Goal: Task Accomplishment & Management: Manage account settings

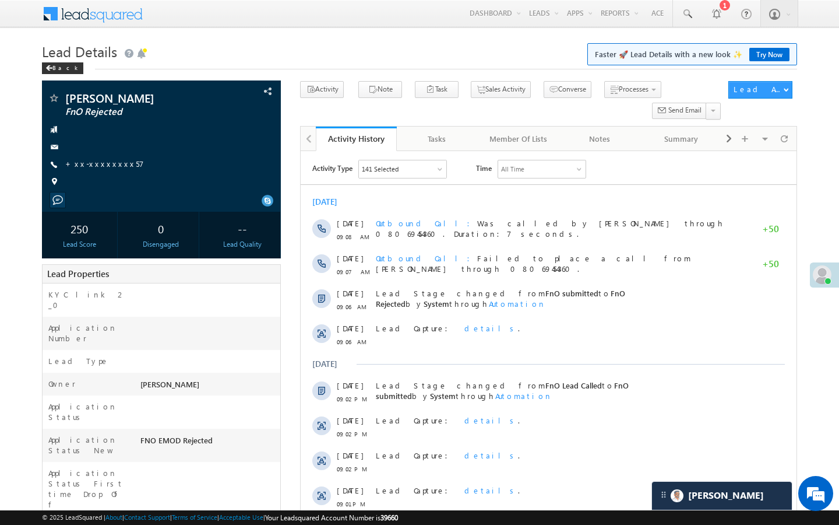
scroll to position [5838, 0]
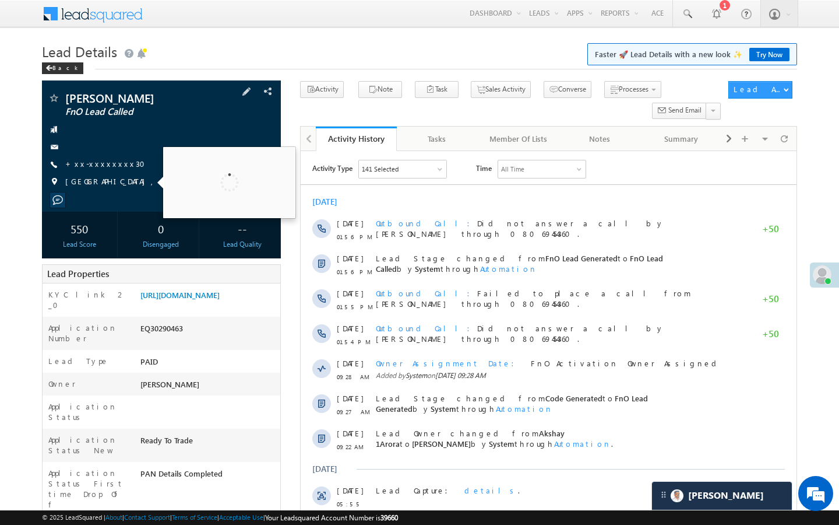
click at [101, 171] on div "[PERSON_NAME] FnO Lead Called +xx-xxxxxxxx30" at bounding box center [161, 142] width 227 height 101
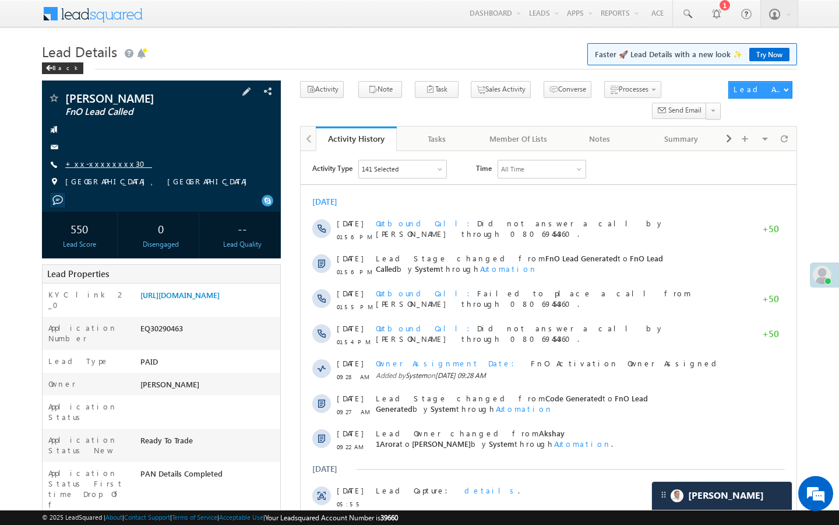
click at [101, 167] on link "+xx-xxxxxxxx30" at bounding box center [108, 164] width 87 height 10
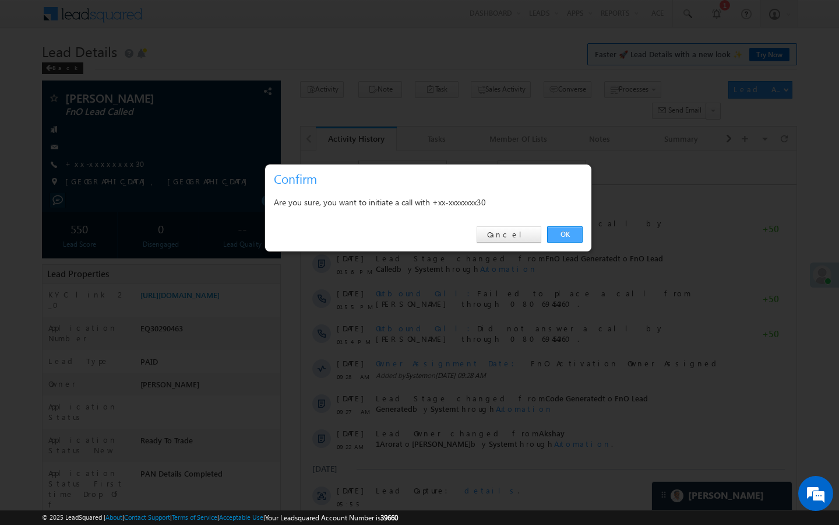
click at [554, 226] on link "OK" at bounding box center [565, 234] width 36 height 16
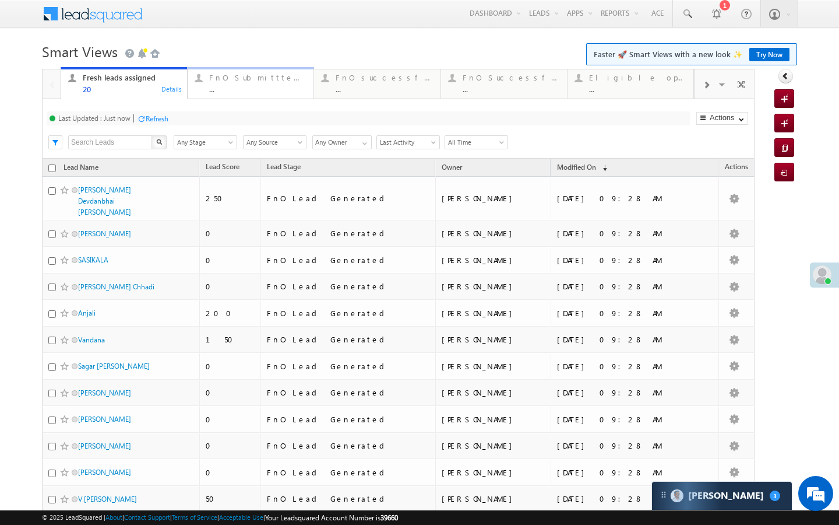
click at [224, 75] on div "FnO Submittted Leads" at bounding box center [257, 77] width 97 height 9
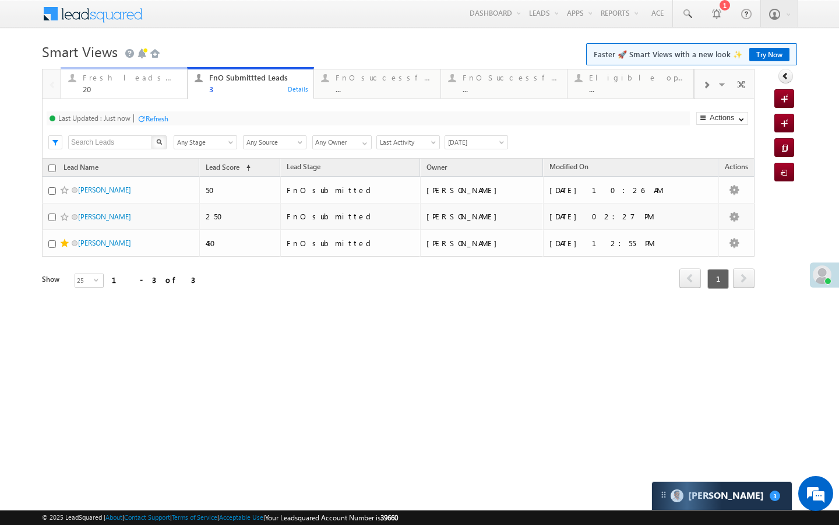
click at [151, 86] on div "20" at bounding box center [131, 89] width 97 height 9
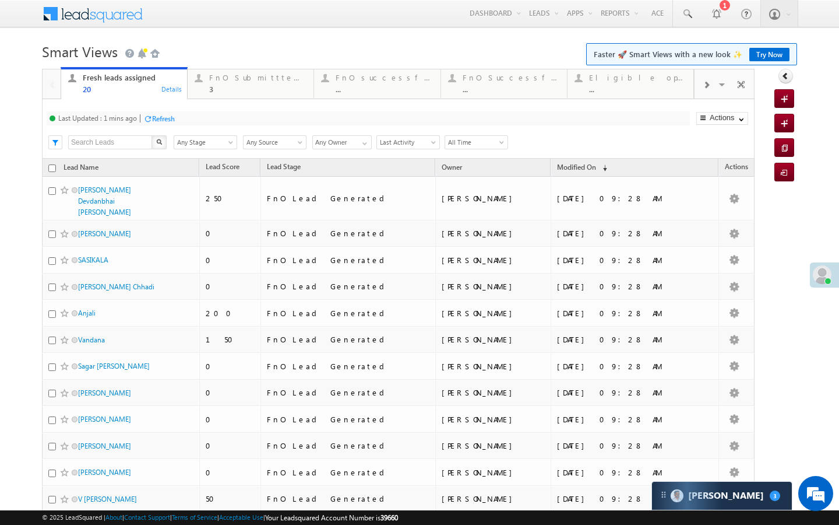
click at [162, 122] on div "Refresh" at bounding box center [163, 118] width 23 height 9
click at [262, 101] on div "Last Updated : Just now Refresh Refreshing... Search X Lead Stage Any Stage Any…" at bounding box center [398, 128] width 713 height 59
click at [261, 101] on div "Last Updated : Just now Refresh Refreshing... Search X Lead Stage Any Stage Any…" at bounding box center [398, 128] width 713 height 59
click at [247, 86] on div "3" at bounding box center [257, 89] width 97 height 9
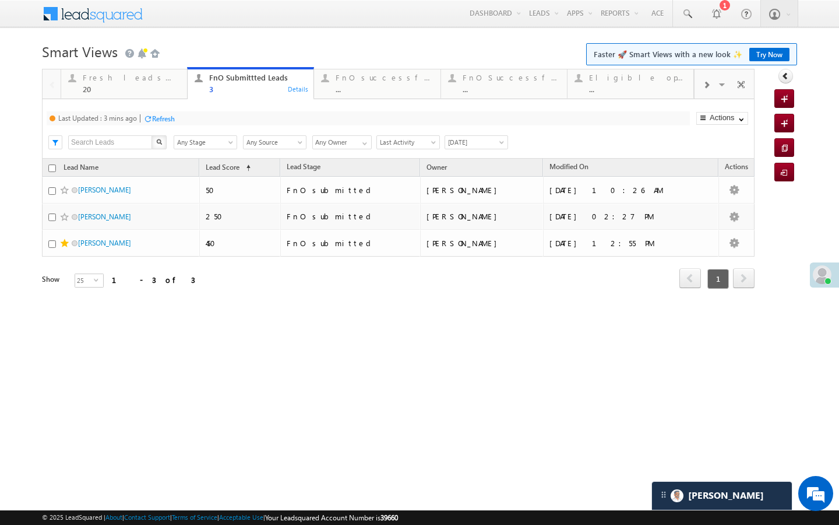
click at [166, 116] on div "Refresh" at bounding box center [163, 118] width 23 height 9
click at [410, 89] on div "..." at bounding box center [384, 89] width 97 height 9
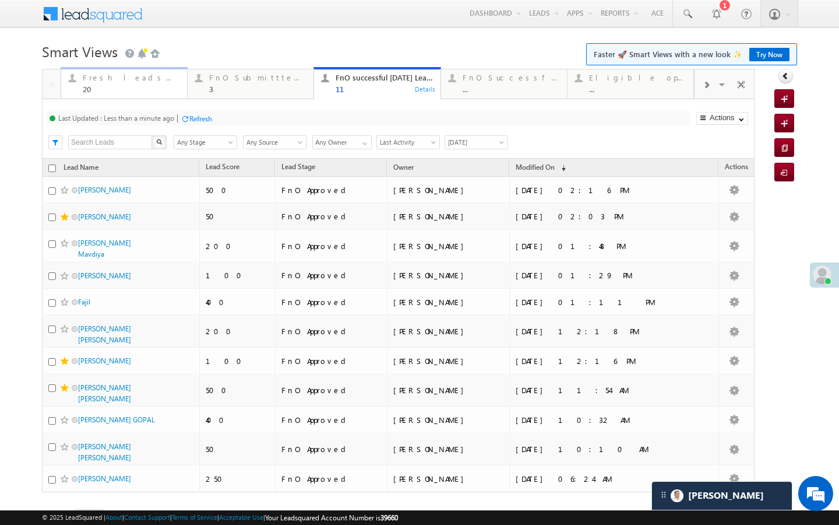
click at [163, 93] on link "Fresh leads assigned 20 Details" at bounding box center [124, 82] width 127 height 31
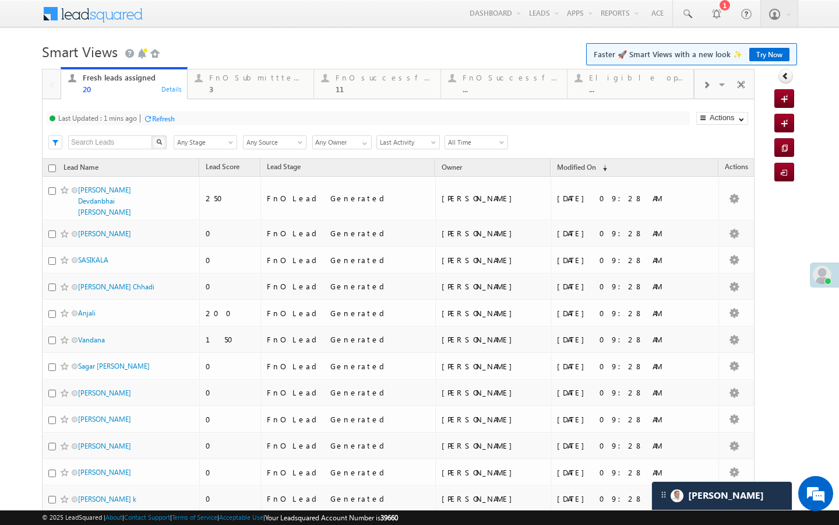
click at [167, 115] on div "Refresh" at bounding box center [163, 118] width 23 height 9
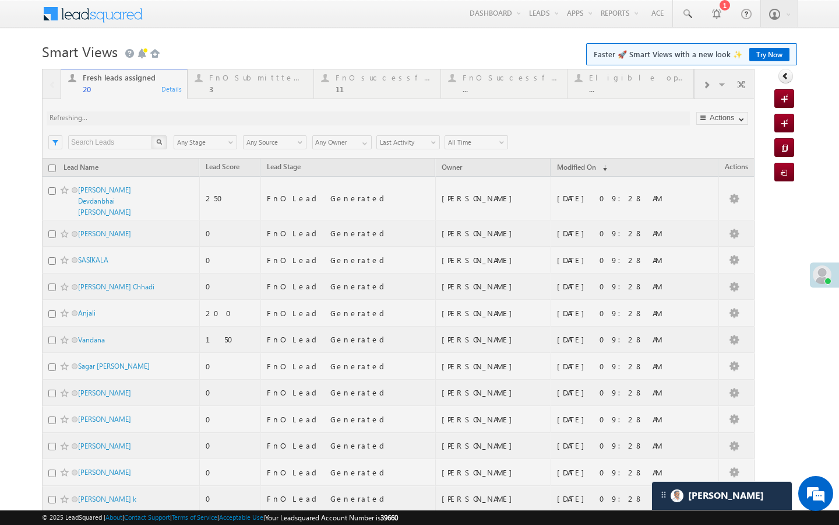
click at [704, 93] on div at bounding box center [398, 432] width 713 height 726
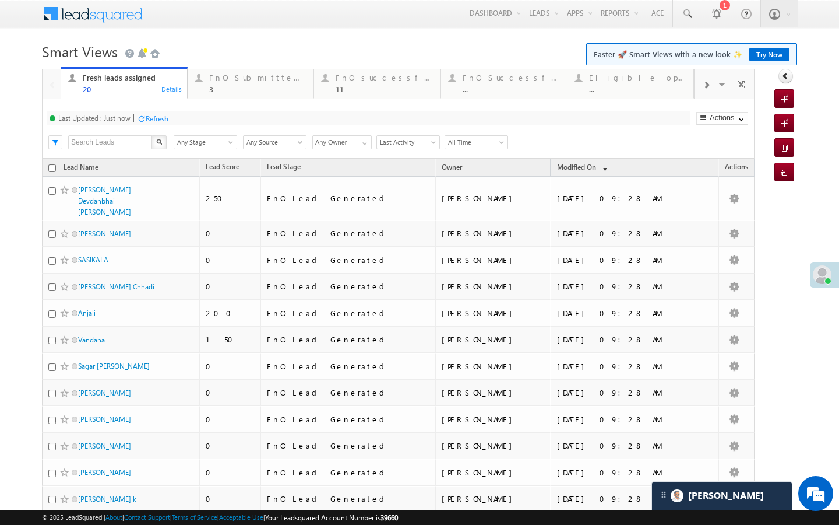
click at [704, 92] on div at bounding box center [706, 84] width 23 height 26
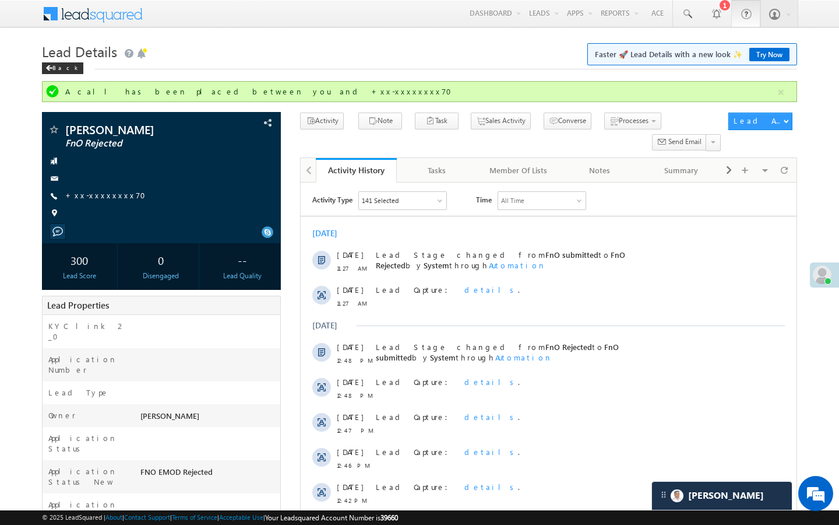
scroll to position [5701, 0]
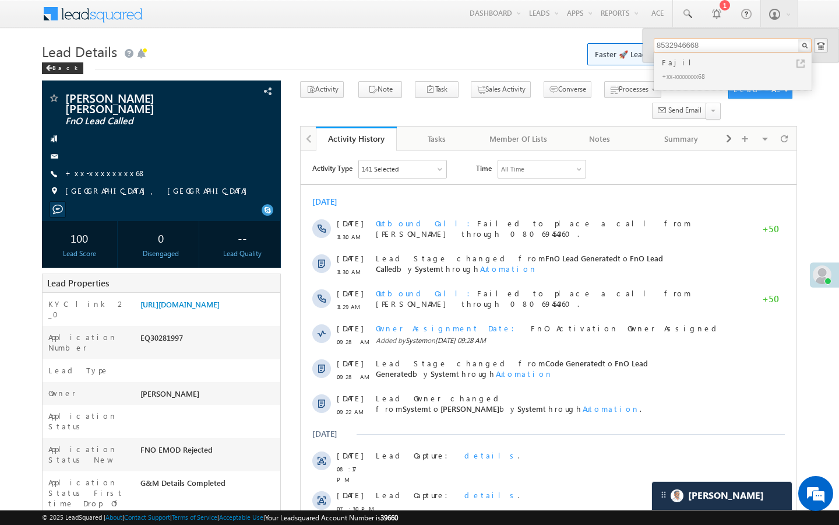
scroll to position [5412, 0]
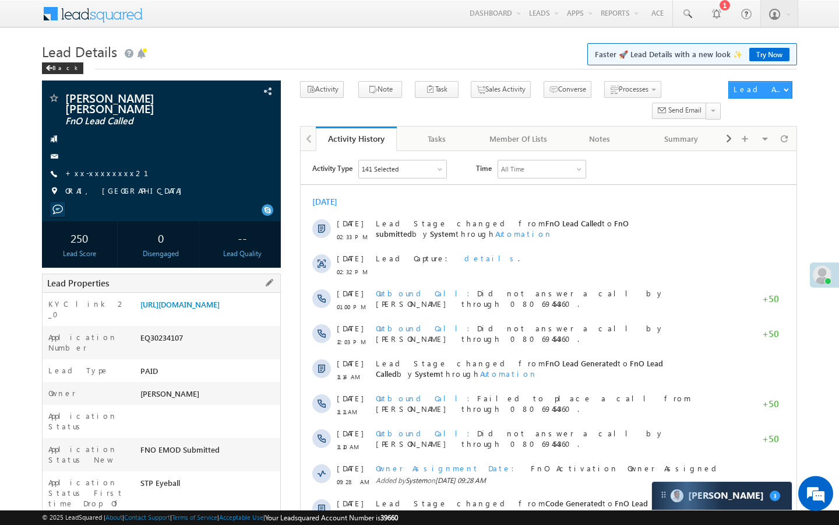
drag, startPoint x: 139, startPoint y: 484, endPoint x: 181, endPoint y: 484, distance: 42.6
drag, startPoint x: 140, startPoint y: 484, endPoint x: 186, endPoint y: 484, distance: 46.0
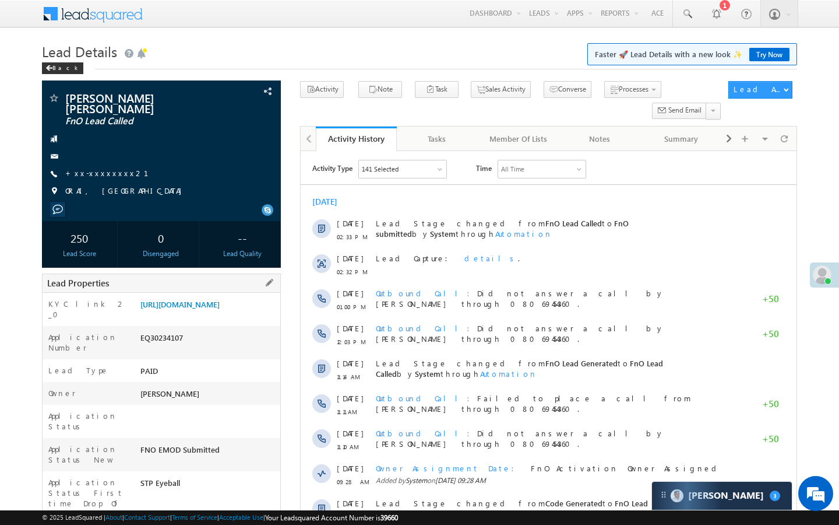
copy div "AABY879711"
click at [103, 168] on span "+xx-xxxxxxxx21" at bounding box center [113, 174] width 97 height 12
click at [102, 168] on link "+xx-xxxxxxxx21" at bounding box center [113, 173] width 97 height 10
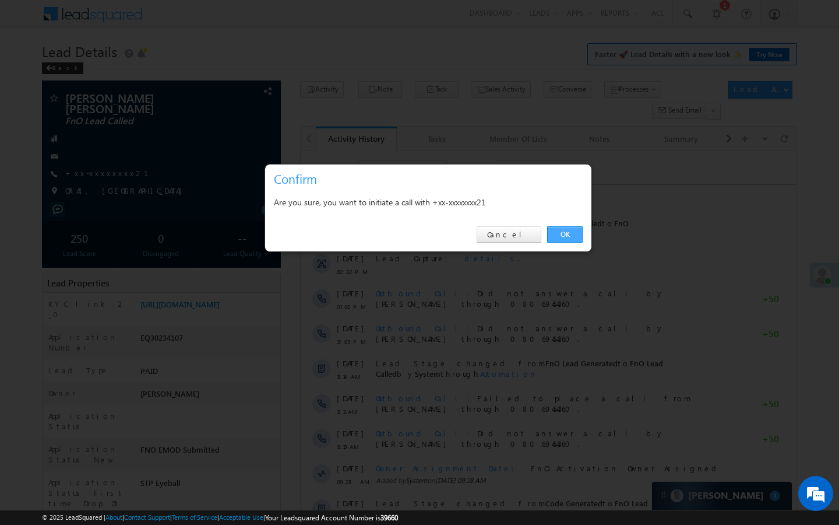
click at [561, 237] on link "OK" at bounding box center [565, 234] width 36 height 16
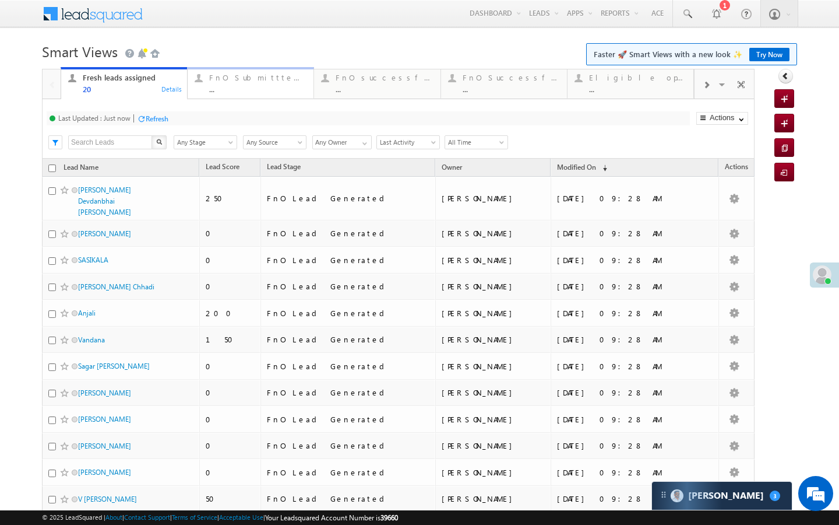
click at [220, 96] on link "FnO Submittted Leads ... Details" at bounding box center [250, 82] width 127 height 31
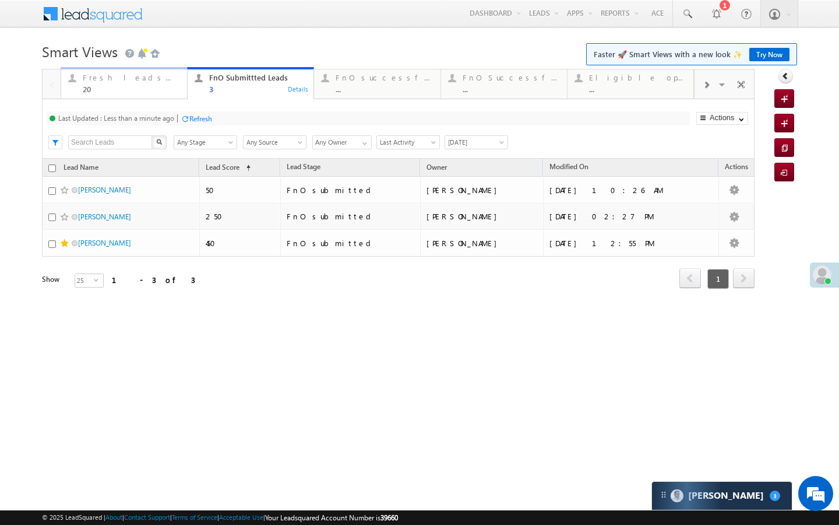
drag, startPoint x: 173, startPoint y: 88, endPoint x: 173, endPoint y: 117, distance: 28.6
click at [173, 88] on div "20" at bounding box center [131, 89] width 97 height 9
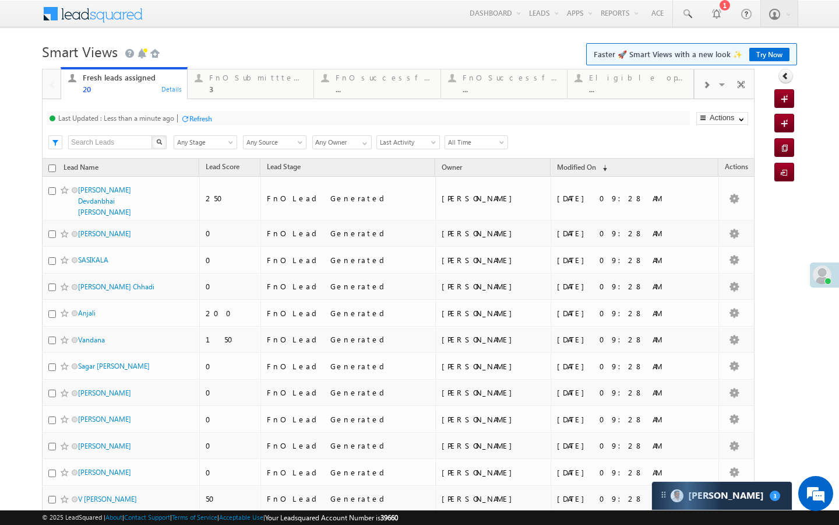
click at [184, 121] on div at bounding box center [185, 118] width 9 height 9
click at [223, 101] on div "Last Updated : Just now Refresh Refreshing... Search X Lead Stage Any Stage Any…" at bounding box center [398, 128] width 713 height 59
click at [223, 87] on div "3" at bounding box center [257, 89] width 97 height 9
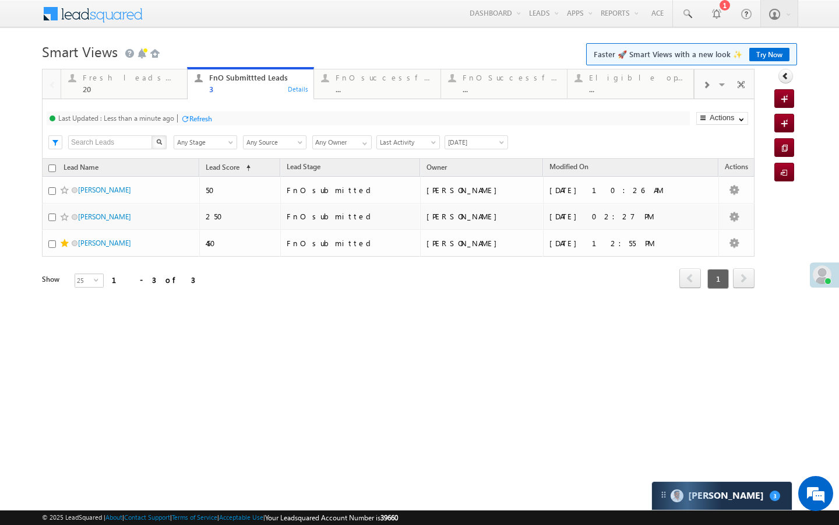
click at [182, 111] on div "Last Updated : Less than a minute ago Refresh Refreshing... Search X Lead Stage…" at bounding box center [398, 128] width 713 height 59
click at [182, 113] on div "Refresh" at bounding box center [196, 117] width 31 height 11
drag, startPoint x: 157, startPoint y: 83, endPoint x: 181, endPoint y: 115, distance: 39.6
click at [157, 83] on div "Fresh leads assigned 20" at bounding box center [131, 82] width 97 height 23
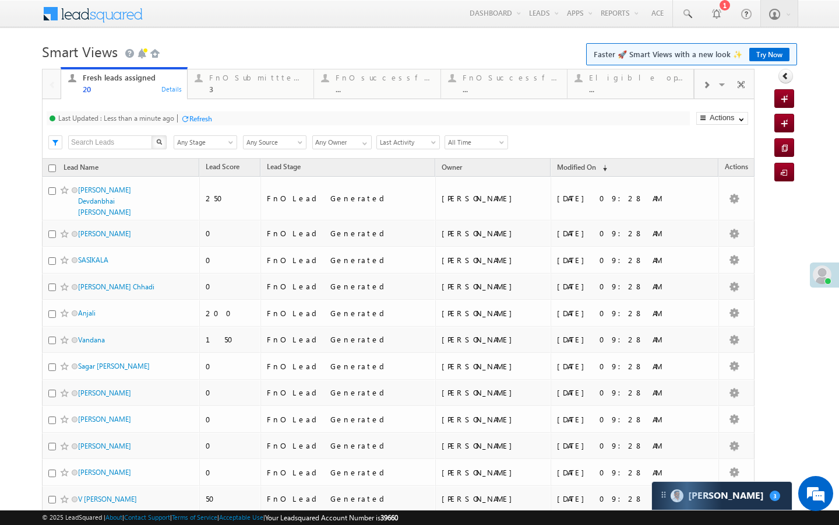
click at [192, 116] on div "Refresh" at bounding box center [200, 118] width 23 height 9
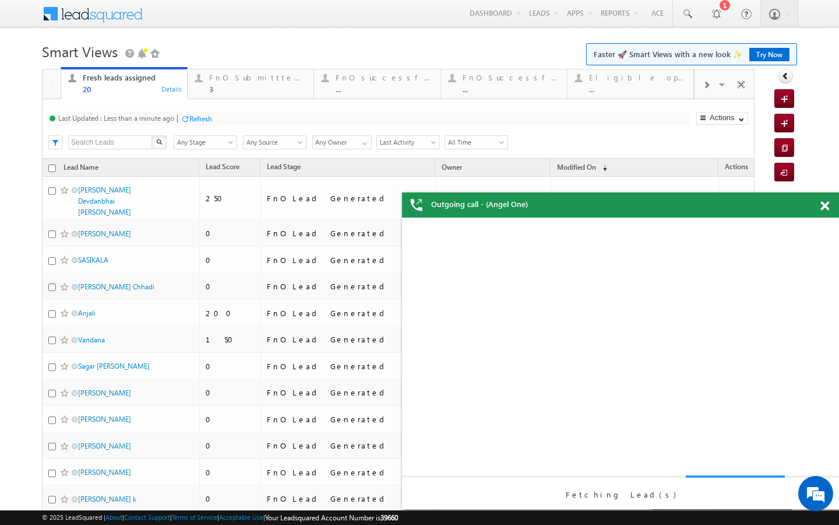
click at [709, 80] on div at bounding box center [706, 84] width 23 height 26
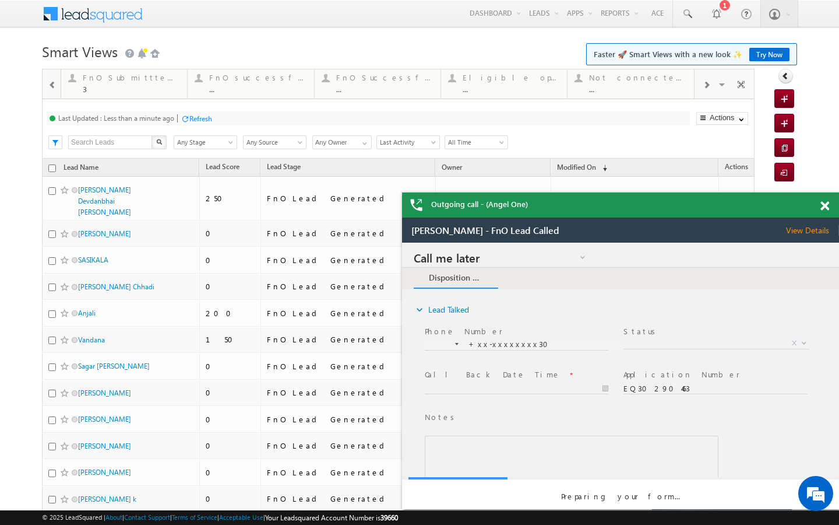
click at [709, 80] on div at bounding box center [706, 84] width 23 height 26
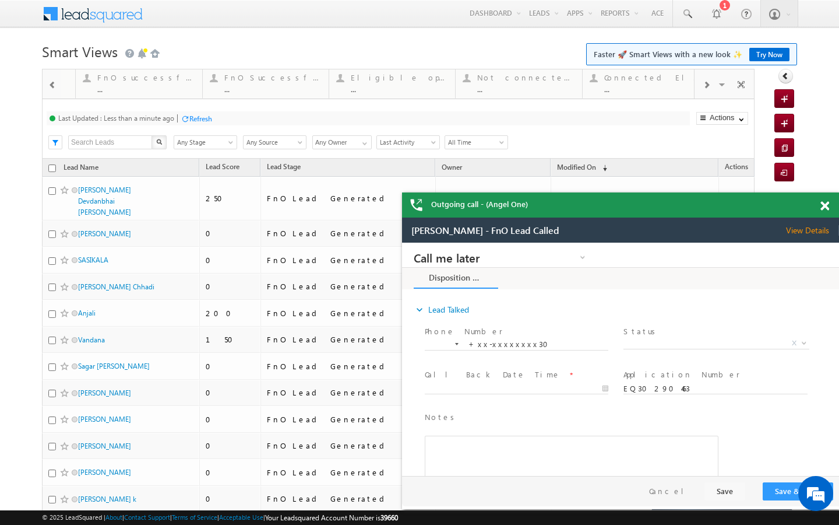
click at [709, 80] on div at bounding box center [706, 84] width 23 height 26
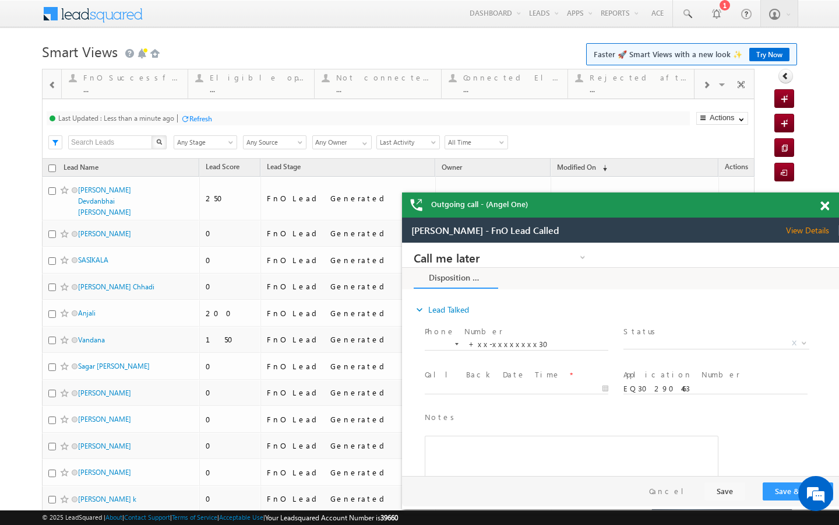
click at [709, 80] on div at bounding box center [706, 84] width 23 height 26
click at [709, 80] on div "Visible Tabs Fresh leads assigned Default FnO Submittted Leads Default FnO succ…" at bounding box center [725, 83] width 61 height 28
click at [632, 102] on div "Last Updated : Less than a minute ago Refresh Refreshing... Search X Lead Stage…" at bounding box center [398, 128] width 713 height 59
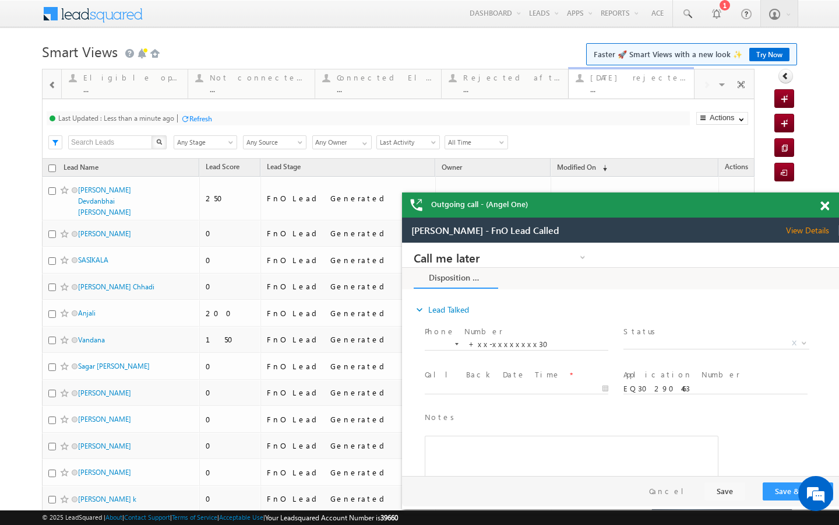
click at [639, 90] on div "..." at bounding box center [638, 89] width 97 height 9
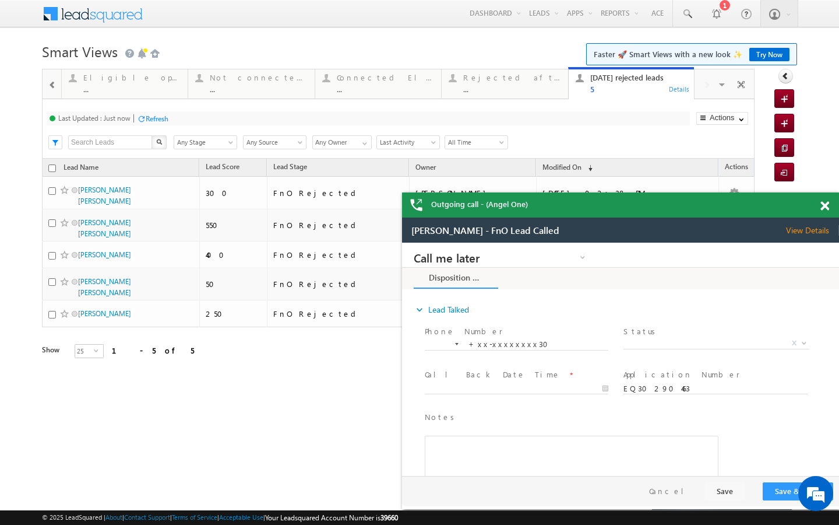
click at [825, 208] on span at bounding box center [825, 206] width 9 height 10
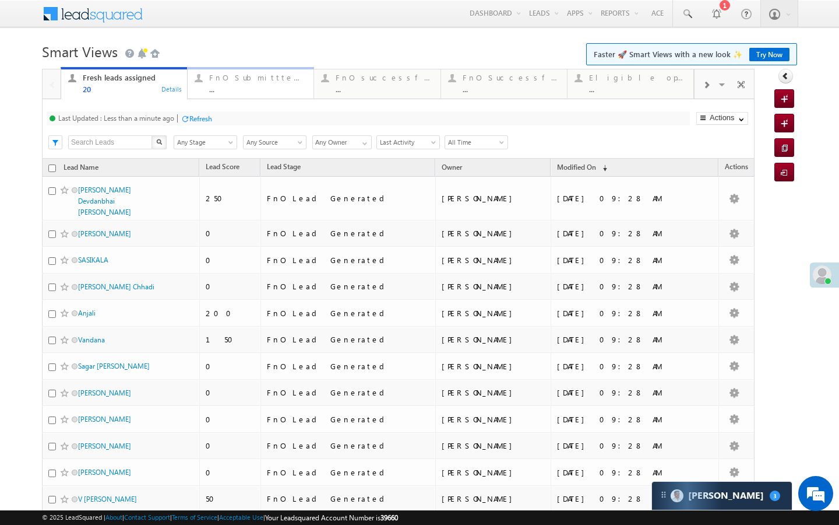
click at [206, 88] on div "FnO Submittted Leads ... Details" at bounding box center [251, 82] width 124 height 23
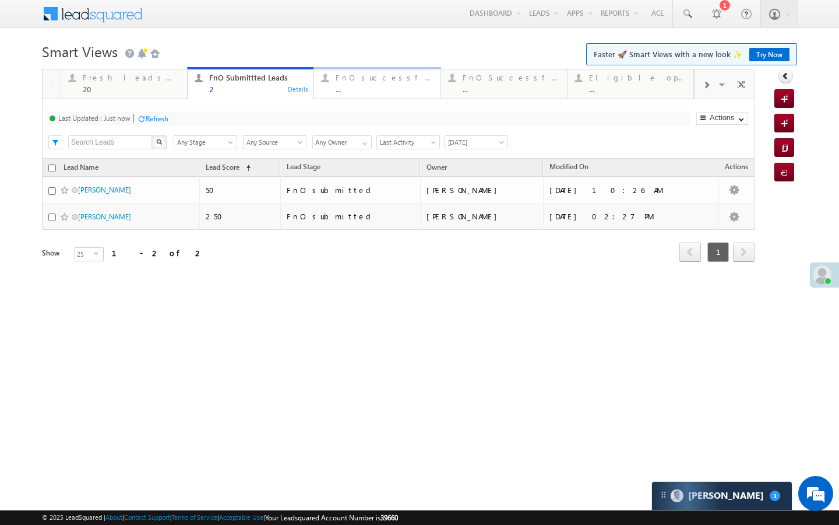
click at [356, 88] on div "..." at bounding box center [384, 89] width 97 height 9
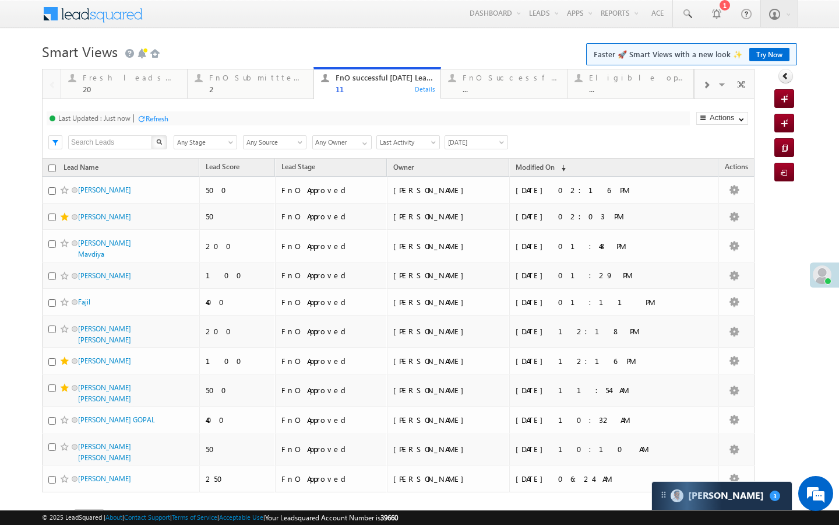
click at [706, 92] on div at bounding box center [706, 84] width 23 height 26
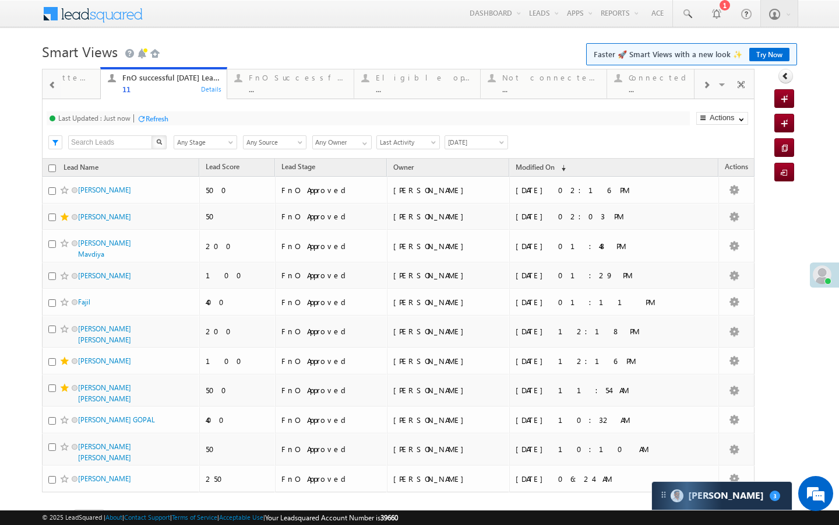
click at [706, 92] on div at bounding box center [706, 84] width 23 height 26
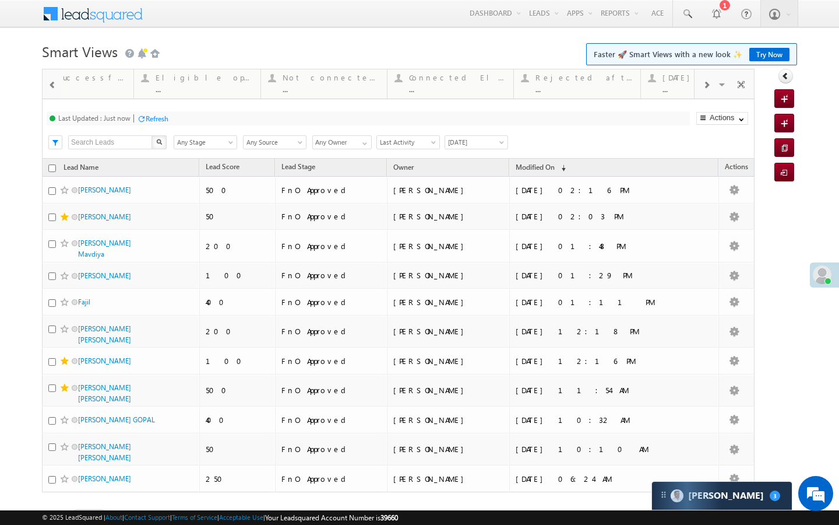
click at [706, 92] on div at bounding box center [706, 84] width 23 height 26
click at [706, 92] on div "Visible Tabs Fresh leads assigned Default FnO Submittted Leads Default FnO succ…" at bounding box center [725, 83] width 61 height 28
click at [643, 89] on div "..." at bounding box center [638, 89] width 97 height 9
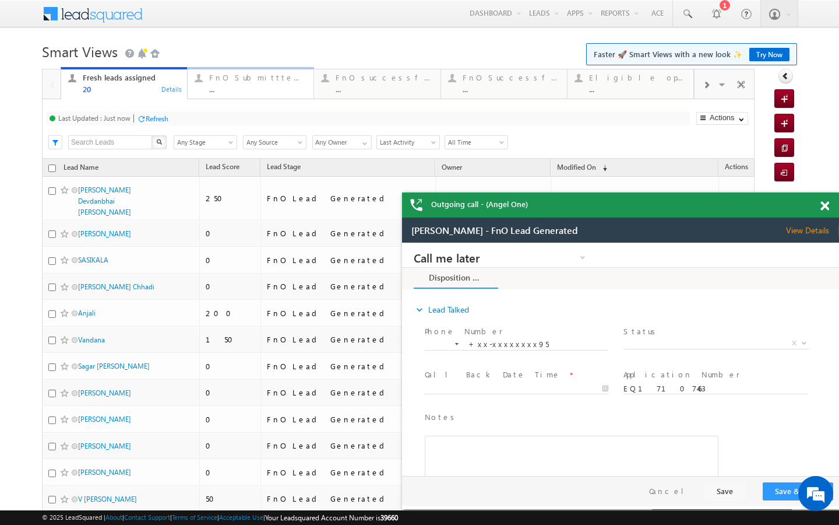
click at [238, 89] on div "..." at bounding box center [257, 89] width 97 height 9
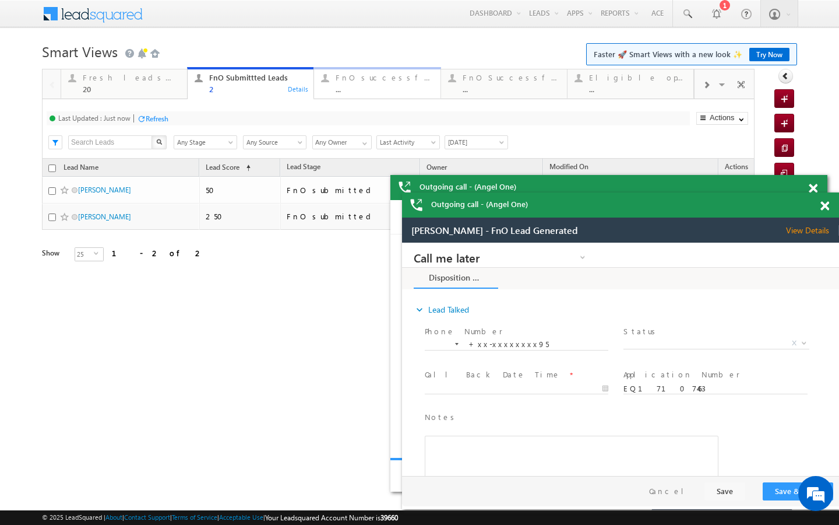
click at [338, 78] on div "FnO successful [DATE] Leads" at bounding box center [384, 77] width 97 height 9
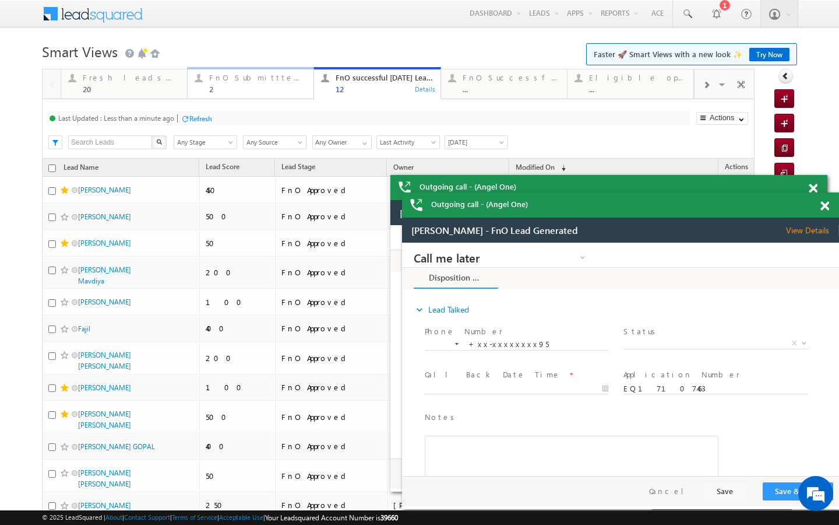
click at [255, 90] on div "2" at bounding box center [257, 89] width 97 height 9
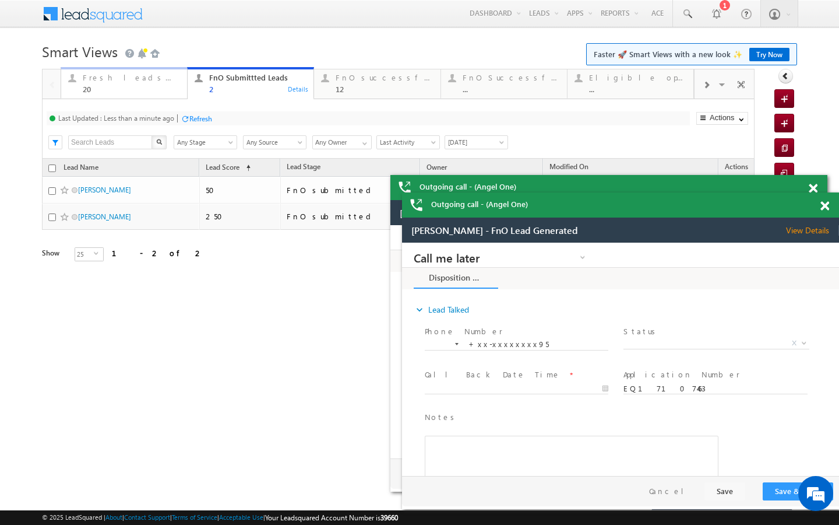
click at [117, 90] on div "20" at bounding box center [131, 89] width 97 height 9
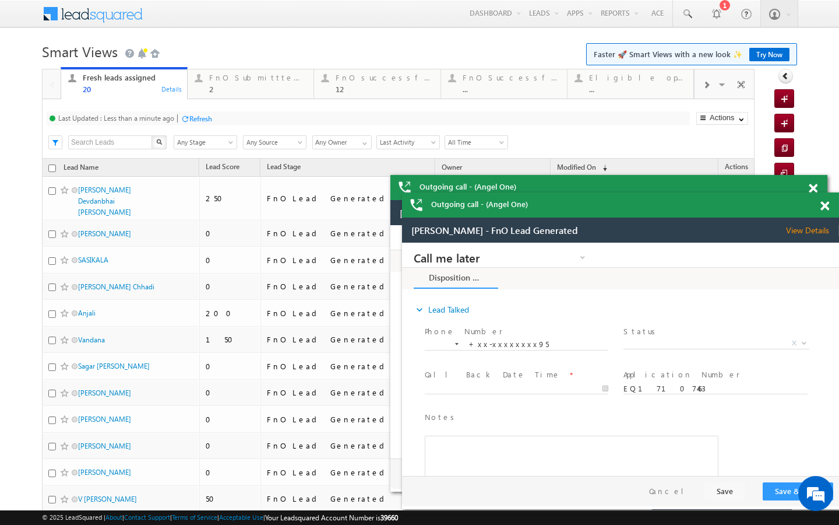
click at [198, 121] on div "Refresh" at bounding box center [200, 118] width 23 height 9
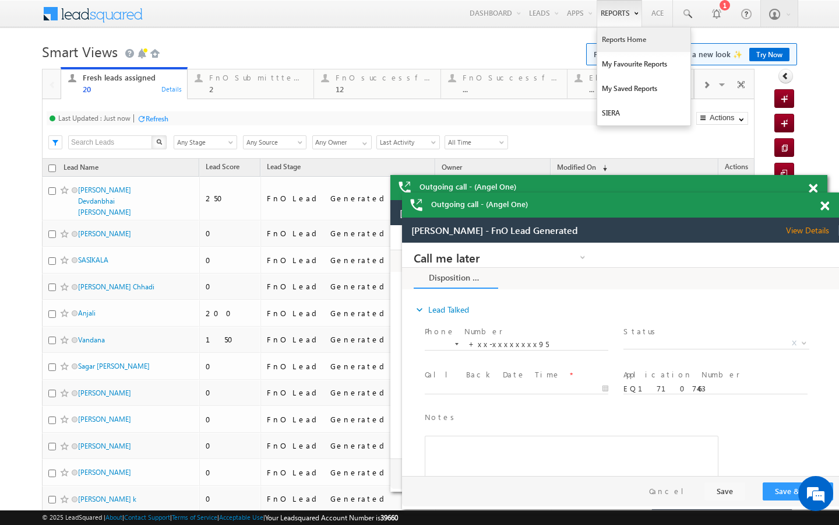
click at [620, 45] on link "Reports Home" at bounding box center [643, 39] width 93 height 24
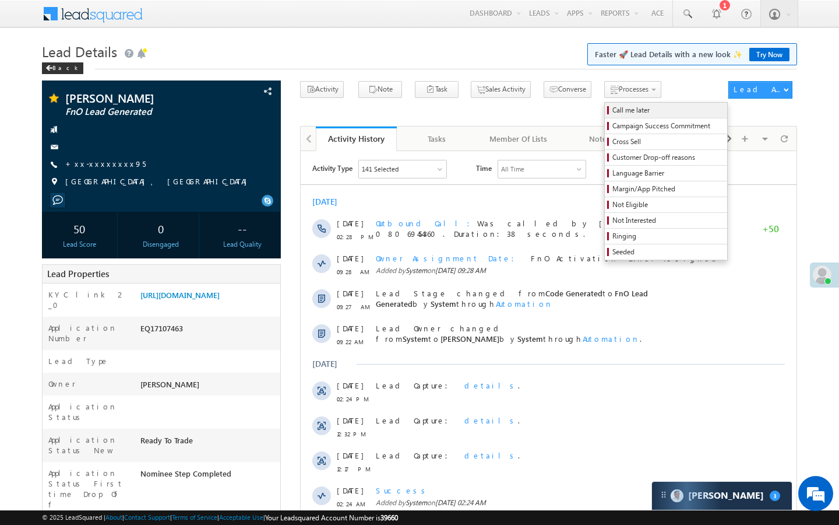
click at [613, 112] on span "Call me later" at bounding box center [668, 110] width 111 height 10
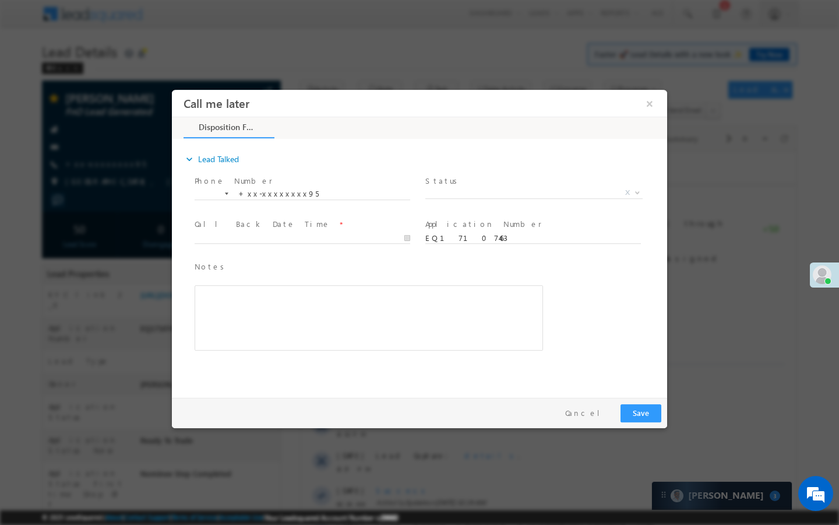
click at [499, 194] on span "X" at bounding box center [534, 193] width 217 height 12
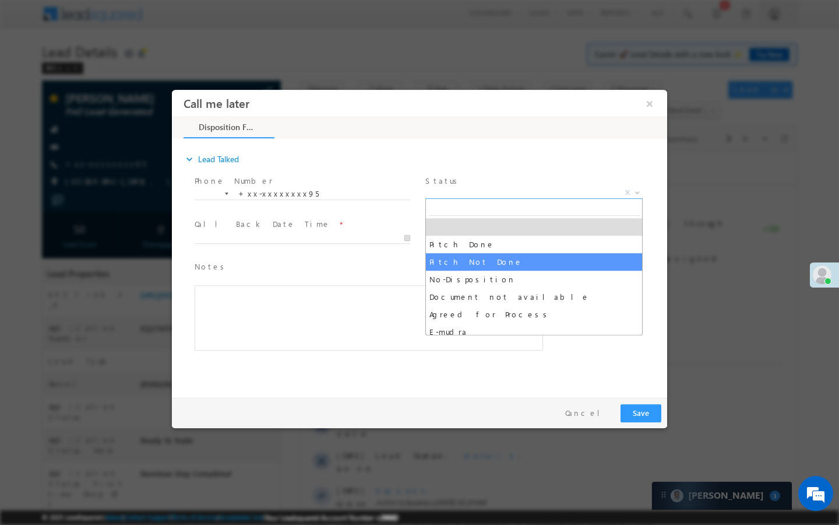
select select "Pitch Not Done"
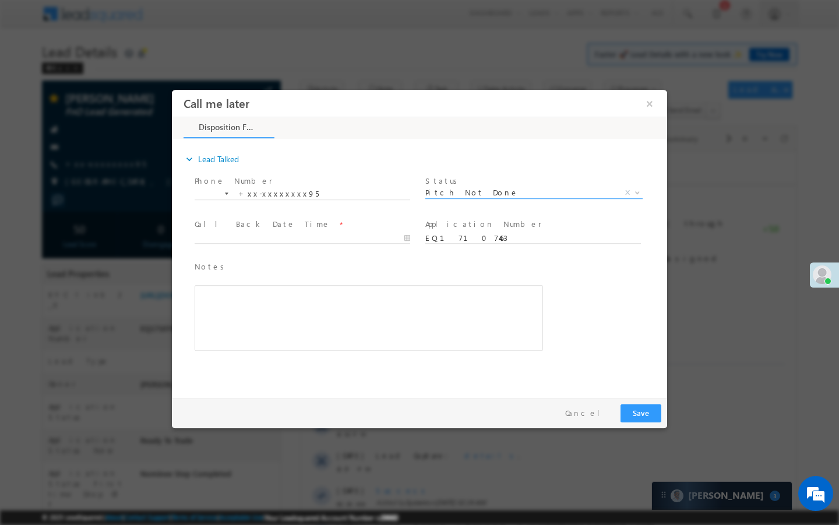
click at [358, 244] on span at bounding box center [302, 249] width 215 height 13
click at [364, 237] on input "10/13/25 2:43 PM" at bounding box center [303, 239] width 216 height 12
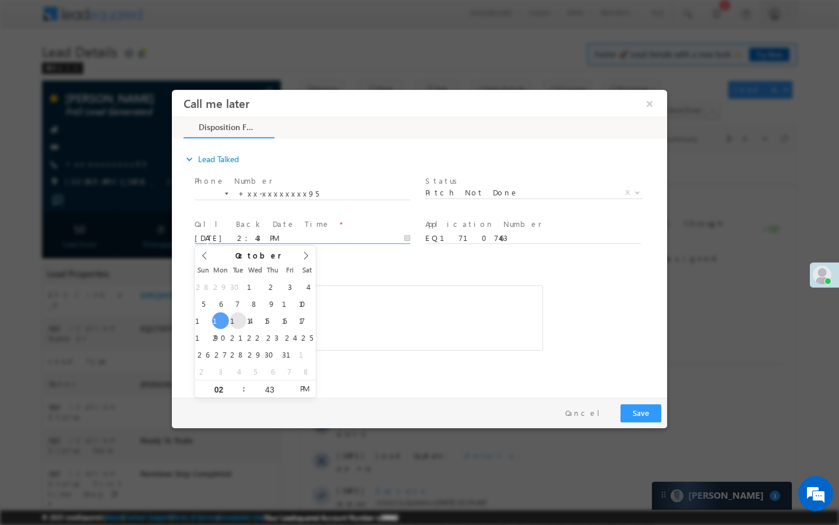
type input "10/14/25 2:43 PM"
click at [642, 409] on button "Save" at bounding box center [641, 413] width 41 height 18
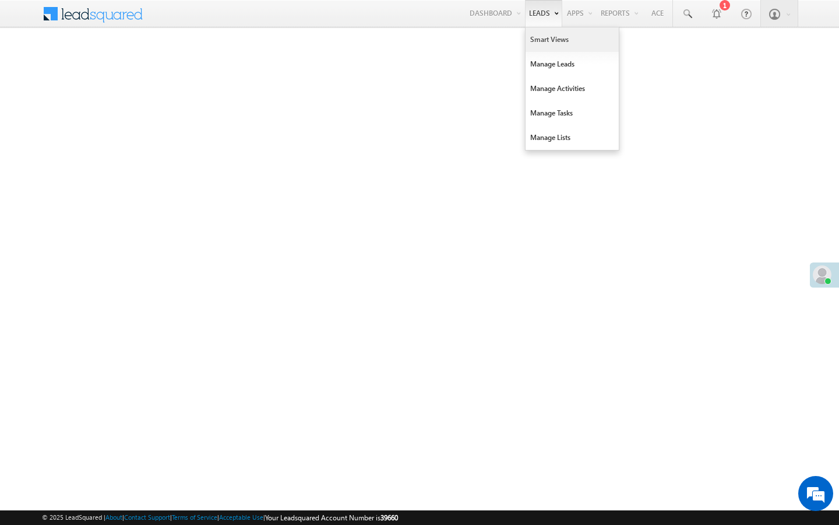
click at [540, 37] on link "Smart Views" at bounding box center [572, 39] width 93 height 24
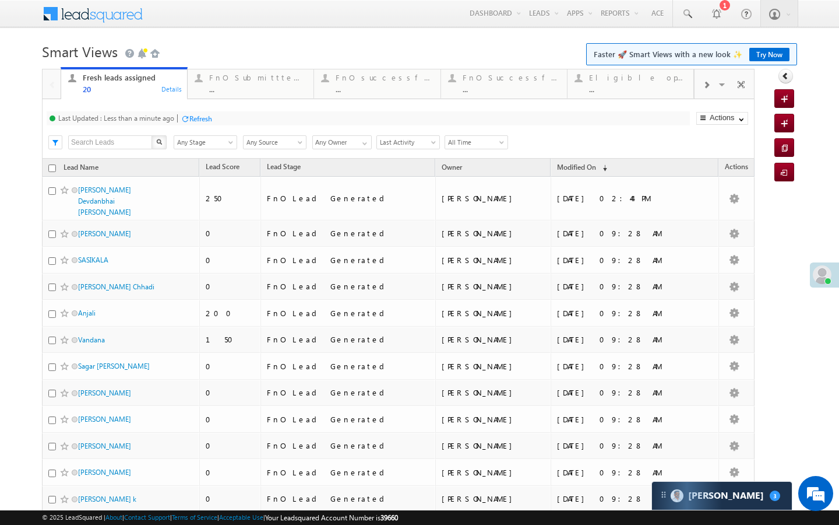
click at [207, 106] on div "Last Updated : Less than a minute ago Refresh Refreshing... Search X Lead Stage…" at bounding box center [398, 128] width 713 height 59
click at [219, 96] on link "FnO Submittted Leads ... Details" at bounding box center [250, 82] width 127 height 31
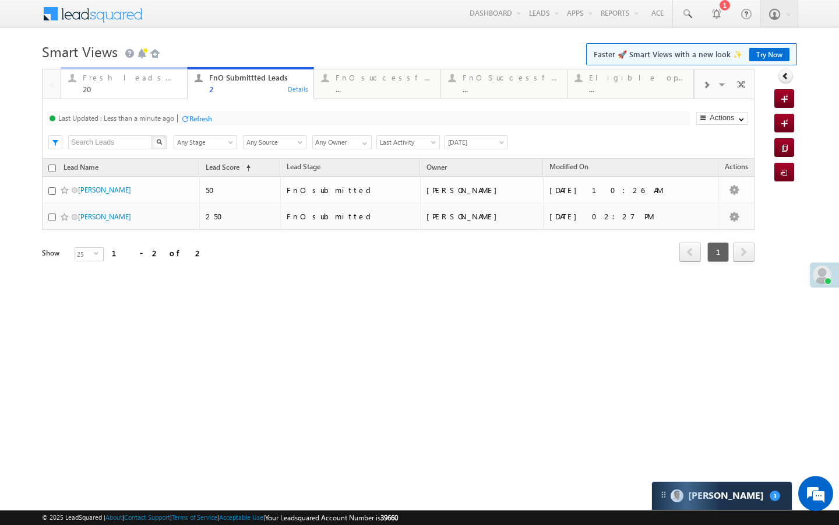
drag, startPoint x: 157, startPoint y: 83, endPoint x: 163, endPoint y: 124, distance: 41.9
click at [157, 83] on div "Fresh leads assigned 20" at bounding box center [131, 82] width 97 height 23
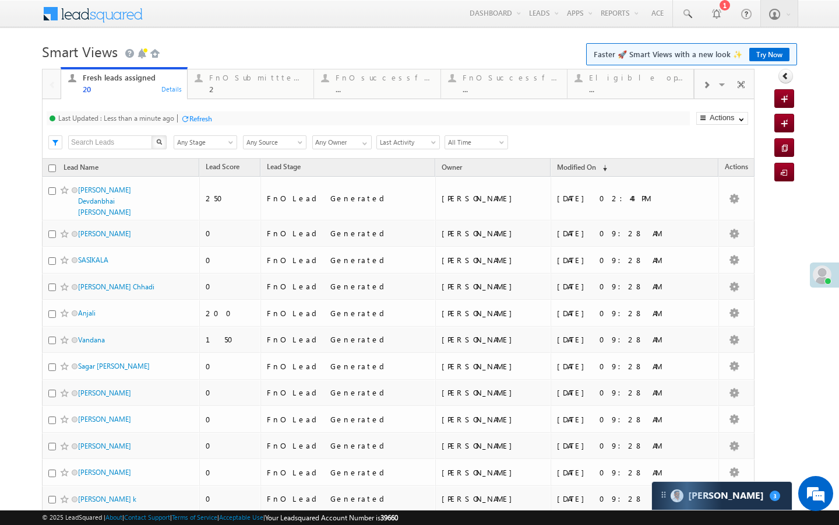
click at [189, 117] on div at bounding box center [185, 118] width 9 height 9
click at [241, 91] on div "2" at bounding box center [257, 89] width 97 height 9
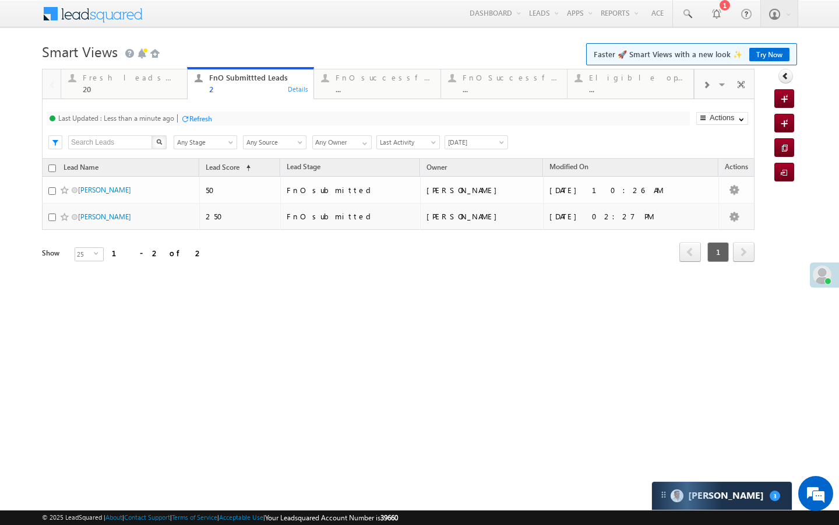
click at [200, 119] on div "Refresh" at bounding box center [200, 118] width 23 height 9
click at [131, 99] on link "Fresh leads assigned 20 Details" at bounding box center [124, 82] width 127 height 31
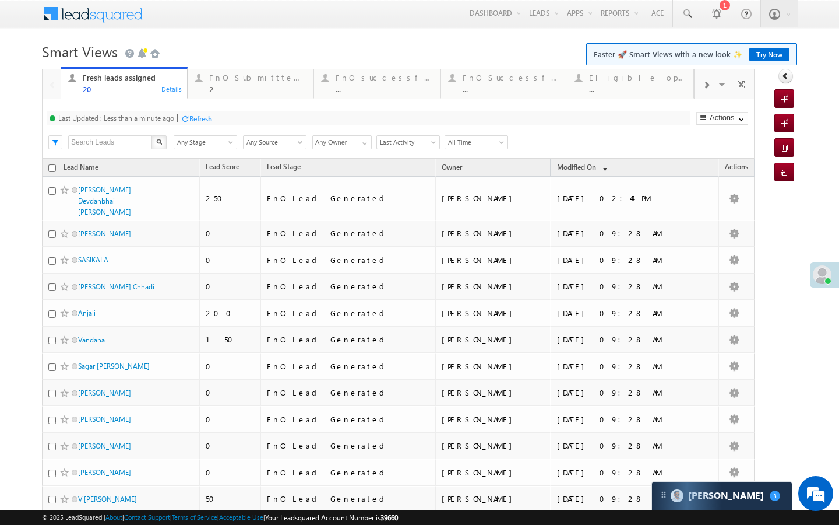
click at [185, 117] on div at bounding box center [185, 118] width 9 height 9
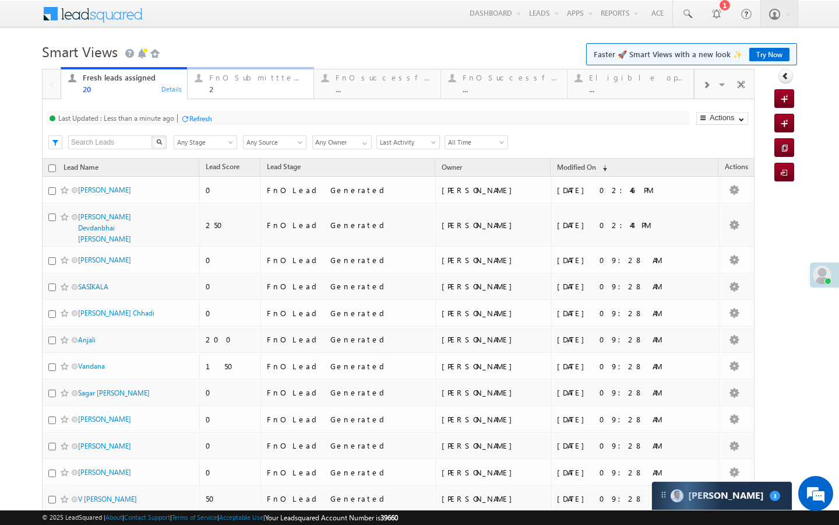
drag, startPoint x: 233, startPoint y: 86, endPoint x: 216, endPoint y: 113, distance: 31.7
click at [233, 86] on div "2" at bounding box center [257, 89] width 97 height 9
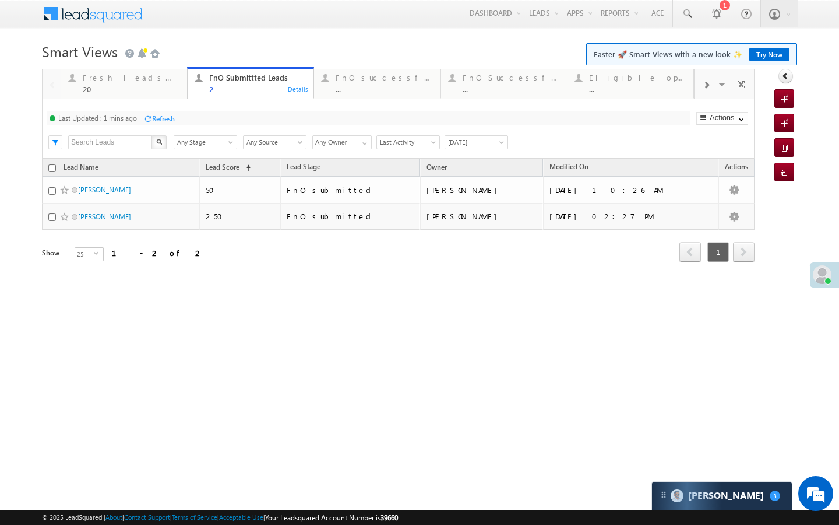
click at [168, 118] on div "Refresh" at bounding box center [163, 118] width 23 height 9
click at [161, 97] on link "Fresh leads assigned 20 Details" at bounding box center [124, 82] width 127 height 31
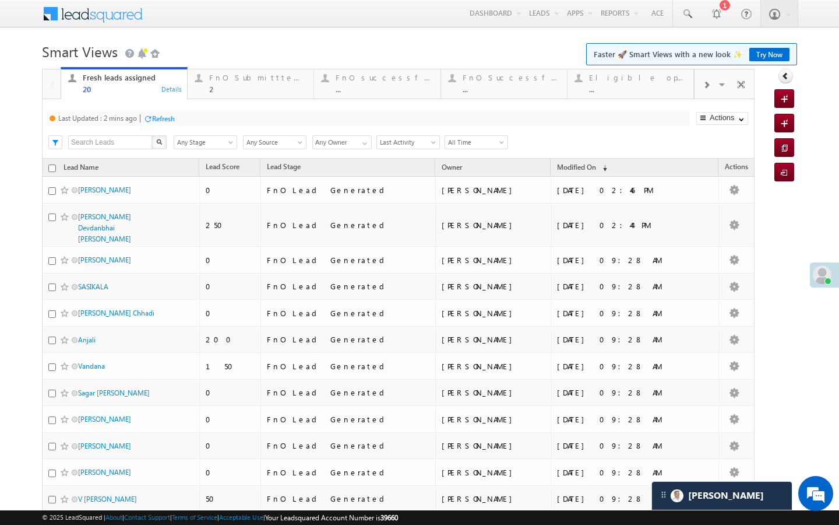
click at [167, 115] on div "Refresh" at bounding box center [163, 118] width 23 height 9
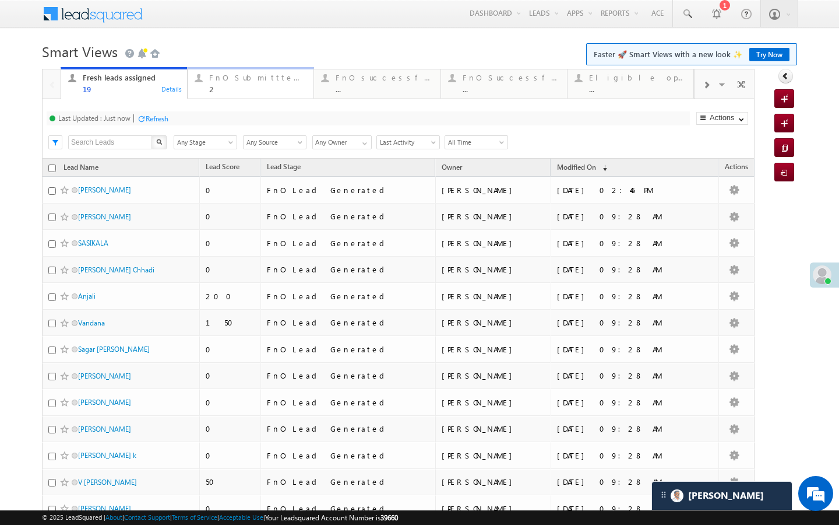
click at [226, 87] on div "2" at bounding box center [257, 89] width 97 height 9
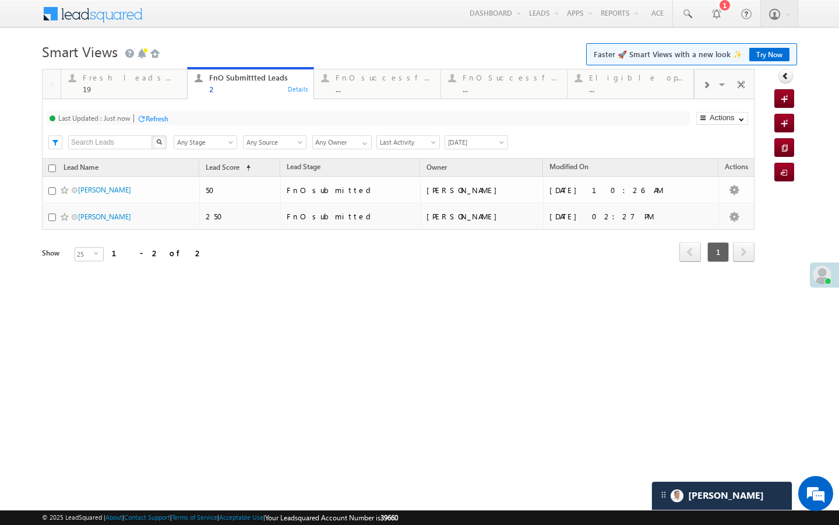
click at [168, 118] on div "Refresh" at bounding box center [157, 118] width 23 height 9
click at [163, 93] on link "Fresh leads assigned 19 Details" at bounding box center [124, 82] width 127 height 31
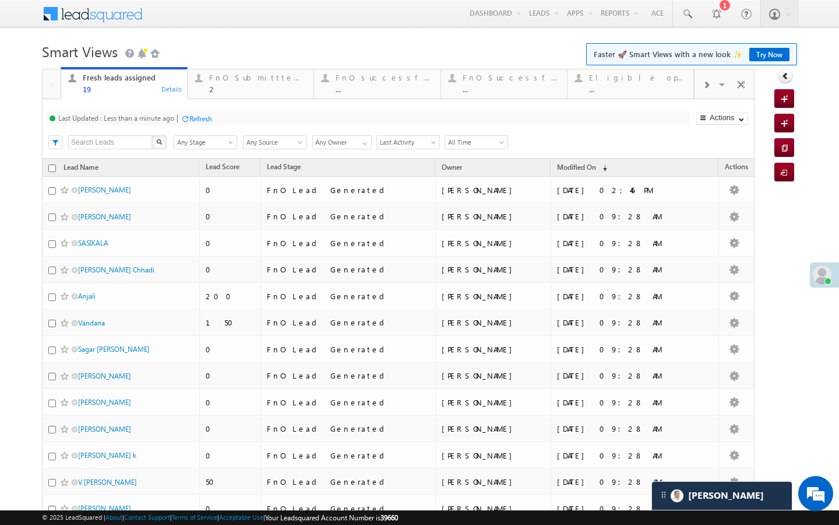
click at [189, 119] on div at bounding box center [185, 118] width 9 height 9
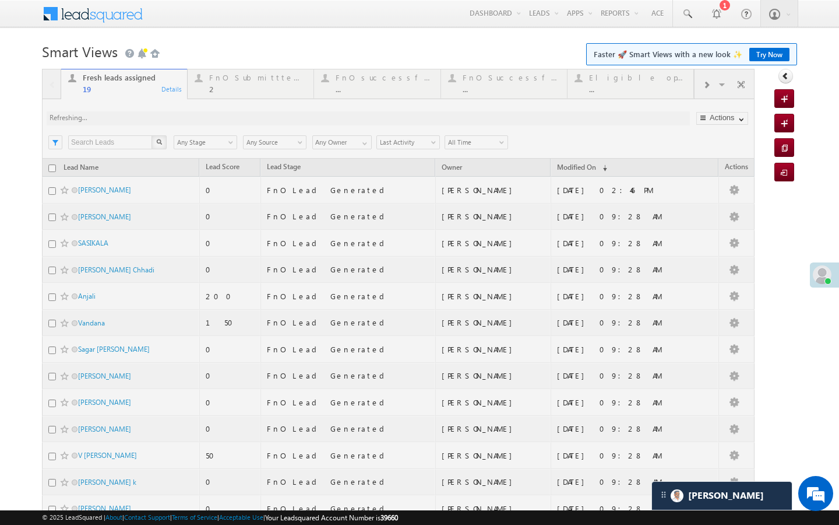
click at [212, 83] on div at bounding box center [398, 410] width 713 height 682
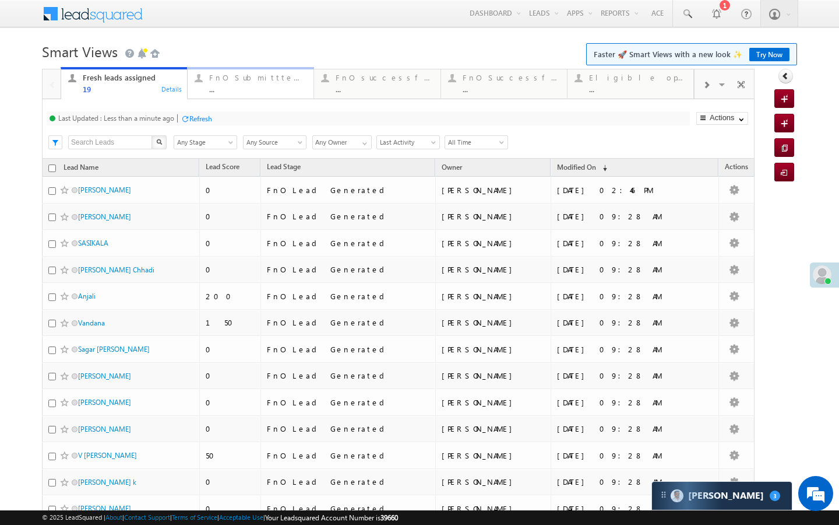
click at [215, 89] on div "..." at bounding box center [257, 89] width 97 height 9
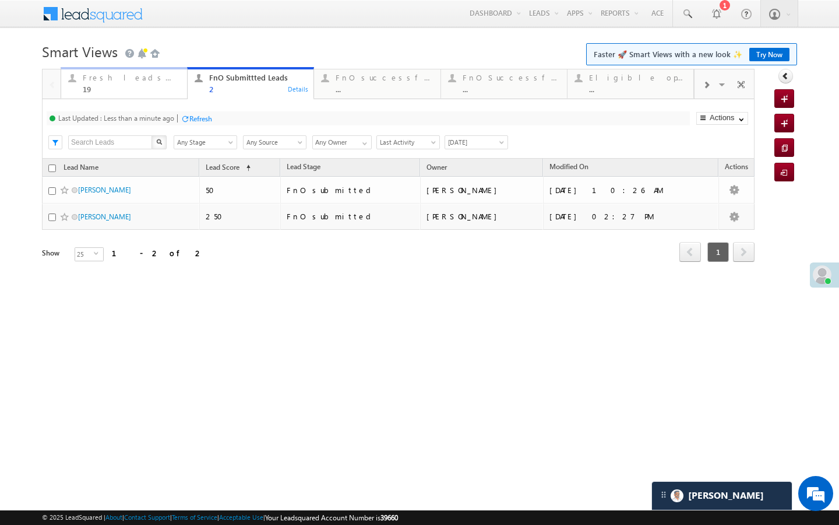
drag, startPoint x: 143, startPoint y: 92, endPoint x: 171, endPoint y: 118, distance: 38.0
click at [143, 92] on div "19" at bounding box center [131, 89] width 97 height 9
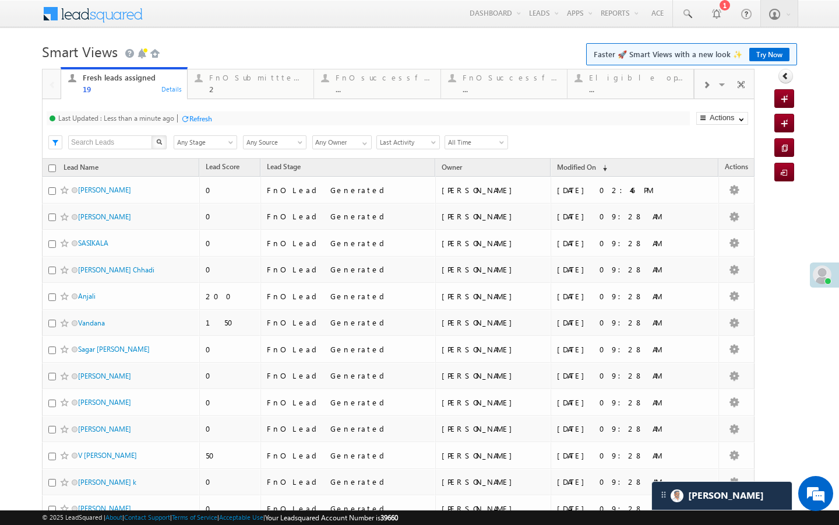
click at [186, 119] on div at bounding box center [185, 118] width 9 height 9
click at [217, 86] on div "2" at bounding box center [257, 89] width 97 height 9
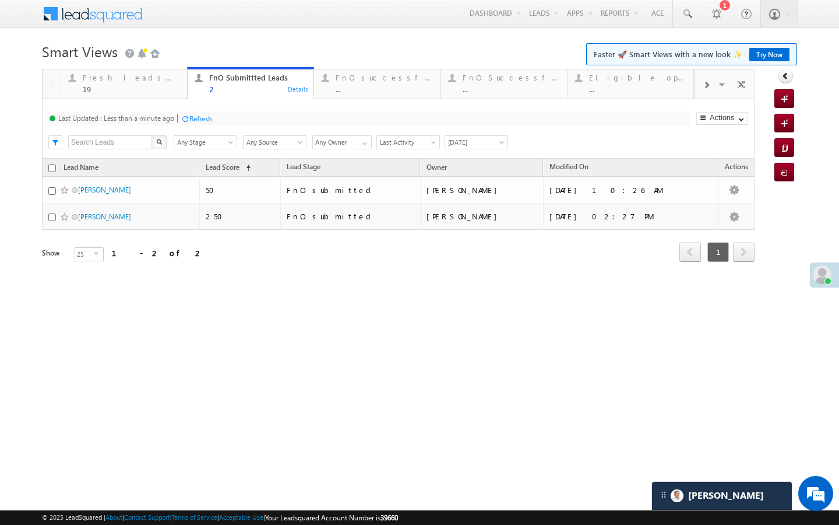
click at [192, 125] on div "Last Updated : Less than a minute ago Refresh Refreshing... Search X Lead Stage…" at bounding box center [398, 128] width 713 height 59
click at [192, 122] on div "Refresh" at bounding box center [200, 118] width 23 height 9
click at [170, 88] on div "19" at bounding box center [131, 89] width 97 height 9
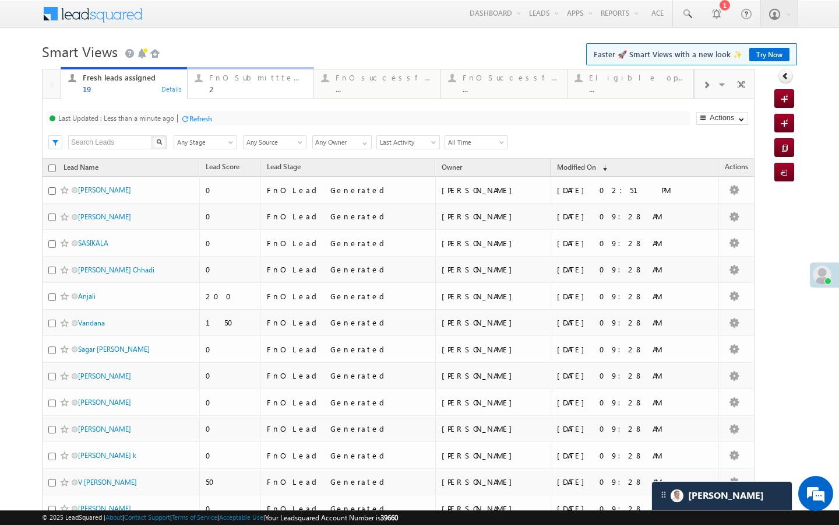
click at [228, 92] on div "2" at bounding box center [257, 89] width 97 height 9
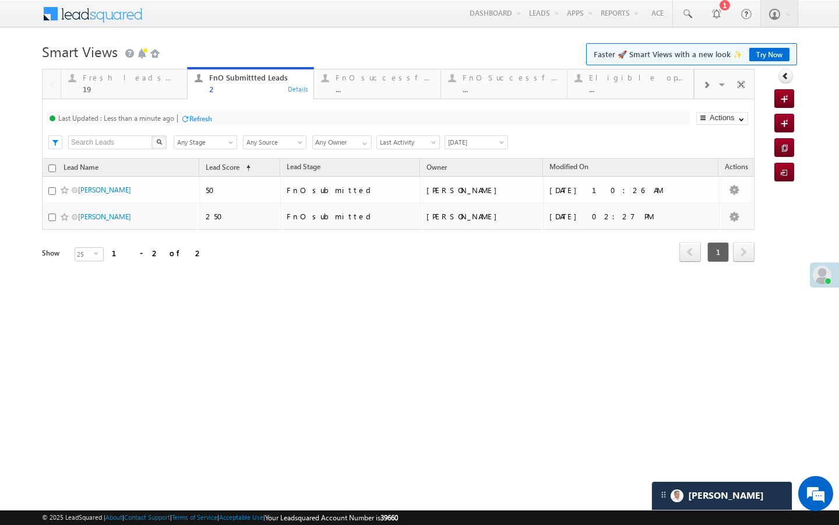
click at [188, 112] on div "Refresh" at bounding box center [196, 117] width 31 height 11
click at [187, 117] on div at bounding box center [185, 118] width 9 height 9
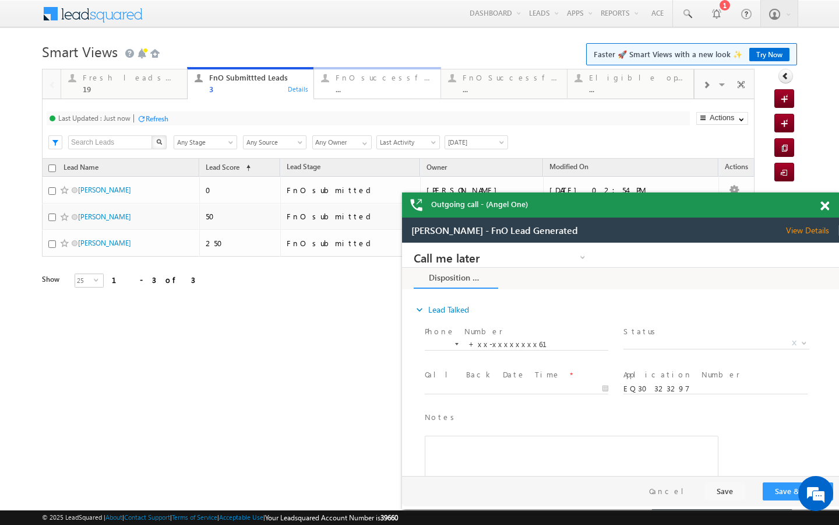
click at [349, 79] on div "FnO successful [DATE] Leads" at bounding box center [384, 77] width 97 height 9
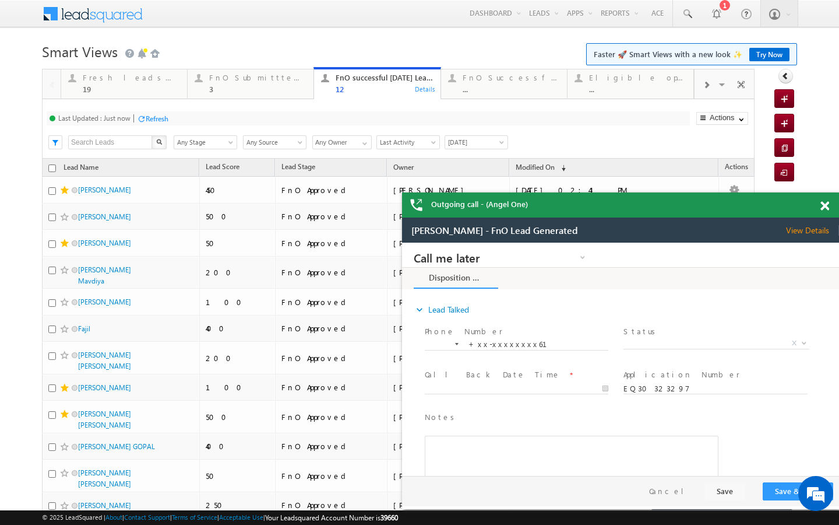
click at [233, 99] on div "Fresh leads assigned 19 Details FnO Submittted Leads 3 Details FnO successful t…" at bounding box center [378, 82] width 634 height 33
drag, startPoint x: 234, startPoint y: 97, endPoint x: 171, endPoint y: 136, distance: 73.8
click at [234, 97] on link "FnO Submittted Leads 3 Details" at bounding box center [250, 82] width 127 height 31
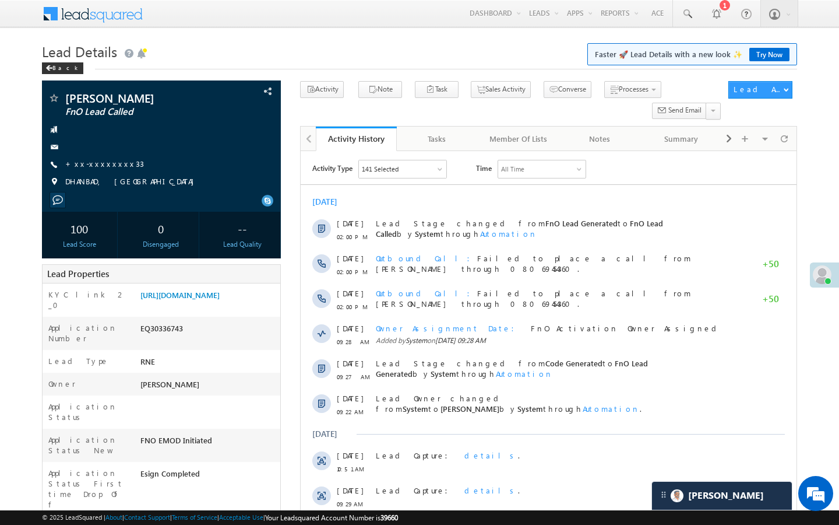
scroll to position [5539, 0]
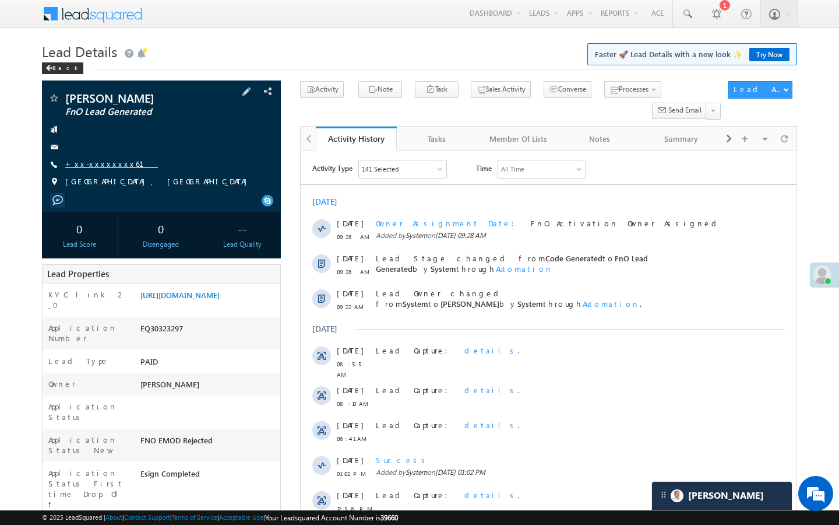
click at [108, 161] on link "+xx-xxxxxxxx61" at bounding box center [111, 164] width 93 height 10
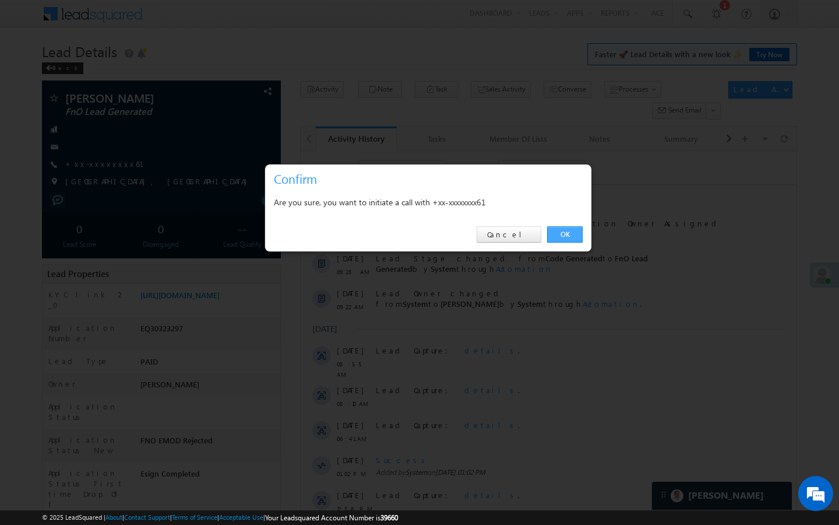
click at [562, 237] on link "OK" at bounding box center [565, 234] width 36 height 16
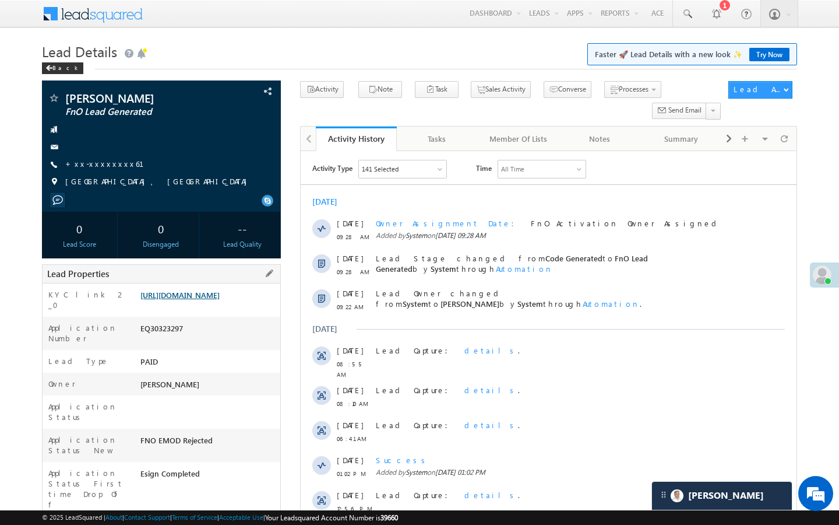
click at [213, 300] on link "https://angelbroking1-pk3em7sa.customui-test.leadsquared.com?leadId=21d730ec-33…" at bounding box center [179, 295] width 79 height 10
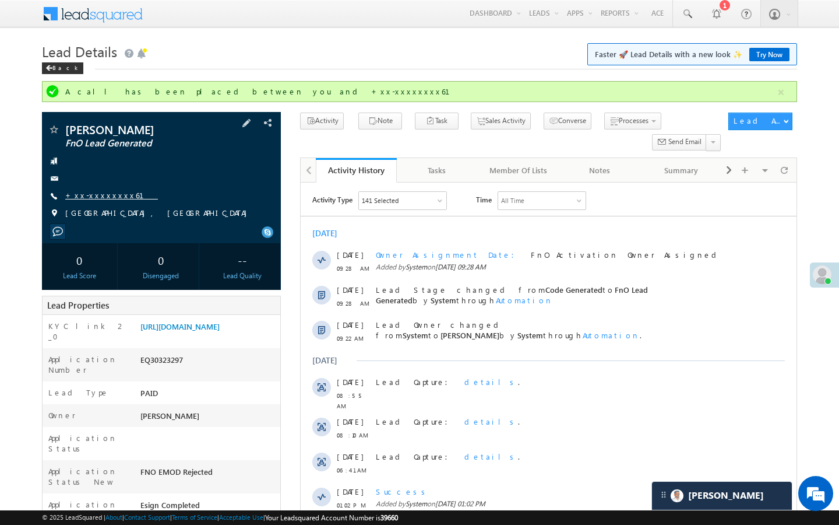
click at [108, 195] on link "+xx-xxxxxxxx61" at bounding box center [111, 195] width 93 height 10
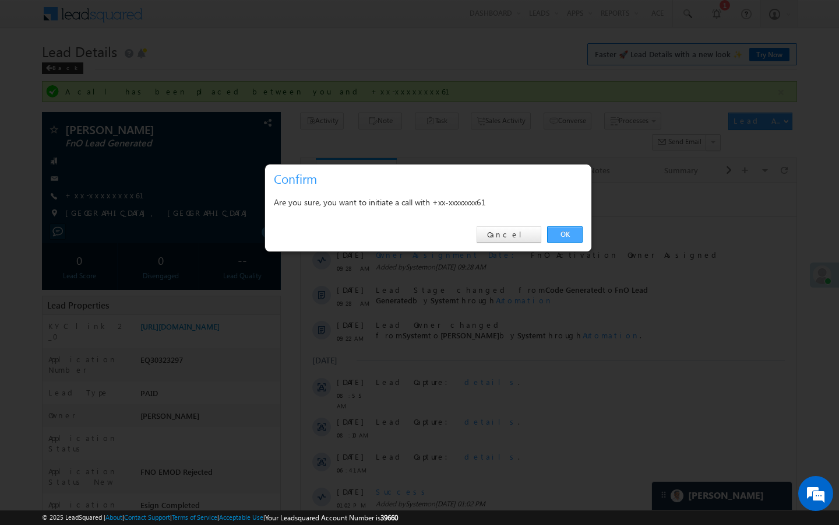
click at [571, 238] on link "OK" at bounding box center [565, 234] width 36 height 16
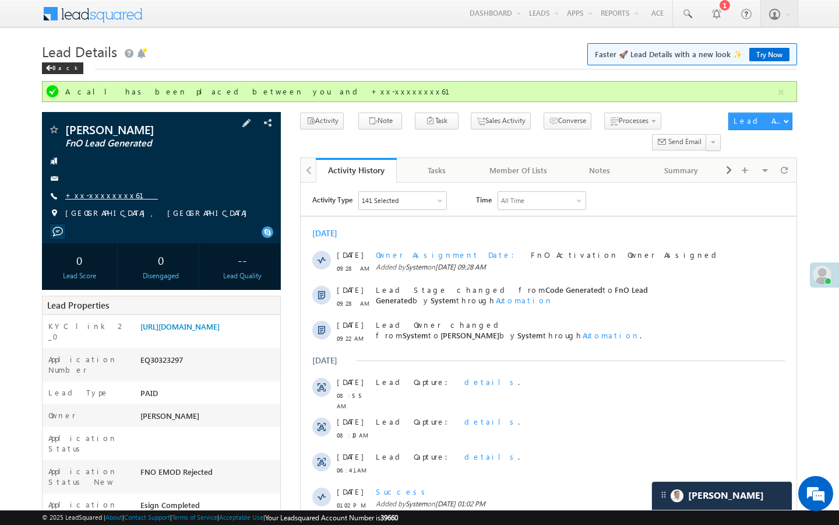
click at [104, 199] on link "+xx-xxxxxxxx61" at bounding box center [111, 195] width 93 height 10
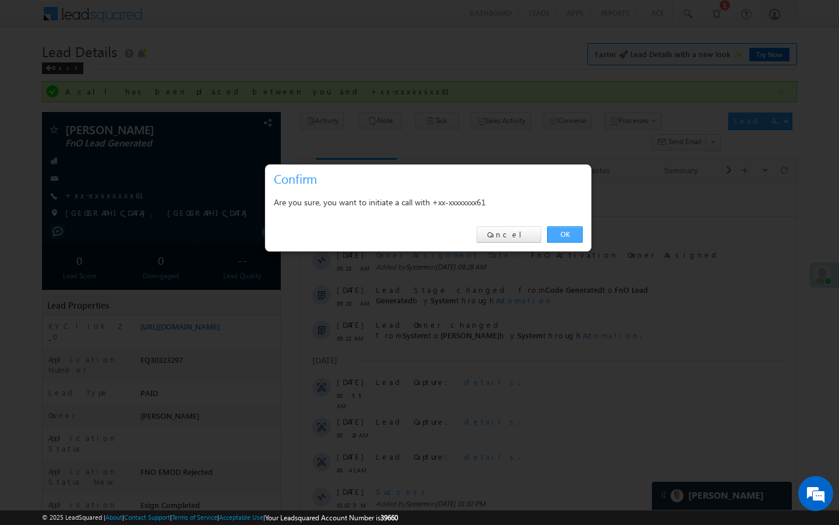
click at [554, 236] on link "OK" at bounding box center [565, 234] width 36 height 16
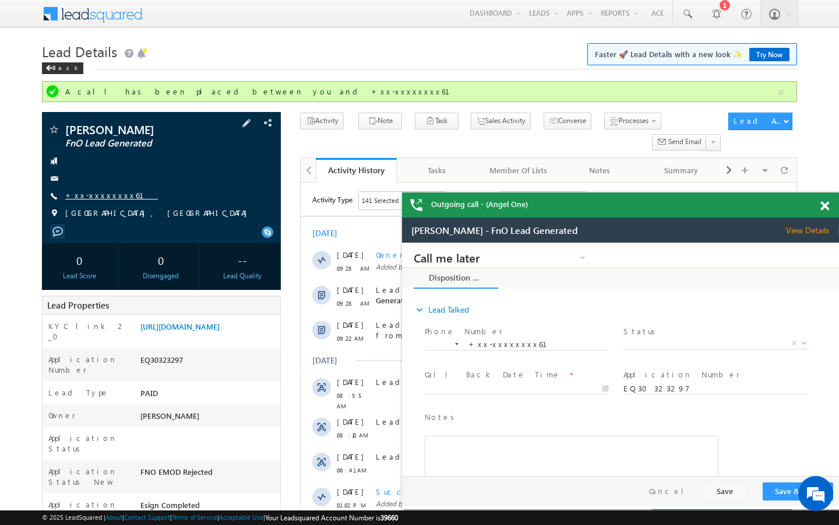
click at [93, 200] on link "+xx-xxxxxxxx61" at bounding box center [111, 195] width 93 height 10
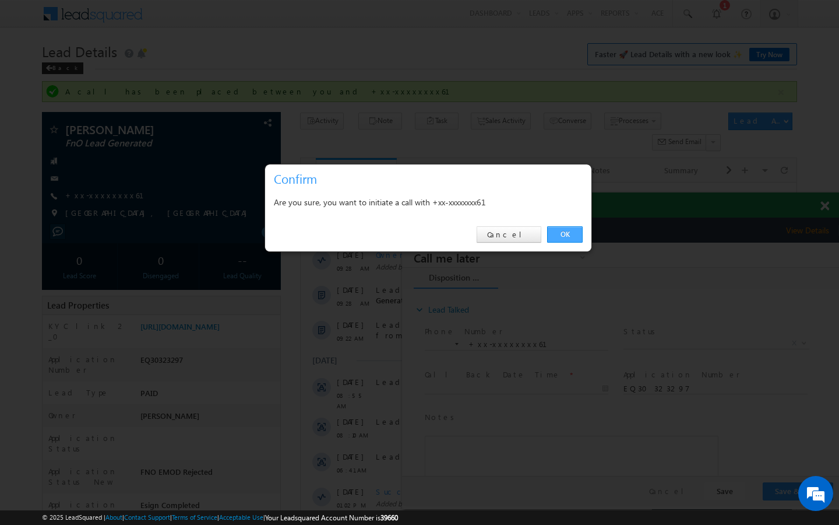
click at [569, 232] on link "OK" at bounding box center [565, 234] width 36 height 16
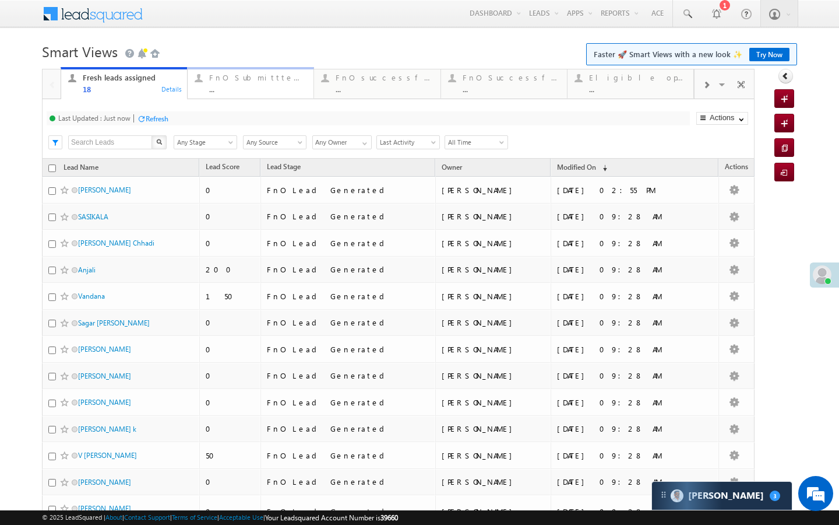
click at [194, 92] on div "FnO Submittted Leads ... Details" at bounding box center [251, 82] width 124 height 23
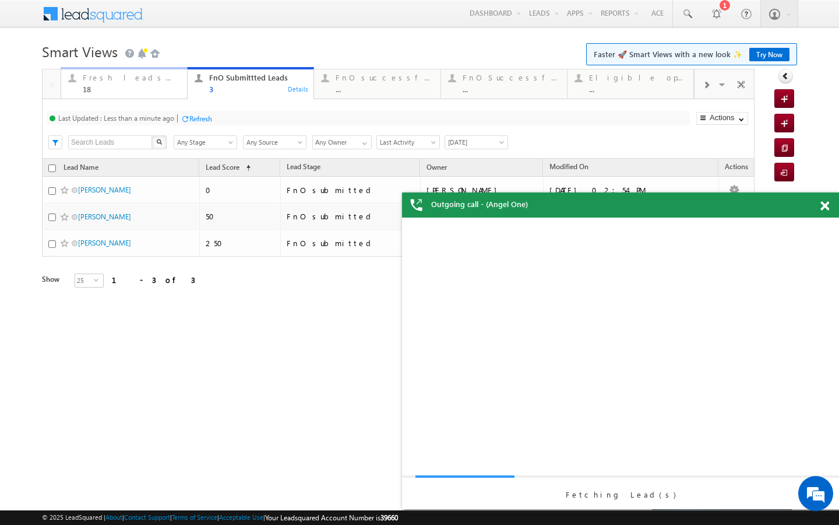
click at [173, 89] on div "18" at bounding box center [131, 89] width 97 height 9
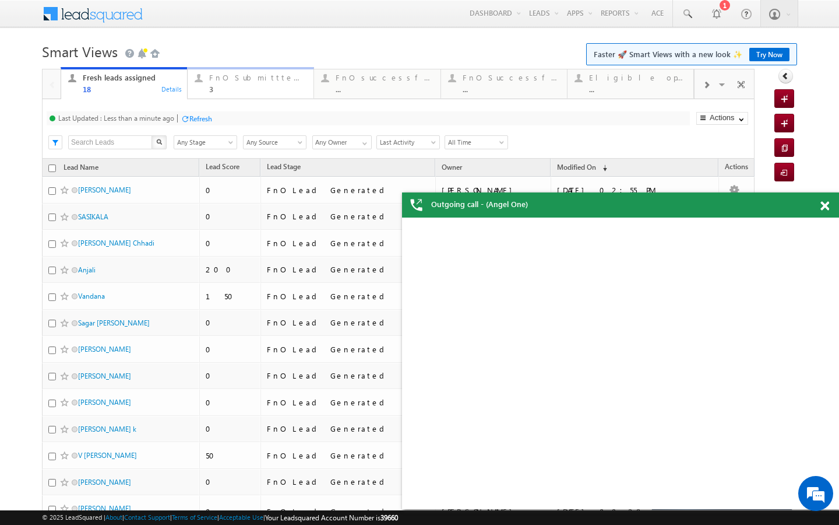
click at [230, 93] on link "FnO Submittted Leads 3 Details" at bounding box center [250, 82] width 127 height 31
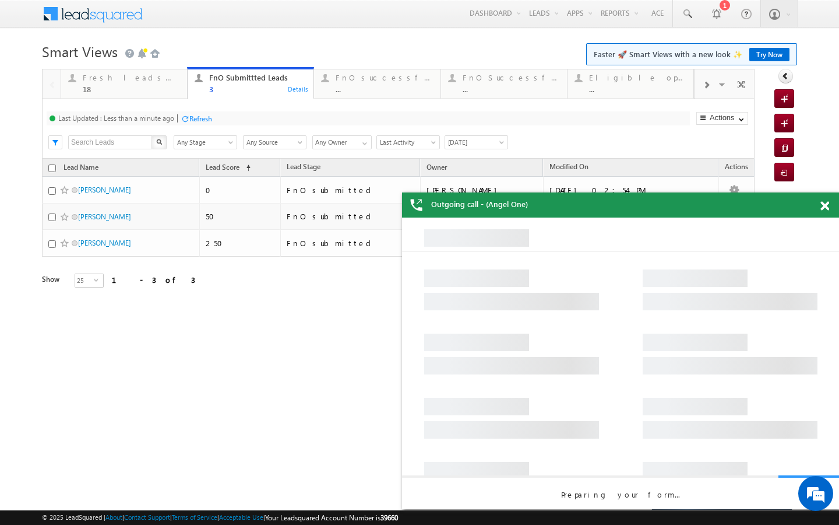
click at [191, 115] on div "Refresh" at bounding box center [200, 118] width 23 height 9
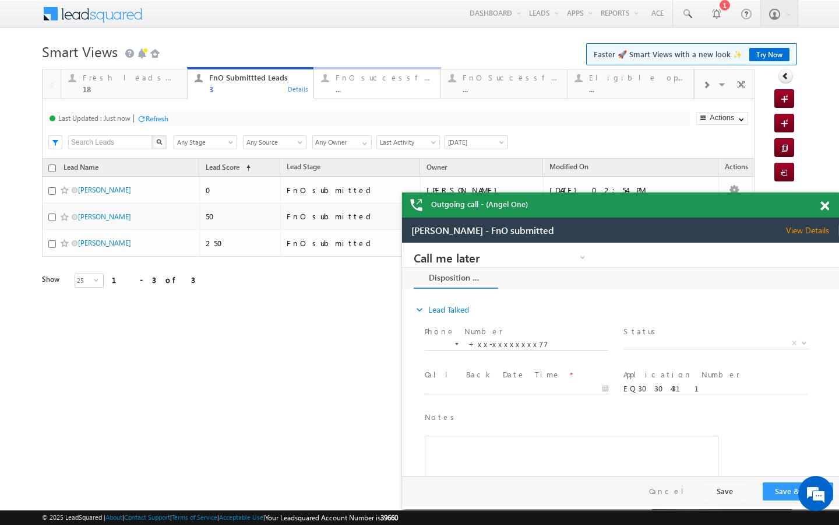
click at [355, 91] on div "..." at bounding box center [384, 89] width 97 height 9
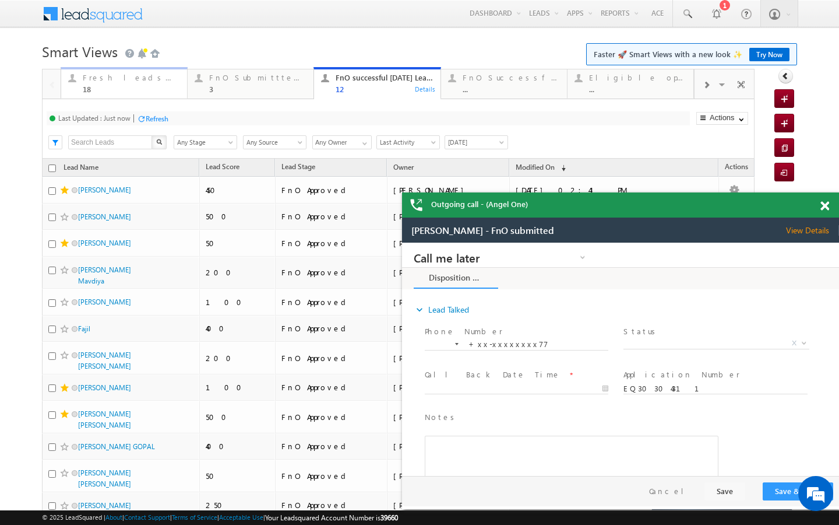
click at [159, 72] on div "Fresh leads assigned 18" at bounding box center [131, 82] width 97 height 23
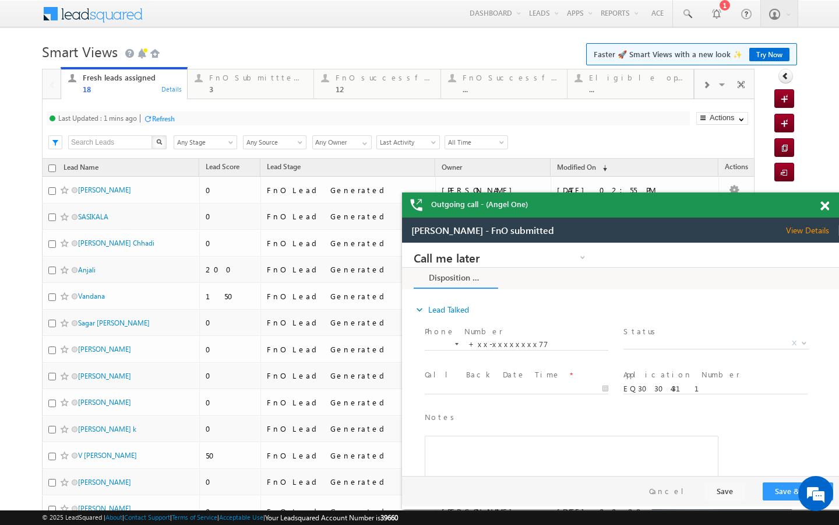
click at [167, 115] on div "Refresh" at bounding box center [163, 118] width 23 height 9
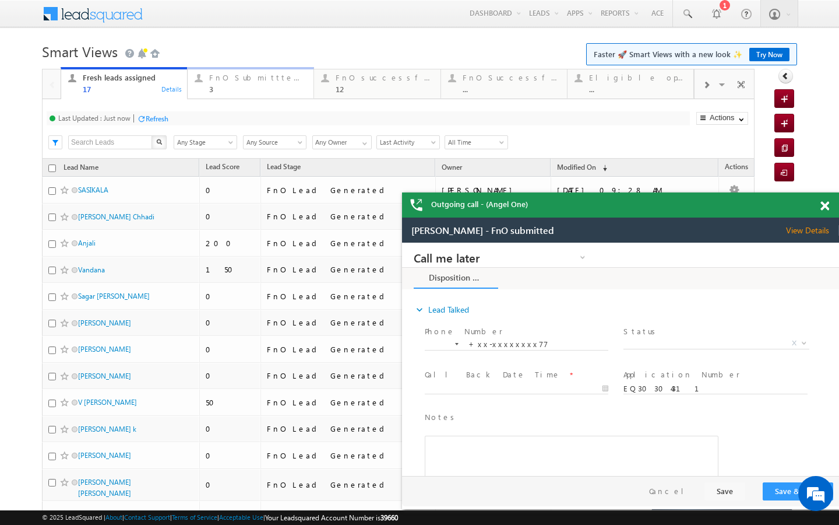
click at [251, 86] on div "3" at bounding box center [257, 89] width 97 height 9
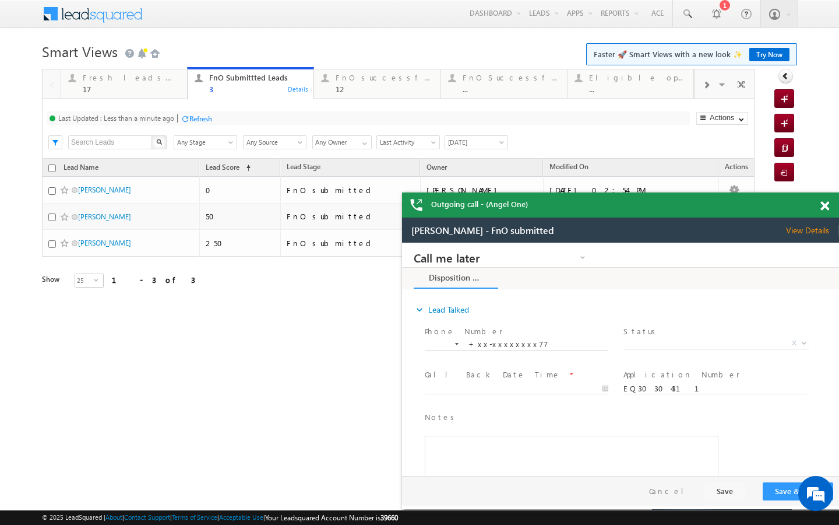
click at [209, 115] on div "Refresh" at bounding box center [200, 118] width 23 height 9
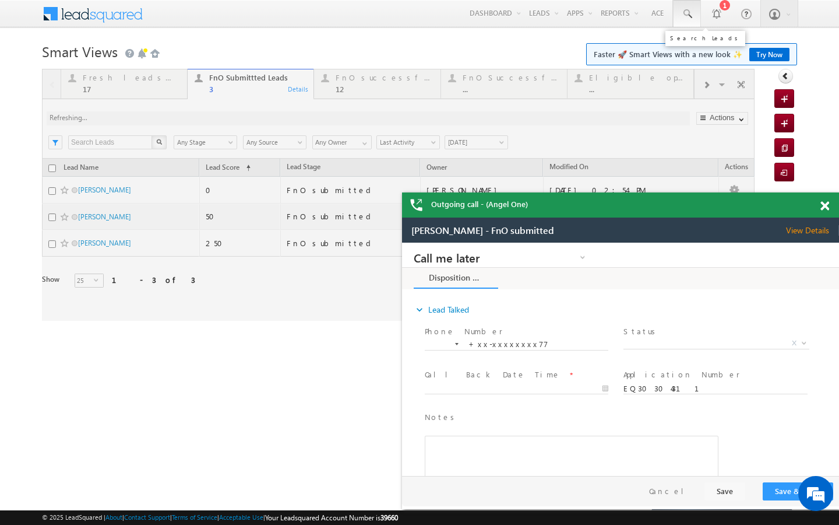
click at [689, 16] on span at bounding box center [687, 14] width 12 height 12
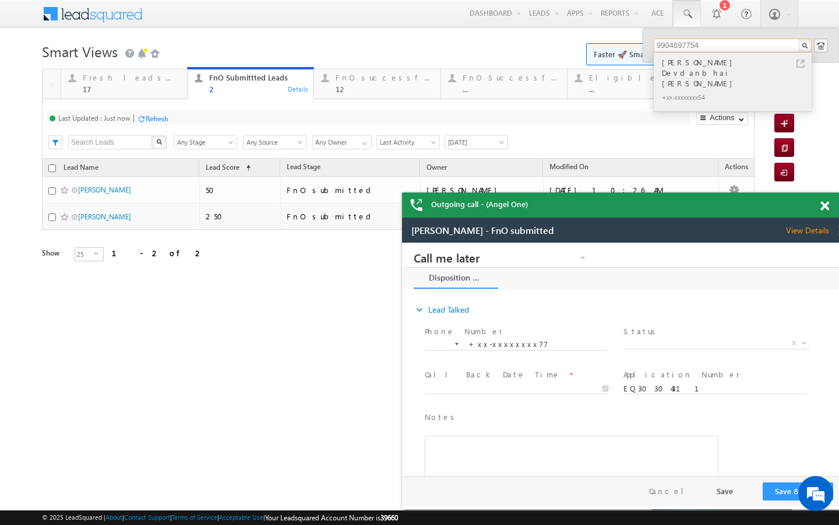
type input "9904697754"
click at [799, 65] on link at bounding box center [801, 63] width 8 height 8
click at [174, 87] on div "17" at bounding box center [131, 89] width 97 height 9
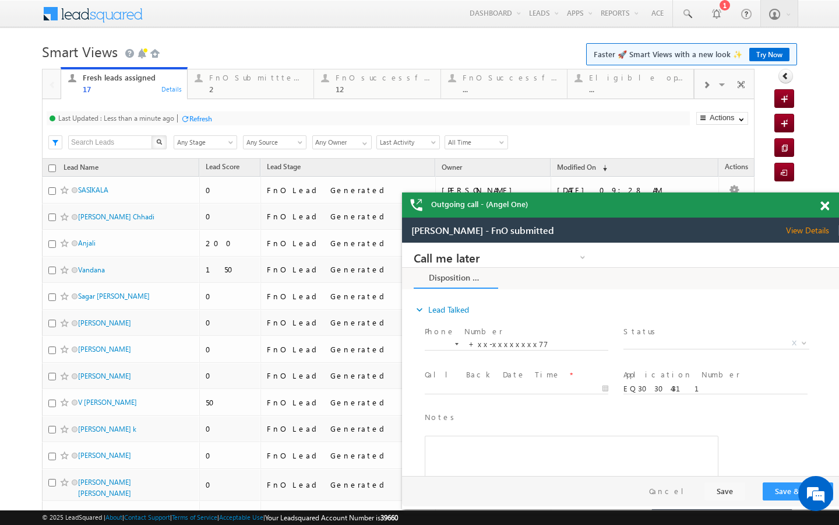
click at [192, 118] on div "Refresh" at bounding box center [200, 118] width 23 height 9
click at [229, 87] on div "2" at bounding box center [257, 89] width 97 height 9
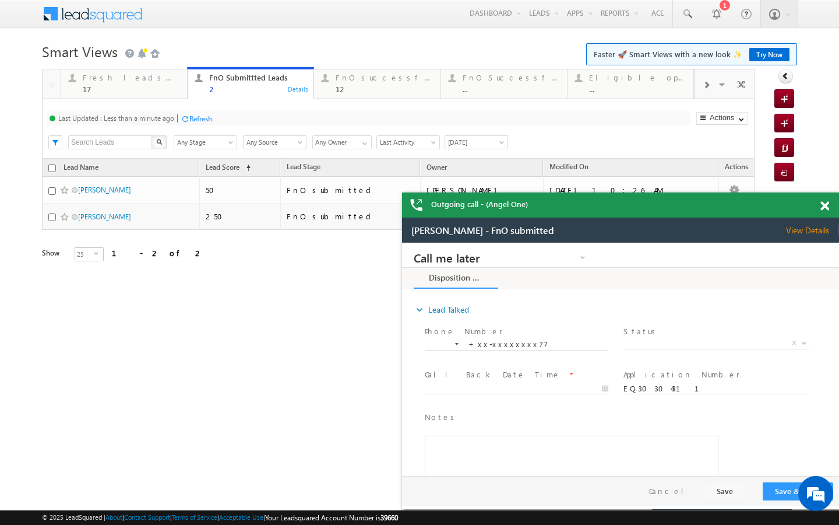
click at [204, 115] on div "Refresh" at bounding box center [200, 118] width 23 height 9
click at [322, 87] on div "FnO successful today Leads 12 Details" at bounding box center [377, 82] width 124 height 23
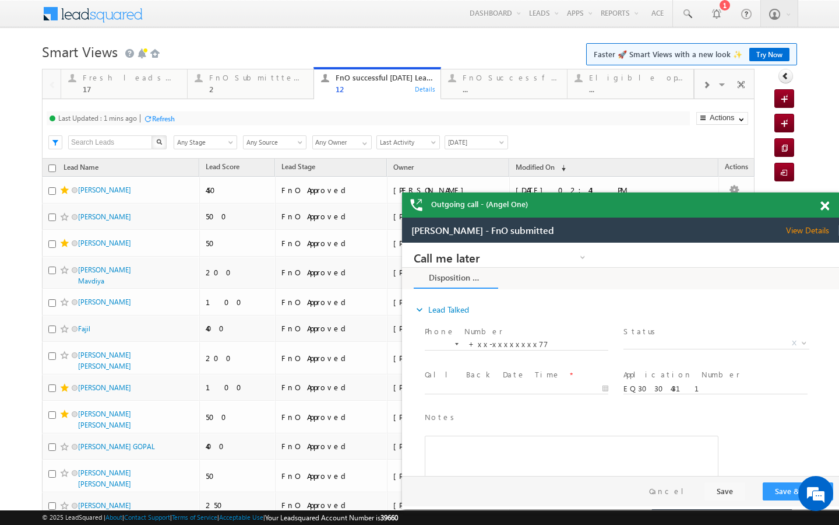
click at [169, 119] on div "Refresh" at bounding box center [163, 118] width 23 height 9
click at [250, 100] on div "Last Updated : Just now Refresh Refreshing... Search X Lead Stage Any Stage Any…" at bounding box center [398, 128] width 713 height 59
drag, startPoint x: 259, startPoint y: 90, endPoint x: 177, endPoint y: 109, distance: 83.8
click at [259, 90] on div "2" at bounding box center [257, 89] width 97 height 9
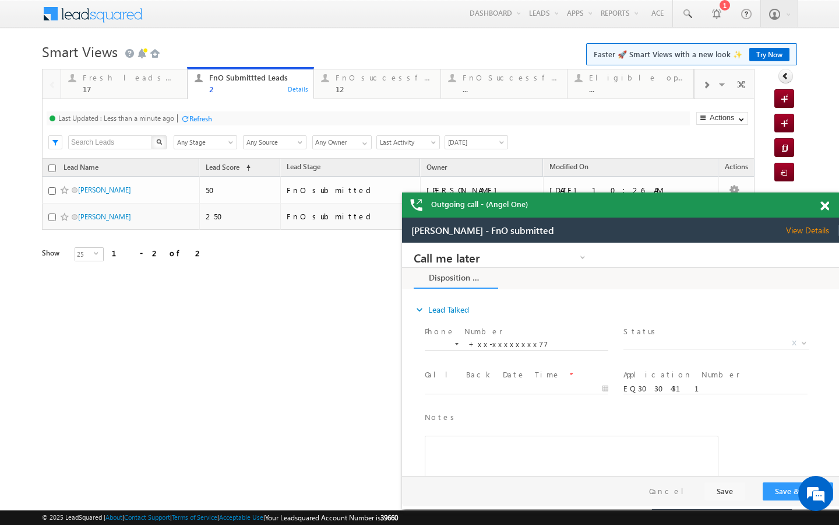
click at [189, 124] on div "Last Updated : Less than a minute ago Refresh Refreshing..." at bounding box center [369, 118] width 644 height 14
click at [205, 118] on div "Refresh" at bounding box center [200, 118] width 23 height 9
click at [171, 96] on link "Fresh leads assigned 17 Details" at bounding box center [124, 82] width 127 height 31
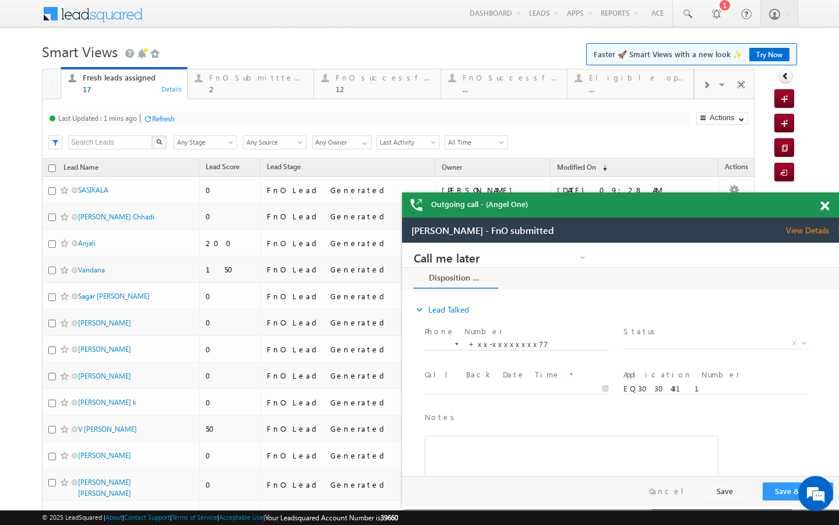
click at [174, 117] on div "Refresh" at bounding box center [163, 118] width 23 height 9
drag, startPoint x: 202, startPoint y: 79, endPoint x: 179, endPoint y: 128, distance: 53.7
click at [202, 79] on div at bounding box center [198, 78] width 15 height 15
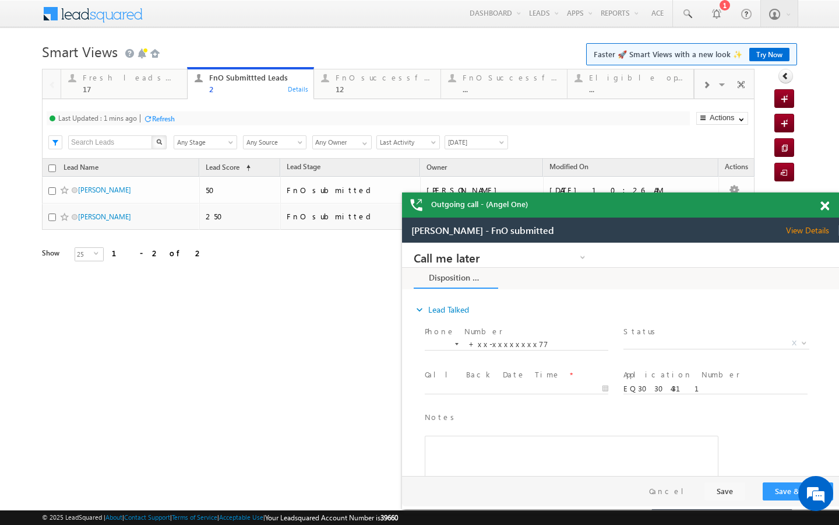
click at [170, 121] on div "Refresh" at bounding box center [163, 118] width 23 height 9
click at [198, 114] on div "Refresh" at bounding box center [200, 118] width 23 height 9
drag, startPoint x: 175, startPoint y: 89, endPoint x: 179, endPoint y: 122, distance: 33.4
click at [175, 89] on div "17" at bounding box center [131, 89] width 97 height 9
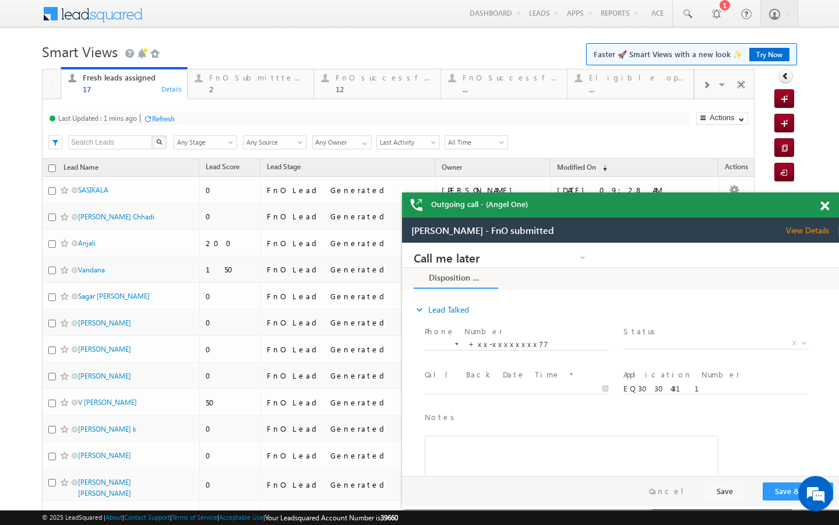
click at [164, 115] on div "Refresh" at bounding box center [163, 118] width 23 height 9
click at [704, 87] on span at bounding box center [706, 84] width 7 height 9
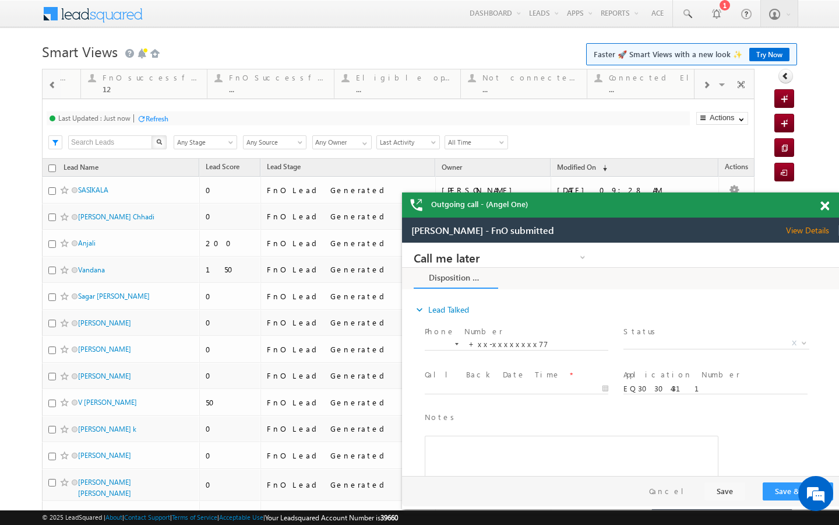
click at [704, 87] on span at bounding box center [706, 84] width 7 height 9
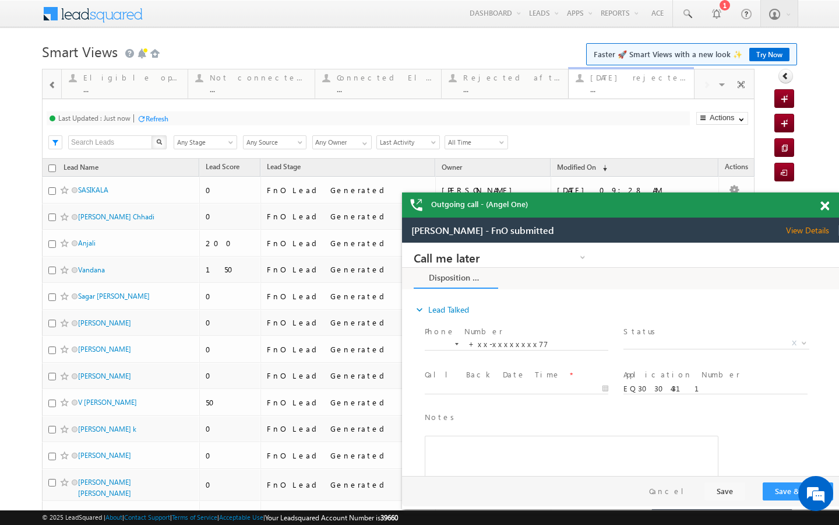
click at [641, 87] on div "..." at bounding box center [638, 89] width 97 height 9
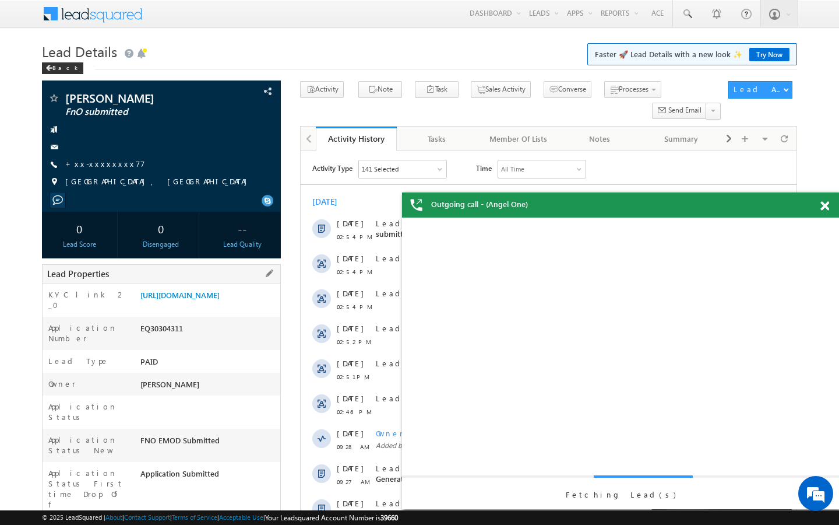
drag, startPoint x: 140, startPoint y: 482, endPoint x: 184, endPoint y: 482, distance: 43.1
click at [184, 522] on div "AABY938273" at bounding box center [209, 530] width 143 height 16
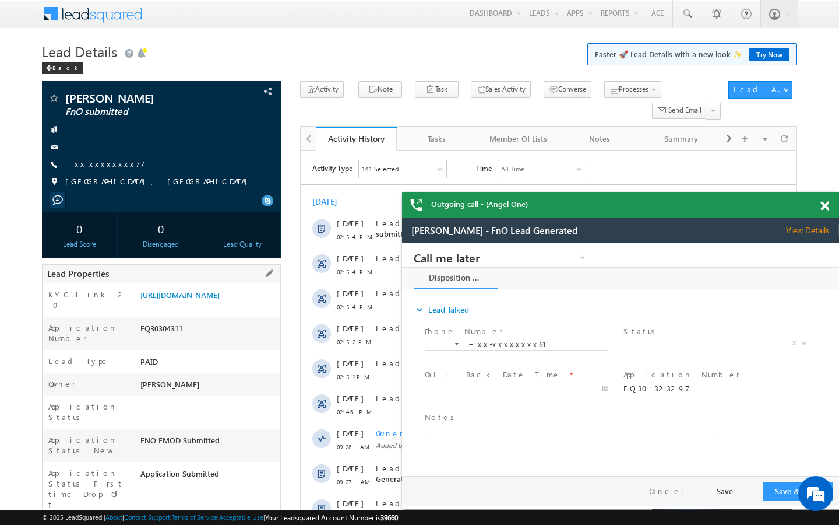
copy div "AABY938273"
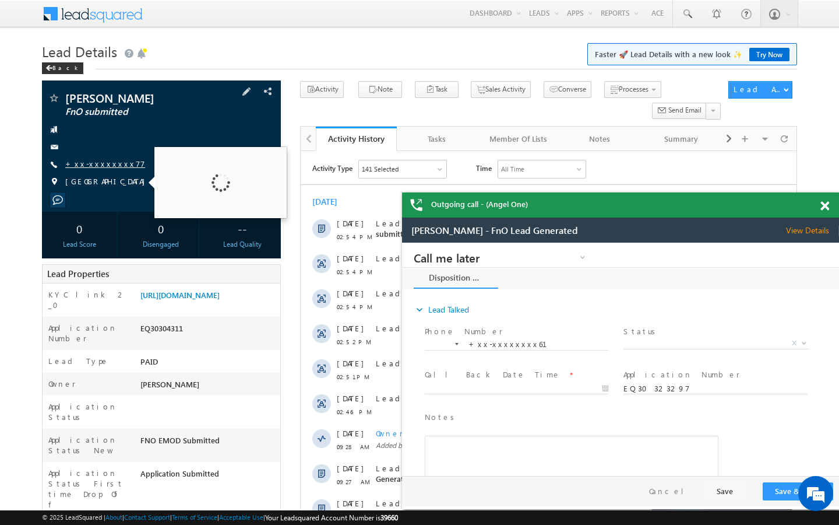
click at [102, 168] on link "+xx-xxxxxxxx77" at bounding box center [105, 164] width 80 height 10
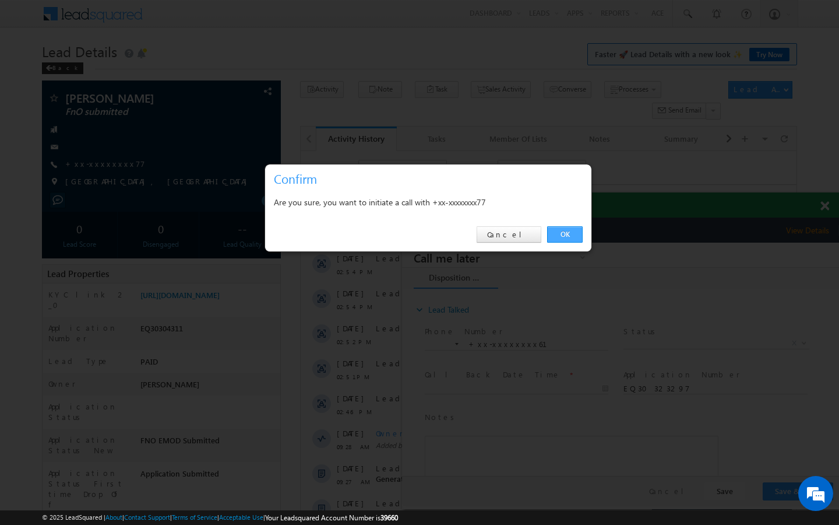
click at [569, 234] on link "OK" at bounding box center [565, 234] width 36 height 16
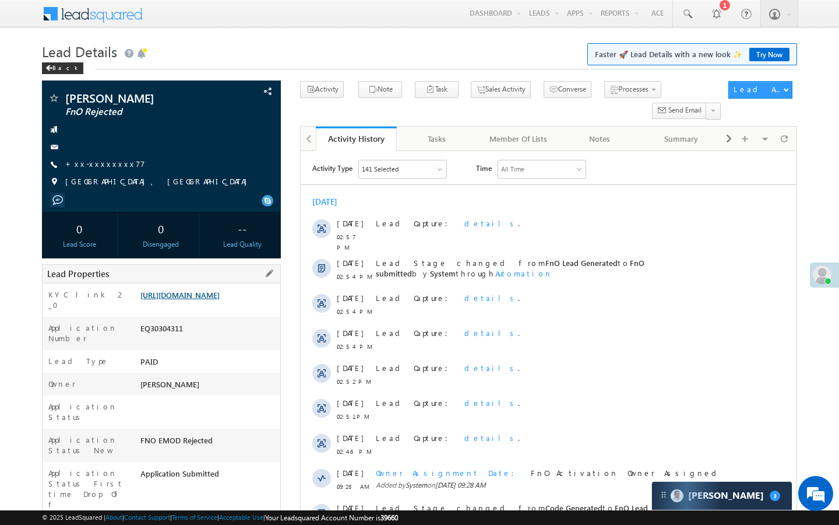
click at [210, 300] on link "https://angelbroking1-pk3em7sa.customui-test.leadsquared.com?leadId=7aa944ca-ca…" at bounding box center [179, 295] width 79 height 10
click at [185, 300] on link "https://angelbroking1-pk3em7sa.customui-test.leadsquared.com?leadId=7aa944ca-ca…" at bounding box center [179, 295] width 79 height 10
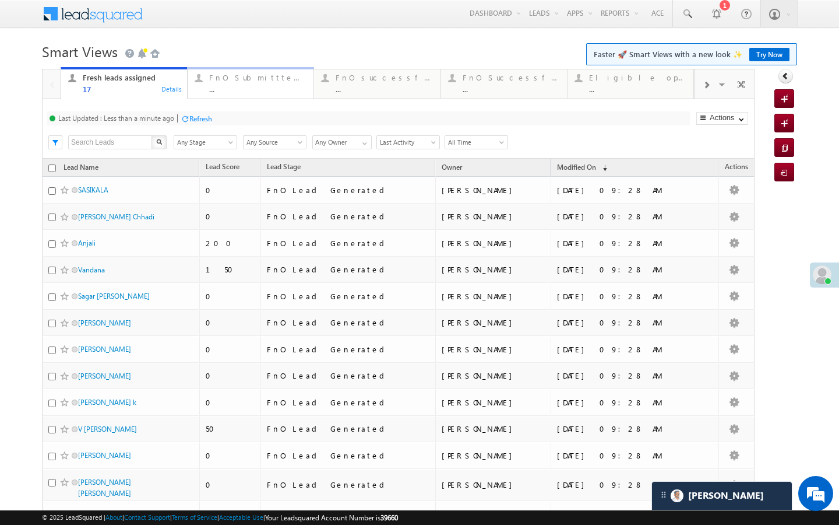
click at [248, 83] on div "FnO Submittted Leads ..." at bounding box center [257, 82] width 97 height 23
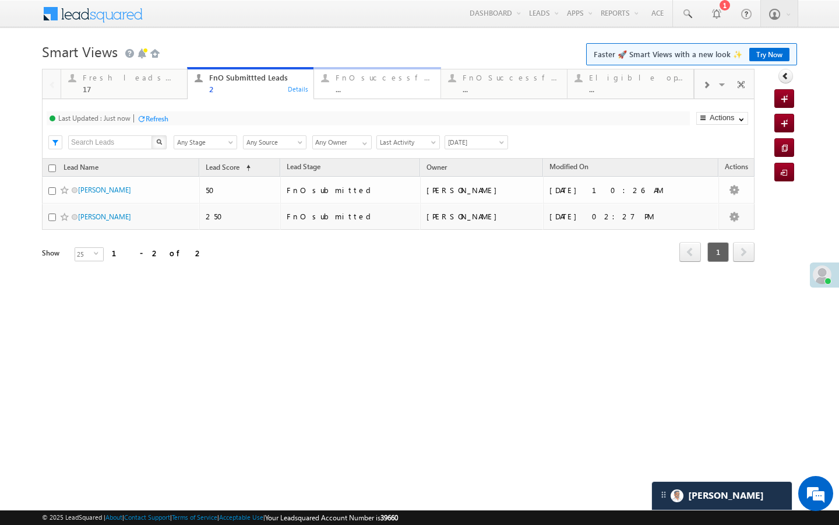
click at [355, 75] on div "FnO successful today Leads" at bounding box center [384, 77] width 97 height 9
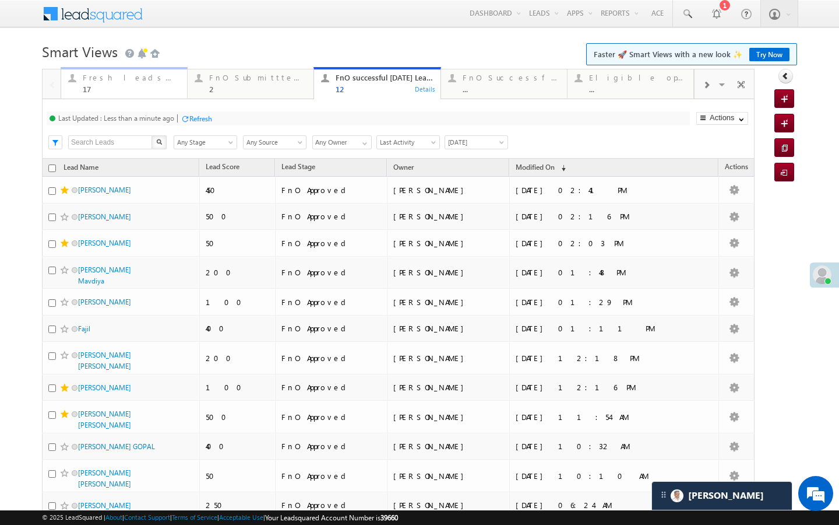
drag, startPoint x: 127, startPoint y: 85, endPoint x: 129, endPoint y: 92, distance: 7.4
click at [127, 85] on div "17" at bounding box center [131, 89] width 97 height 9
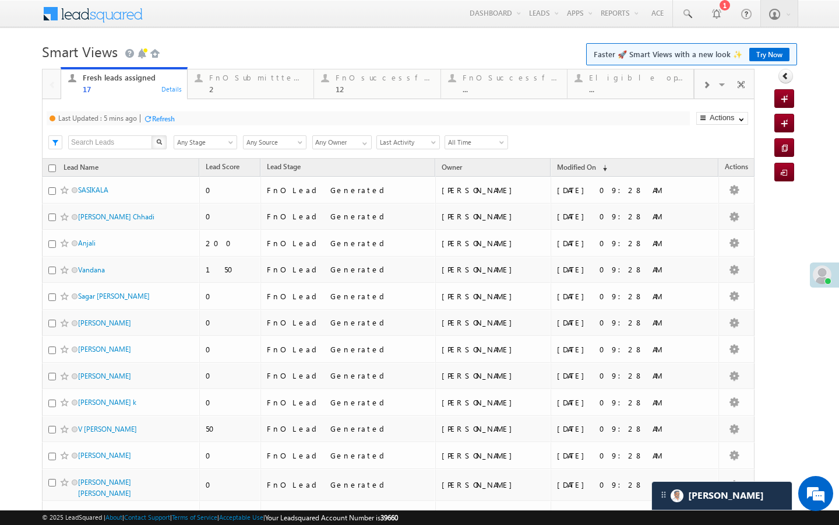
click at [160, 112] on div "Last Updated : 5 mins ago Refresh Refreshing..." at bounding box center [369, 118] width 644 height 14
click at [160, 121] on div "Refresh" at bounding box center [163, 118] width 23 height 9
click at [205, 97] on link "FnO Submittted Leads 2 Details" at bounding box center [250, 82] width 127 height 31
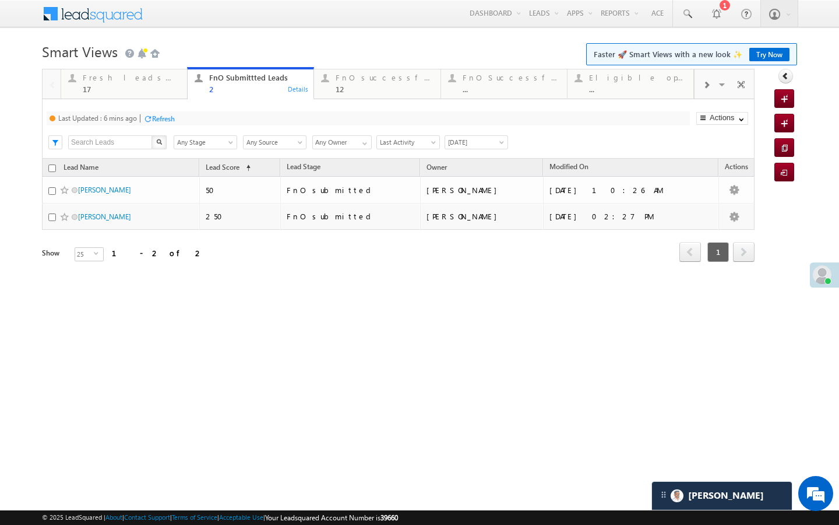
click at [171, 118] on div "Refresh" at bounding box center [163, 118] width 23 height 9
click at [137, 89] on div "17" at bounding box center [131, 89] width 97 height 9
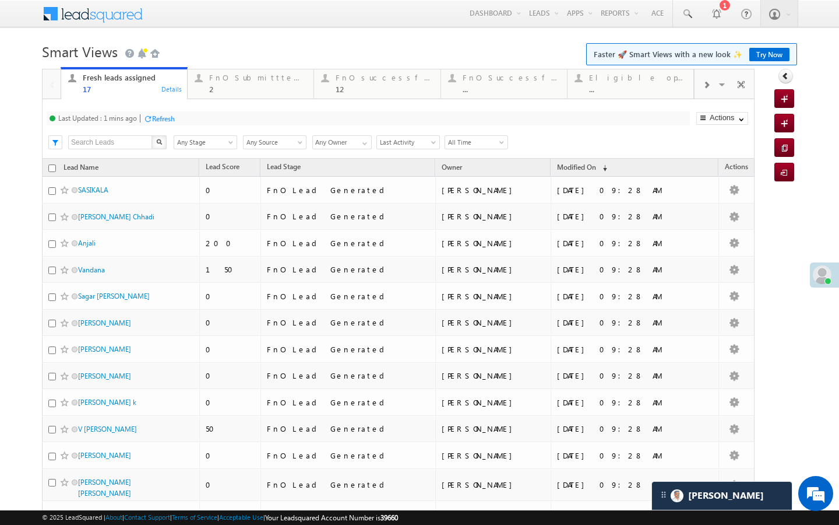
click at [157, 114] on div "Refresh" at bounding box center [163, 118] width 23 height 9
click at [200, 102] on div "Last Updated : Less than a minute ago Refresh Refreshing... Search X Lead Stage…" at bounding box center [398, 128] width 713 height 59
click at [205, 100] on div "Last Updated : Less than a minute ago Refresh Refreshing... Search X Lead Stage…" at bounding box center [398, 128] width 713 height 59
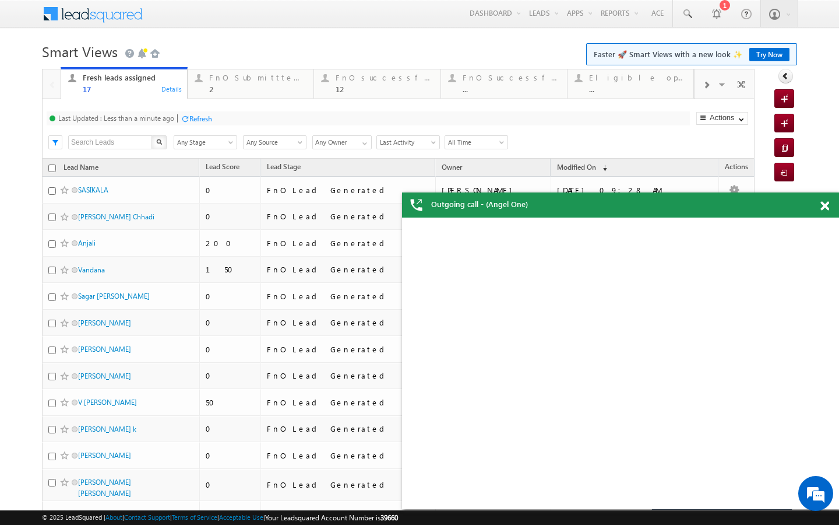
click at [207, 99] on div "Fresh leads assigned 17 Details FnO Submittted Leads 2 Details FnO successful t…" at bounding box center [378, 82] width 634 height 33
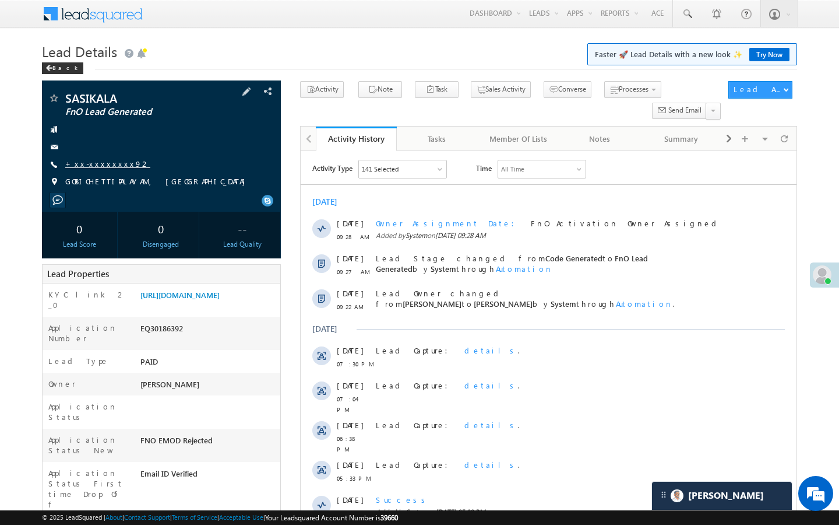
click at [103, 159] on link "+xx-xxxxxxxx92" at bounding box center [107, 164] width 85 height 10
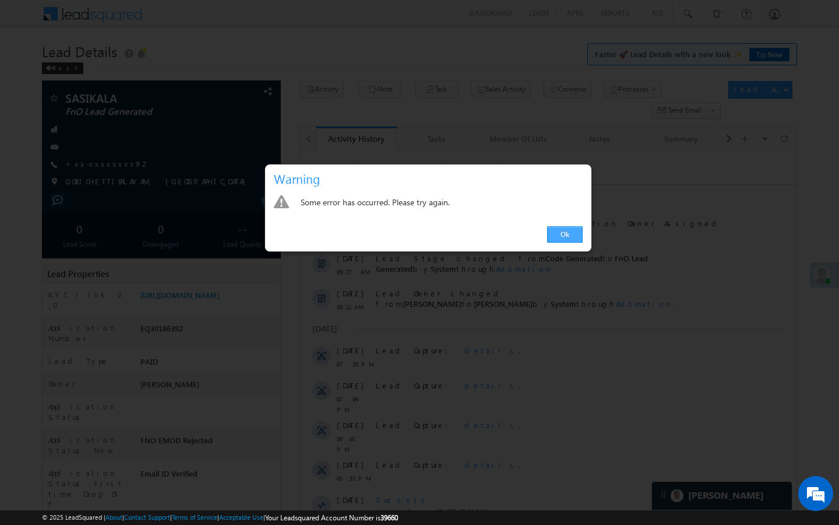
click at [572, 236] on link "Ok" at bounding box center [565, 234] width 36 height 16
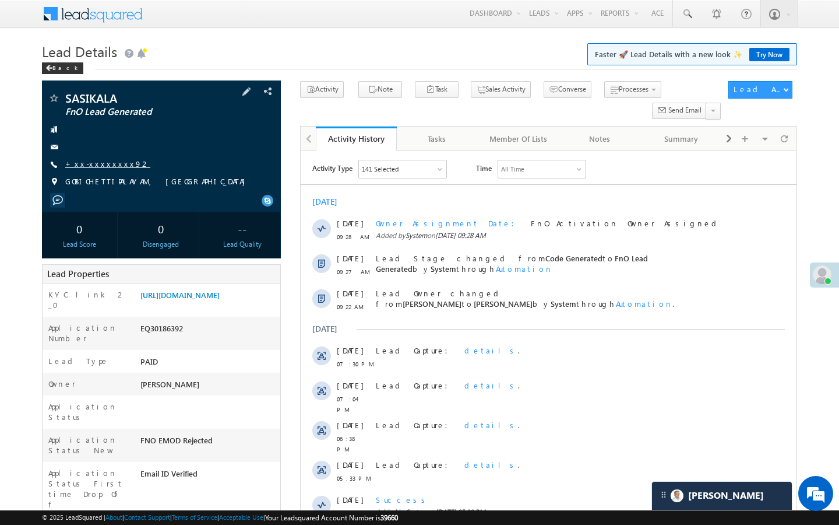
click at [92, 167] on link "+xx-xxxxxxxx92" at bounding box center [107, 164] width 85 height 10
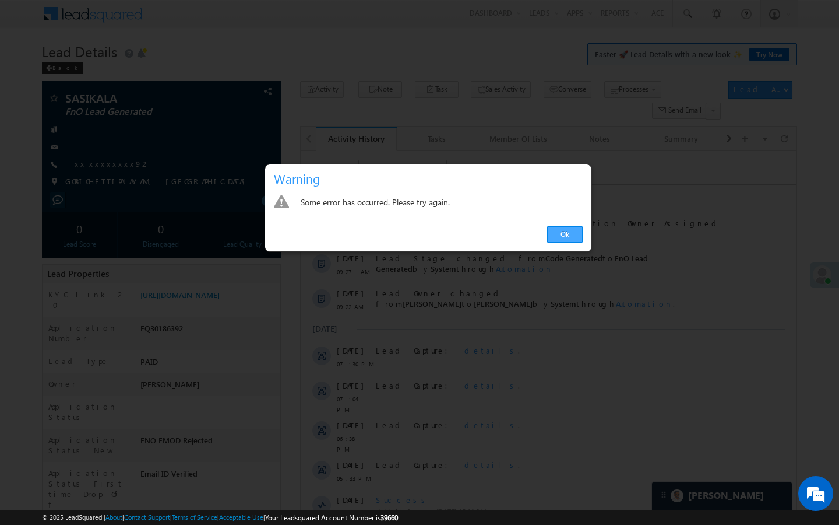
click at [557, 231] on link "Ok" at bounding box center [565, 234] width 36 height 16
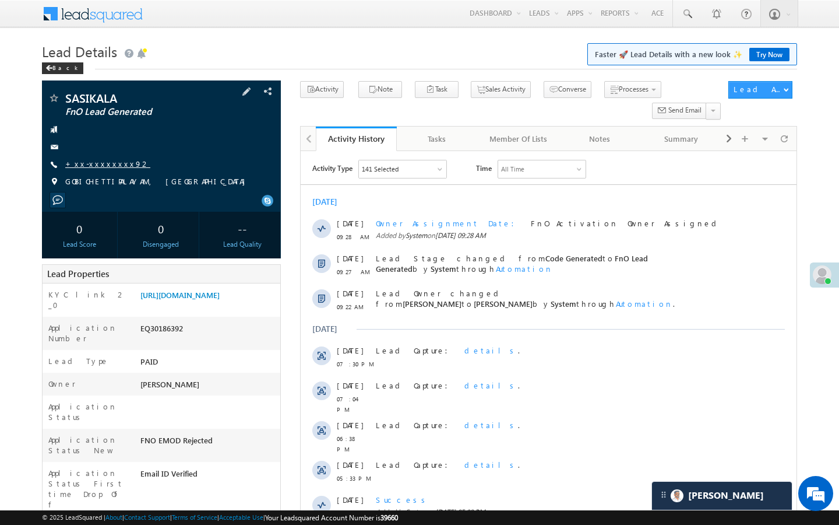
click at [100, 160] on link "+xx-xxxxxxxx92" at bounding box center [107, 164] width 85 height 10
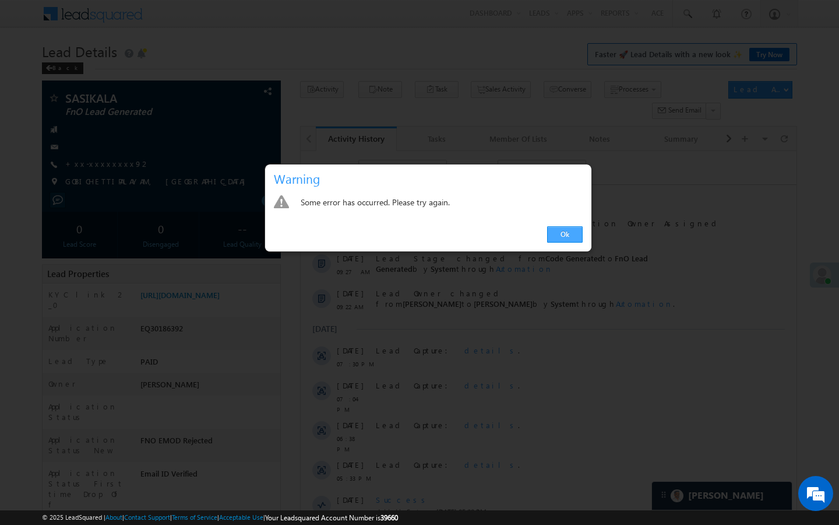
click at [572, 234] on link "Ok" at bounding box center [565, 234] width 36 height 16
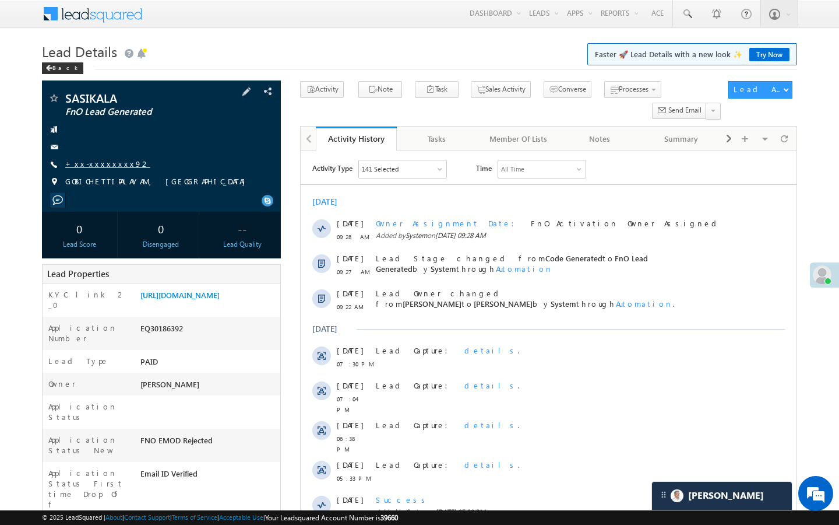
click at [75, 162] on link "+xx-xxxxxxxx92" at bounding box center [107, 164] width 85 height 10
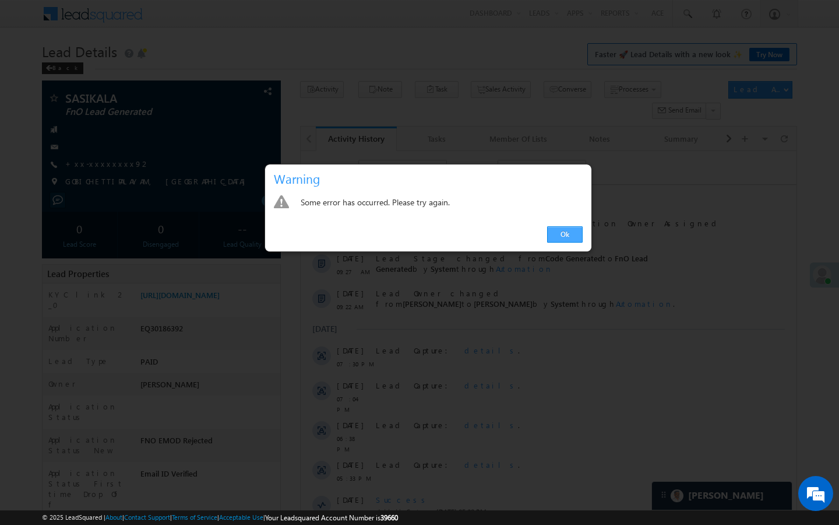
click at [566, 240] on link "Ok" at bounding box center [565, 234] width 36 height 16
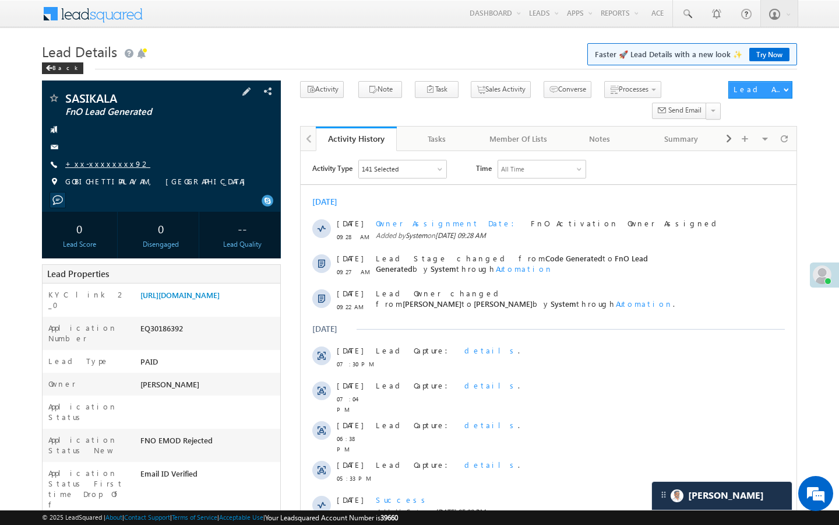
click at [98, 166] on link "+xx-xxxxxxxx92" at bounding box center [107, 164] width 85 height 10
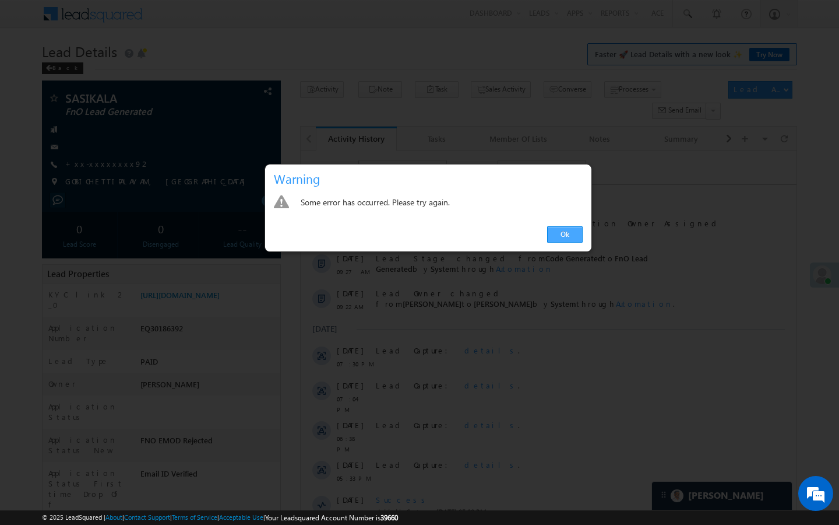
click at [560, 240] on link "Ok" at bounding box center [565, 234] width 36 height 16
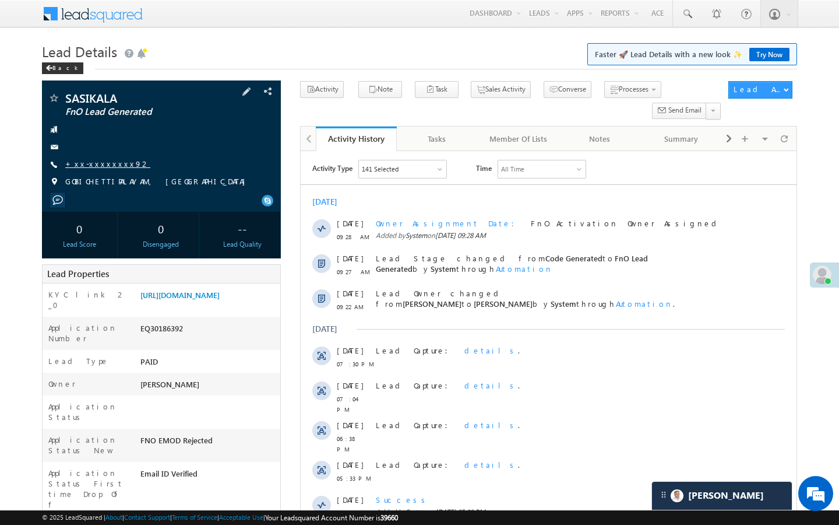
click at [104, 167] on link "+xx-xxxxxxxx92" at bounding box center [107, 164] width 85 height 10
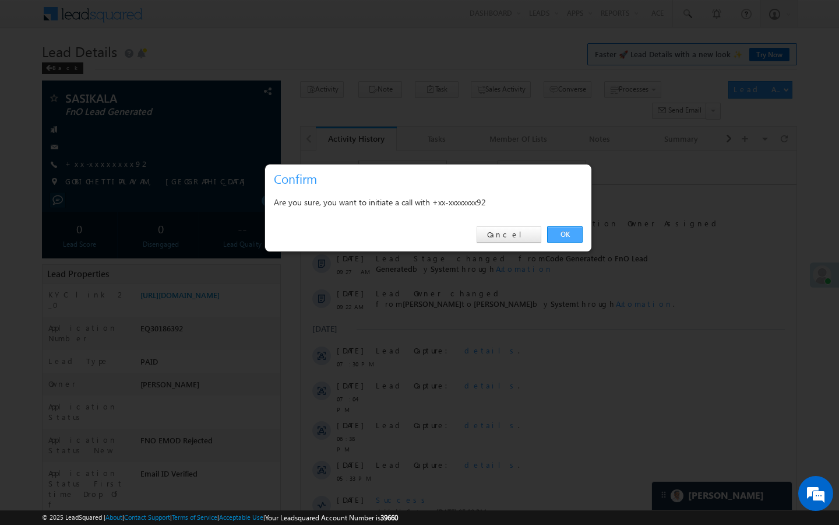
click at [568, 237] on link "OK" at bounding box center [565, 234] width 36 height 16
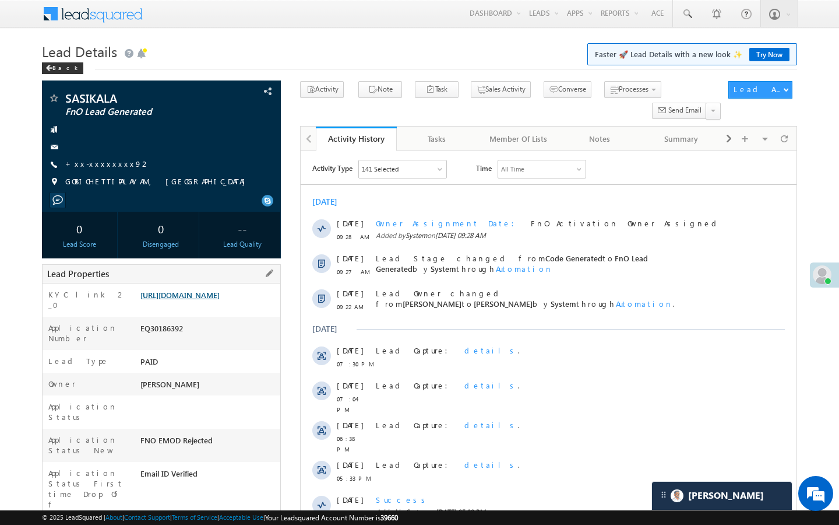
click at [220, 299] on link "https://angelbroking1-pk3em7sa.customui-test.leadsquared.com?leadId=25bed6b9-fc…" at bounding box center [179, 295] width 79 height 10
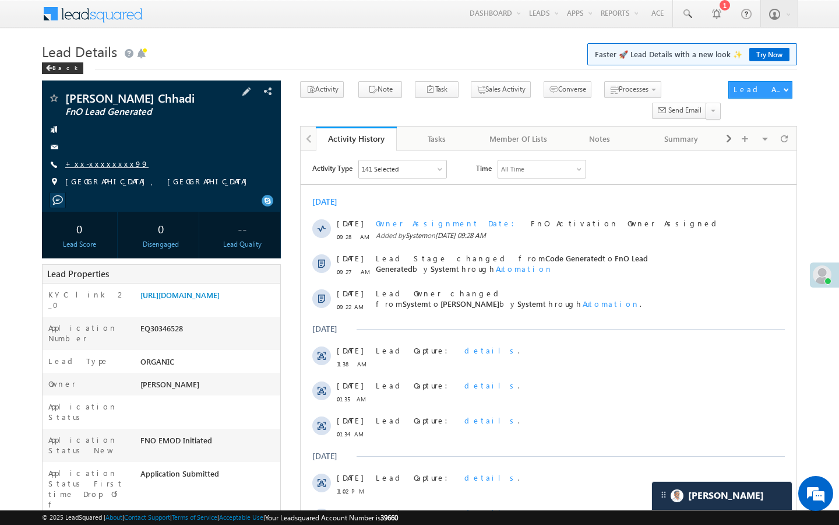
click at [106, 167] on link "+xx-xxxxxxxx99" at bounding box center [106, 164] width 83 height 10
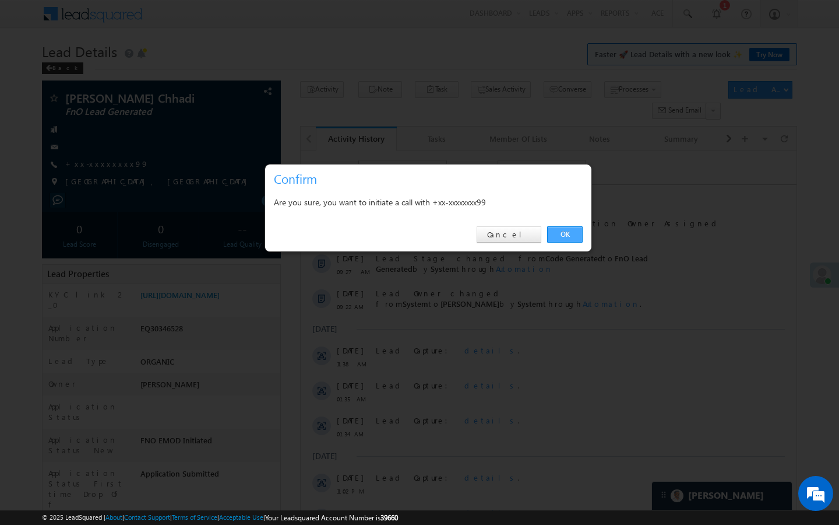
drag, startPoint x: 575, startPoint y: 234, endPoint x: 9, endPoint y: 181, distance: 567.8
click at [575, 234] on link "OK" at bounding box center [565, 234] width 36 height 16
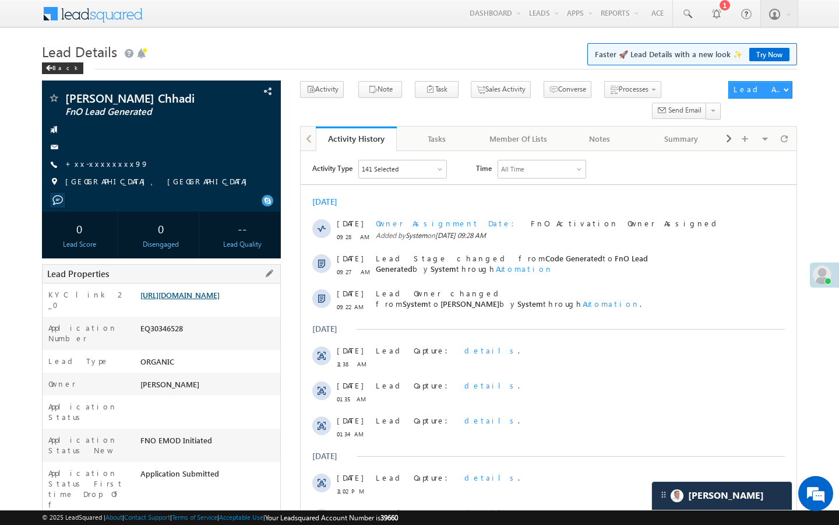
click at [220, 300] on link "[URL][DOMAIN_NAME]" at bounding box center [179, 295] width 79 height 10
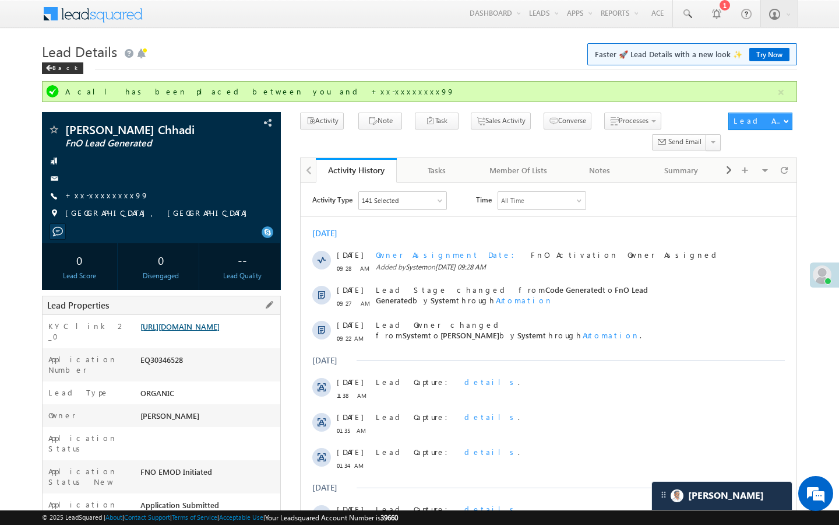
click at [203, 331] on link "[URL][DOMAIN_NAME]" at bounding box center [179, 326] width 79 height 10
click at [56, 132] on span at bounding box center [54, 131] width 12 height 12
click at [114, 195] on link "+xx-xxxxxxxx99" at bounding box center [106, 195] width 83 height 10
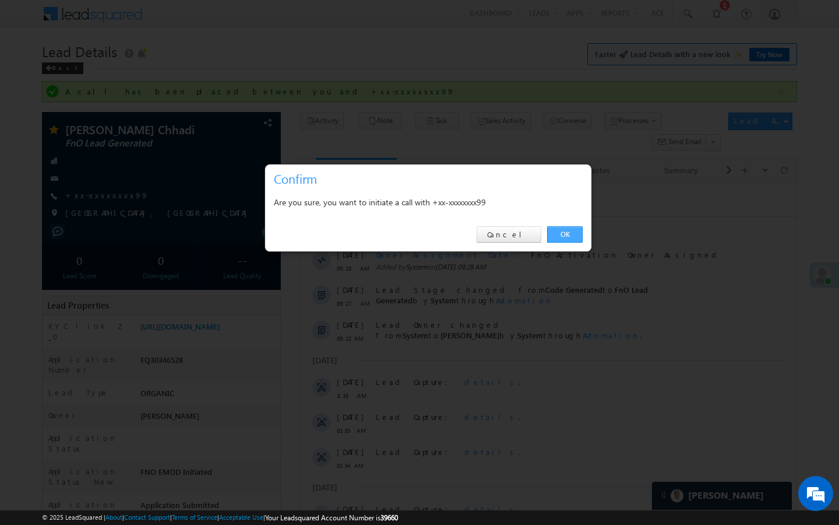
click at [571, 237] on link "OK" at bounding box center [565, 234] width 36 height 16
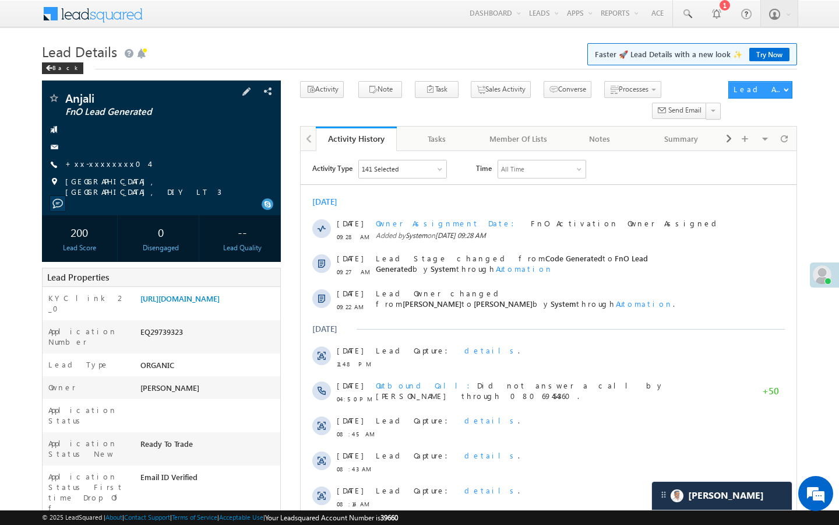
click at [99, 158] on div "Anjali FnO Lead Generated +xx-xxxxxxxx04" at bounding box center [161, 144] width 227 height 105
click at [101, 163] on link "+xx-xxxxxxxx04" at bounding box center [107, 164] width 84 height 10
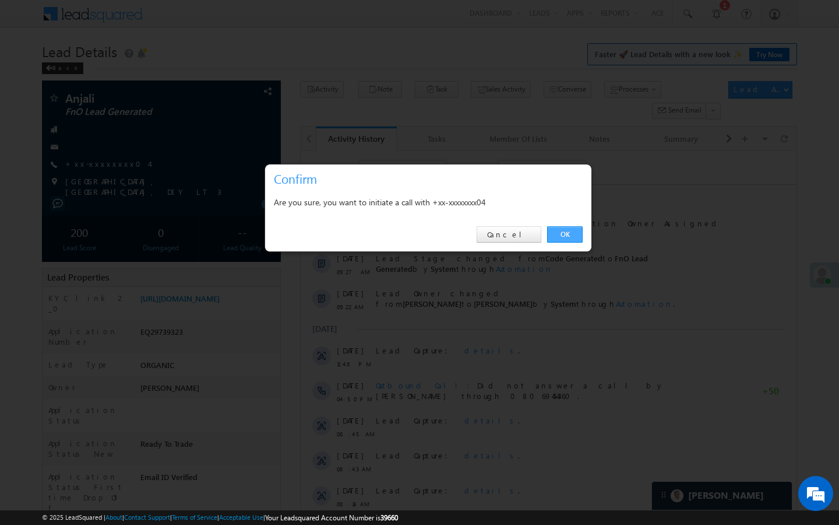
drag, startPoint x: 571, startPoint y: 232, endPoint x: 21, endPoint y: 153, distance: 555.8
click at [571, 232] on link "OK" at bounding box center [565, 234] width 36 height 16
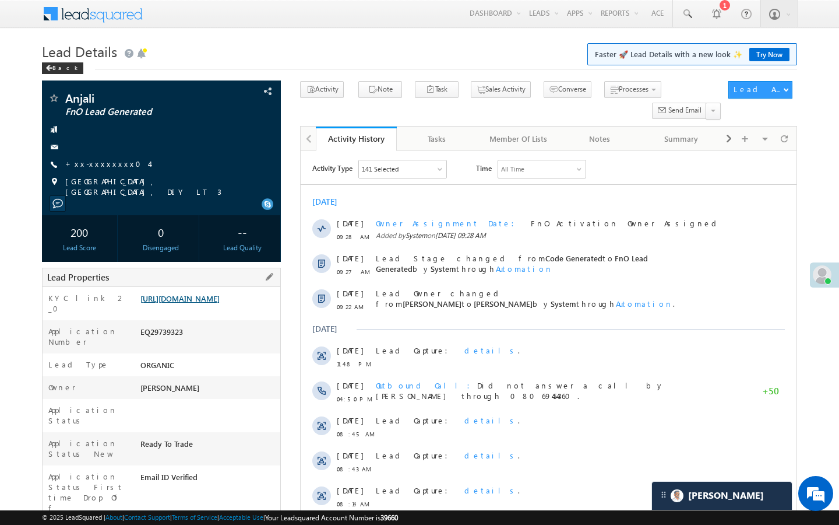
click at [220, 303] on link "https://angelbroking1-pk3em7sa.customui-test.leadsquared.com?leadId=d2a98e2f-bf…" at bounding box center [179, 298] width 79 height 10
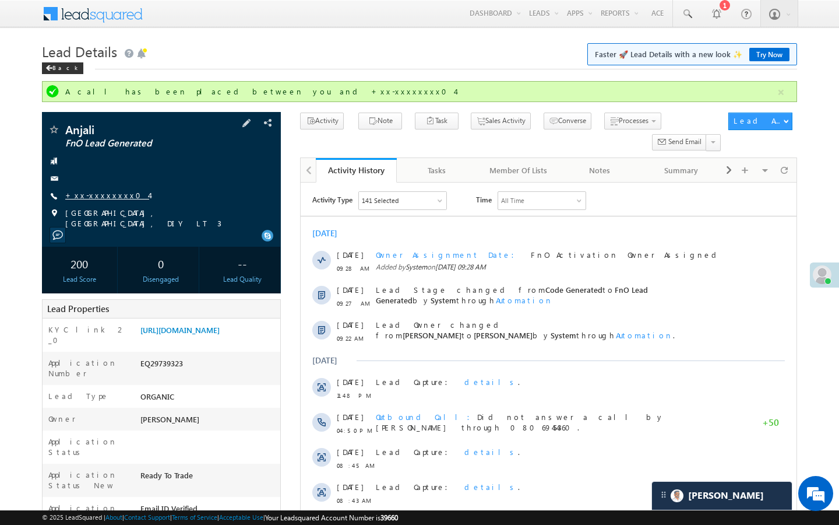
click at [96, 194] on link "+xx-xxxxxxxx04" at bounding box center [107, 195] width 84 height 10
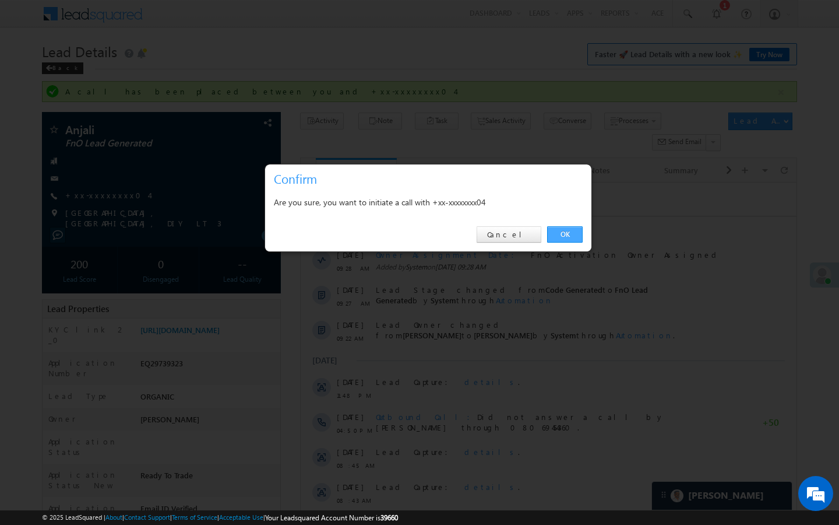
drag, startPoint x: 582, startPoint y: 233, endPoint x: 280, endPoint y: 65, distance: 345.2
click at [582, 233] on link "OK" at bounding box center [565, 234] width 36 height 16
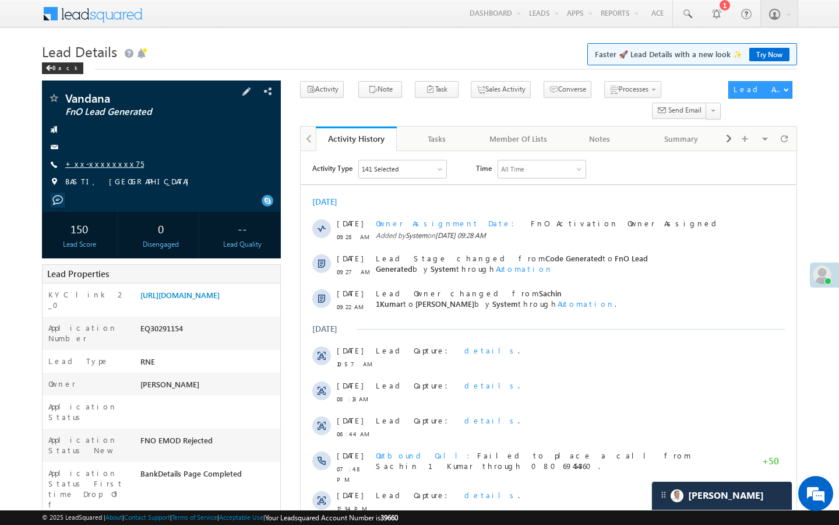
click at [110, 159] on link "+xx-xxxxxxxx75" at bounding box center [104, 164] width 79 height 10
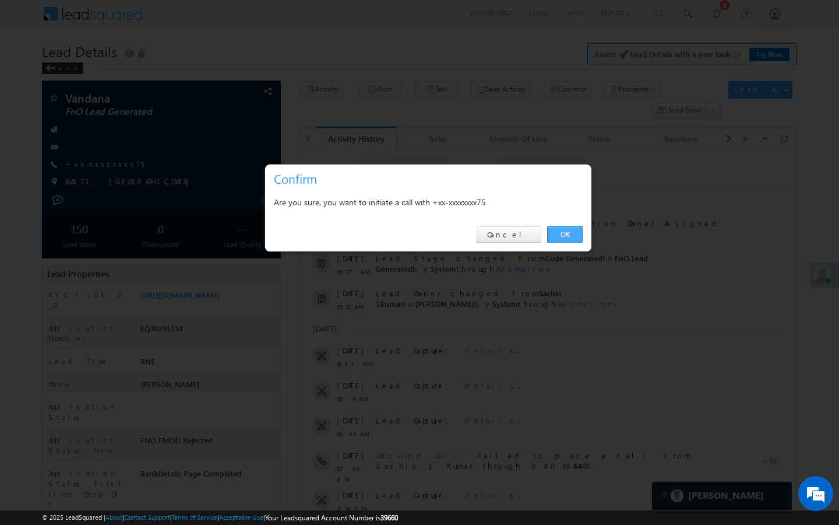
drag, startPoint x: 569, startPoint y: 233, endPoint x: 57, endPoint y: 149, distance: 519.9
click at [569, 233] on link "OK" at bounding box center [565, 234] width 36 height 16
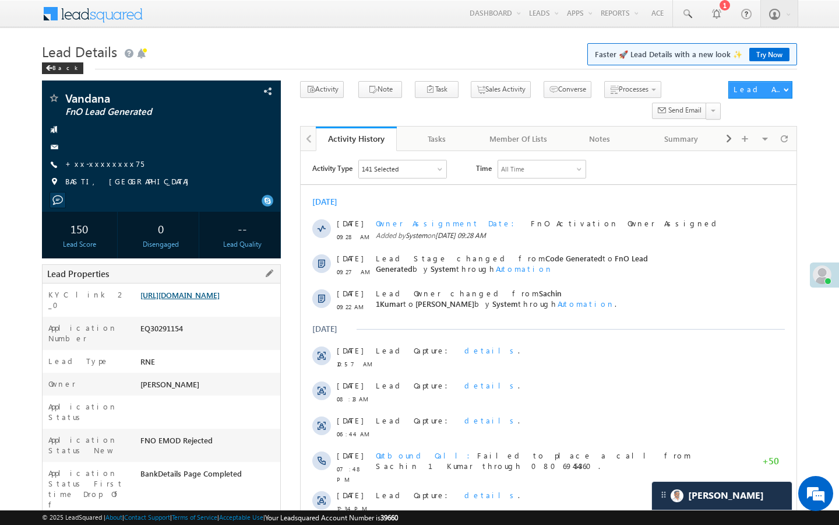
click at [219, 300] on link "[URL][DOMAIN_NAME]" at bounding box center [179, 295] width 79 height 10
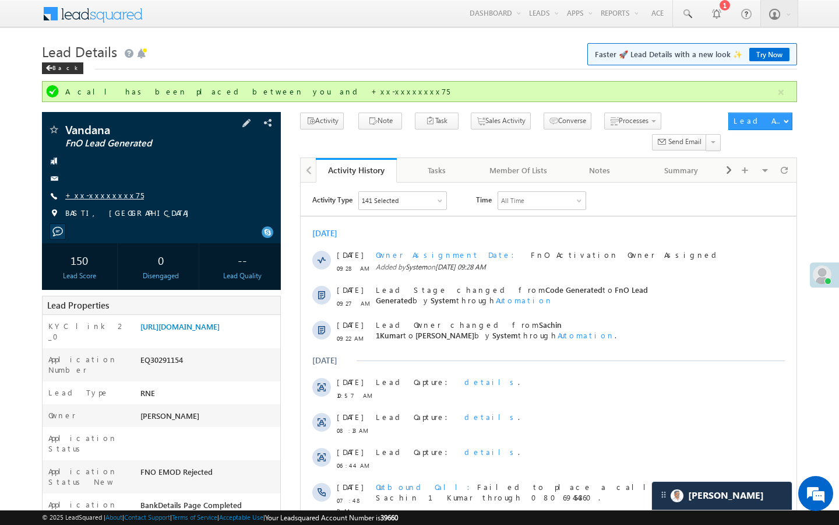
click at [102, 192] on link "+xx-xxxxxxxx75" at bounding box center [104, 195] width 79 height 10
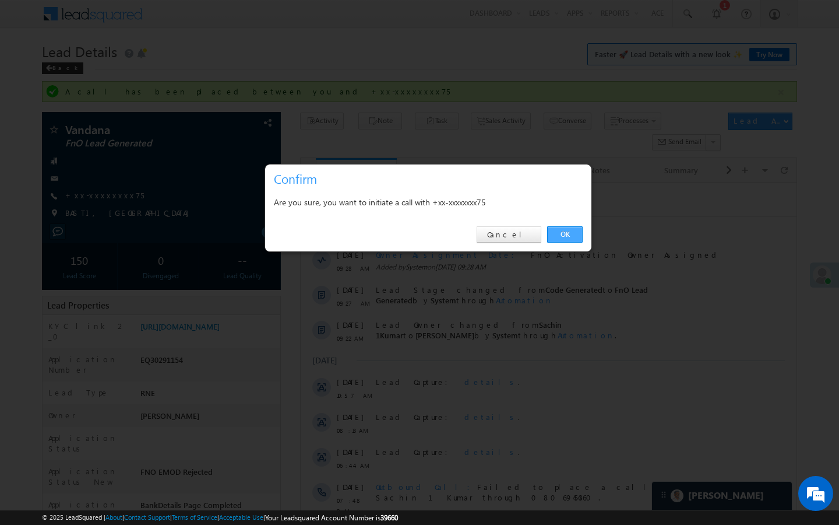
click at [569, 242] on link "OK" at bounding box center [565, 234] width 36 height 16
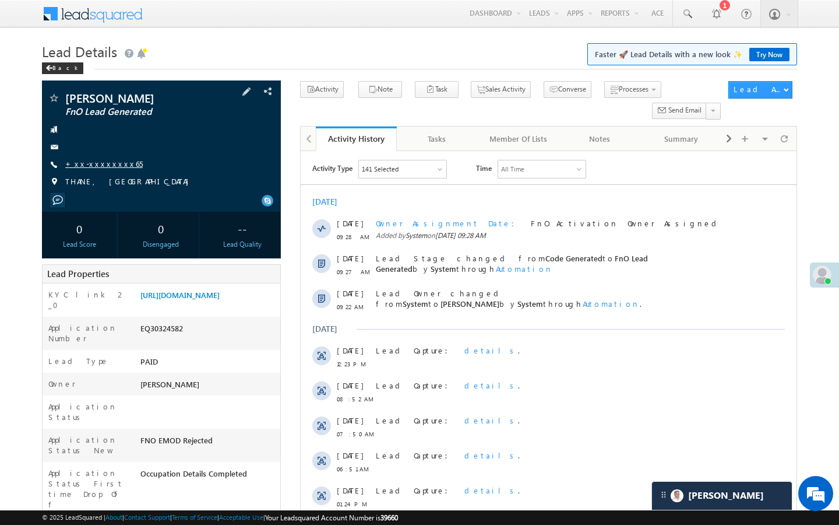
click at [94, 166] on link "+xx-xxxxxxxx65" at bounding box center [104, 164] width 78 height 10
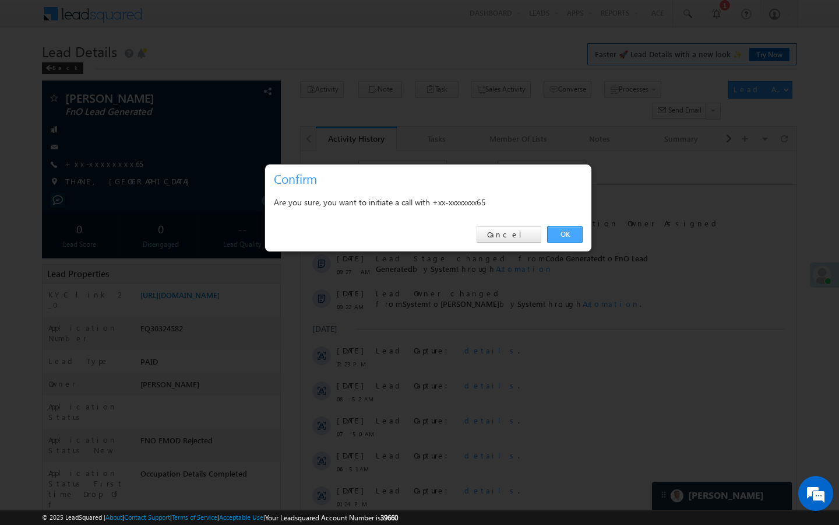
click at [568, 236] on link "OK" at bounding box center [565, 234] width 36 height 16
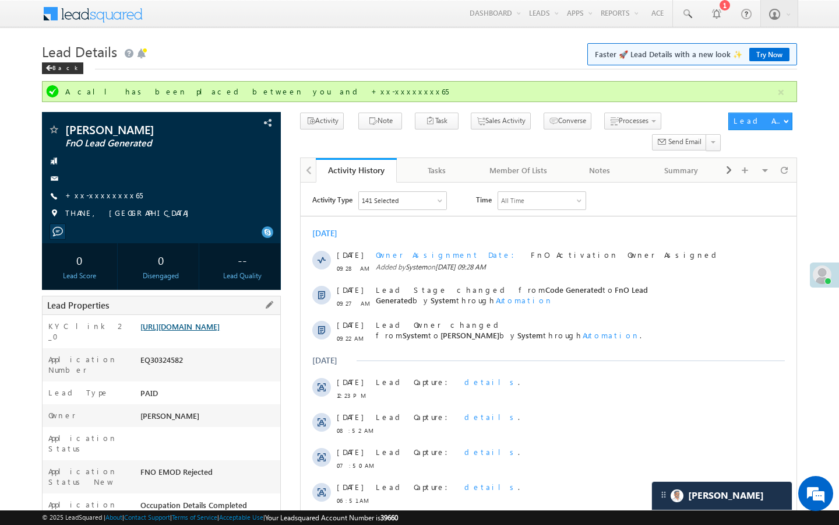
click at [219, 331] on link "[URL][DOMAIN_NAME]" at bounding box center [179, 326] width 79 height 10
click at [95, 193] on link "+xx-xxxxxxxx65" at bounding box center [104, 195] width 78 height 10
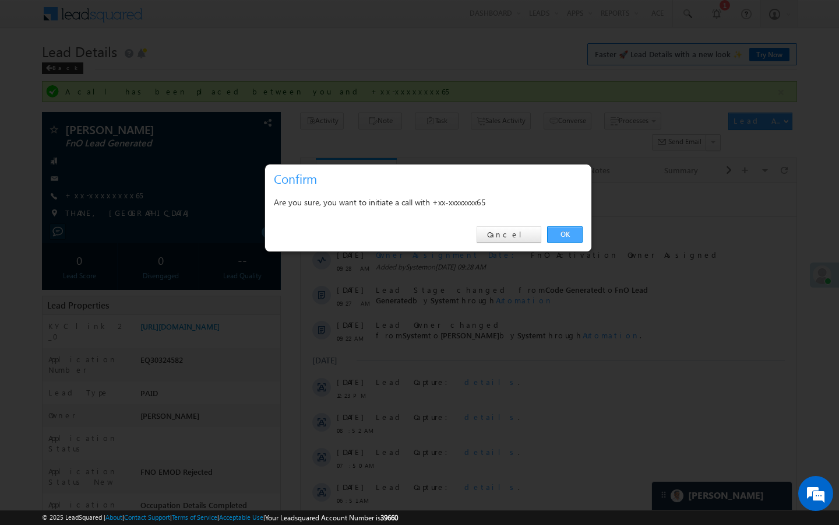
click at [572, 238] on link "OK" at bounding box center [565, 234] width 36 height 16
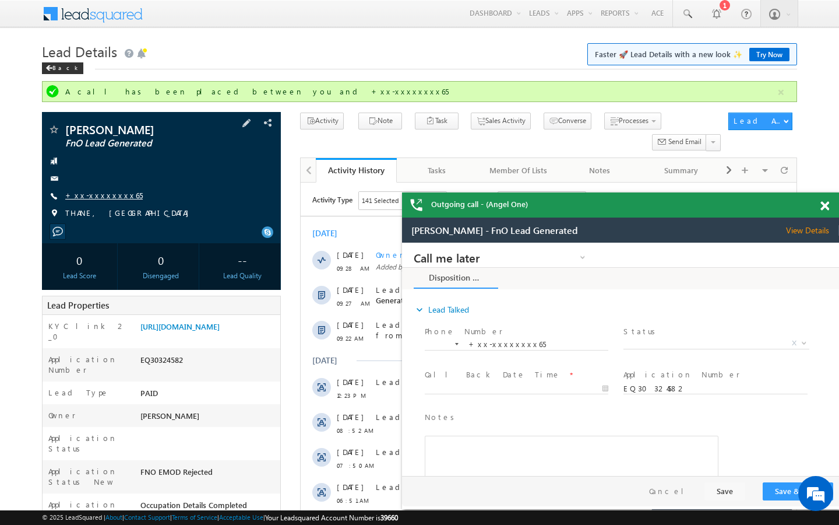
click at [100, 194] on link "+xx-xxxxxxxx65" at bounding box center [104, 195] width 78 height 10
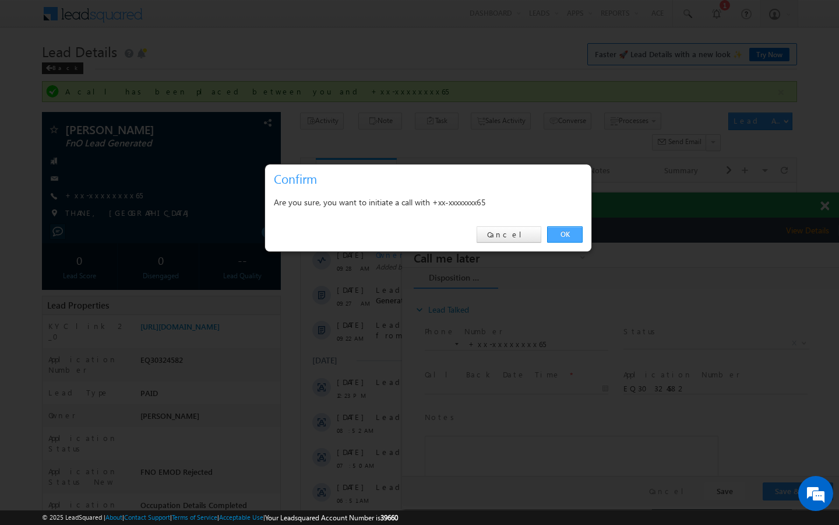
click at [566, 238] on link "OK" at bounding box center [565, 234] width 36 height 16
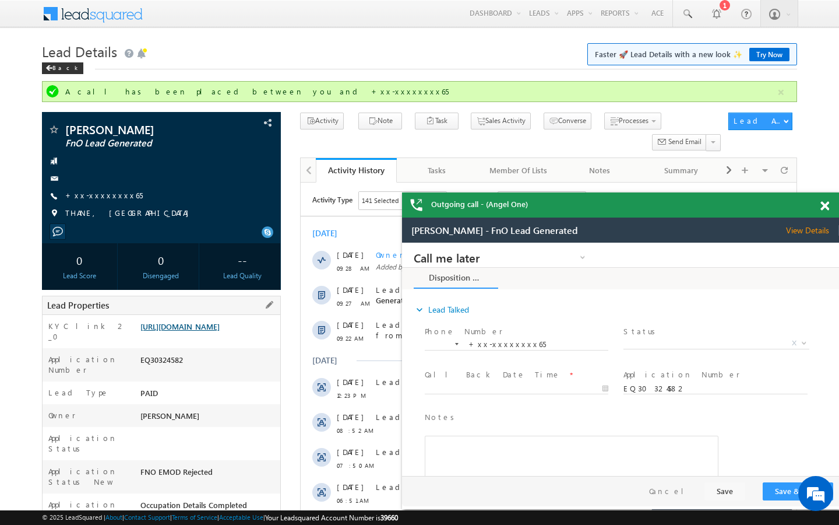
click at [220, 331] on link "https://angelbroking1-pk3em7sa.customui-test.leadsquared.com?leadId=61e35fdf-eb…" at bounding box center [179, 326] width 79 height 10
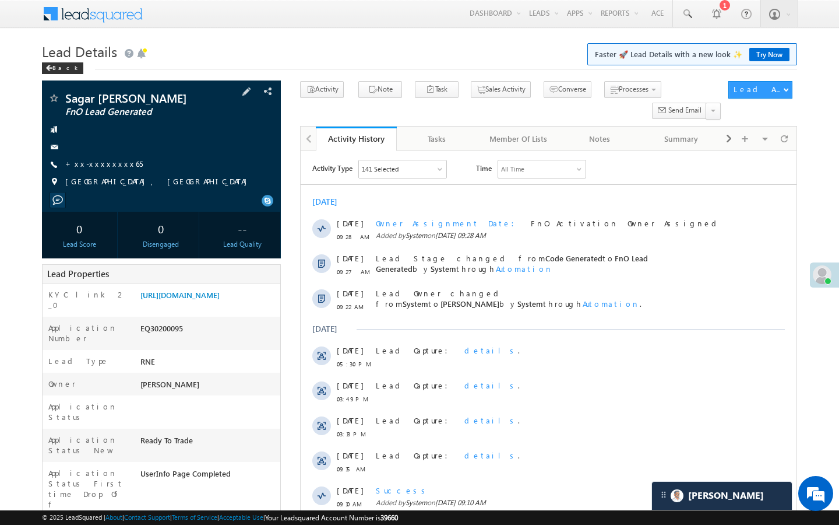
click at [110, 170] on span "+xx-xxxxxxxx65" at bounding box center [104, 165] width 78 height 12
click at [110, 168] on link "+xx-xxxxxxxx65" at bounding box center [104, 164] width 78 height 10
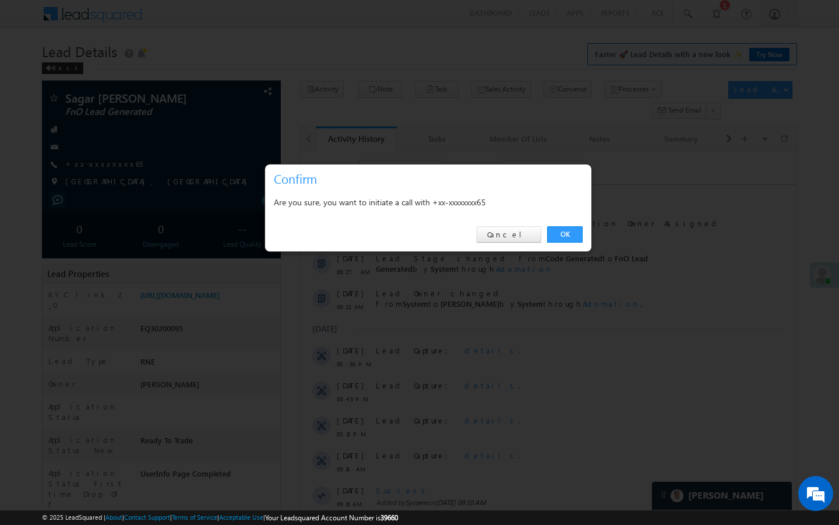
click at [567, 244] on div "OK Cancel" at bounding box center [428, 234] width 326 height 33
click at [568, 228] on link "OK" at bounding box center [565, 234] width 36 height 16
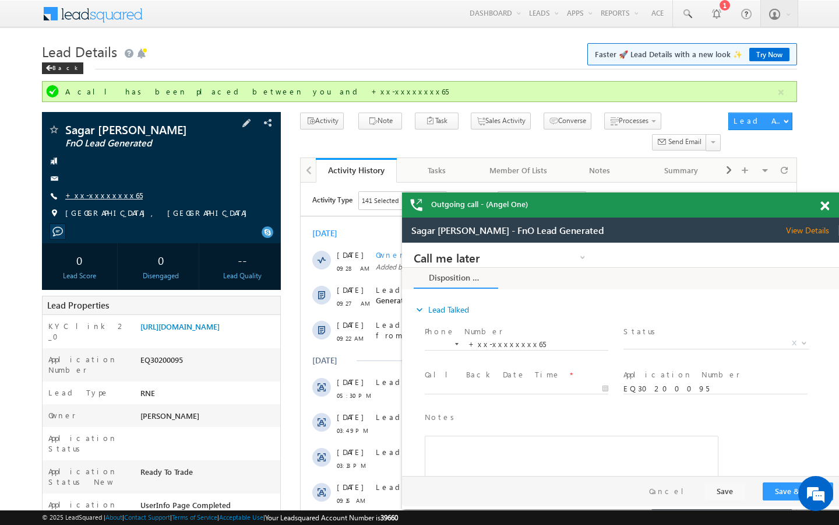
click at [111, 196] on link "+xx-xxxxxxxx65" at bounding box center [104, 195] width 78 height 10
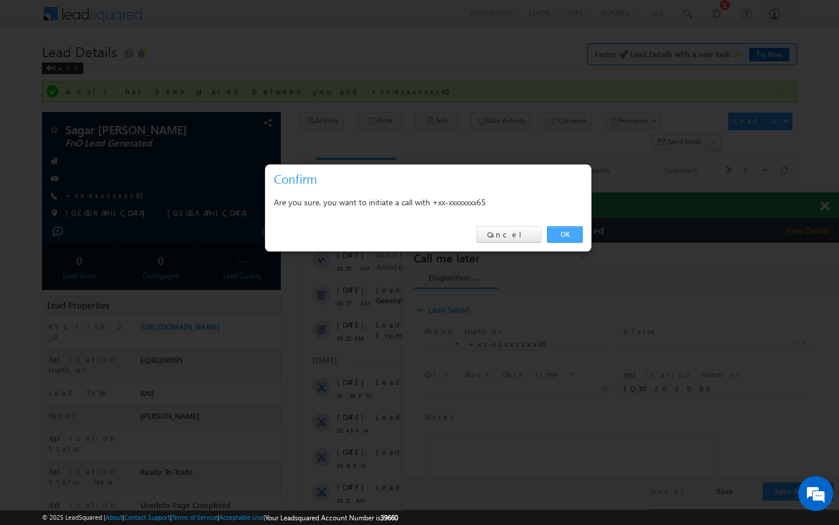
click at [568, 235] on link "OK" at bounding box center [565, 234] width 36 height 16
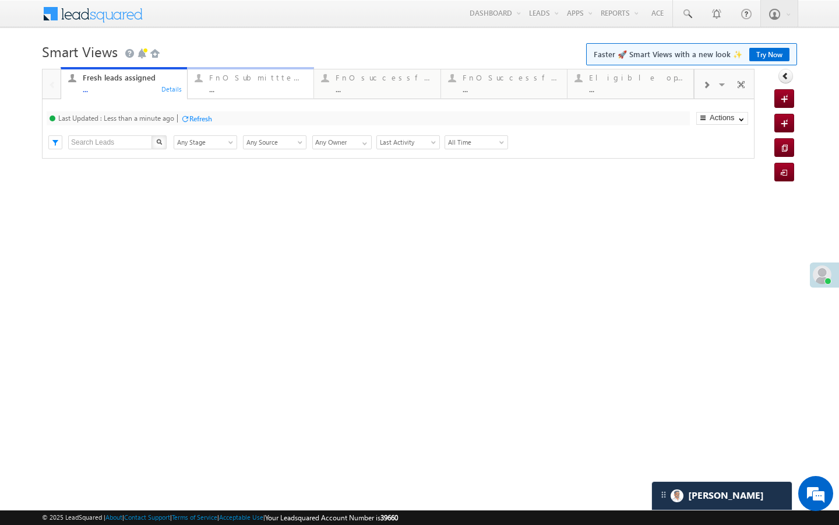
click at [235, 84] on div "FnO Submittted Leads ..." at bounding box center [257, 82] width 97 height 23
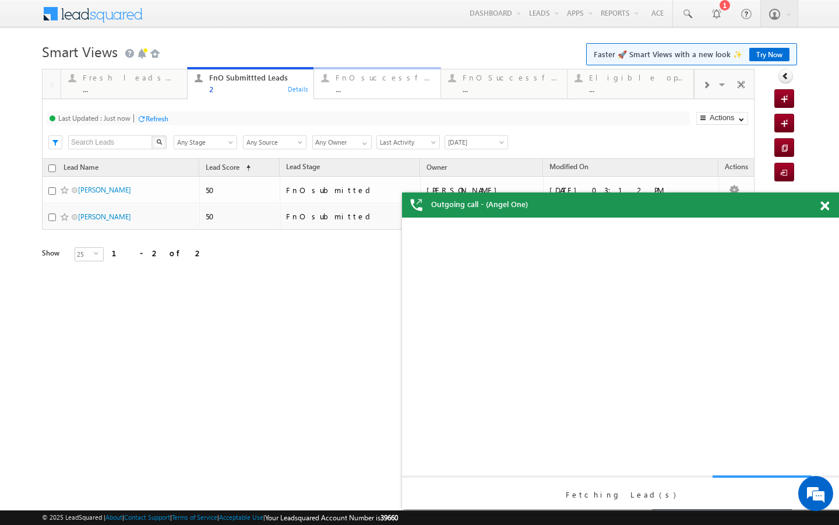
click at [354, 85] on div "..." at bounding box center [384, 89] width 97 height 9
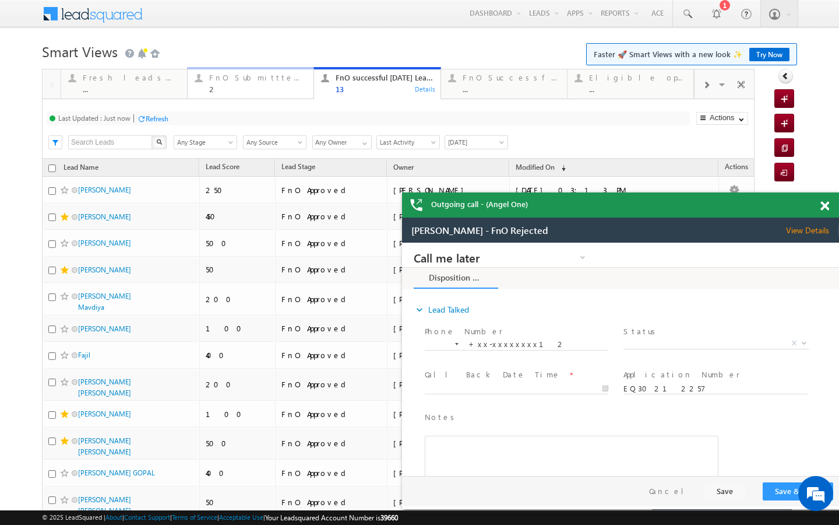
click at [251, 89] on div "2" at bounding box center [257, 89] width 97 height 9
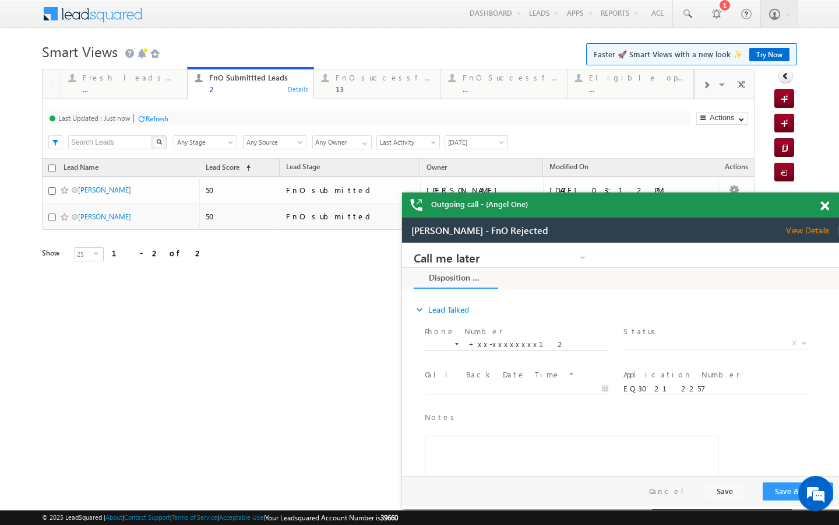
click at [156, 118] on div "Refresh" at bounding box center [157, 118] width 23 height 9
click at [392, 100] on div "Last Updated : Just now Refresh Refreshing... Search X Lead Stage Any Stage Any…" at bounding box center [398, 128] width 713 height 59
click at [392, 93] on link "FnO successful today Leads 13 Details" at bounding box center [377, 82] width 127 height 31
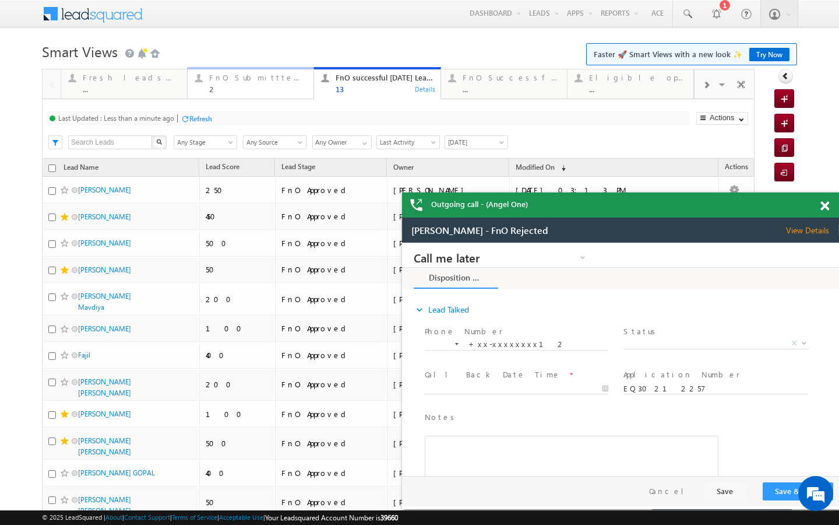
click at [237, 77] on div "FnO Submittted Leads" at bounding box center [257, 77] width 97 height 9
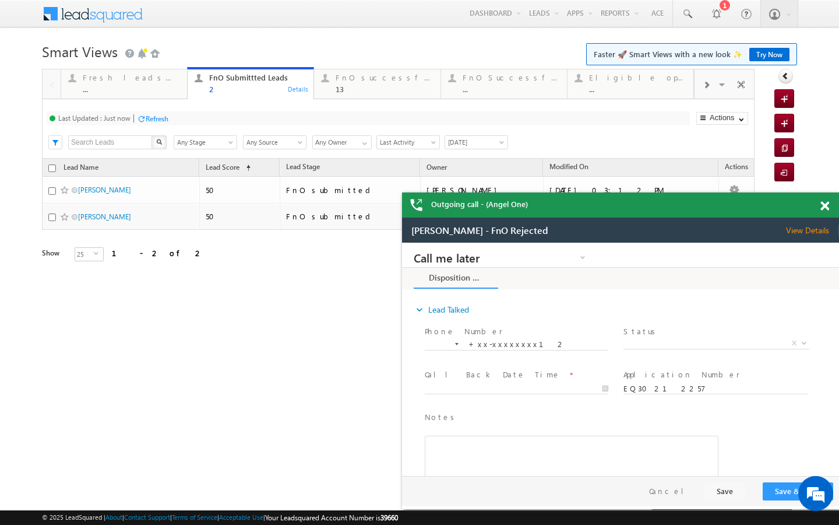
click at [167, 118] on div "Refresh" at bounding box center [157, 118] width 23 height 9
click at [174, 90] on div "..." at bounding box center [131, 89] width 97 height 9
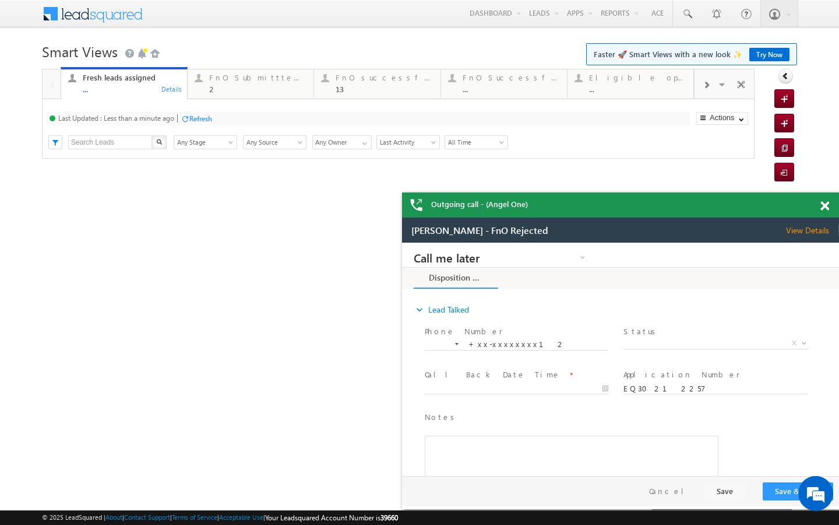
click at [199, 118] on div "Refresh" at bounding box center [200, 118] width 23 height 9
drag, startPoint x: 356, startPoint y: 80, endPoint x: 200, endPoint y: 108, distance: 158.7
click at [356, 80] on div "FnO successful [DATE] Leads" at bounding box center [384, 77] width 97 height 9
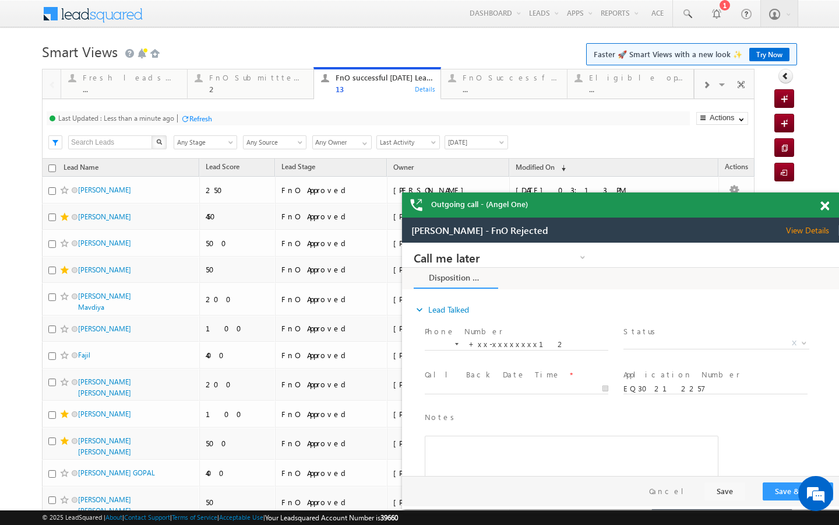
click at [194, 118] on div "Refresh" at bounding box center [200, 118] width 23 height 9
click at [175, 94] on link "Fresh leads assigned ... Details" at bounding box center [124, 82] width 127 height 31
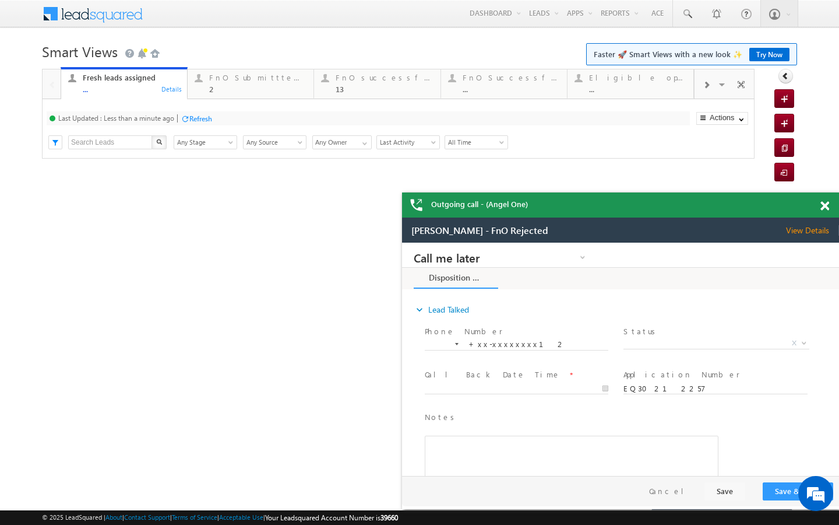
click at [195, 123] on div "Refresh" at bounding box center [196, 117] width 31 height 11
drag, startPoint x: 247, startPoint y: 85, endPoint x: 163, endPoint y: 125, distance: 93.1
click at [247, 85] on div "2" at bounding box center [257, 89] width 97 height 9
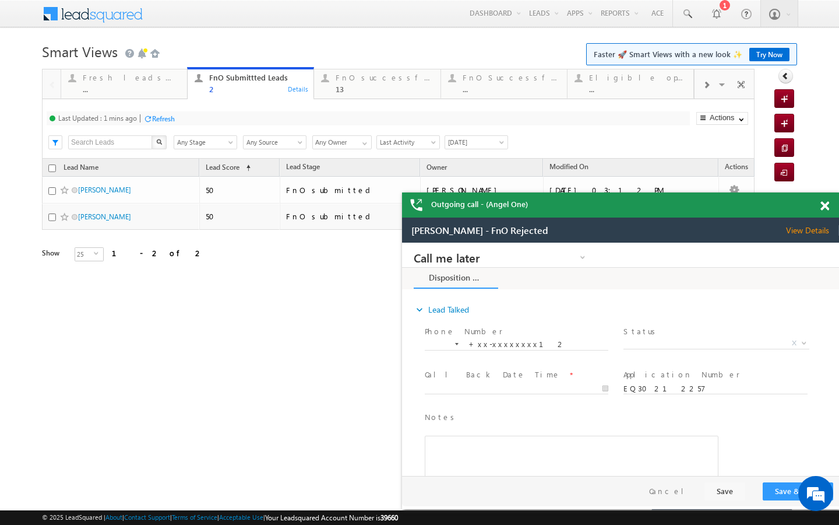
click at [161, 121] on div "Refresh" at bounding box center [163, 118] width 23 height 9
click at [688, 18] on span at bounding box center [687, 14] width 12 height 12
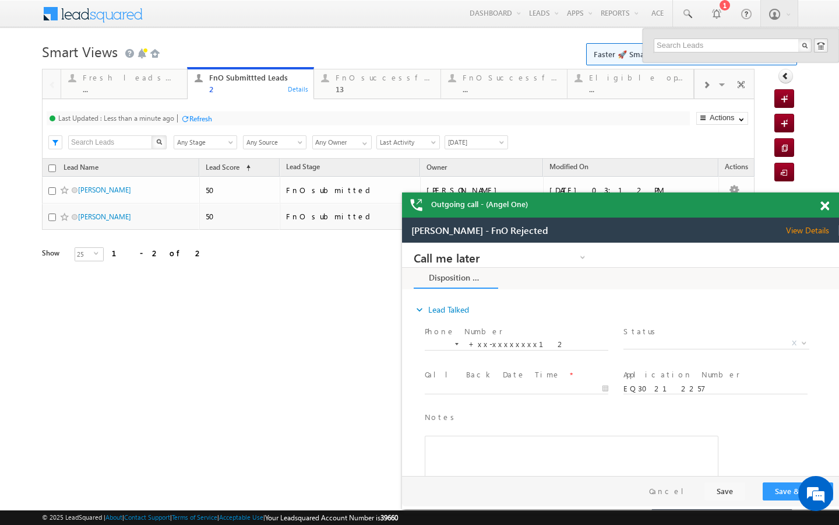
click at [707, 83] on span at bounding box center [706, 84] width 7 height 9
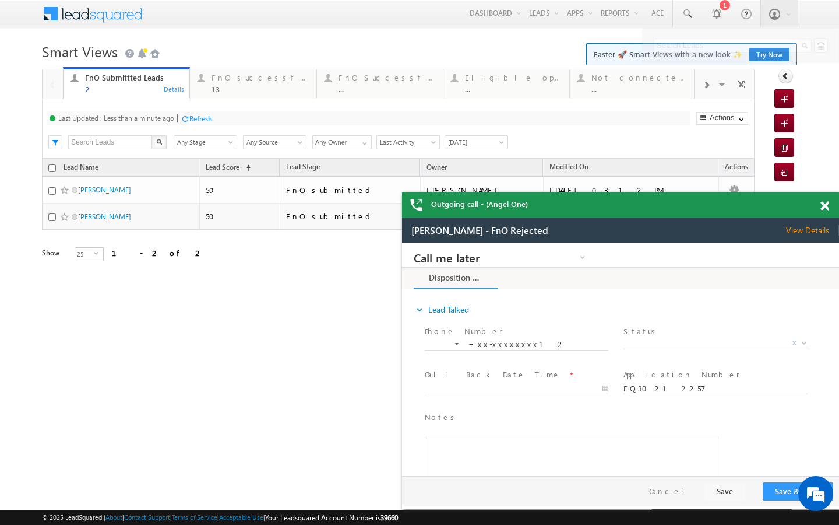
click at [707, 83] on span at bounding box center [706, 84] width 7 height 9
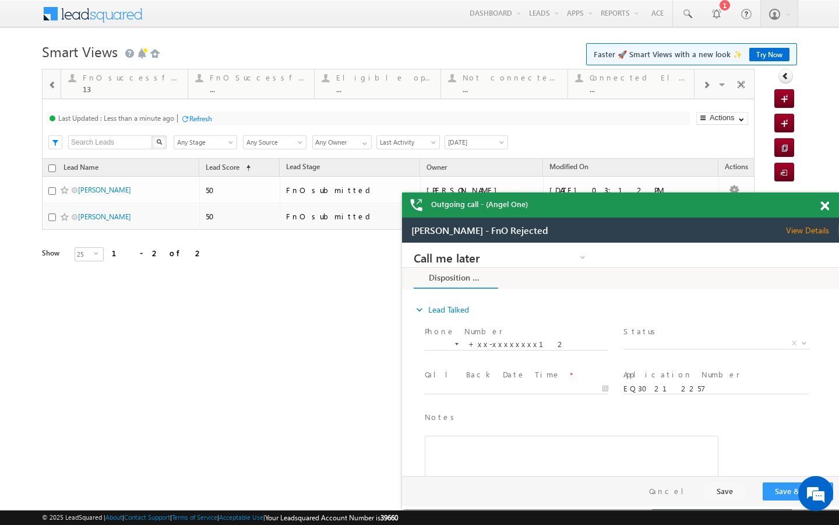
click at [707, 83] on span at bounding box center [706, 84] width 7 height 9
click at [650, 86] on div "..." at bounding box center [638, 89] width 97 height 9
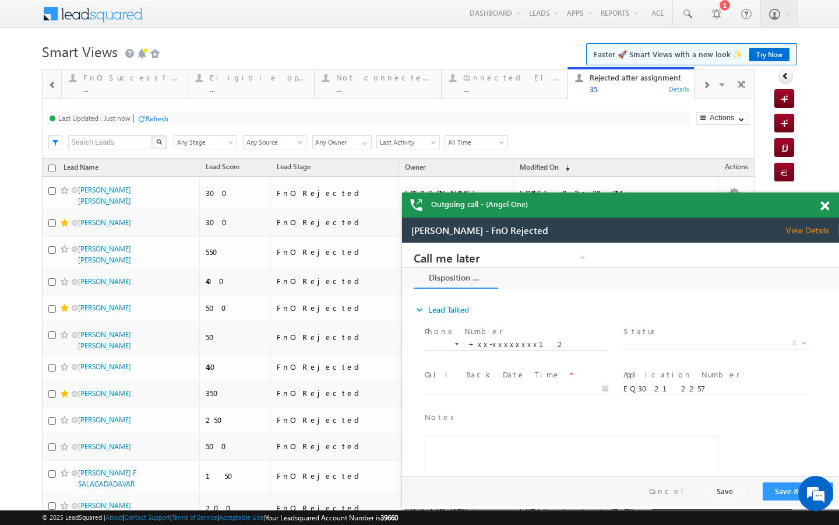
click at [705, 86] on span at bounding box center [706, 84] width 7 height 9
click at [659, 86] on div "..." at bounding box center [638, 89] width 97 height 9
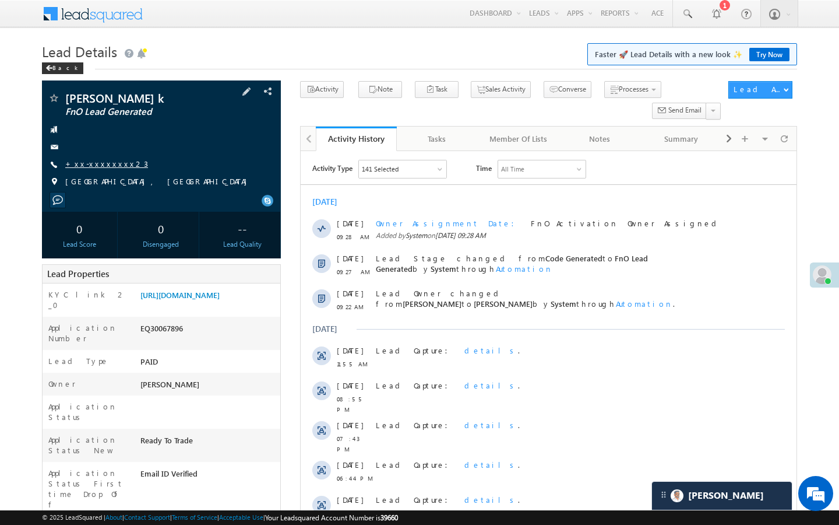
click at [98, 159] on link "+xx-xxxxxxxx23" at bounding box center [106, 164] width 83 height 10
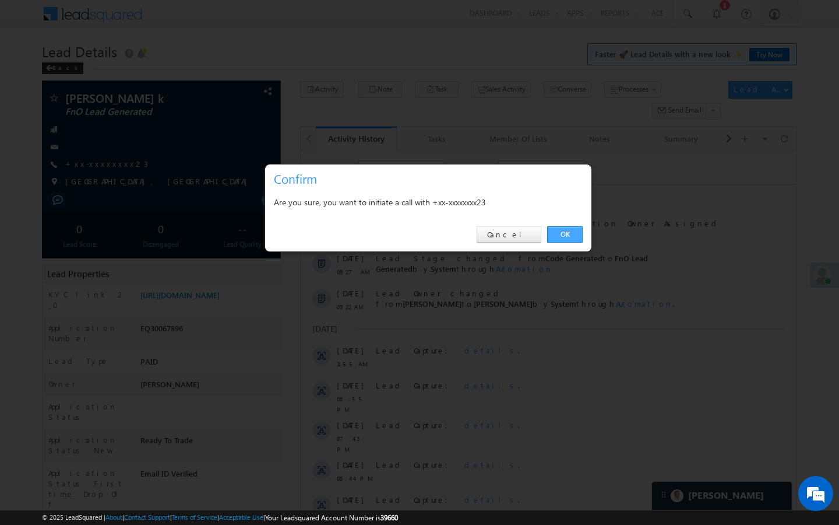
click at [560, 231] on link "OK" at bounding box center [565, 234] width 36 height 16
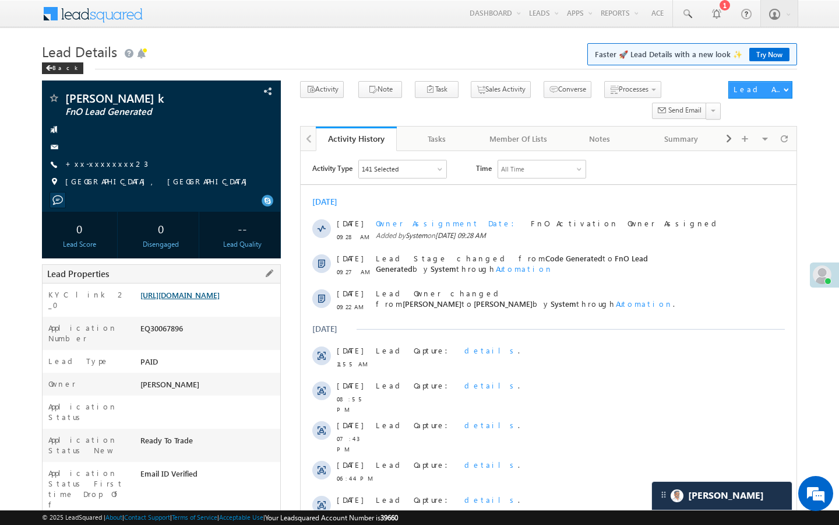
click at [220, 300] on link "https://angelbroking1-pk3em7sa.customui-test.leadsquared.com?leadId=17c4dd07-f6…" at bounding box center [179, 295] width 79 height 10
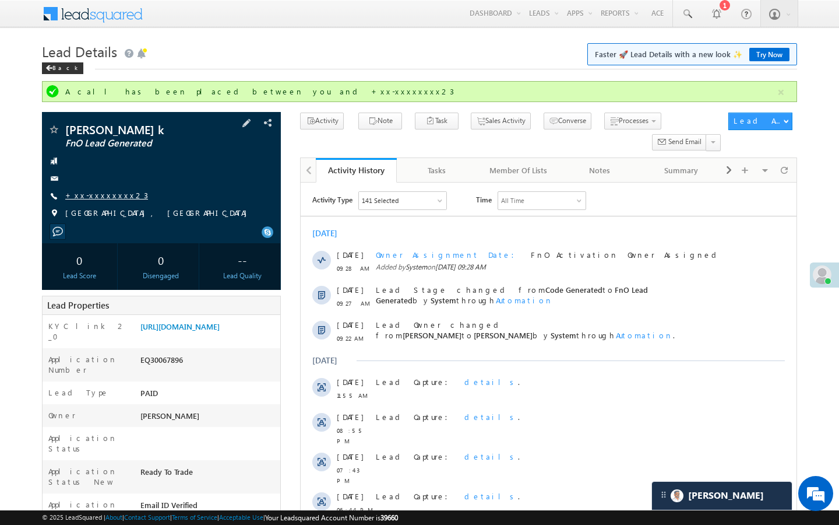
click at [104, 196] on link "+xx-xxxxxxxx23" at bounding box center [106, 195] width 83 height 10
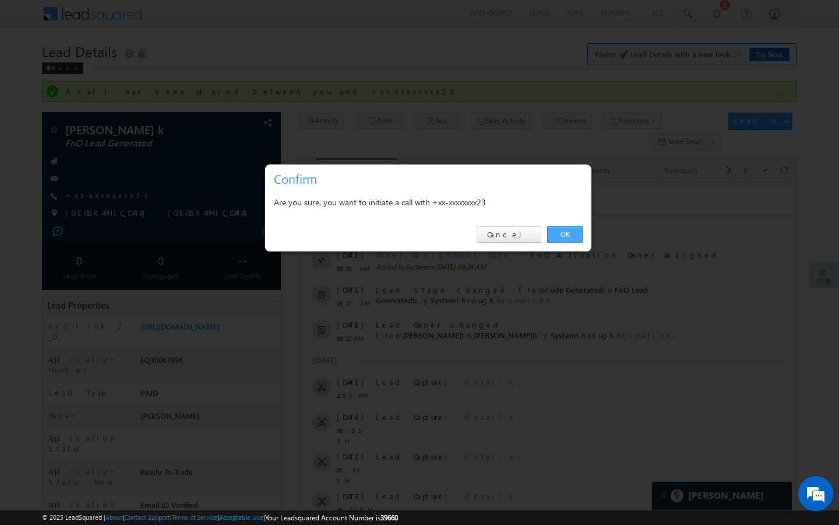
click at [569, 235] on link "OK" at bounding box center [565, 234] width 36 height 16
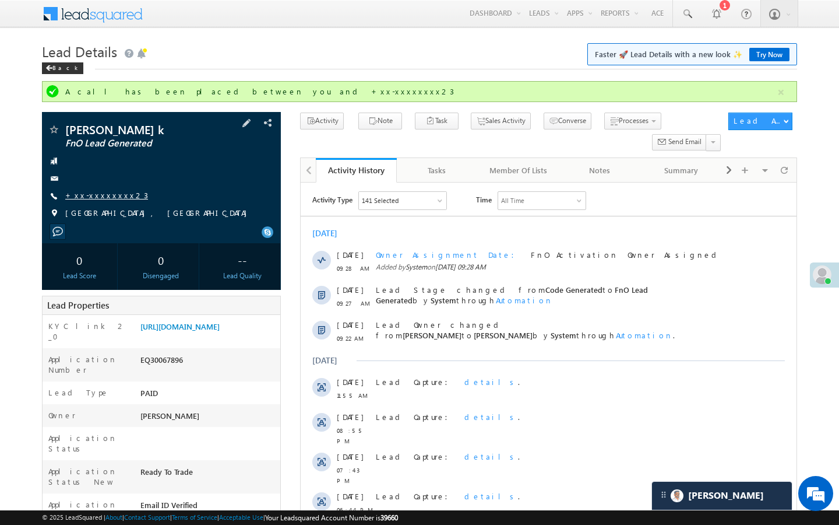
click at [102, 196] on link "+xx-xxxxxxxx23" at bounding box center [106, 195] width 83 height 10
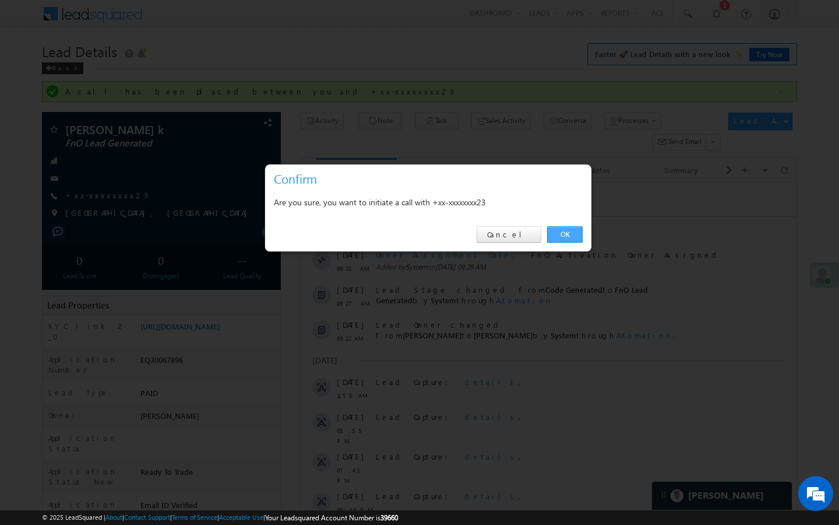
click at [574, 233] on link "OK" at bounding box center [565, 234] width 36 height 16
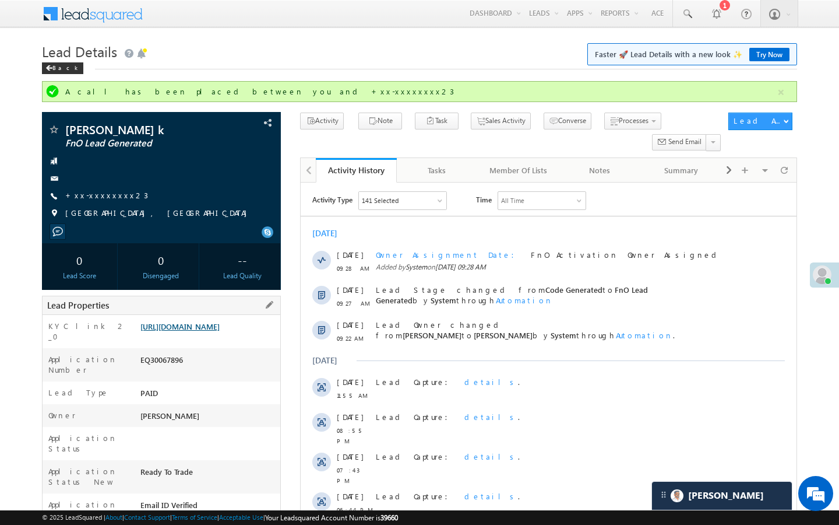
click at [220, 331] on link "https://angelbroking1-pk3em7sa.customui-test.leadsquared.com?leadId=17c4dd07-f6…" at bounding box center [179, 326] width 79 height 10
click at [102, 199] on link "+xx-xxxxxxxx23" at bounding box center [106, 195] width 83 height 10
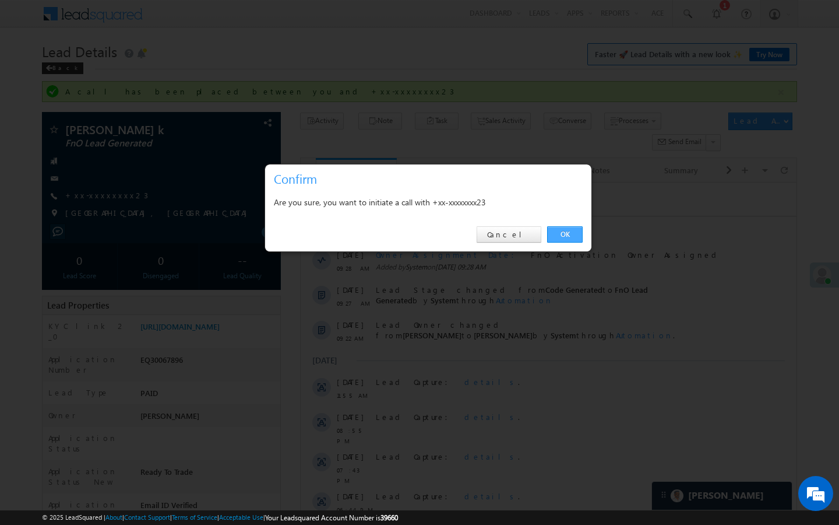
click at [569, 238] on link "OK" at bounding box center [565, 234] width 36 height 16
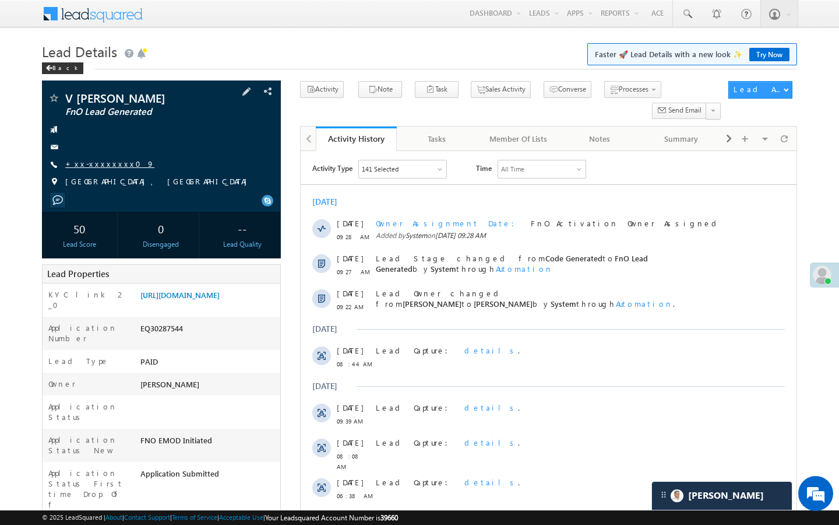
click at [110, 163] on link "+xx-xxxxxxxx09" at bounding box center [109, 164] width 89 height 10
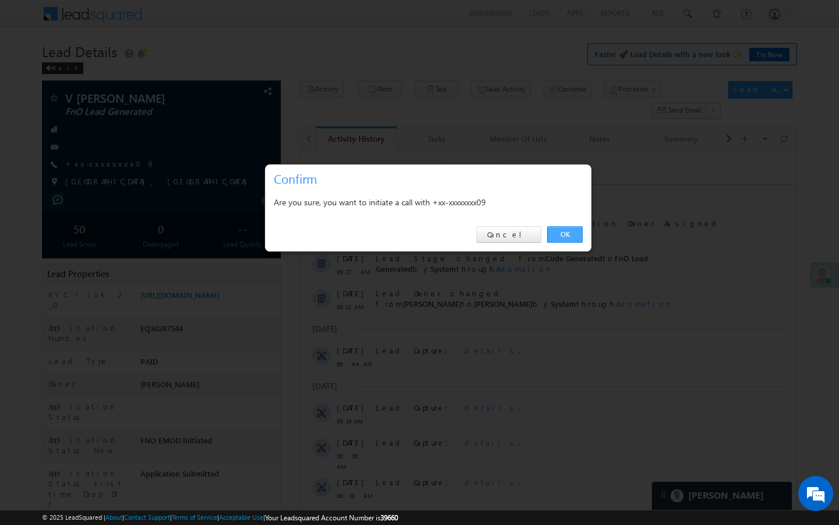
click at [568, 228] on link "OK" at bounding box center [565, 234] width 36 height 16
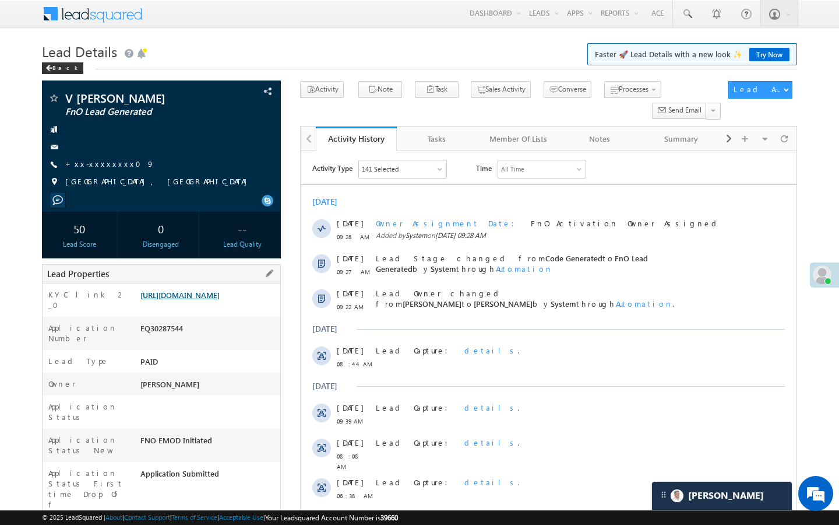
click at [220, 300] on link "https://angelbroking1-pk3em7sa.customui-test.leadsquared.com?leadId=82fbe1f9-c1…" at bounding box center [179, 295] width 79 height 10
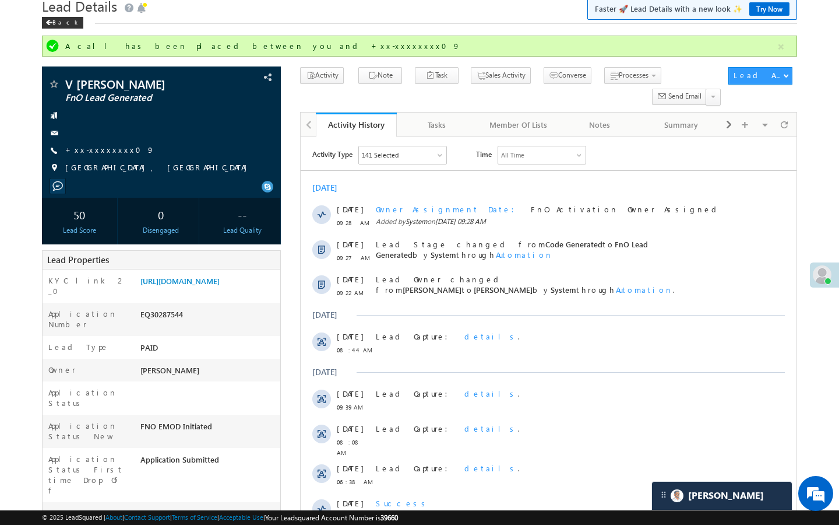
scroll to position [70, 0]
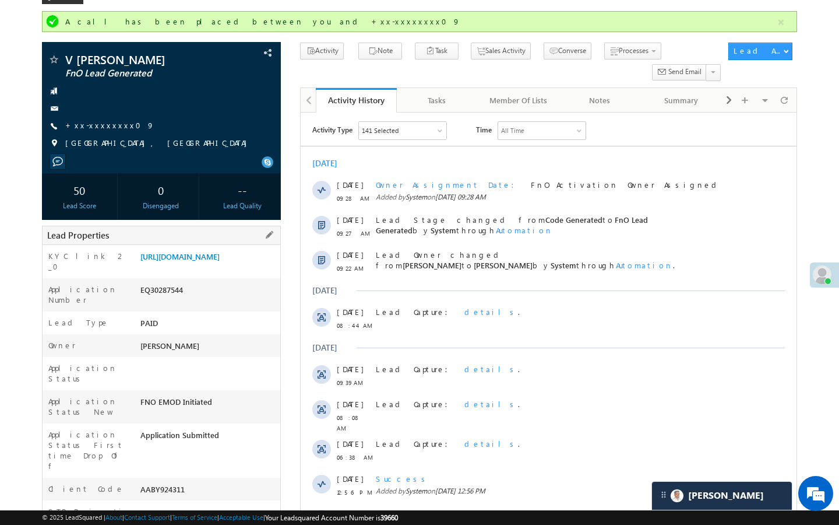
drag, startPoint x: 143, startPoint y: 445, endPoint x: 220, endPoint y: 449, distance: 77.7
click at [220, 483] on div "AABY924311" at bounding box center [209, 491] width 143 height 16
copy div "AABY924311"
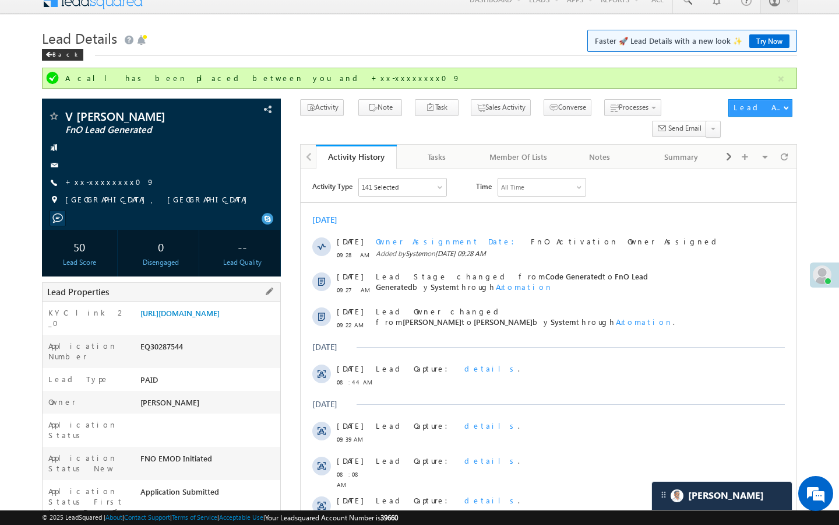
scroll to position [0, 0]
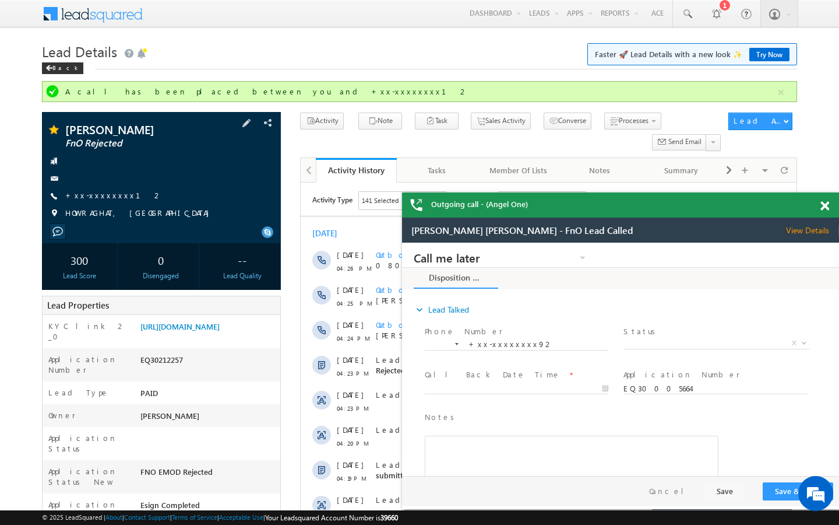
click at [118, 192] on div "+xx-xxxxxxxx12" at bounding box center [161, 196] width 227 height 12
click at [113, 192] on link "+xx-xxxxxxxx12" at bounding box center [113, 195] width 97 height 10
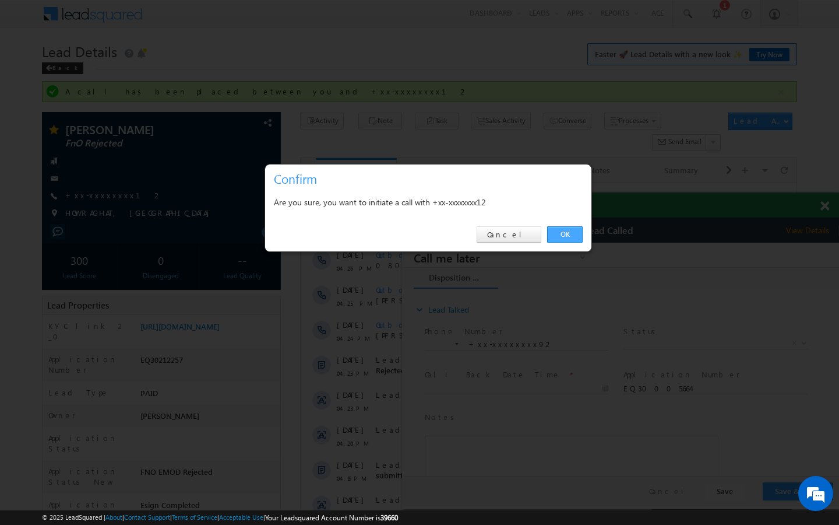
click at [571, 233] on link "OK" at bounding box center [565, 234] width 36 height 16
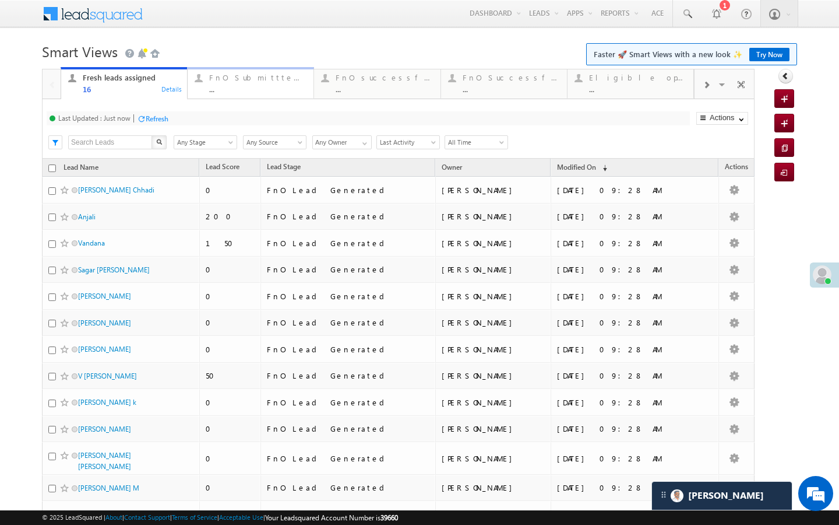
click at [217, 85] on div "..." at bounding box center [257, 89] width 97 height 9
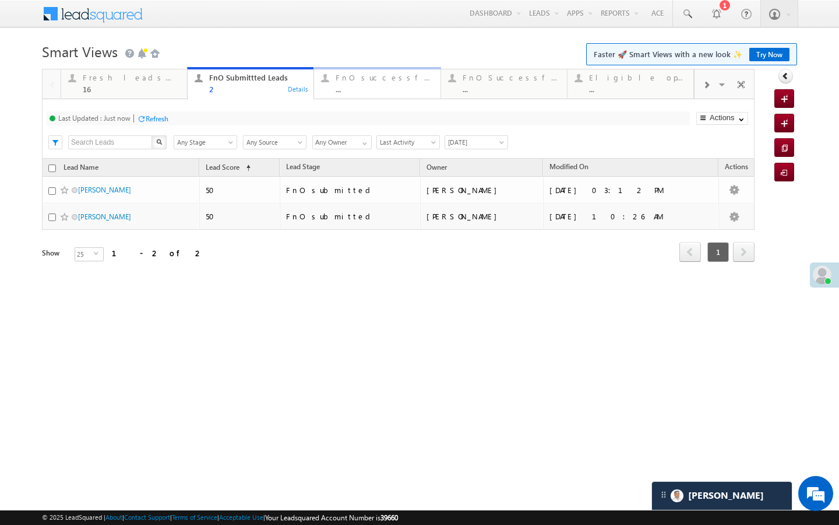
click at [419, 95] on link "FnO successful today Leads ... Details" at bounding box center [377, 82] width 127 height 31
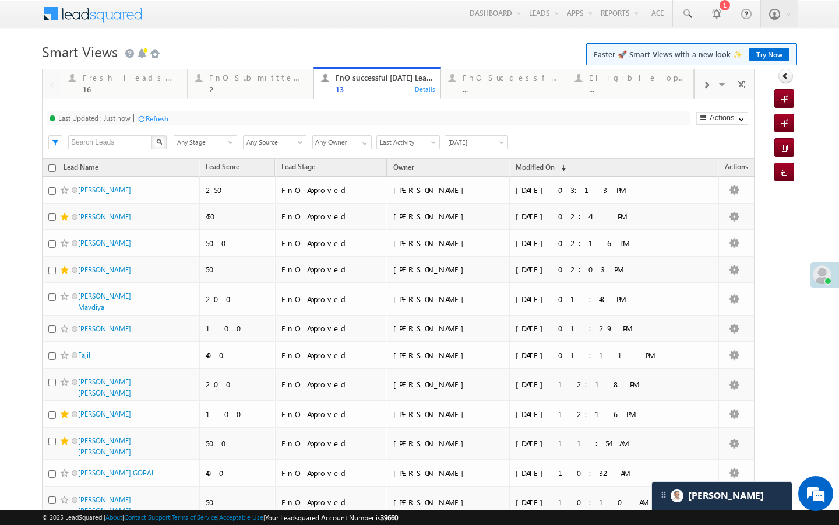
click at [712, 85] on div at bounding box center [706, 84] width 23 height 26
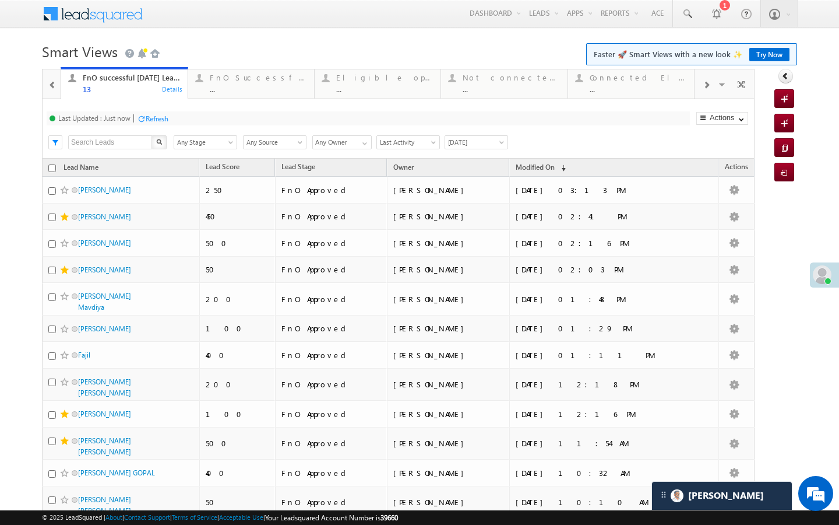
click at [712, 85] on div at bounding box center [706, 84] width 23 height 26
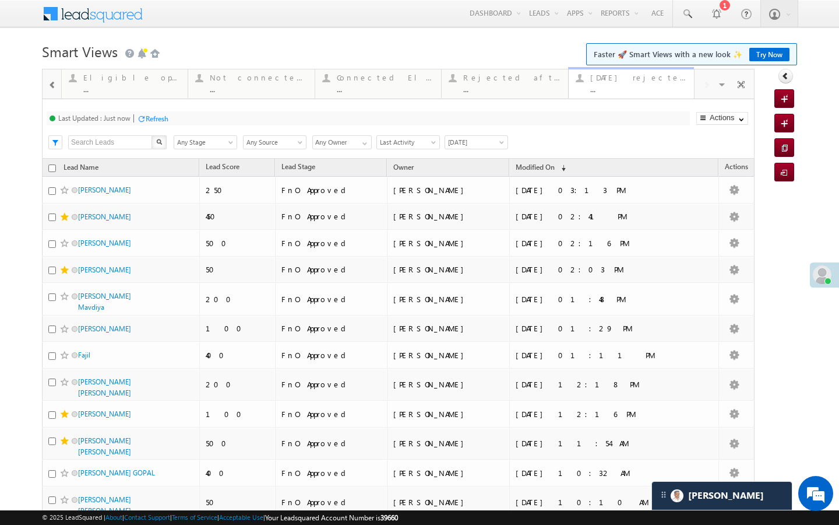
click at [644, 83] on div "Today's rejected leads ..." at bounding box center [638, 82] width 97 height 23
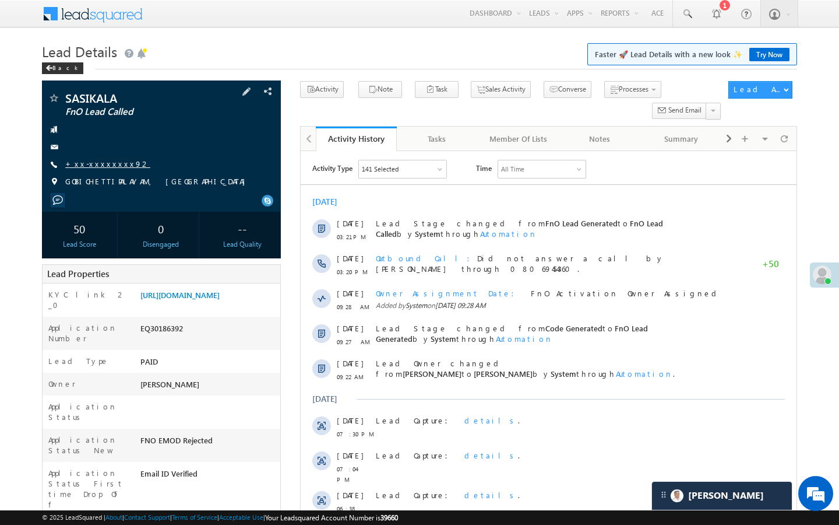
click at [96, 167] on link "+xx-xxxxxxxx92" at bounding box center [107, 164] width 85 height 10
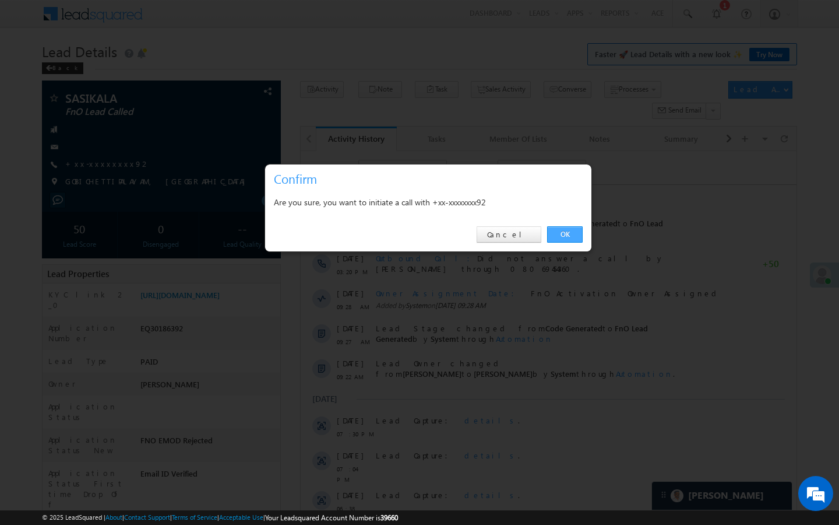
click at [565, 233] on link "OK" at bounding box center [565, 234] width 36 height 16
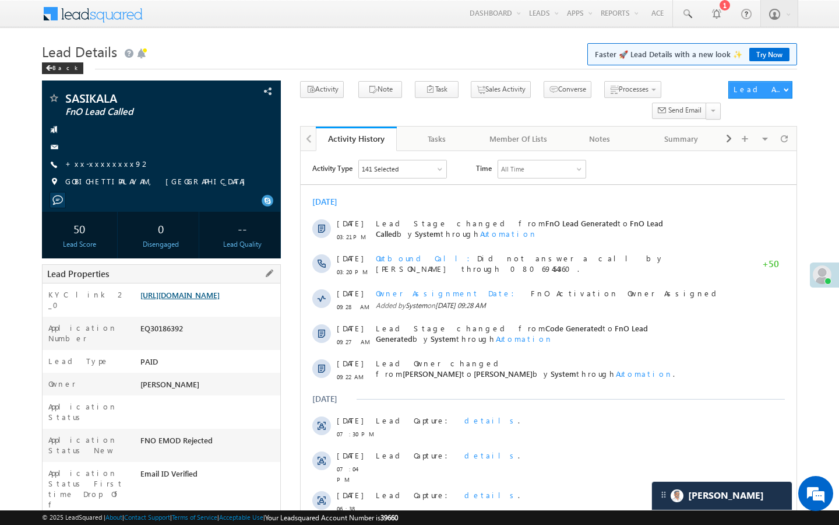
click at [220, 300] on link "https://angelbroking1-pk3em7sa.customui-test.leadsquared.com?leadId=25bed6b9-fc…" at bounding box center [179, 295] width 79 height 10
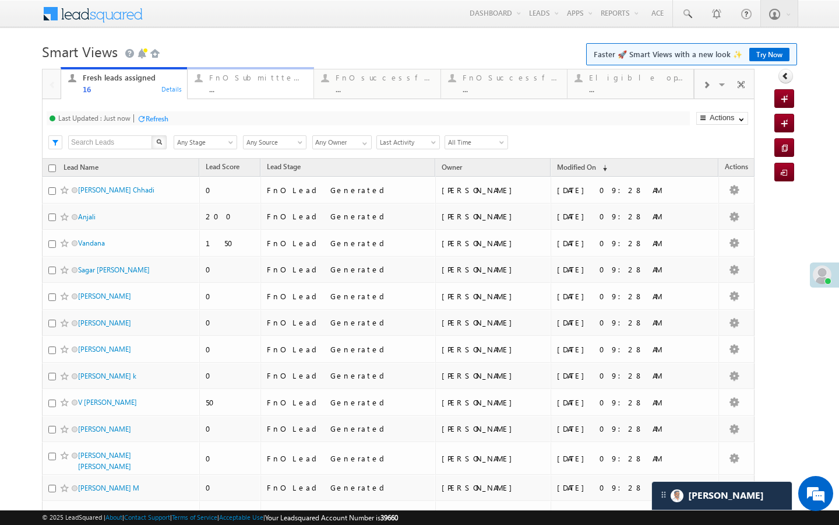
click at [231, 97] on link "FnO Submittted Leads ... Details" at bounding box center [250, 82] width 127 height 31
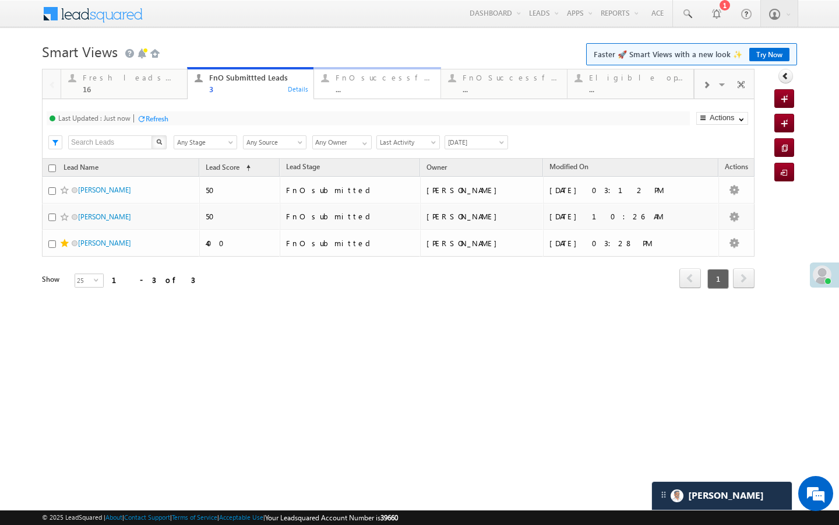
click at [358, 85] on div "..." at bounding box center [384, 89] width 97 height 9
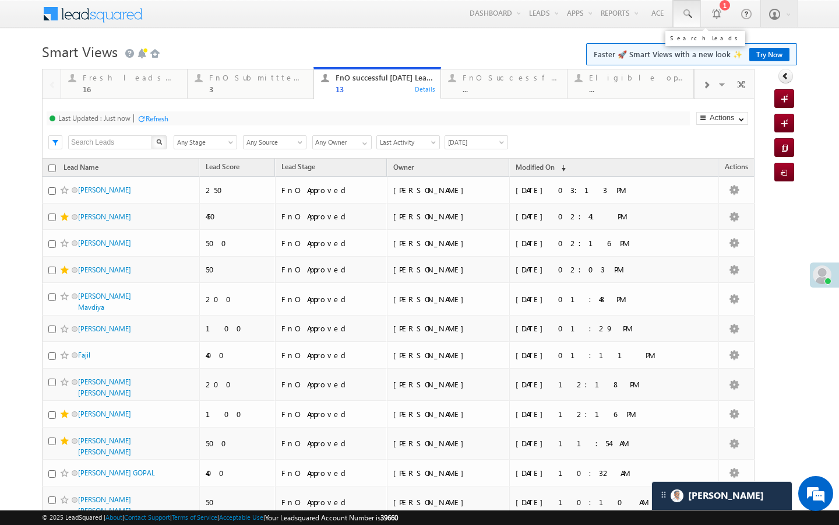
click at [688, 15] on span at bounding box center [687, 14] width 12 height 12
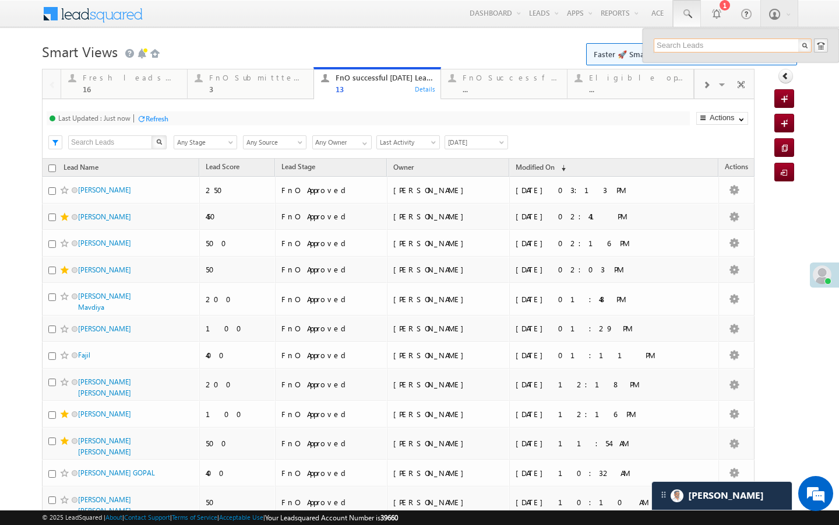
click at [667, 48] on input "text" at bounding box center [733, 45] width 158 height 14
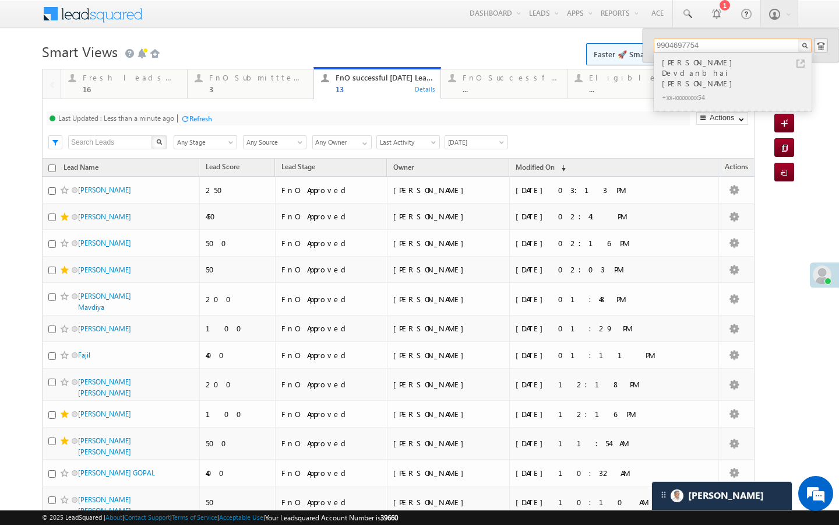
type input "9904697754"
click at [803, 64] on link at bounding box center [801, 63] width 8 height 8
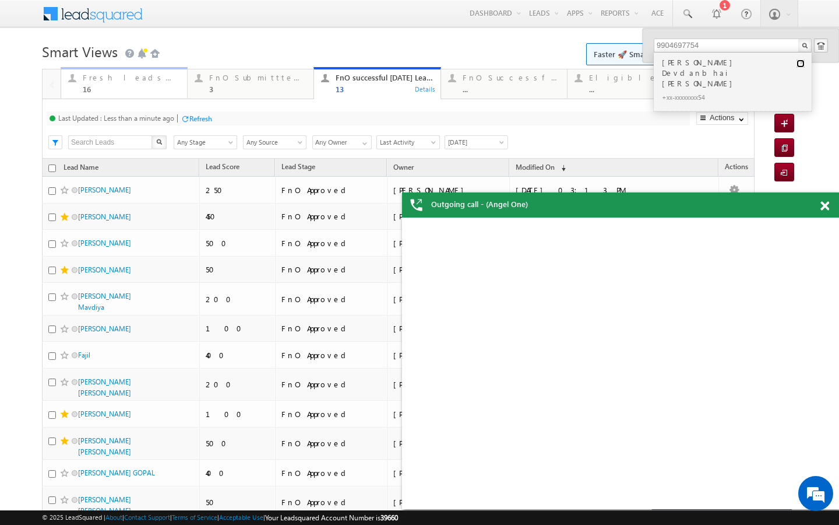
click at [153, 74] on div "Fresh leads assigned" at bounding box center [131, 77] width 97 height 9
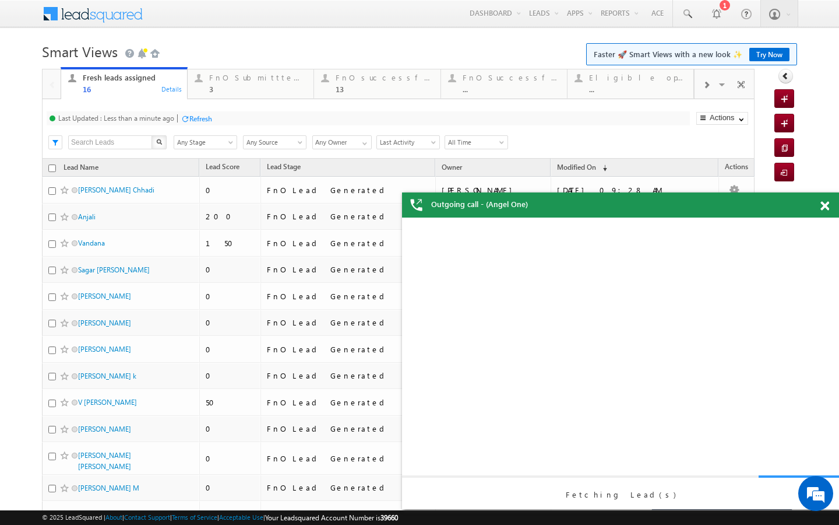
click at [178, 115] on div "Last Updated : Less than a minute ago Refresh Refreshing..." at bounding box center [369, 118] width 644 height 14
click at [198, 118] on div "Refresh" at bounding box center [200, 118] width 23 height 9
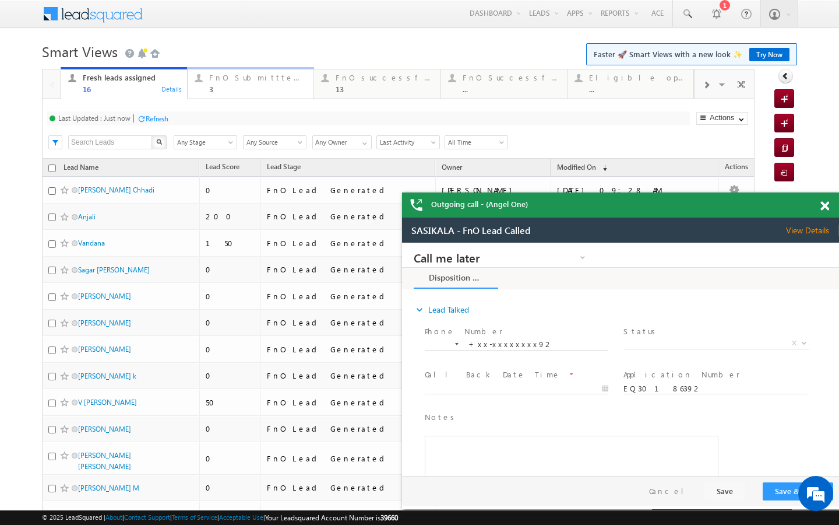
click at [241, 93] on link "FnO Submittted Leads 3 Details" at bounding box center [250, 82] width 127 height 31
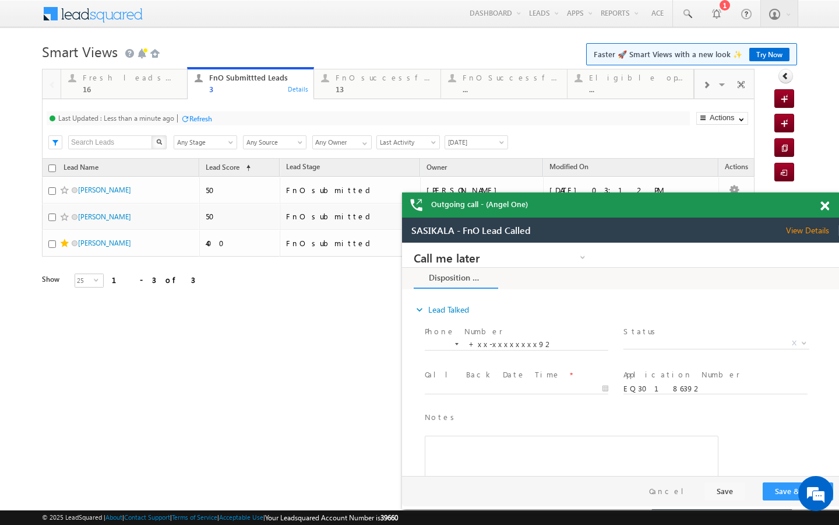
click at [181, 111] on div "Last Updated : Less than a minute ago Refresh Refreshing..." at bounding box center [369, 118] width 644 height 14
click at [184, 111] on div "Last Updated : Less than a minute ago Refresh Refreshing..." at bounding box center [369, 118] width 644 height 14
click at [197, 118] on div "Refresh" at bounding box center [200, 118] width 23 height 9
drag, startPoint x: 156, startPoint y: 96, endPoint x: 159, endPoint y: 121, distance: 24.7
click at [156, 96] on link "Fresh leads assigned 16 Details" at bounding box center [124, 82] width 127 height 31
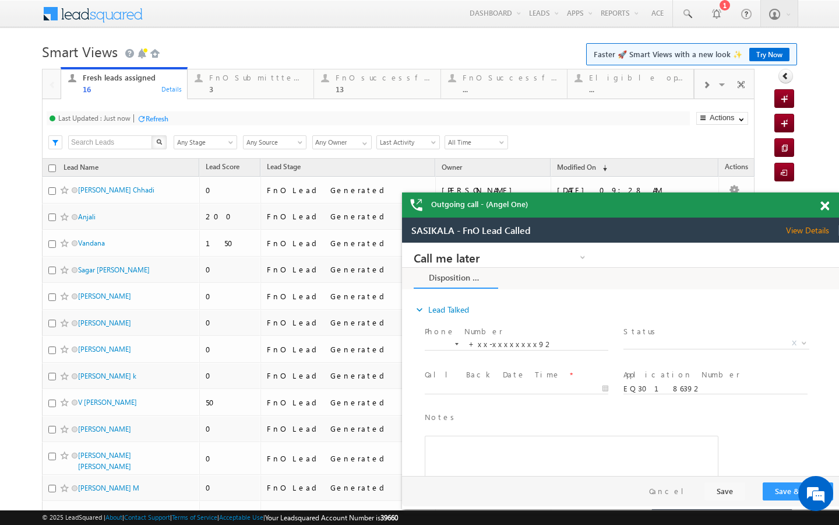
click at [160, 119] on div "Refresh" at bounding box center [157, 118] width 23 height 9
click at [240, 92] on div "3" at bounding box center [257, 89] width 97 height 9
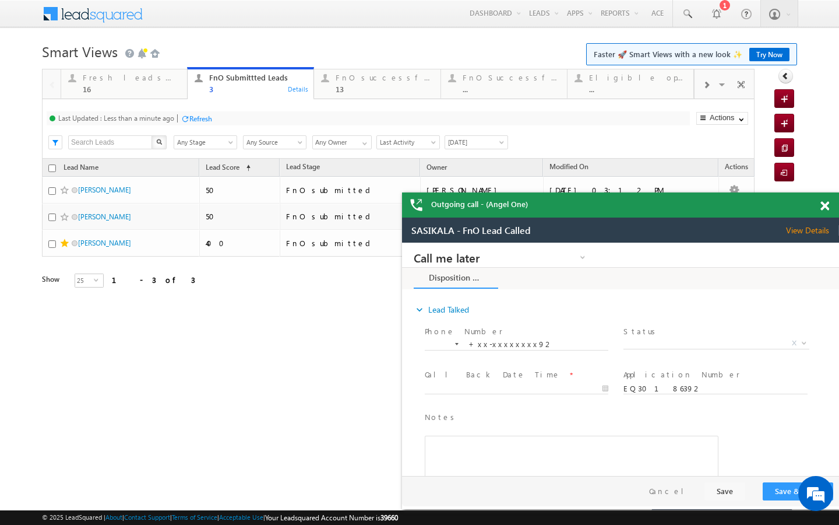
click at [201, 118] on div "Refresh" at bounding box center [200, 118] width 23 height 9
click at [159, 80] on div "Fresh leads assigned" at bounding box center [131, 77] width 97 height 9
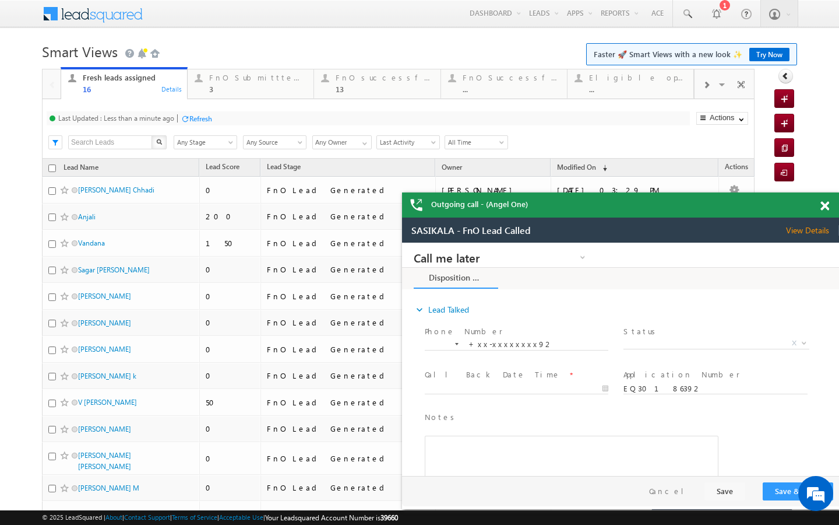
click at [201, 121] on div "Refresh" at bounding box center [200, 118] width 23 height 9
click at [231, 97] on link "FnO Submittted Leads 3 Details" at bounding box center [250, 82] width 127 height 31
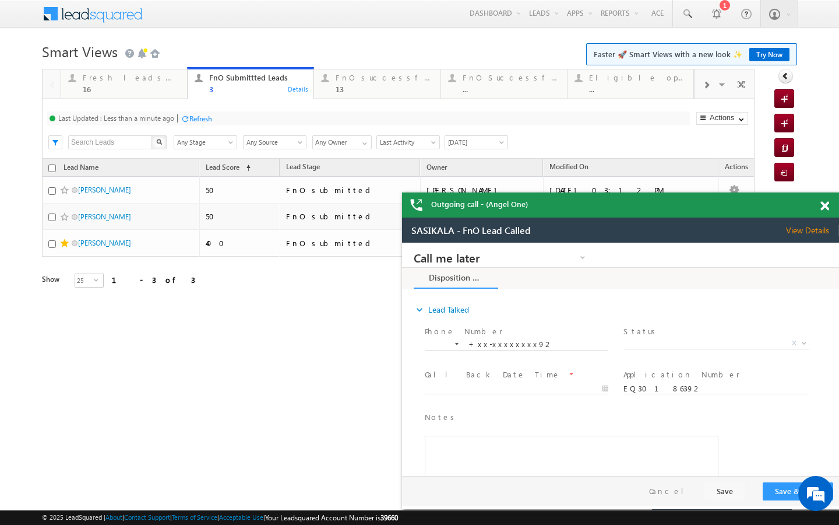
click at [189, 127] on div "Last Updated : Less than a minute ago Refresh Refreshing... Search X Lead Stage…" at bounding box center [398, 128] width 713 height 59
click at [193, 117] on div "Refresh" at bounding box center [200, 118] width 23 height 9
click at [158, 115] on div "Refresh" at bounding box center [157, 118] width 23 height 9
click at [153, 101] on div "Last Updated : Just now Refresh Refreshing... Search X Lead Stage Any Stage Any…" at bounding box center [398, 128] width 713 height 59
click at [181, 92] on div "Fresh leads assigned 16 Details" at bounding box center [124, 82] width 124 height 23
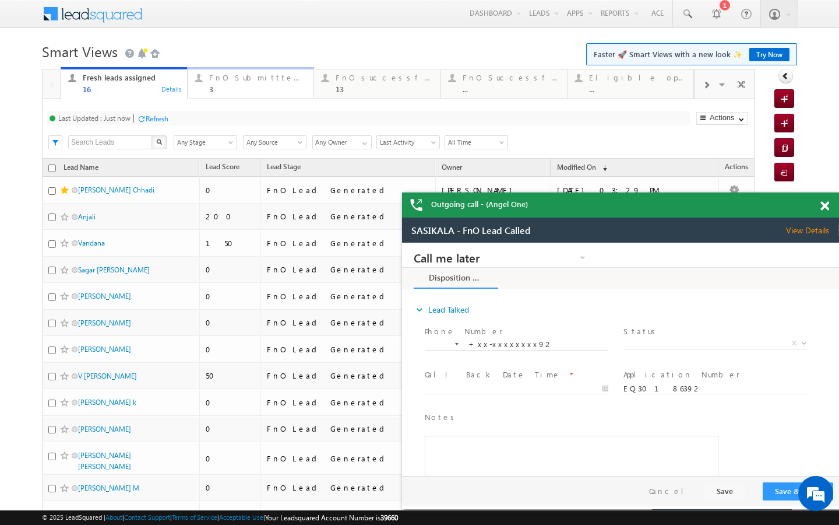
drag, startPoint x: 205, startPoint y: 78, endPoint x: 174, endPoint y: 119, distance: 52.1
click at [205, 78] on div at bounding box center [198, 78] width 15 height 15
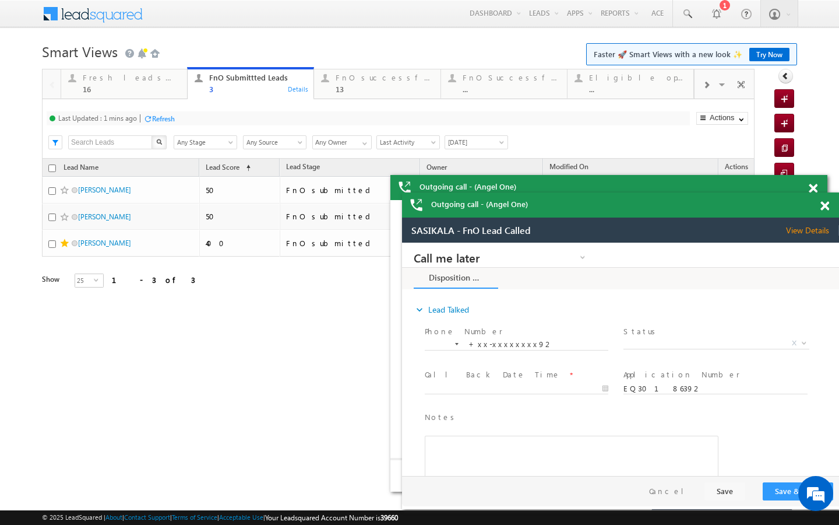
click at [170, 119] on div "Refresh" at bounding box center [163, 118] width 23 height 9
click at [347, 88] on div "13" at bounding box center [384, 89] width 97 height 9
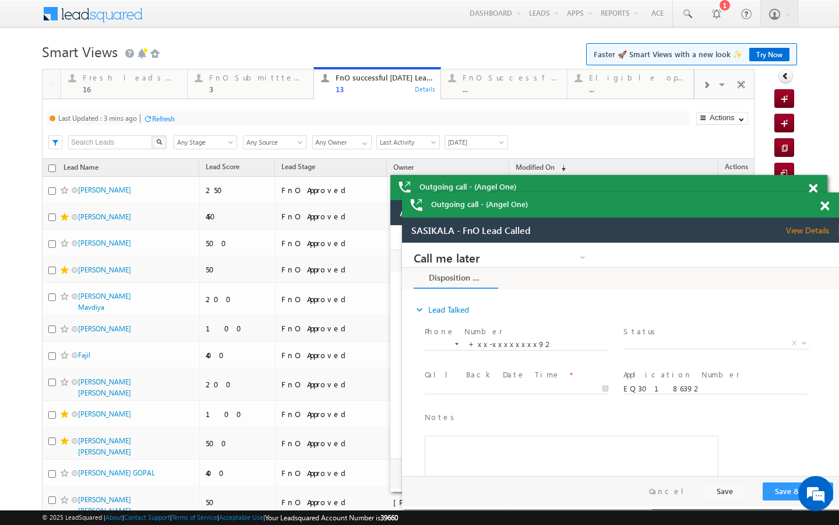
click at [175, 118] on div "Refresh" at bounding box center [163, 118] width 23 height 9
click at [170, 76] on div "Fresh leads assigned" at bounding box center [131, 77] width 97 height 9
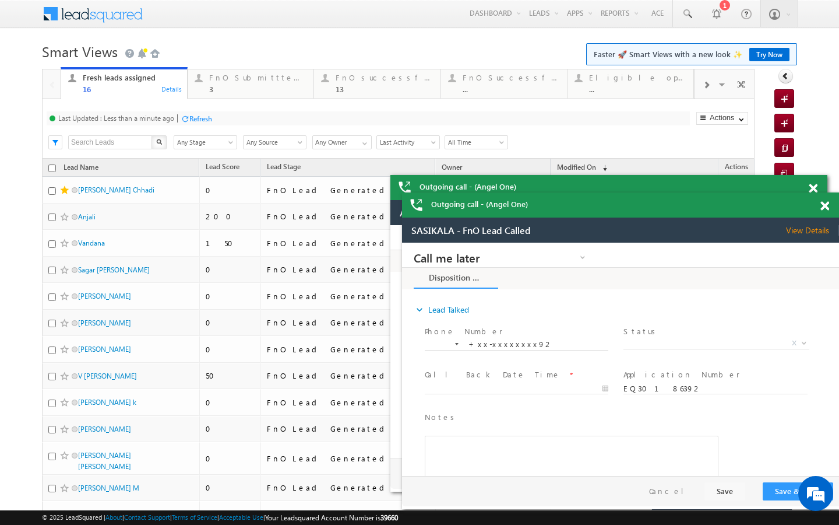
click at [196, 117] on div "Refresh" at bounding box center [200, 118] width 23 height 9
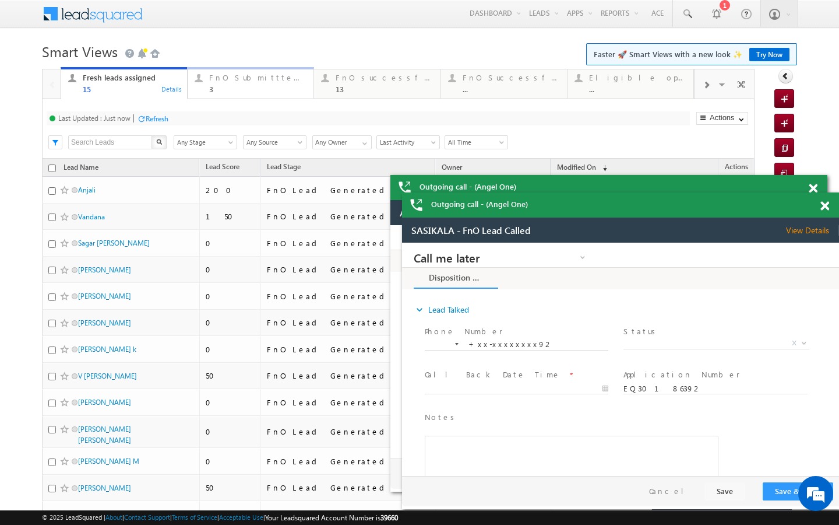
drag, startPoint x: 250, startPoint y: 83, endPoint x: 192, endPoint y: 111, distance: 64.1
click at [250, 83] on div "FnO Submittted Leads 3" at bounding box center [257, 82] width 97 height 23
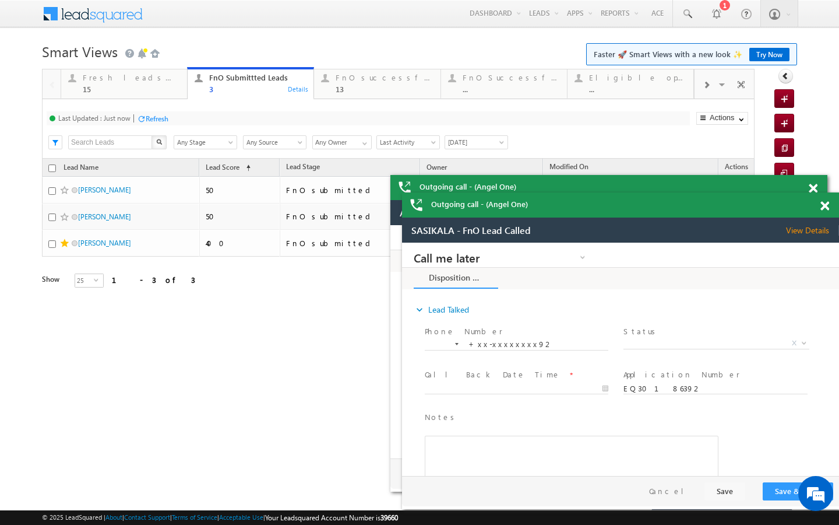
click at [160, 118] on div "Refresh" at bounding box center [157, 118] width 23 height 9
click at [156, 90] on div "15" at bounding box center [131, 89] width 97 height 9
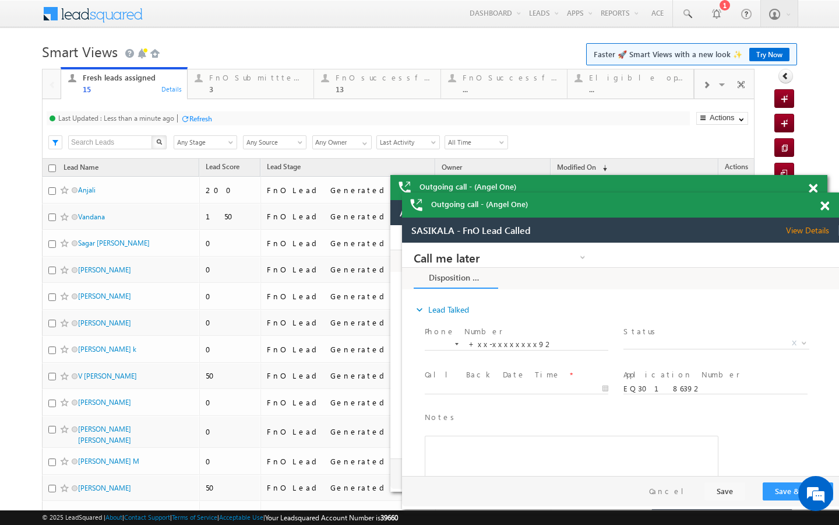
click at [189, 124] on div "Last Updated : Less than a minute ago Refresh Refreshing..." at bounding box center [369, 118] width 644 height 14
click at [191, 123] on div "Refresh" at bounding box center [200, 118] width 23 height 9
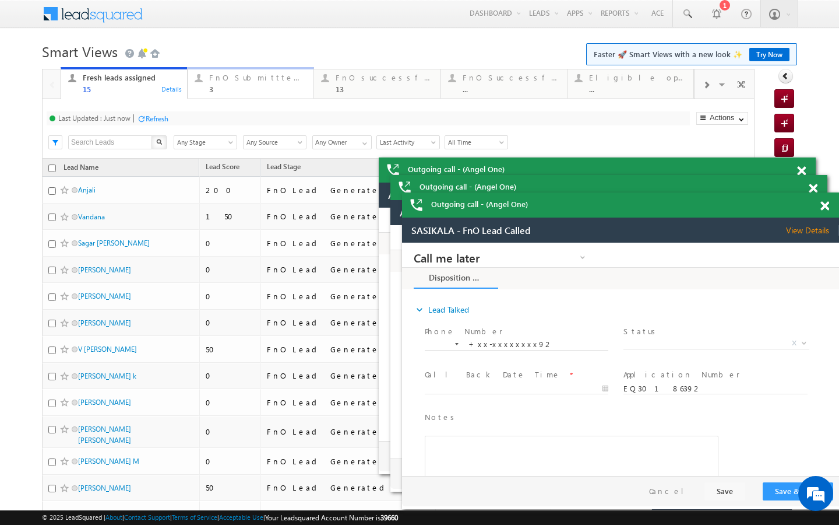
click at [238, 97] on link "FnO Submittted Leads 3 Details" at bounding box center [250, 82] width 127 height 31
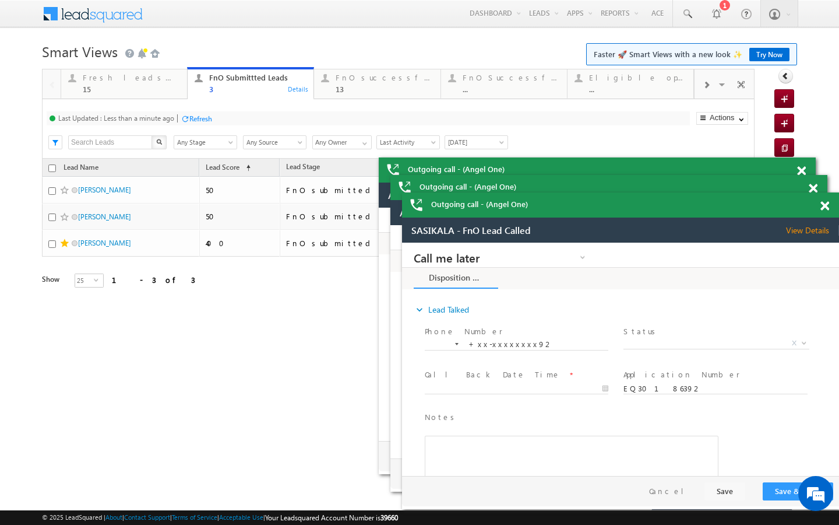
click at [238, 96] on link "FnO Submittted Leads 3 Details" at bounding box center [250, 83] width 127 height 33
click at [192, 119] on div "Refresh" at bounding box center [200, 118] width 23 height 9
click at [170, 93] on div "15" at bounding box center [131, 89] width 97 height 9
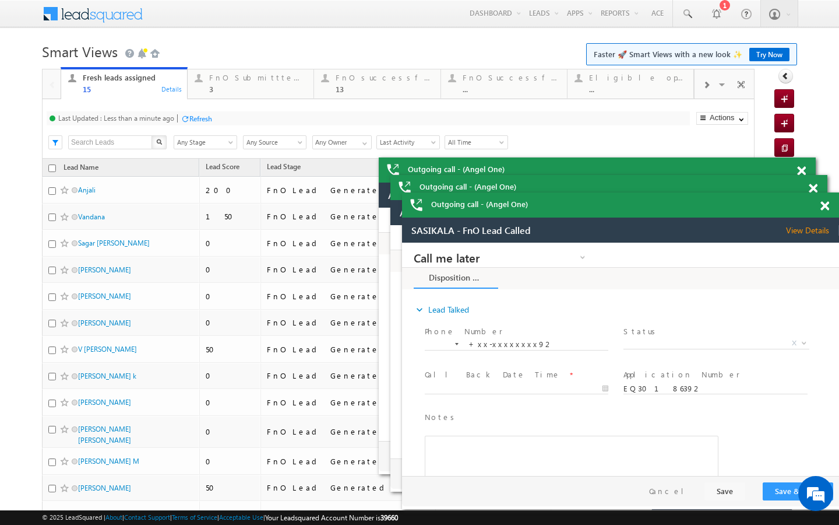
click at [192, 122] on div "Refresh" at bounding box center [200, 118] width 23 height 9
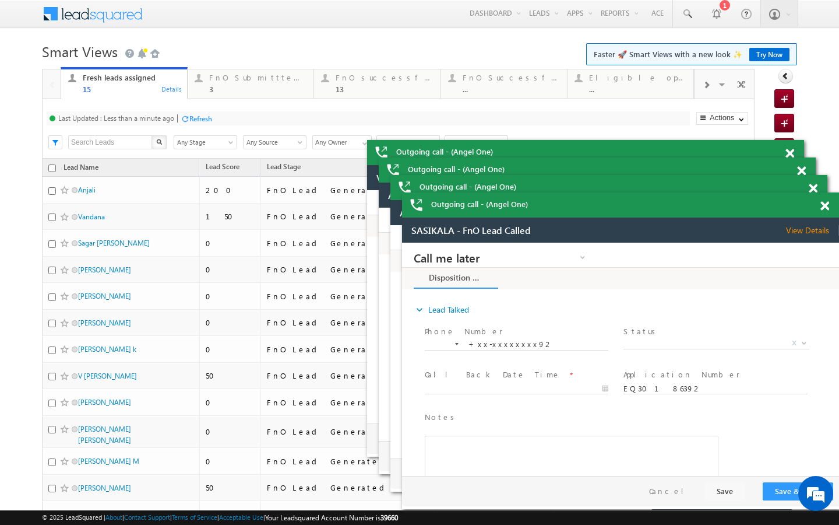
click at [226, 99] on div "Fresh leads assigned 15 Details FnO Submittted Leads 3 Details FnO successful t…" at bounding box center [378, 82] width 634 height 33
drag, startPoint x: 226, startPoint y: 83, endPoint x: 172, endPoint y: 120, distance: 65.8
click at [226, 83] on div "FnO Submittted Leads 3" at bounding box center [257, 82] width 97 height 23
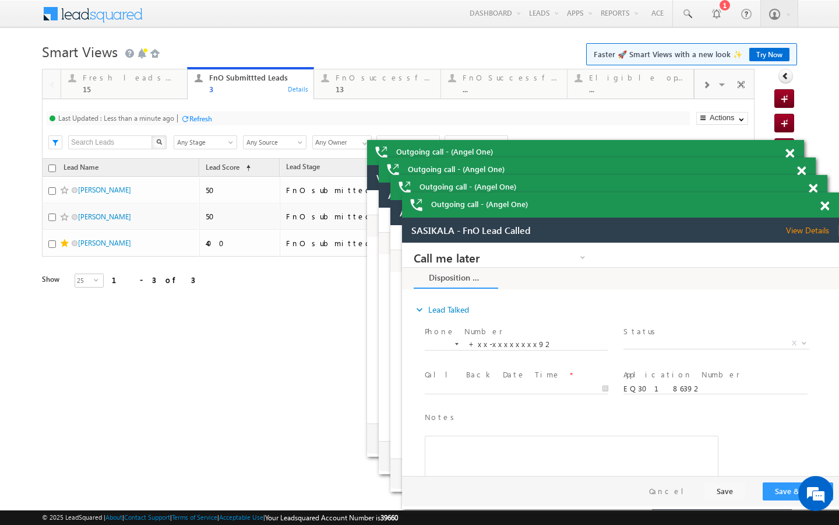
click at [189, 118] on div at bounding box center [185, 118] width 9 height 9
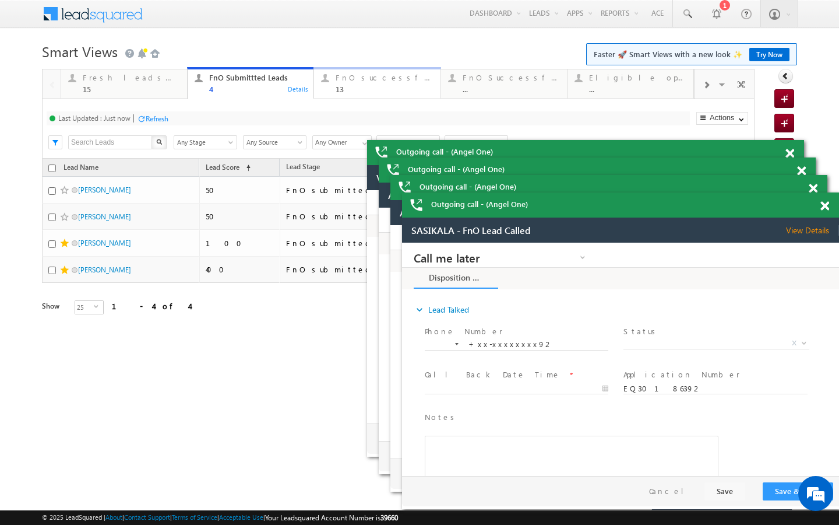
click at [356, 87] on div "13" at bounding box center [384, 89] width 97 height 9
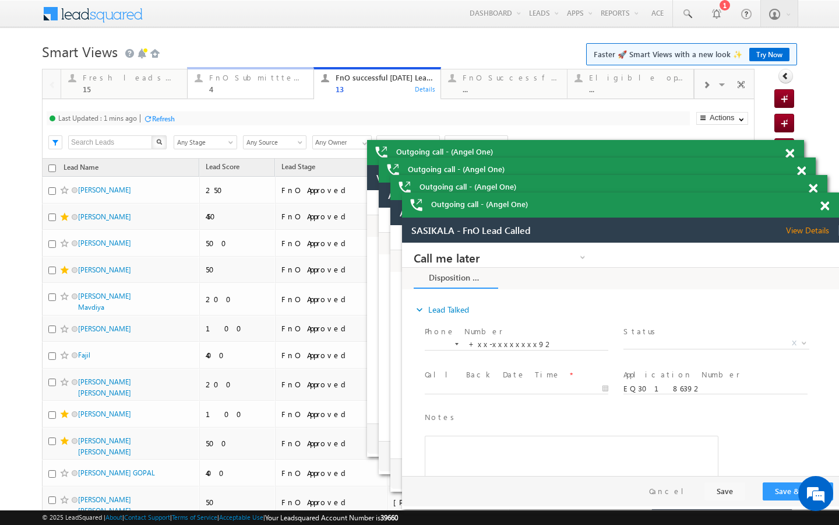
drag, startPoint x: 206, startPoint y: 80, endPoint x: 143, endPoint y: 191, distance: 127.6
click at [206, 80] on div "FnO Submittted Leads 4 Details" at bounding box center [251, 82] width 124 height 23
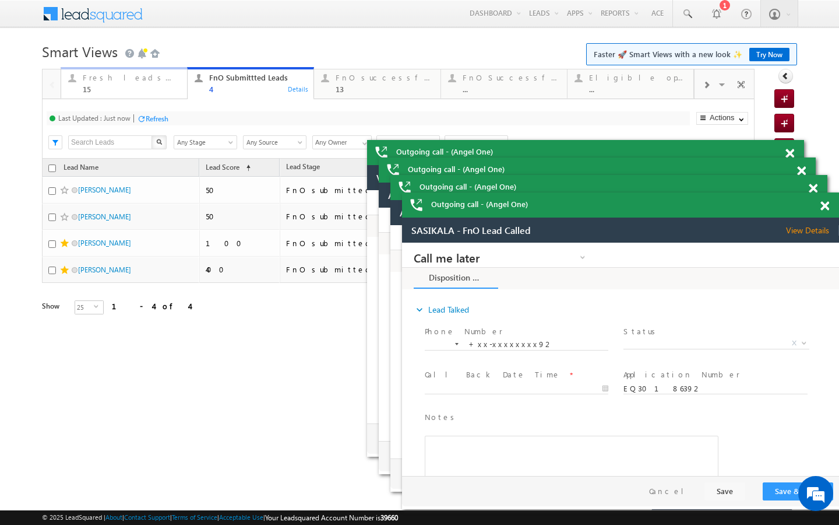
click at [170, 81] on div "Fresh leads assigned" at bounding box center [131, 77] width 97 height 9
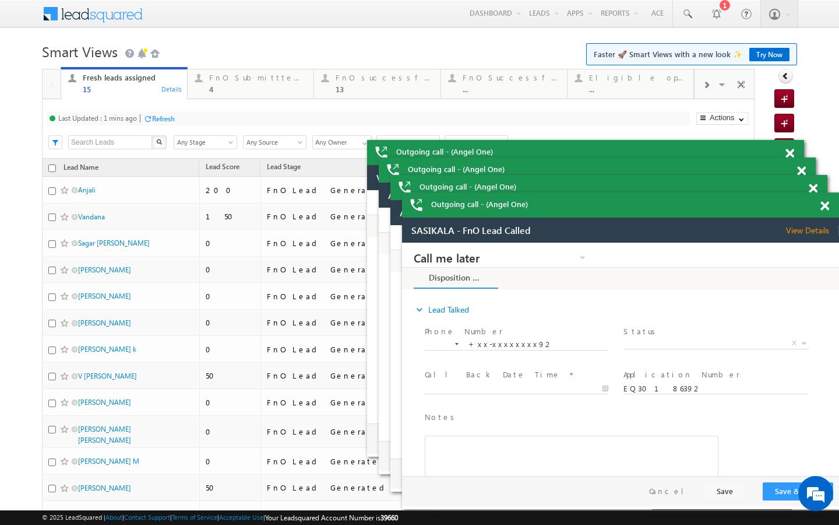
click at [170, 121] on div "Refresh" at bounding box center [163, 118] width 23 height 9
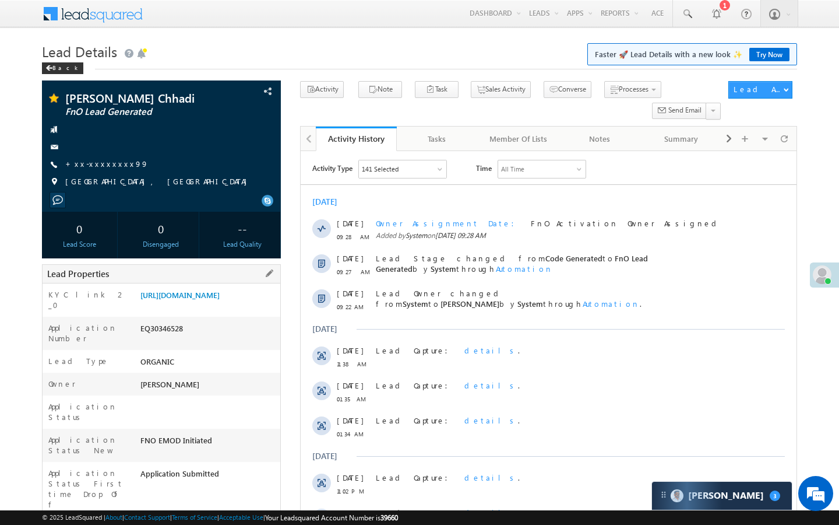
drag, startPoint x: 141, startPoint y: 497, endPoint x: 225, endPoint y: 496, distance: 83.9
click at [225, 522] on div "AABY974021" at bounding box center [209, 530] width 143 height 16
copy div "AABY974021"
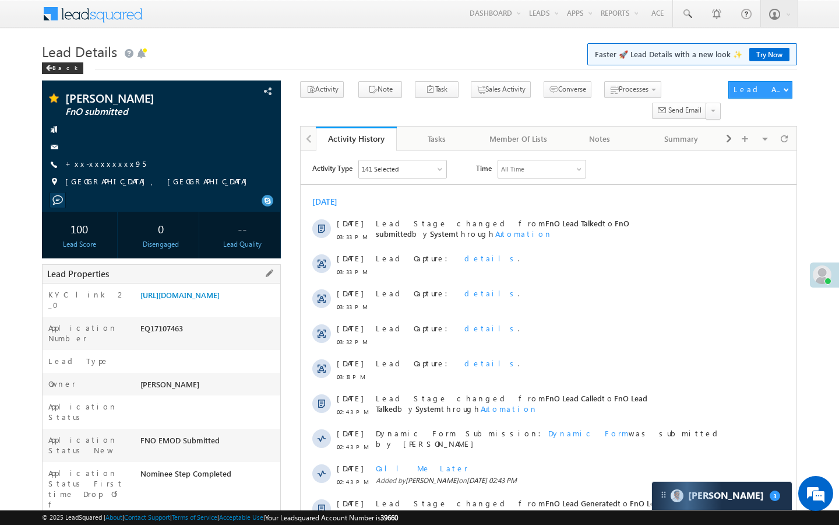
drag, startPoint x: 140, startPoint y: 486, endPoint x: 197, endPoint y: 486, distance: 56.5
click at [197, 522] on div "AAAH126801" at bounding box center [209, 530] width 143 height 16
copy div "AAAH126801"
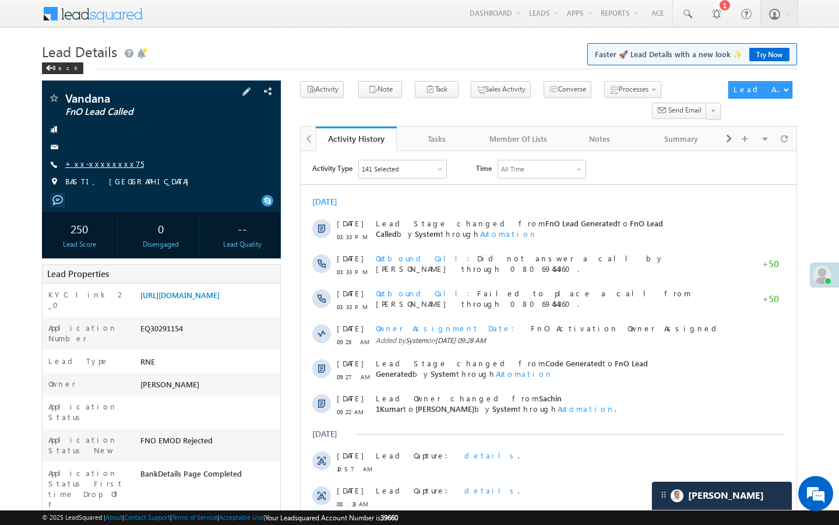
click at [107, 164] on link "+xx-xxxxxxxx75" at bounding box center [104, 164] width 79 height 10
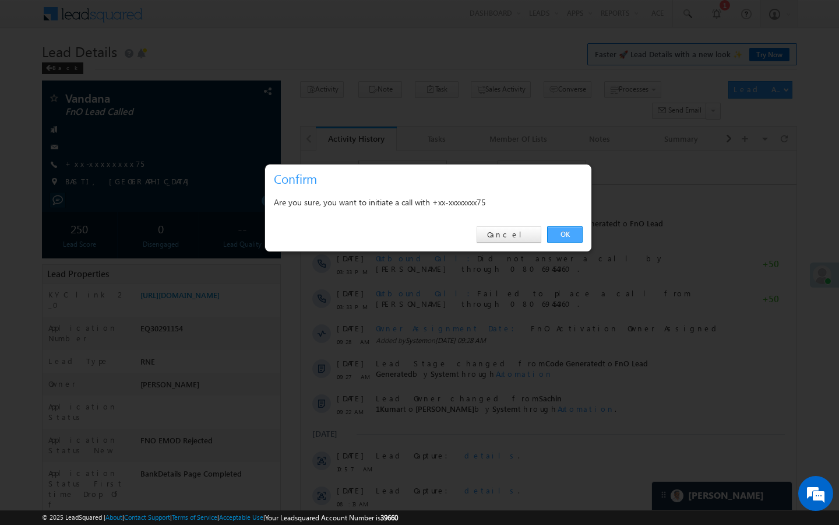
click at [569, 236] on link "OK" at bounding box center [565, 234] width 36 height 16
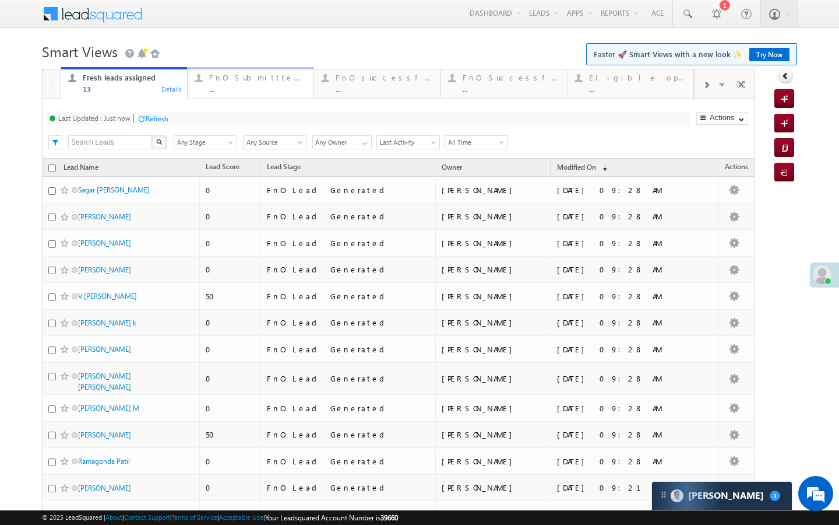
click at [218, 92] on div "..." at bounding box center [257, 89] width 97 height 9
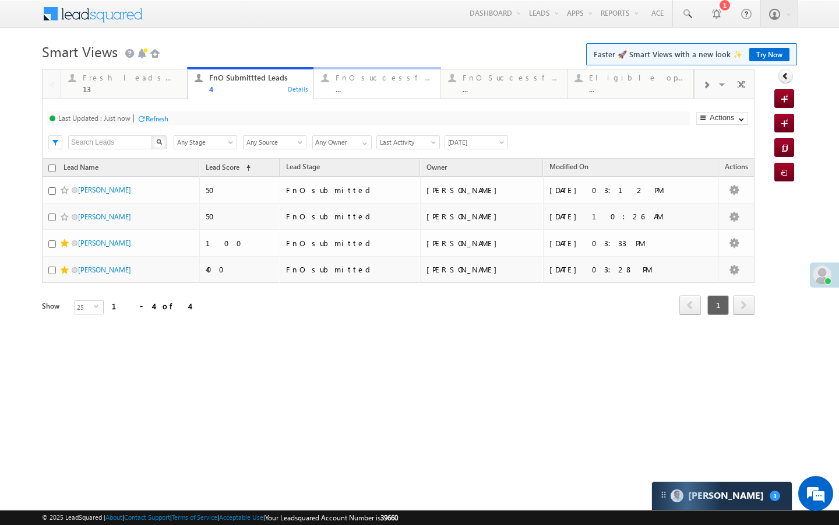
click at [342, 90] on div "..." at bounding box center [384, 89] width 97 height 9
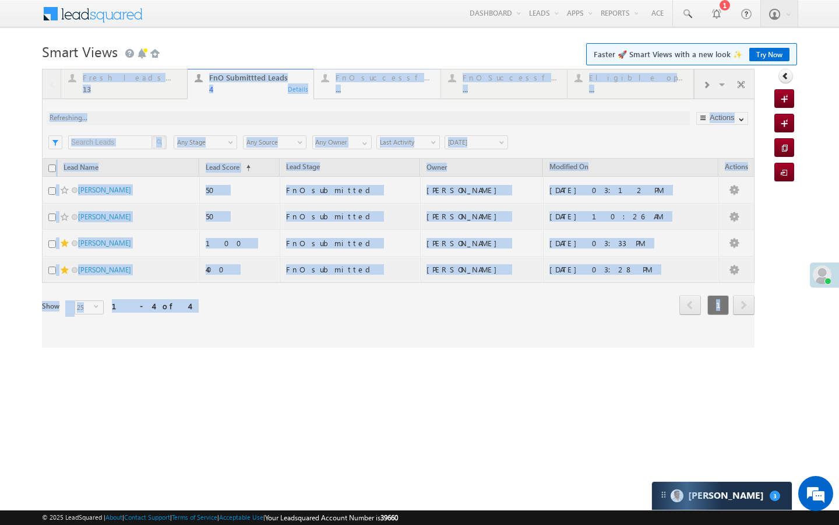
click at [342, 90] on div at bounding box center [398, 208] width 713 height 279
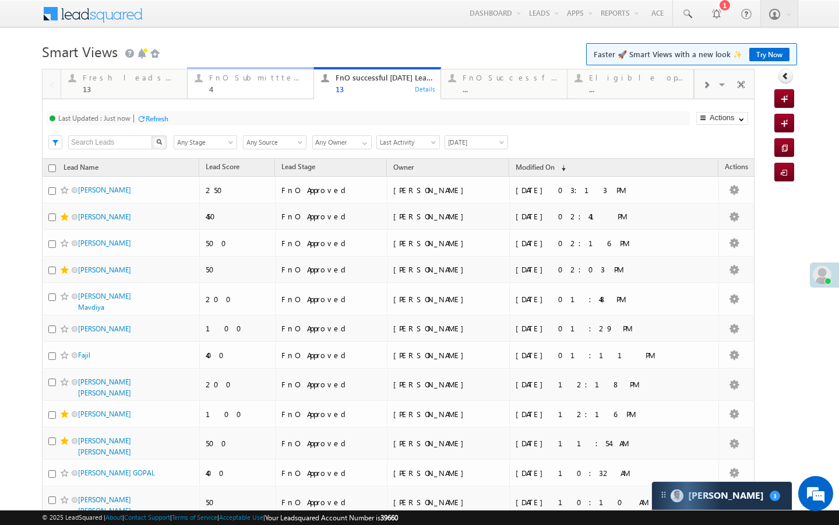
drag, startPoint x: 263, startPoint y: 77, endPoint x: 237, endPoint y: 90, distance: 29.2
click at [263, 77] on div "FnO Submittted Leads" at bounding box center [257, 77] width 97 height 9
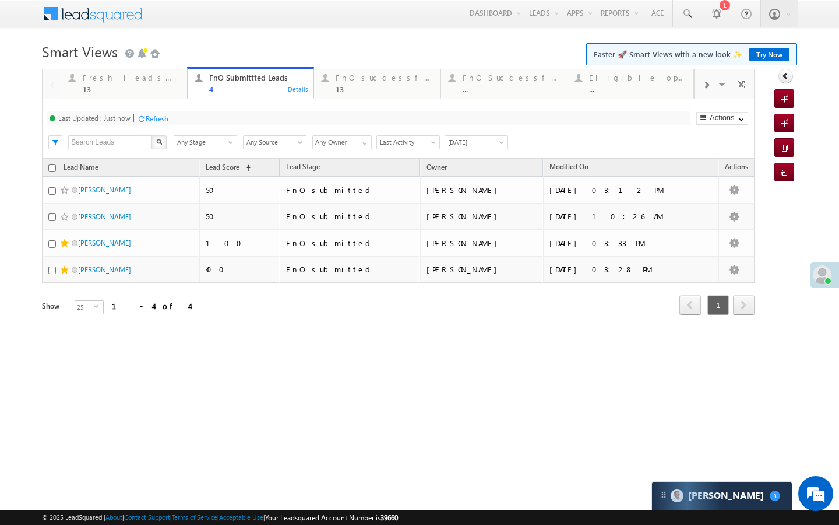
click at [152, 114] on div "Refresh" at bounding box center [157, 118] width 23 height 9
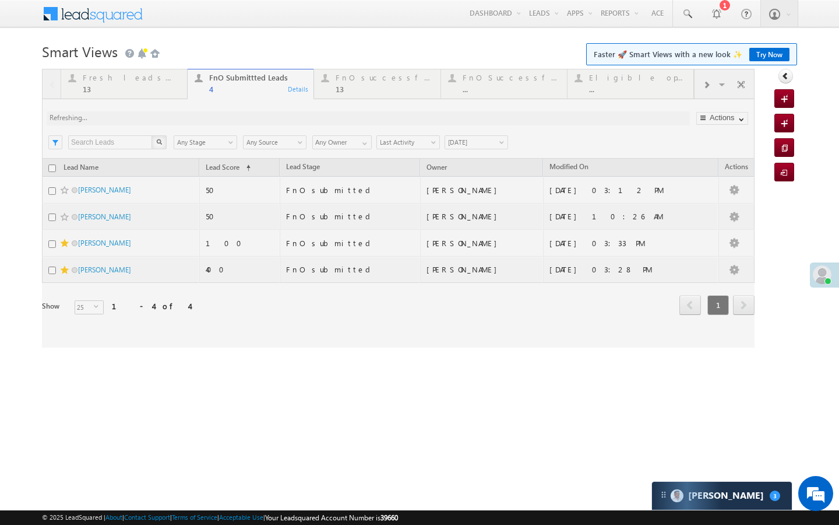
click at [151, 92] on div at bounding box center [398, 208] width 713 height 279
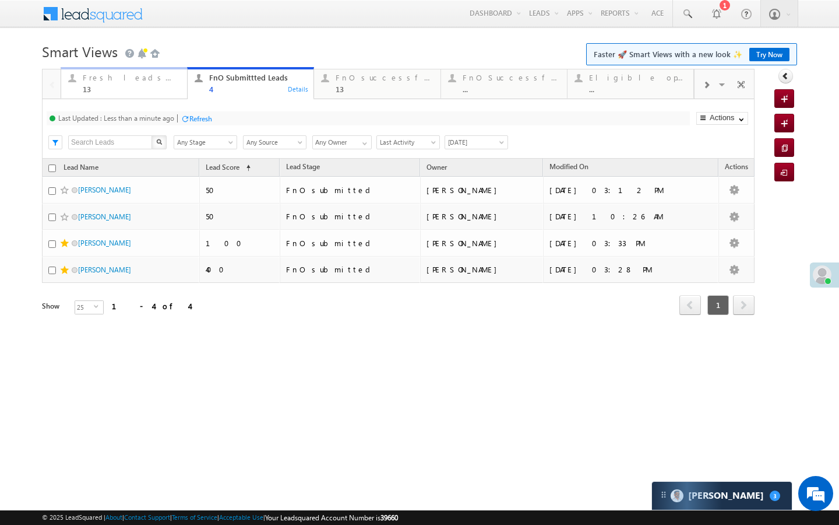
click at [181, 90] on div "Fresh leads assigned 13 Details" at bounding box center [124, 82] width 124 height 23
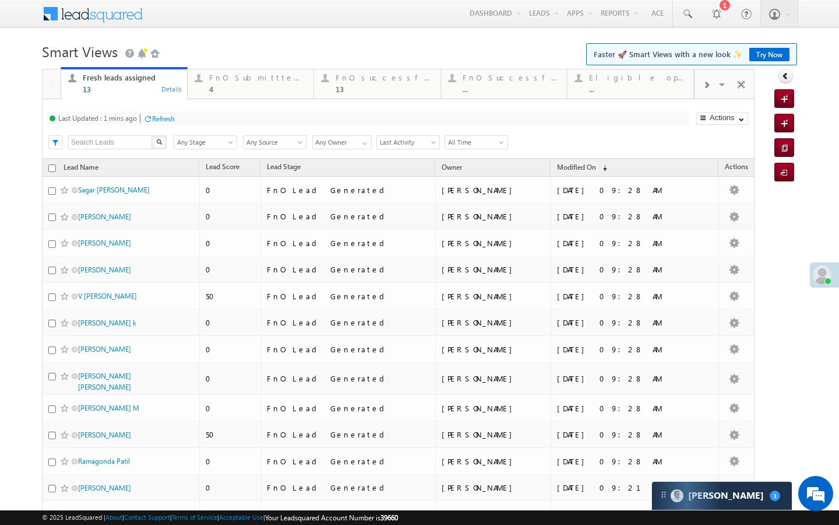
click at [169, 121] on div "Refresh" at bounding box center [163, 118] width 23 height 9
click at [289, 87] on div "4" at bounding box center [257, 89] width 97 height 9
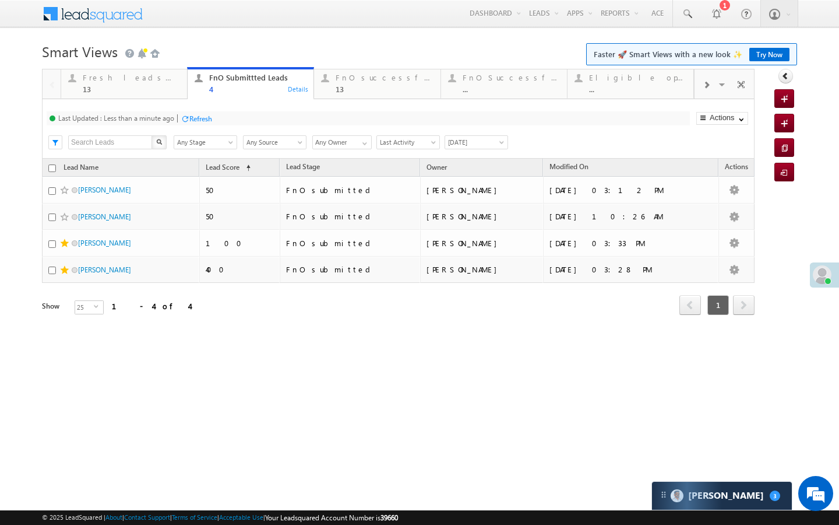
click at [194, 125] on div "Last Updated : Less than a minute ago Refresh Refreshing... Search X Lead Stage…" at bounding box center [398, 128] width 713 height 59
click at [203, 118] on div "Refresh" at bounding box center [200, 118] width 23 height 9
click at [344, 95] on link "FnO successful [DATE] Leads 13 Details" at bounding box center [377, 82] width 127 height 31
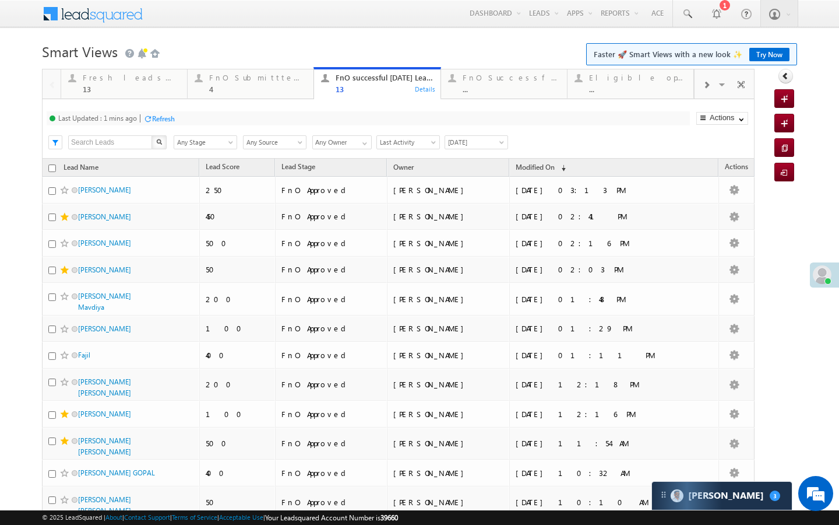
click at [158, 115] on div "Refresh" at bounding box center [163, 118] width 23 height 9
drag, startPoint x: 248, startPoint y: 87, endPoint x: 206, endPoint y: 87, distance: 42.0
click at [248, 87] on div "4" at bounding box center [257, 89] width 97 height 9
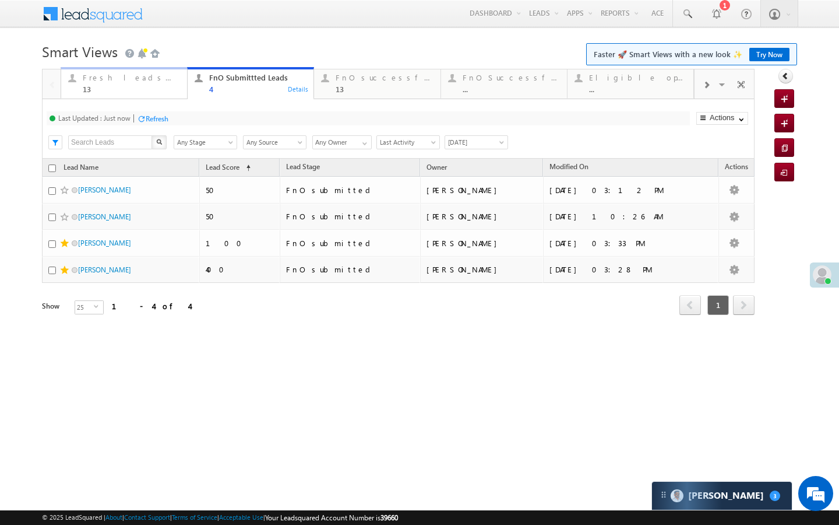
click at [174, 87] on div "13" at bounding box center [131, 89] width 97 height 9
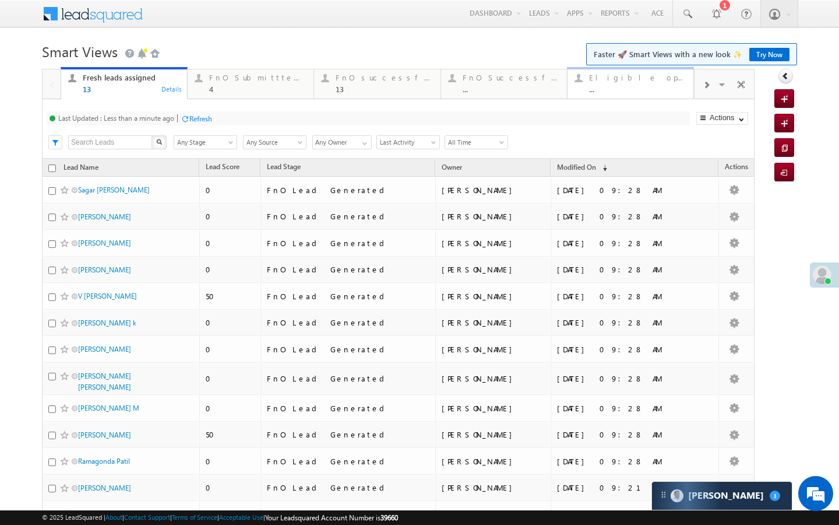
click at [688, 92] on div "Eligible open leads ... Details" at bounding box center [631, 82] width 124 height 23
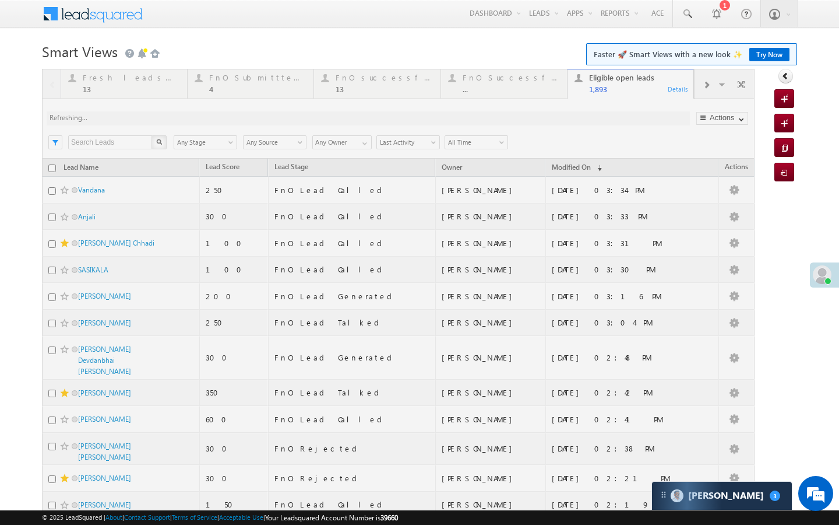
click at [702, 84] on div at bounding box center [398, 512] width 713 height 887
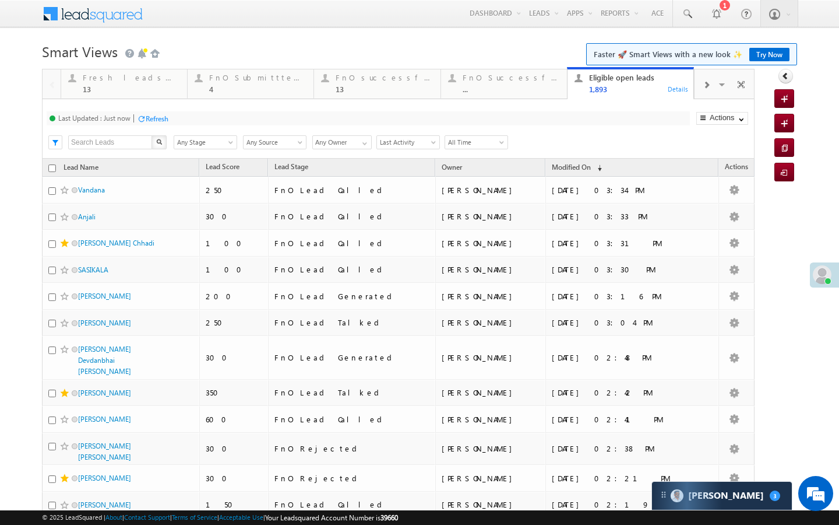
click at [702, 84] on div at bounding box center [706, 84] width 23 height 26
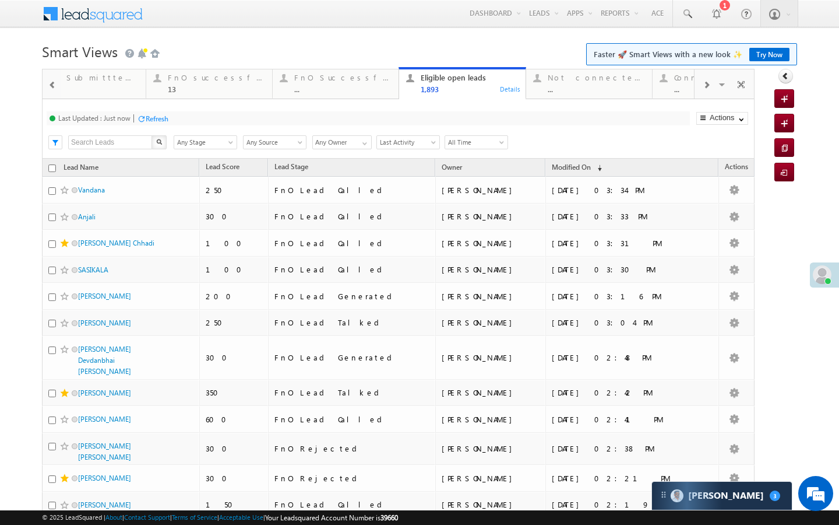
click at [702, 84] on div at bounding box center [706, 84] width 23 height 26
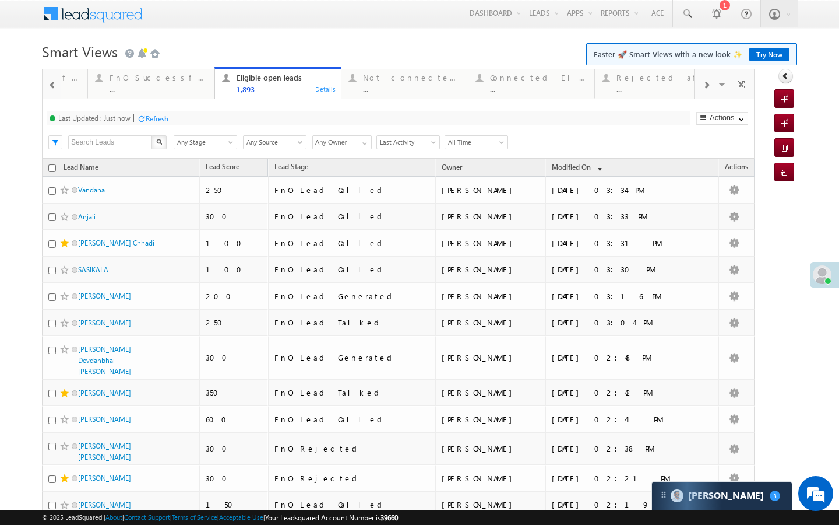
click at [702, 84] on div at bounding box center [706, 84] width 23 height 26
click at [702, 84] on div "Visible Tabs Fresh leads assigned Default FnO Submittted Leads Default FnO succ…" at bounding box center [725, 83] width 61 height 28
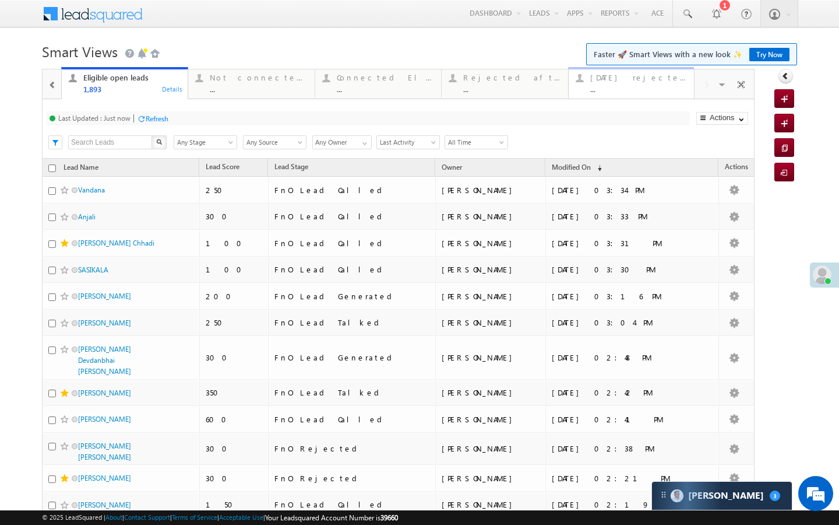
click at [624, 87] on div "..." at bounding box center [638, 89] width 97 height 9
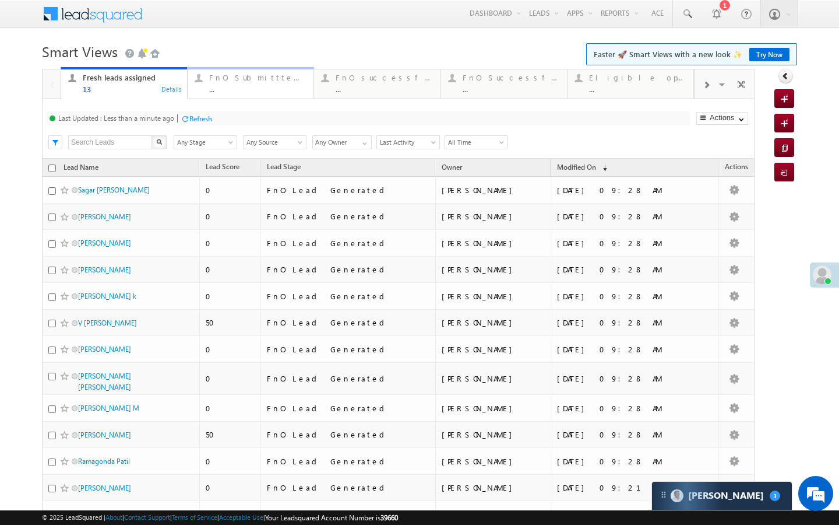
click at [241, 91] on div "..." at bounding box center [257, 89] width 97 height 9
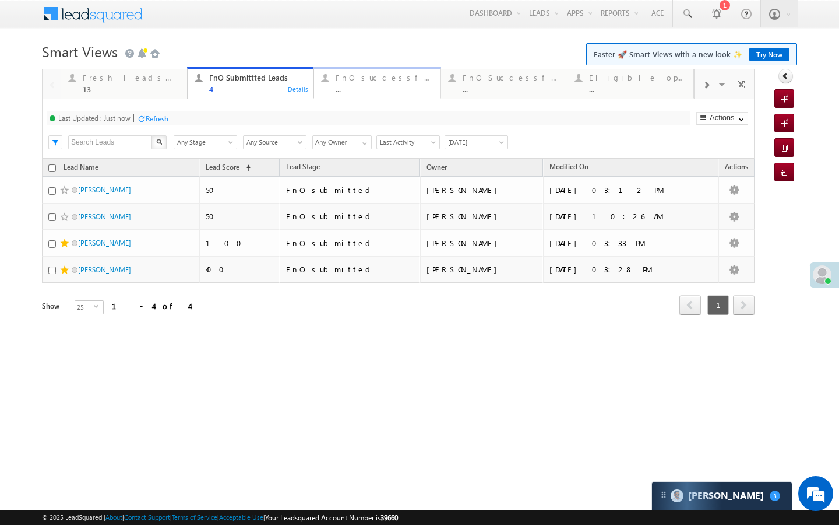
click at [373, 94] on link "FnO successful [DATE] Leads ... Details" at bounding box center [377, 82] width 127 height 31
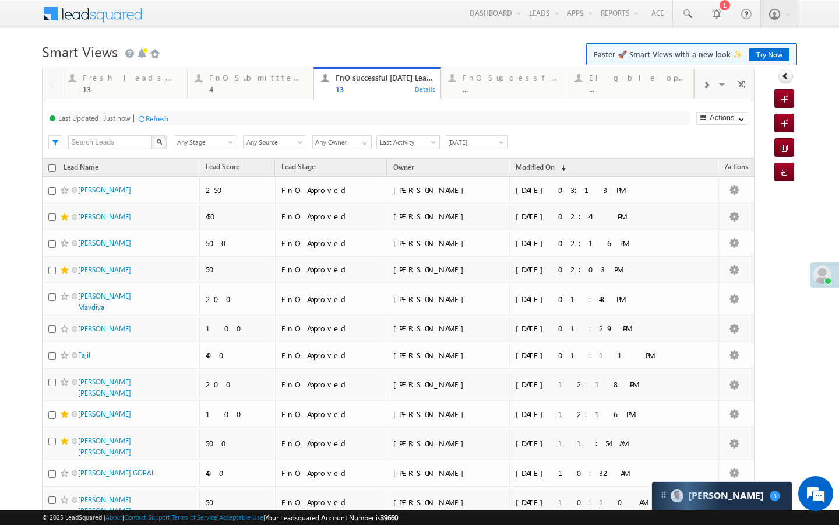
click at [176, 103] on div "Last Updated : Just now Refresh Refreshing... Search X Lead Stage Any Stage Any…" at bounding box center [398, 128] width 713 height 59
click at [540, 86] on div "..." at bounding box center [511, 89] width 97 height 9
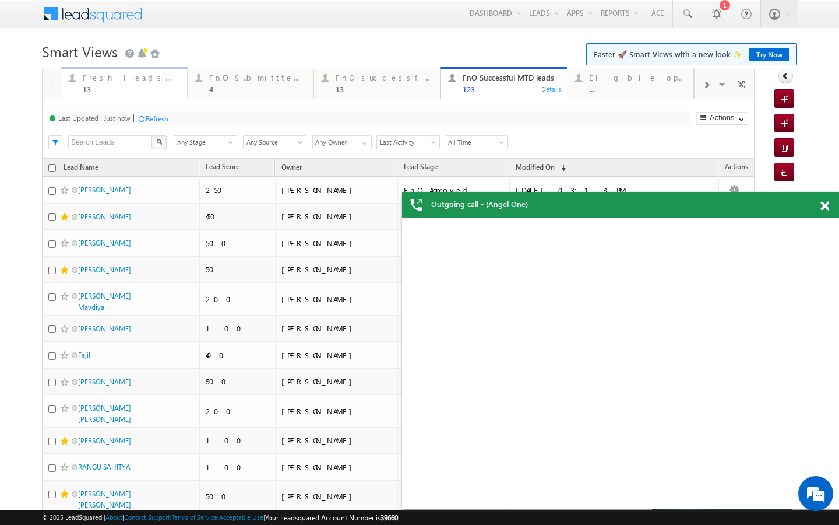
click at [141, 90] on div "13" at bounding box center [131, 89] width 97 height 9
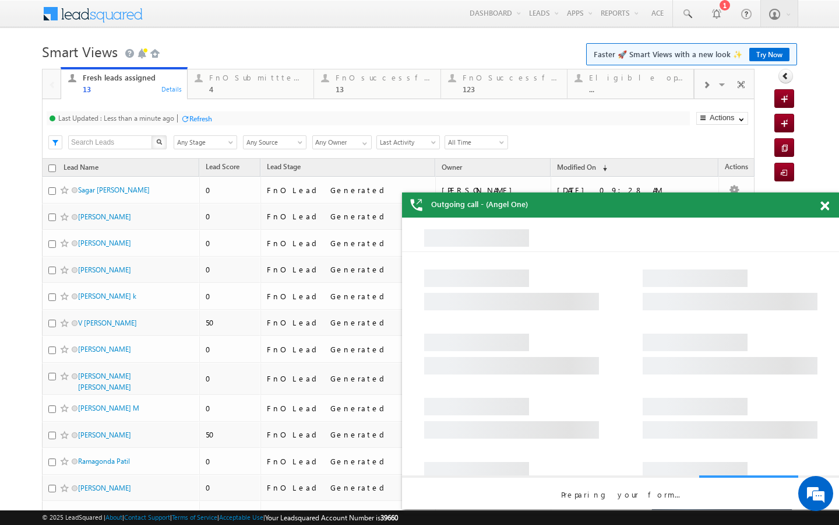
click at [198, 120] on div "Refresh" at bounding box center [200, 118] width 23 height 9
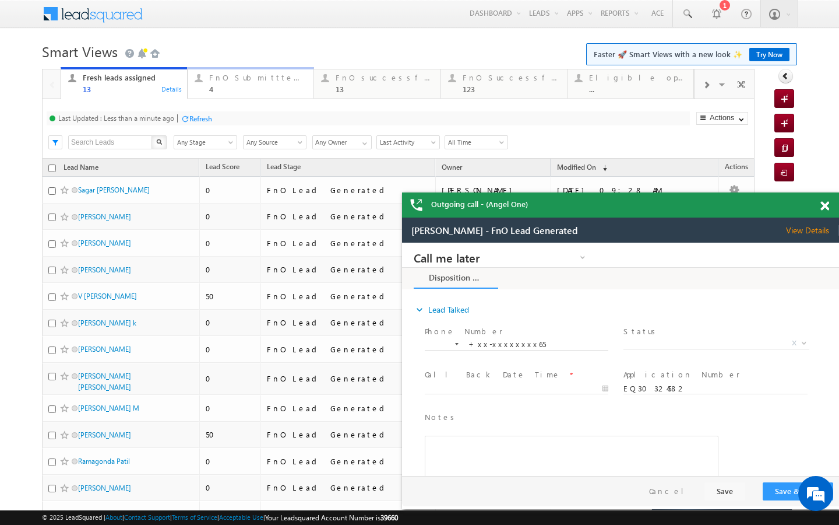
click at [224, 82] on div "FnO Submittted Leads 4" at bounding box center [257, 82] width 97 height 23
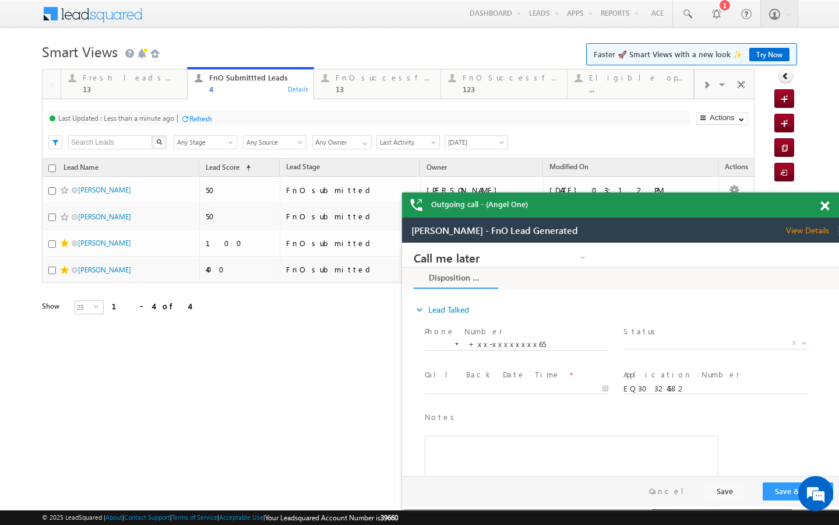
click at [189, 114] on div at bounding box center [185, 118] width 9 height 9
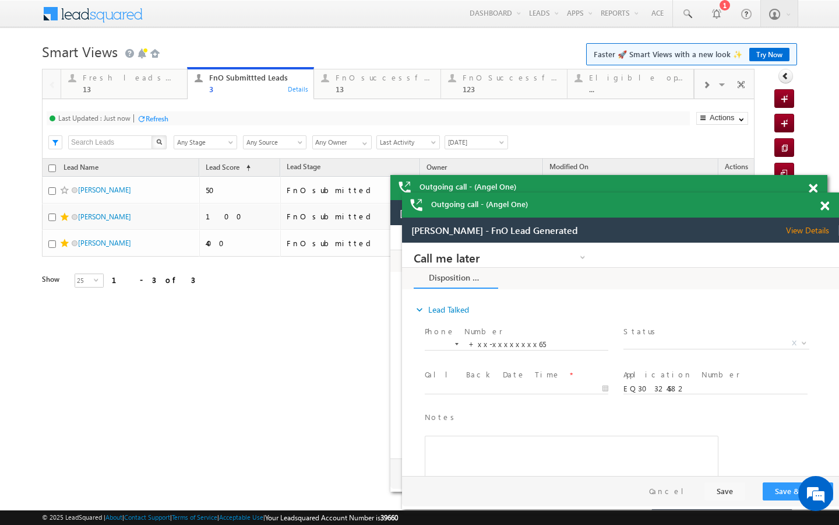
click at [161, 104] on div "Last Updated : Just now Refresh Refreshing... Search X Lead Stage Any Stage Any…" at bounding box center [398, 128] width 713 height 59
click at [365, 96] on link "FnO successful [DATE] Leads 13 Details" at bounding box center [377, 82] width 127 height 31
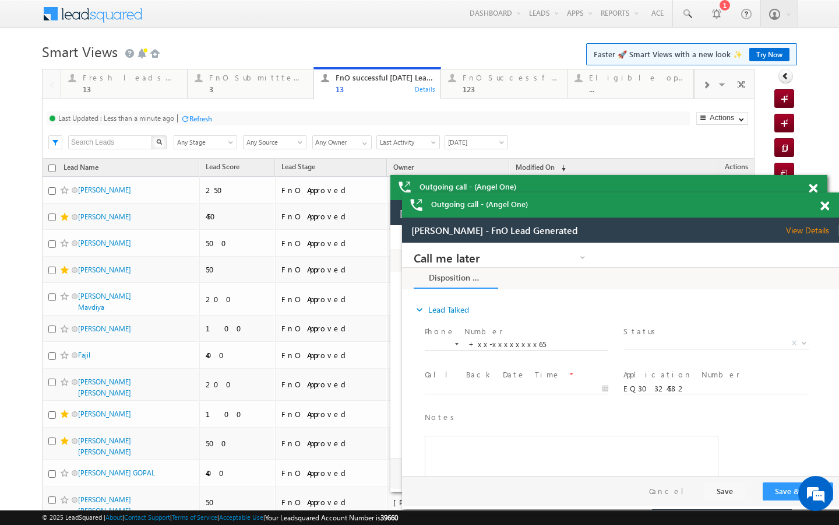
click at [189, 114] on div "Refresh" at bounding box center [196, 117] width 31 height 11
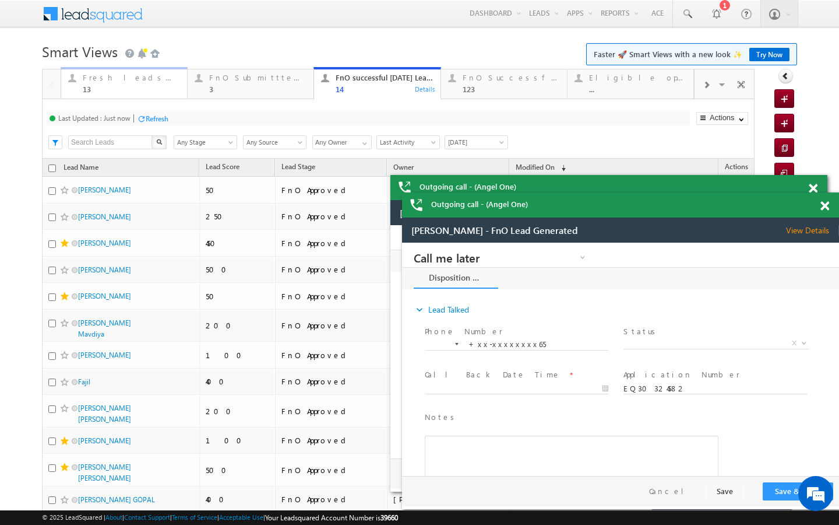
click at [140, 80] on div "Fresh leads assigned" at bounding box center [131, 77] width 97 height 9
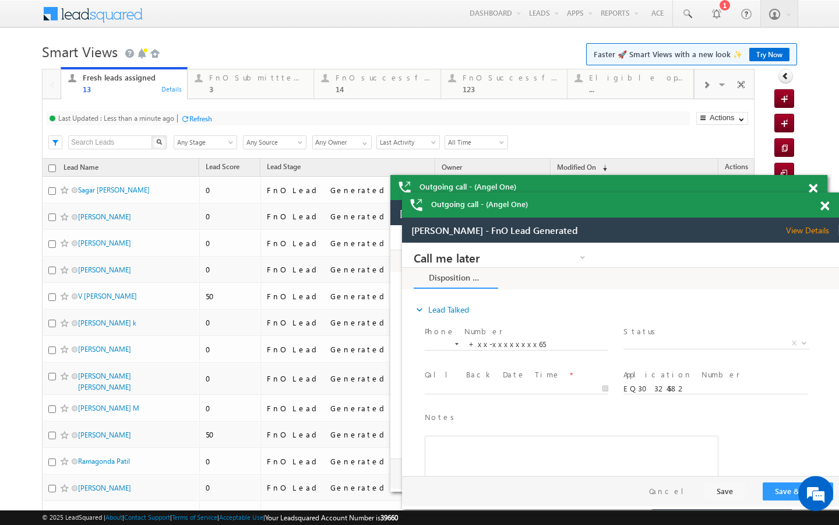
click at [182, 118] on div at bounding box center [185, 118] width 9 height 9
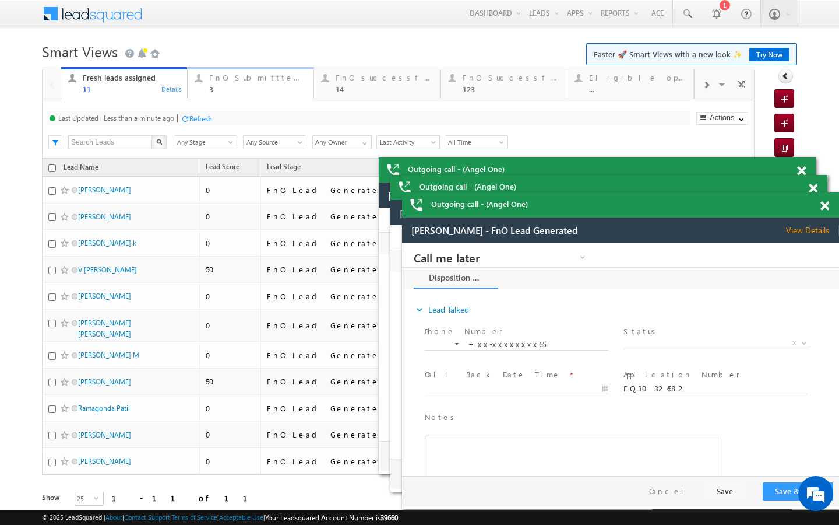
click at [231, 78] on div "FnO Submittted Leads" at bounding box center [257, 77] width 97 height 9
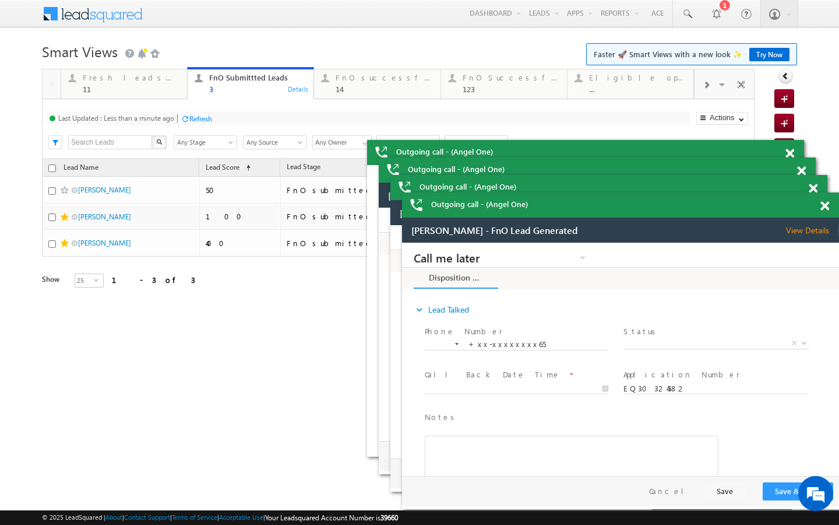
click at [189, 121] on div at bounding box center [185, 118] width 9 height 9
click at [157, 80] on div "Fresh leads assigned" at bounding box center [131, 77] width 97 height 9
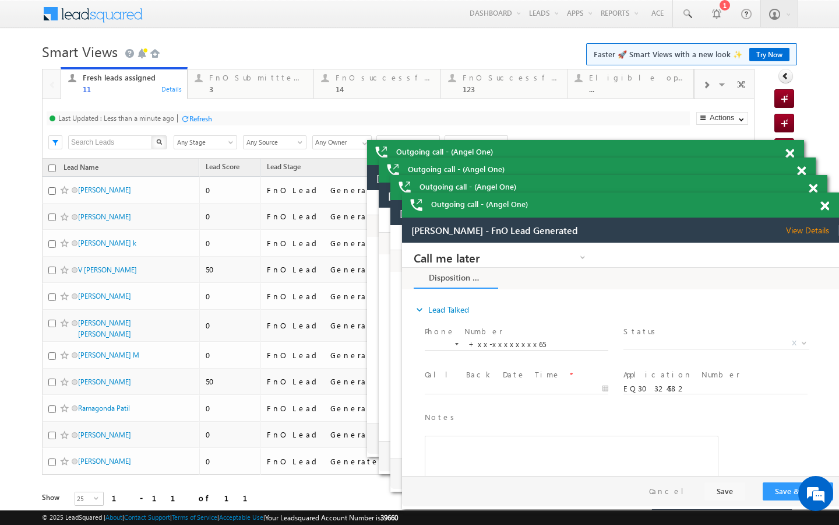
click at [188, 115] on div at bounding box center [185, 118] width 9 height 9
drag, startPoint x: 242, startPoint y: 86, endPoint x: 196, endPoint y: 122, distance: 58.1
click at [242, 86] on div "3" at bounding box center [257, 89] width 97 height 9
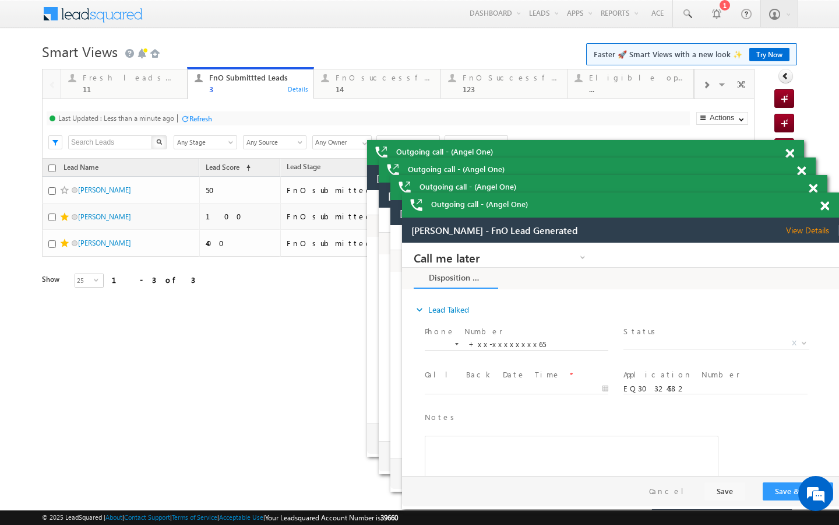
click at [194, 121] on div "Refresh" at bounding box center [200, 118] width 23 height 9
click at [161, 99] on div "Fresh leads assigned 11 Details FnO Submittted Leads 3 Details FnO successful t…" at bounding box center [378, 82] width 634 height 33
click at [166, 89] on div "11" at bounding box center [131, 89] width 97 height 9
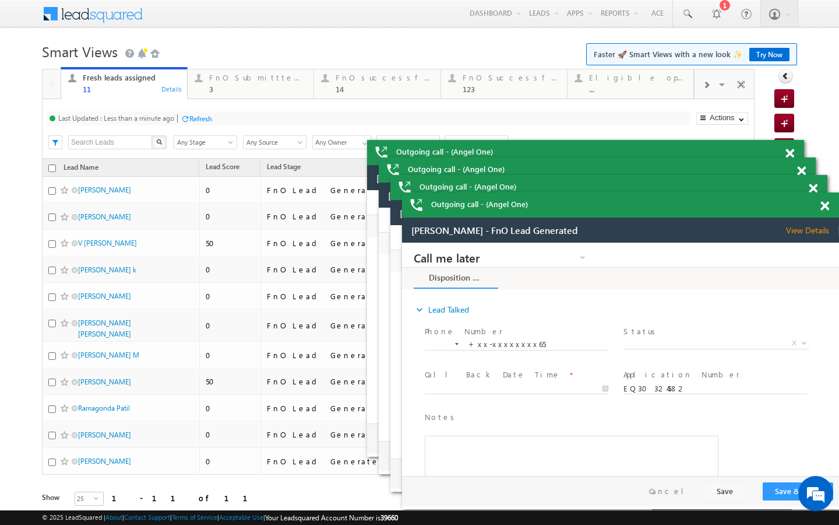
click at [195, 118] on div "Refresh" at bounding box center [200, 118] width 23 height 9
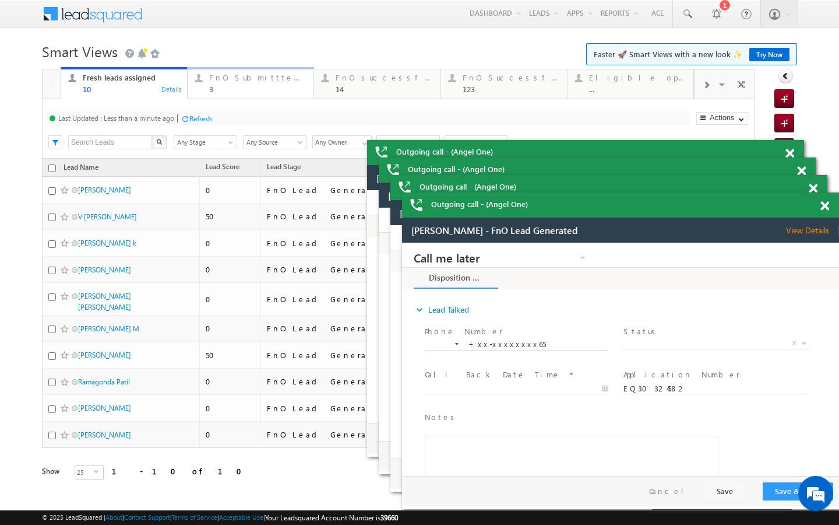
click at [243, 96] on link "FnO Submittted Leads 3 Details" at bounding box center [250, 82] width 127 height 31
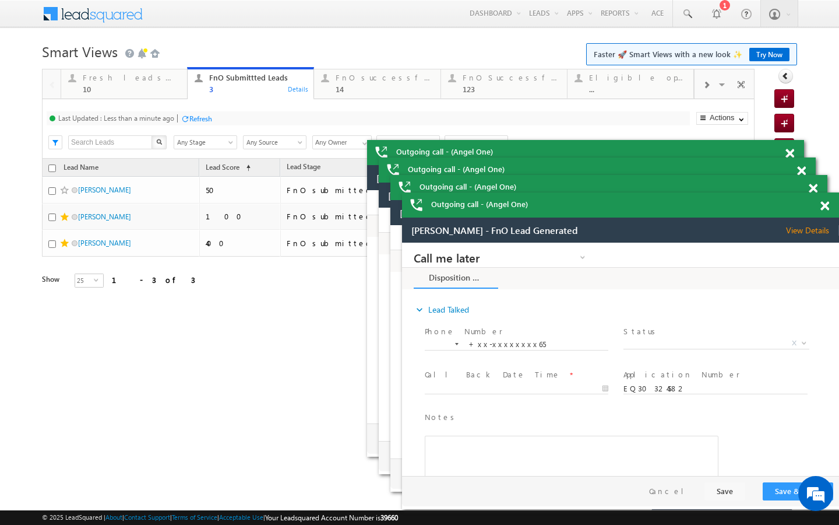
click at [178, 115] on div at bounding box center [177, 118] width 1 height 8
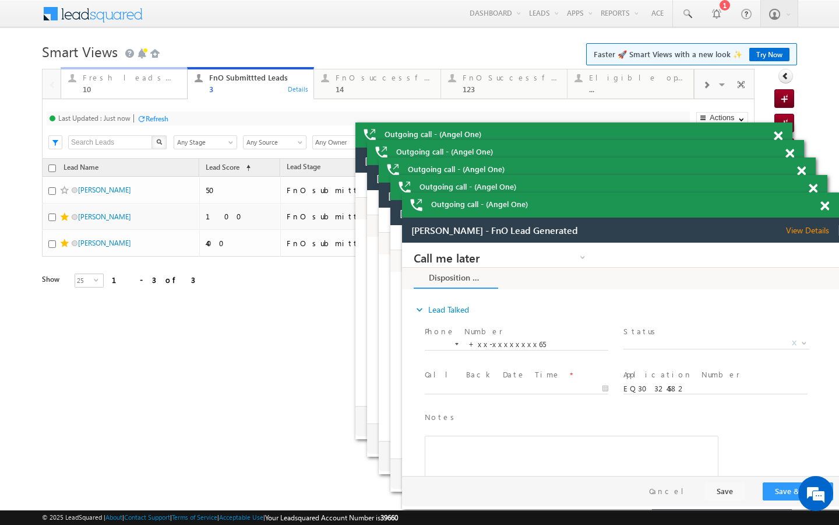
click at [164, 96] on link "Fresh leads assigned 10 Details" at bounding box center [124, 82] width 127 height 31
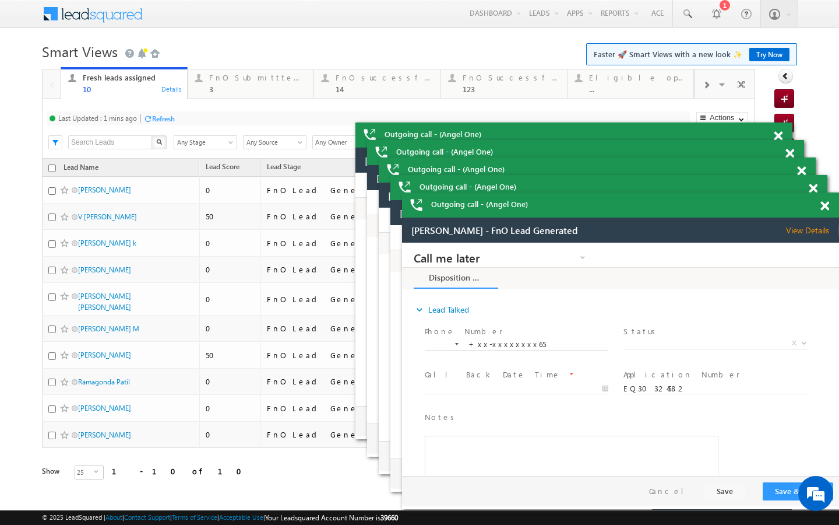
click at [164, 124] on div "Refresh" at bounding box center [158, 117] width 31 height 11
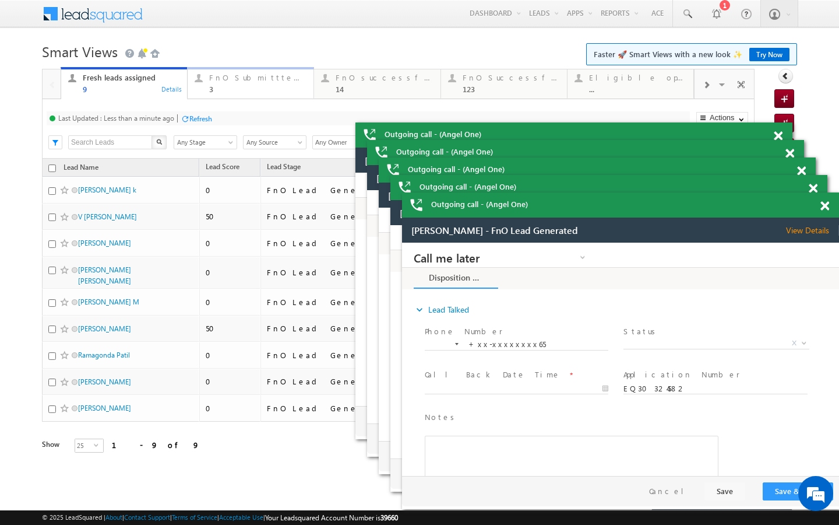
click at [205, 97] on link "FnO Submittted Leads 3 Details" at bounding box center [250, 82] width 127 height 31
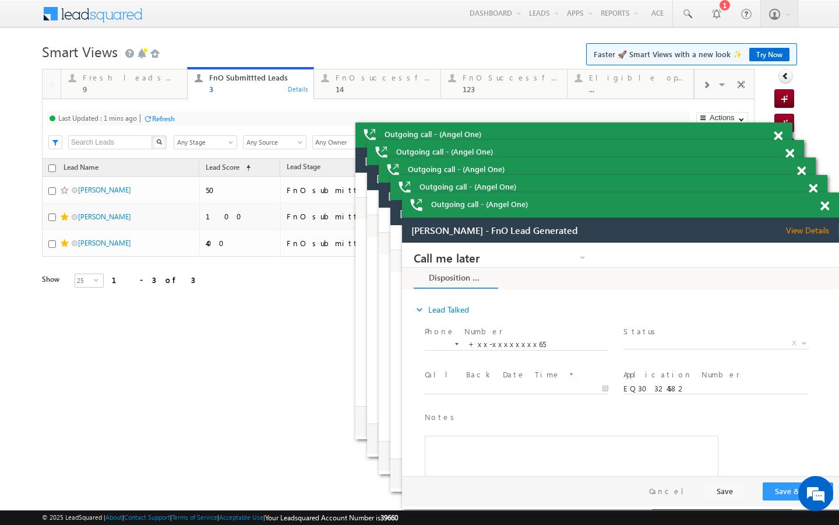
click at [171, 118] on div "Refresh" at bounding box center [163, 118] width 23 height 9
click at [166, 97] on link "Fresh leads assigned 9 Details" at bounding box center [124, 82] width 127 height 31
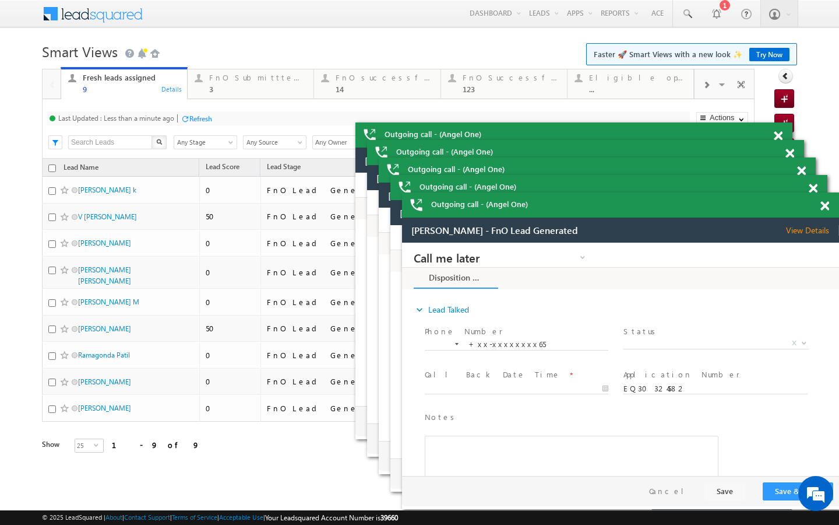
click at [189, 119] on div at bounding box center [185, 118] width 9 height 9
click at [203, 95] on link "FnO Submittted Leads 3 Details" at bounding box center [250, 82] width 127 height 31
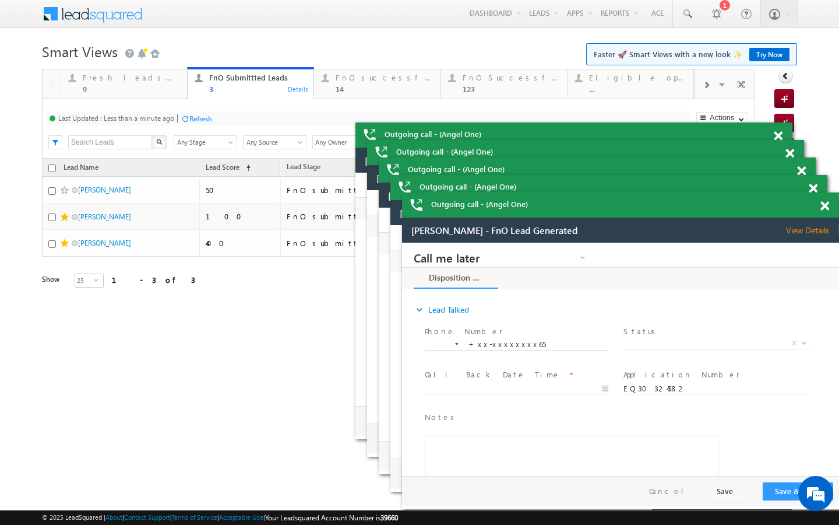
click at [191, 112] on div "Refresh" at bounding box center [196, 117] width 31 height 11
click at [157, 101] on div "Last Updated : Less than a minute ago Refresh Refreshing... Search X Lead Stage…" at bounding box center [398, 128] width 713 height 59
click at [157, 87] on div "9" at bounding box center [131, 89] width 97 height 9
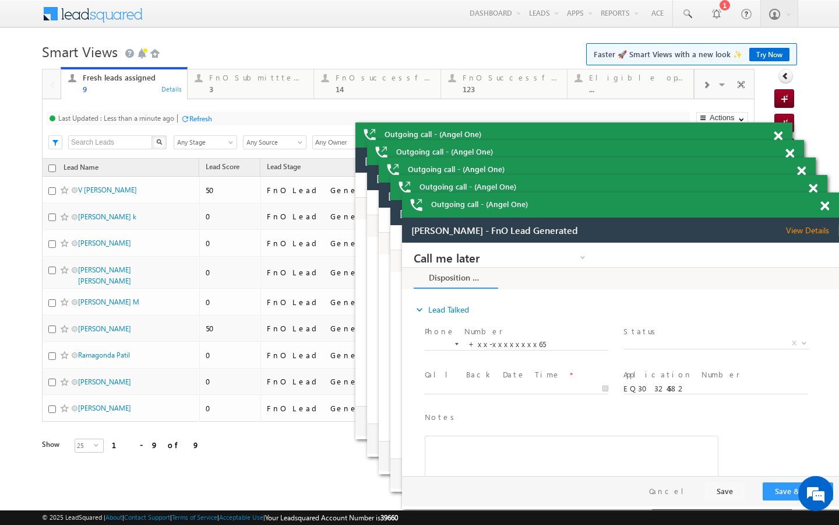
click at [183, 119] on div at bounding box center [185, 118] width 9 height 9
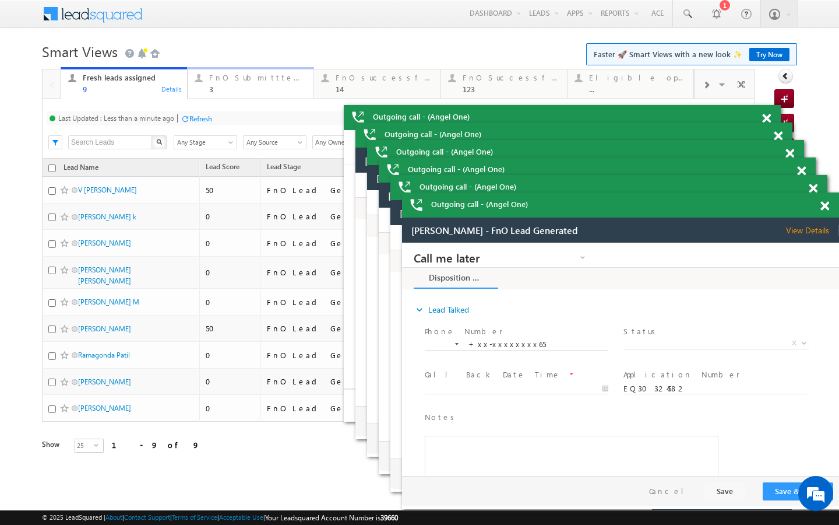
click at [223, 78] on div "FnO Submittted Leads" at bounding box center [257, 77] width 97 height 9
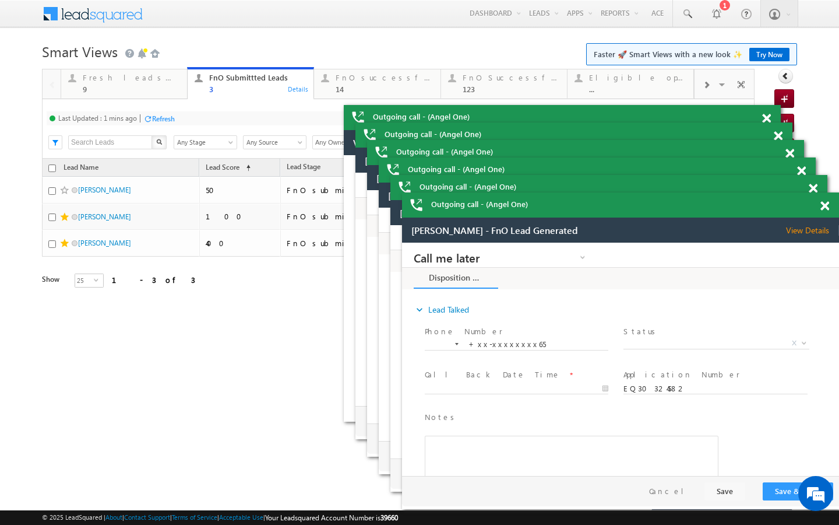
click at [170, 119] on div "Refresh" at bounding box center [163, 118] width 23 height 9
click at [365, 88] on div "14" at bounding box center [384, 89] width 97 height 9
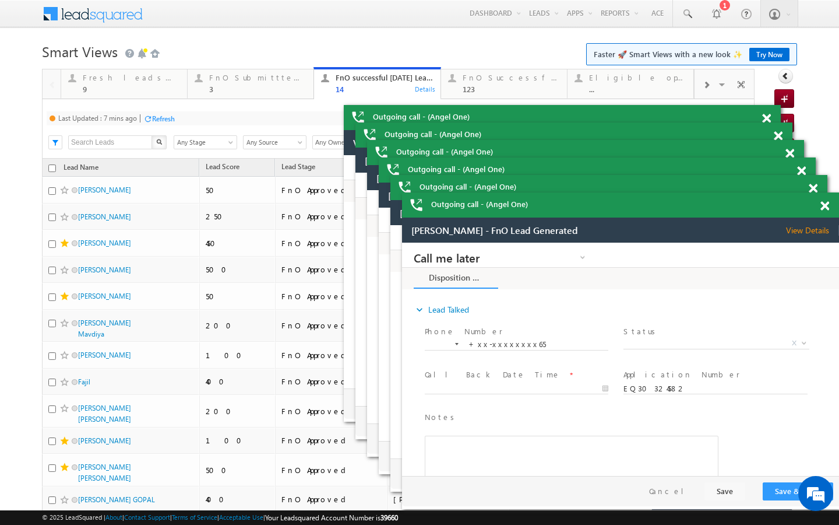
click at [157, 121] on div "Refresh" at bounding box center [163, 118] width 23 height 9
click at [227, 90] on div "3" at bounding box center [257, 89] width 97 height 9
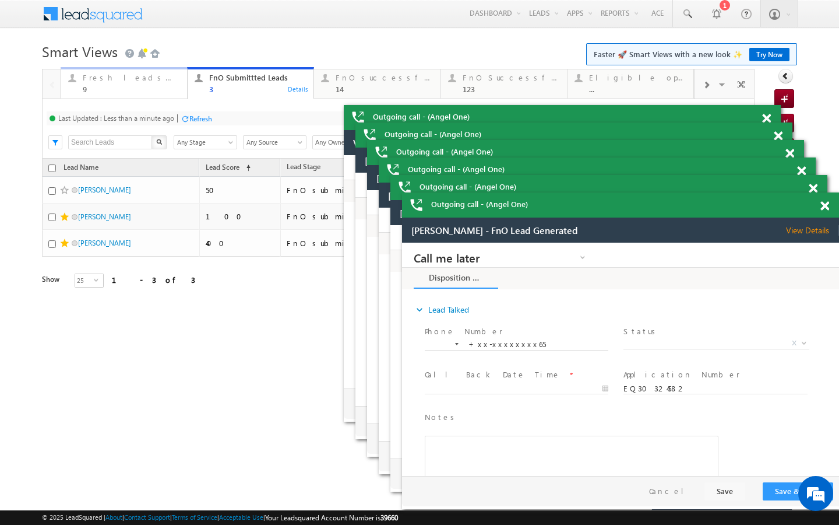
click at [150, 84] on div "Fresh leads assigned 9" at bounding box center [131, 82] width 97 height 23
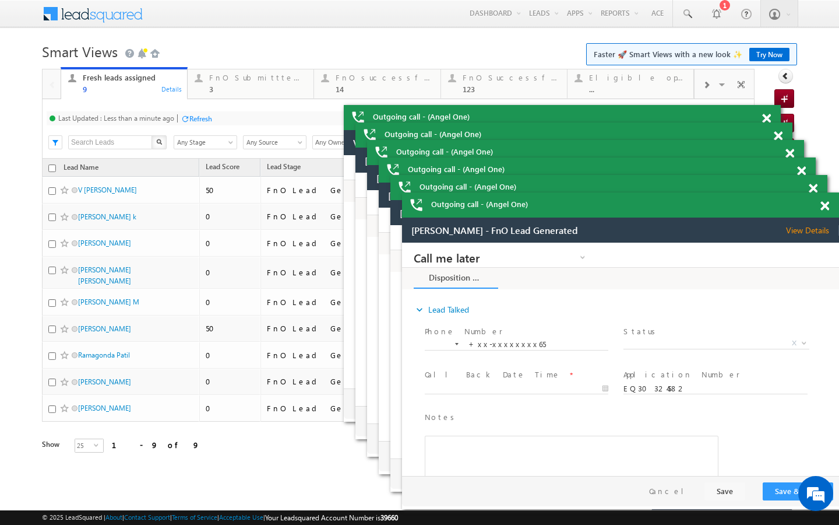
click at [187, 116] on div at bounding box center [185, 118] width 9 height 9
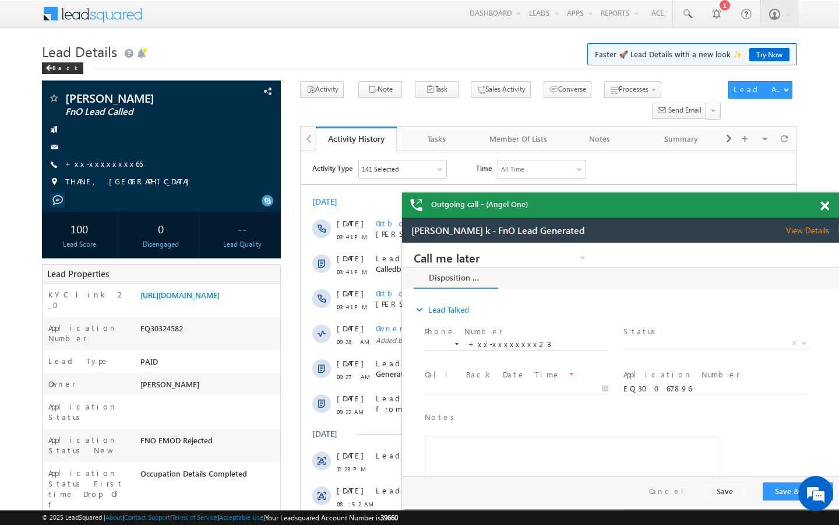
scroll to position [4489, 0]
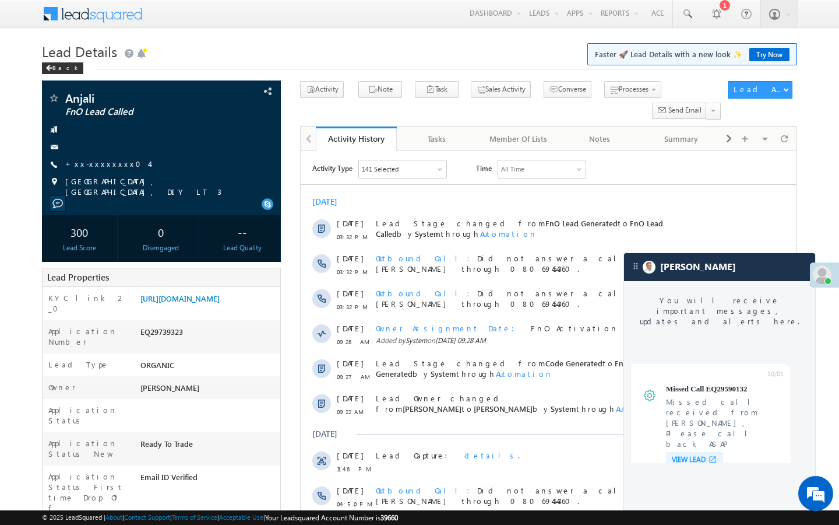
scroll to position [4489, 0]
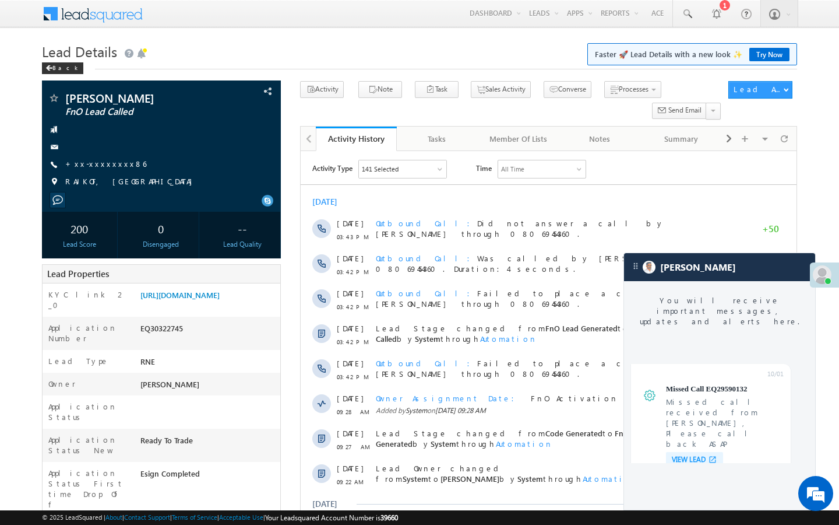
scroll to position [4489, 0]
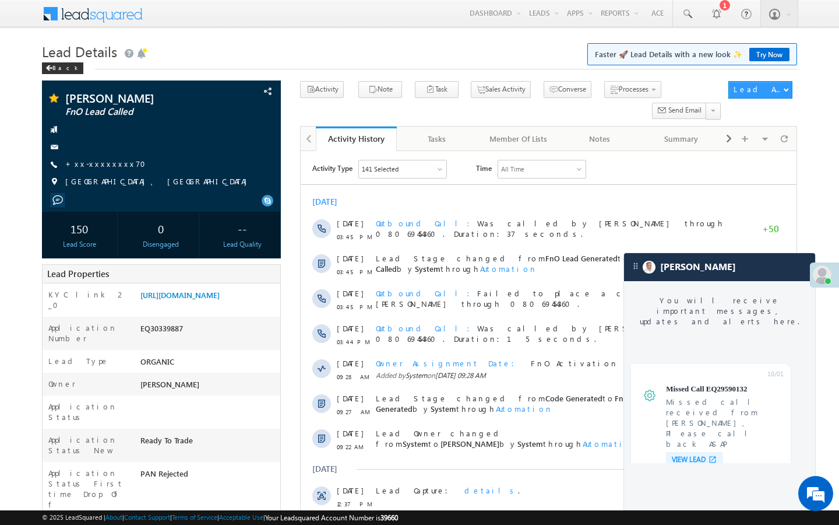
scroll to position [4489, 0]
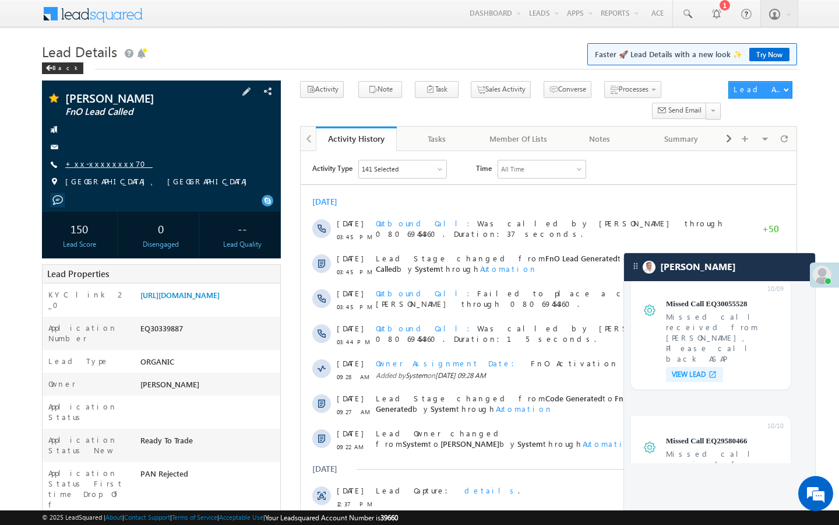
click at [91, 166] on link "+xx-xxxxxxxx70" at bounding box center [108, 164] width 87 height 10
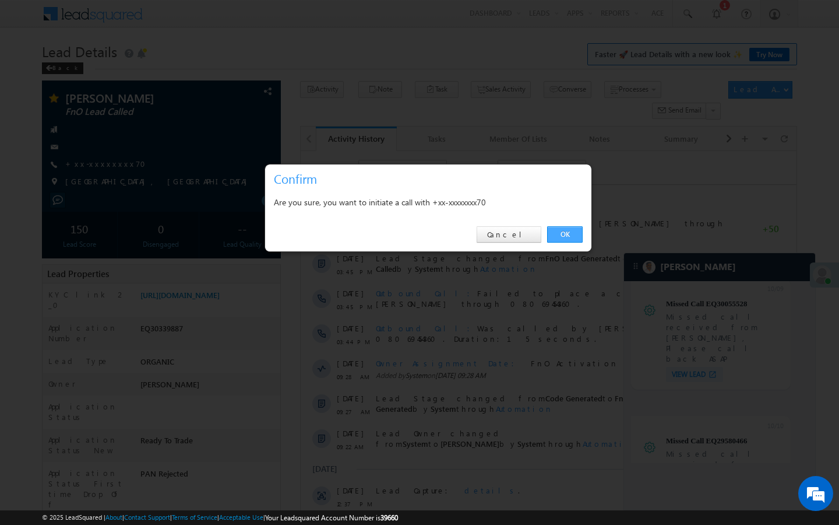
click at [572, 231] on link "OK" at bounding box center [565, 234] width 36 height 16
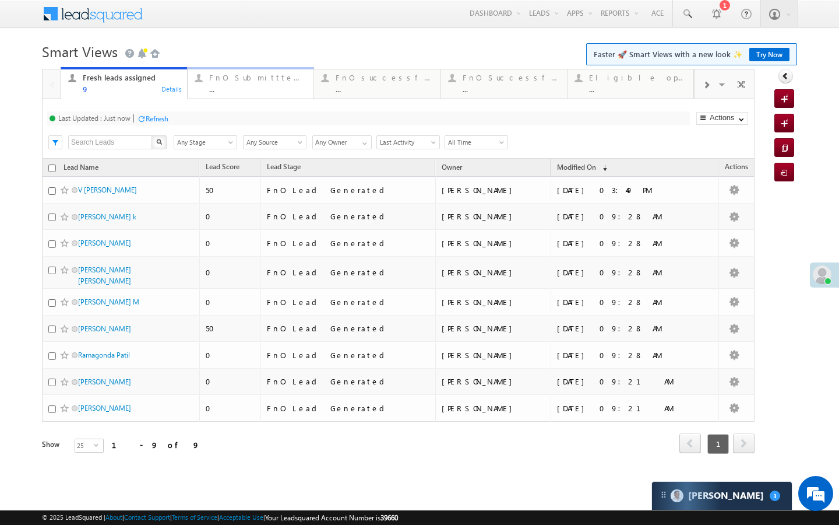
click at [221, 96] on link "FnO Submittted Leads ... Details" at bounding box center [250, 82] width 127 height 31
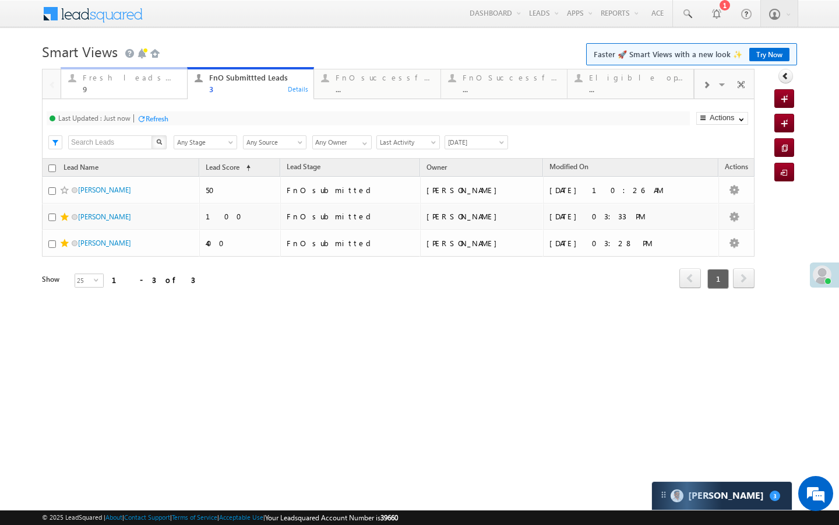
click at [154, 90] on div "9" at bounding box center [131, 89] width 97 height 9
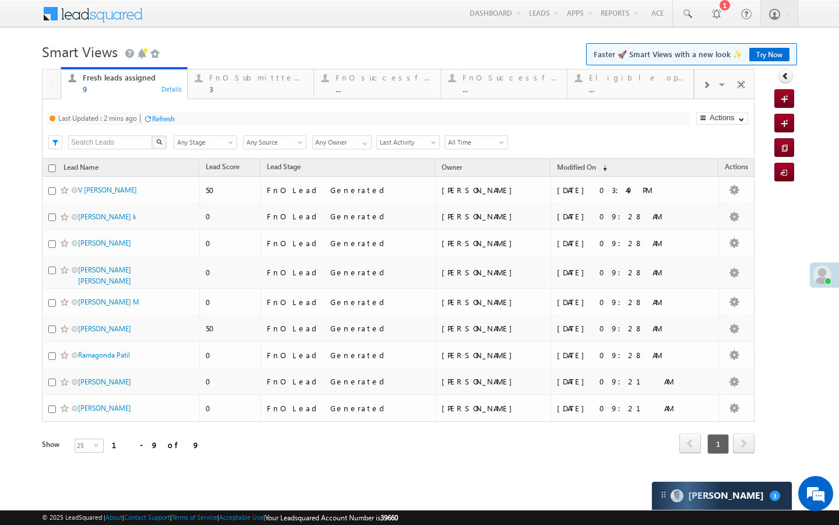
click at [168, 121] on div "Refresh" at bounding box center [163, 118] width 23 height 9
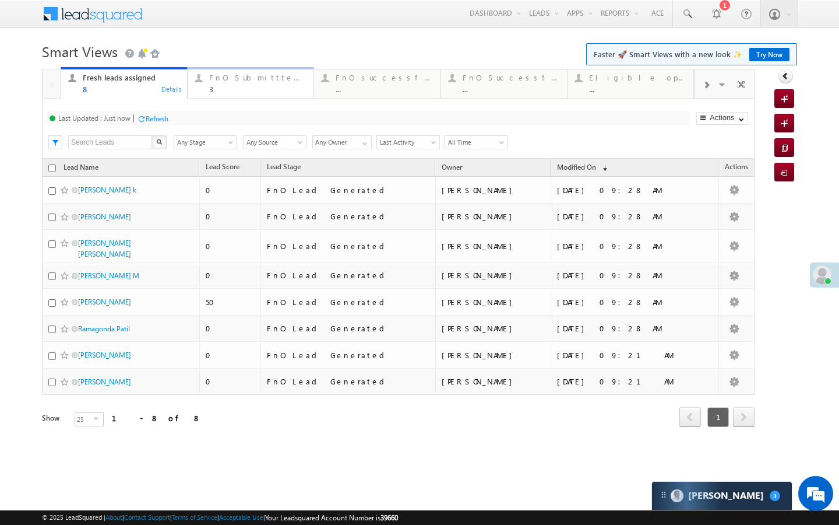
click at [219, 92] on div "3" at bounding box center [257, 89] width 97 height 9
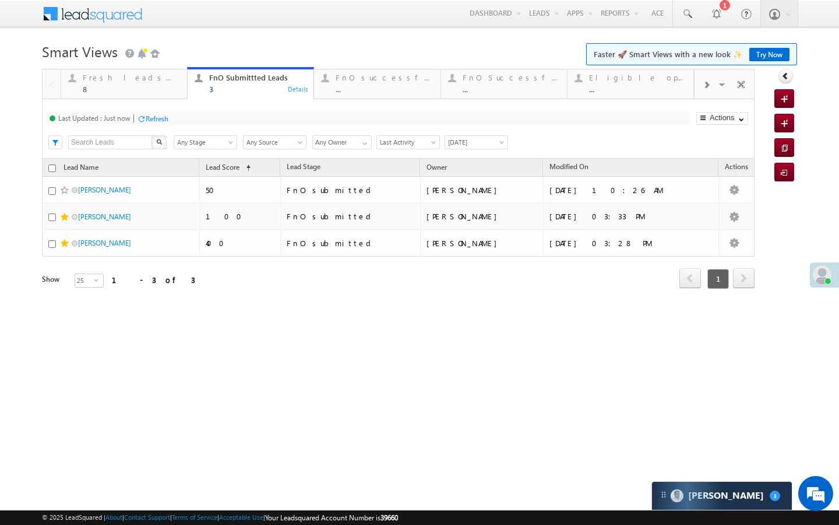
click at [175, 114] on div "Last Updated : Just now Refresh Refreshing..." at bounding box center [369, 118] width 644 height 14
click at [167, 118] on div "Refresh" at bounding box center [157, 118] width 23 height 9
click at [154, 87] on div "8" at bounding box center [131, 89] width 97 height 9
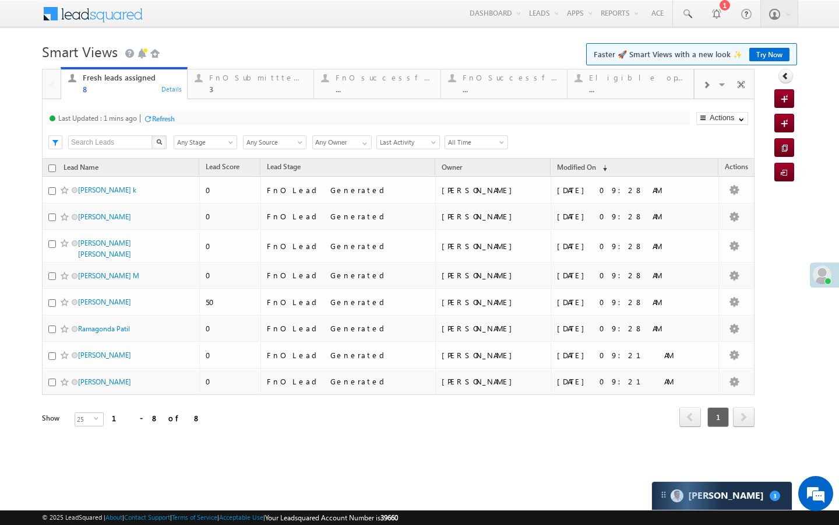
click at [173, 125] on div "Last Updated : 1 mins ago Refresh Refreshing... Search X Lead Stage Any Stage A…" at bounding box center [398, 128] width 713 height 59
click at [173, 124] on div "Refresh" at bounding box center [158, 117] width 31 height 11
click at [262, 81] on div "FnO Submittted Leads" at bounding box center [257, 77] width 97 height 9
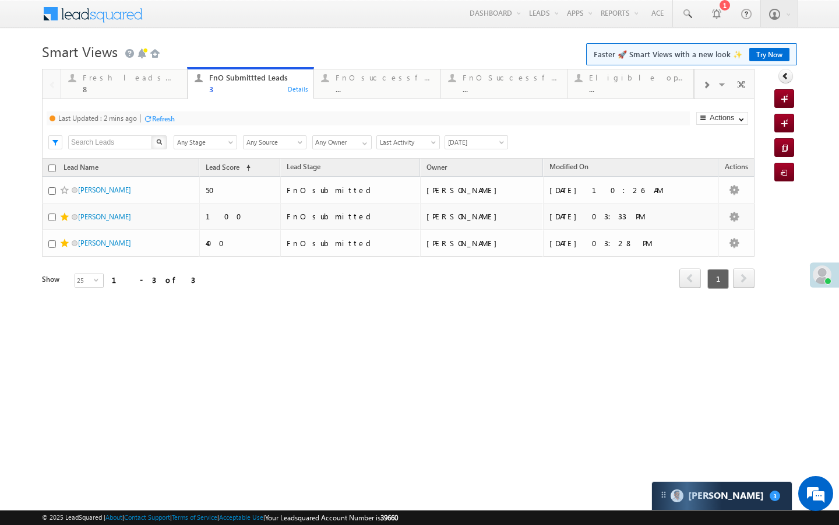
click at [163, 119] on div "Refresh" at bounding box center [163, 118] width 23 height 9
click at [351, 79] on div "FnO successful today Leads" at bounding box center [384, 77] width 97 height 9
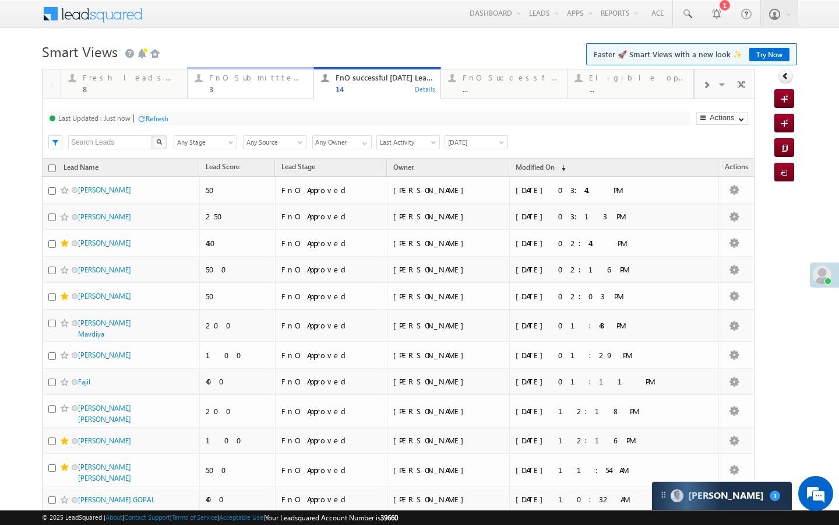
click at [283, 82] on div "FnO Submittted Leads" at bounding box center [257, 77] width 97 height 9
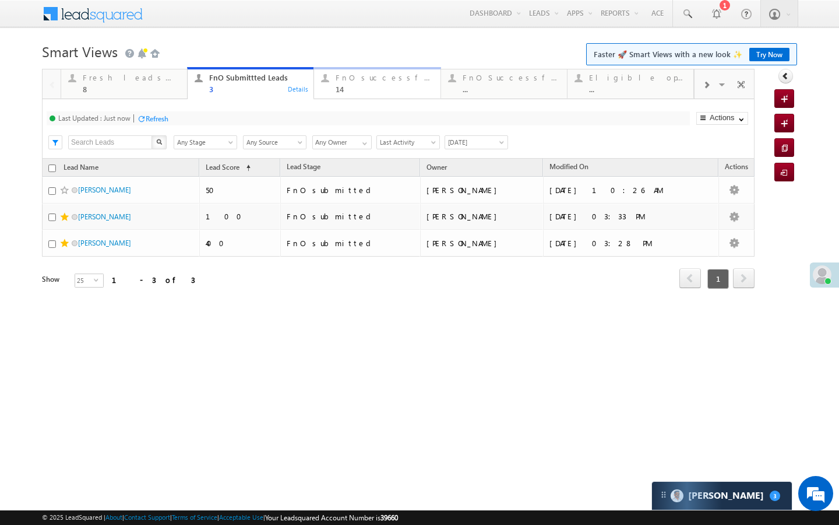
click at [347, 87] on div "14" at bounding box center [384, 89] width 97 height 9
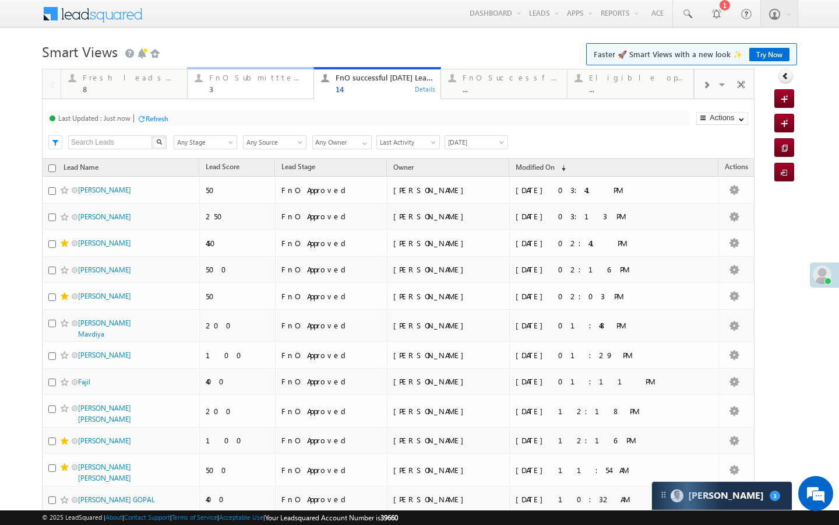
click at [220, 83] on div "FnO Submittted Leads 3" at bounding box center [257, 82] width 97 height 23
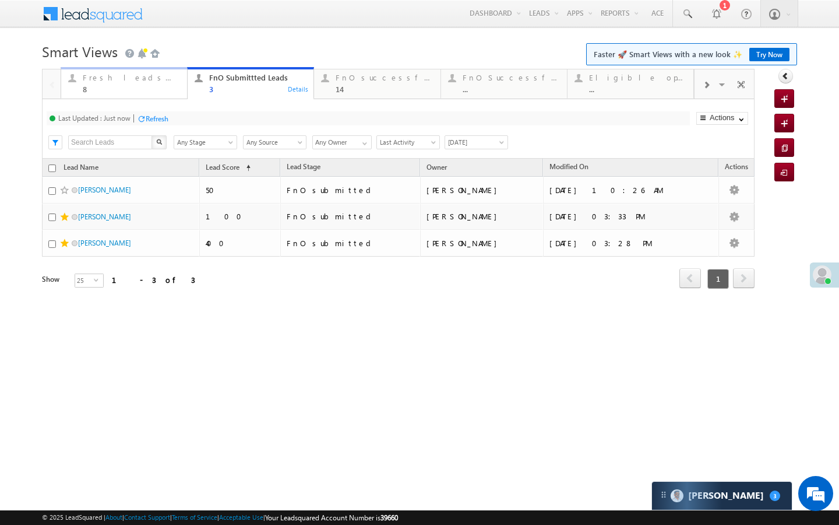
click at [154, 90] on div "8" at bounding box center [131, 89] width 97 height 9
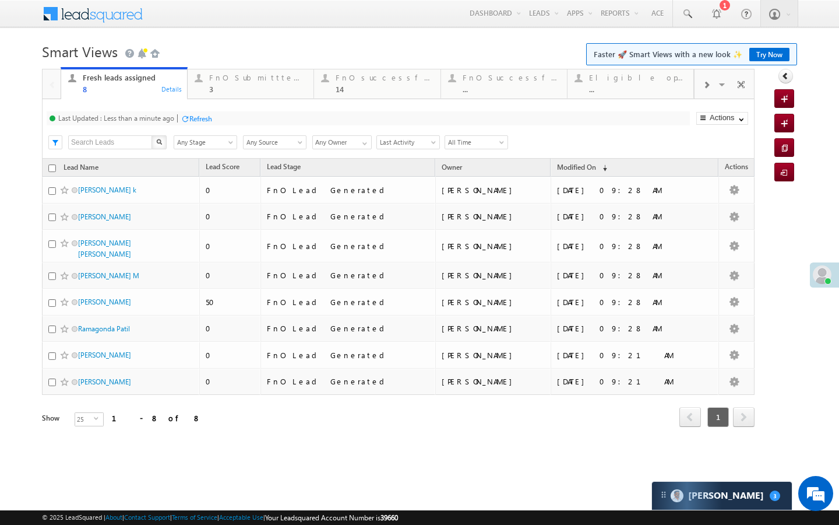
click at [194, 118] on div "Refresh" at bounding box center [200, 118] width 23 height 9
drag, startPoint x: 236, startPoint y: 82, endPoint x: 221, endPoint y: 97, distance: 21.4
click at [236, 82] on div "FnO Submittted Leads 3" at bounding box center [257, 82] width 97 height 23
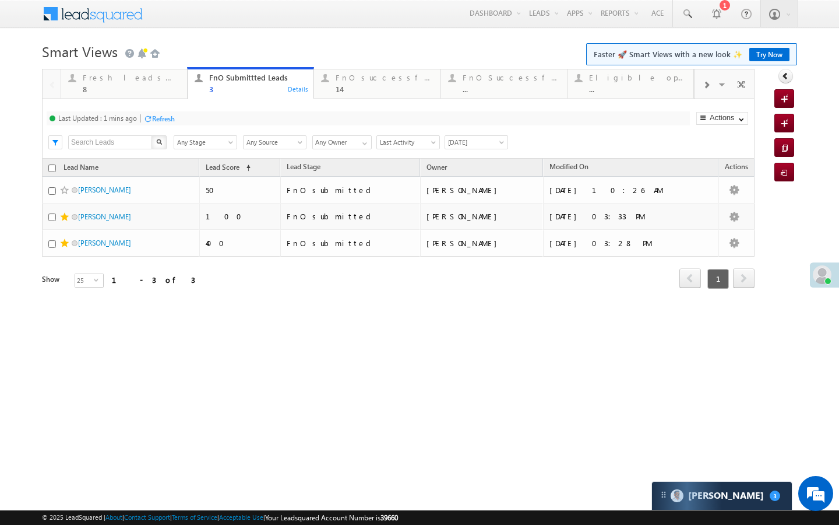
click at [171, 119] on div "Refresh" at bounding box center [163, 118] width 23 height 9
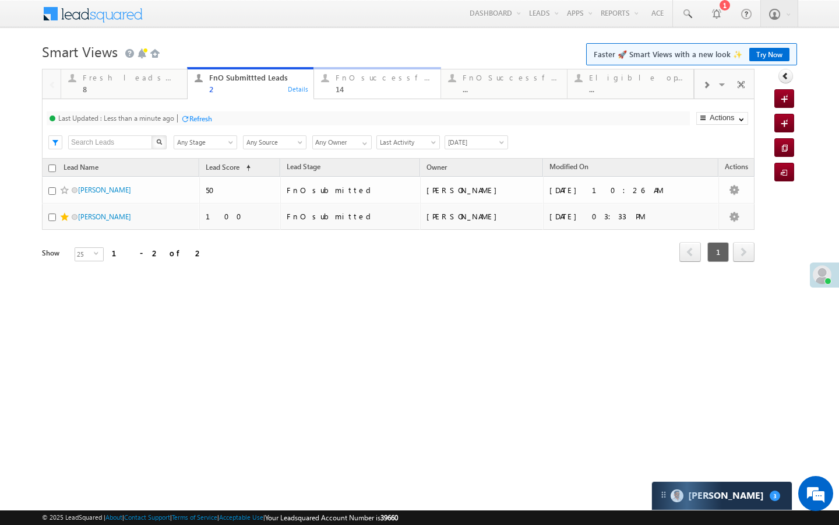
click at [342, 90] on div "14" at bounding box center [384, 89] width 97 height 9
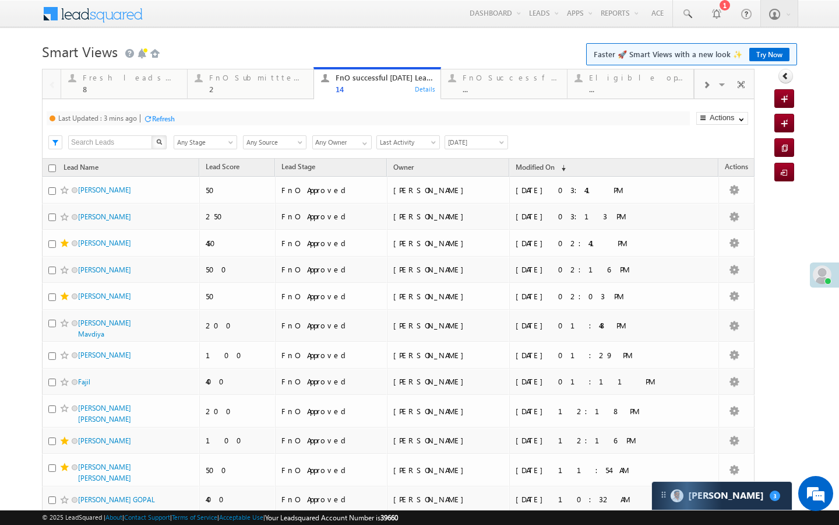
click at [172, 118] on div "Refresh" at bounding box center [163, 118] width 23 height 9
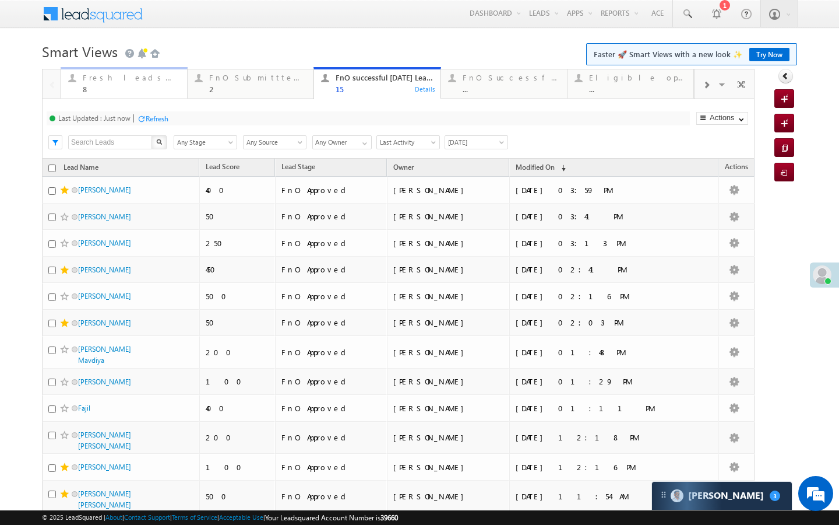
drag, startPoint x: 147, startPoint y: 96, endPoint x: 154, endPoint y: 104, distance: 11.2
click at [147, 96] on link "Fresh leads assigned 8 Details" at bounding box center [124, 82] width 127 height 31
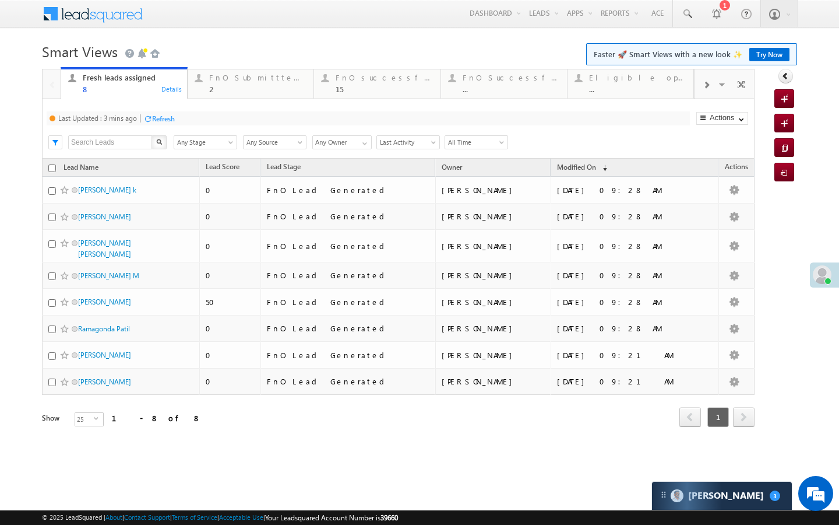
click at [166, 115] on div "Refresh" at bounding box center [163, 118] width 23 height 9
click at [215, 83] on div "FnO Submittted Leads 2" at bounding box center [257, 82] width 97 height 23
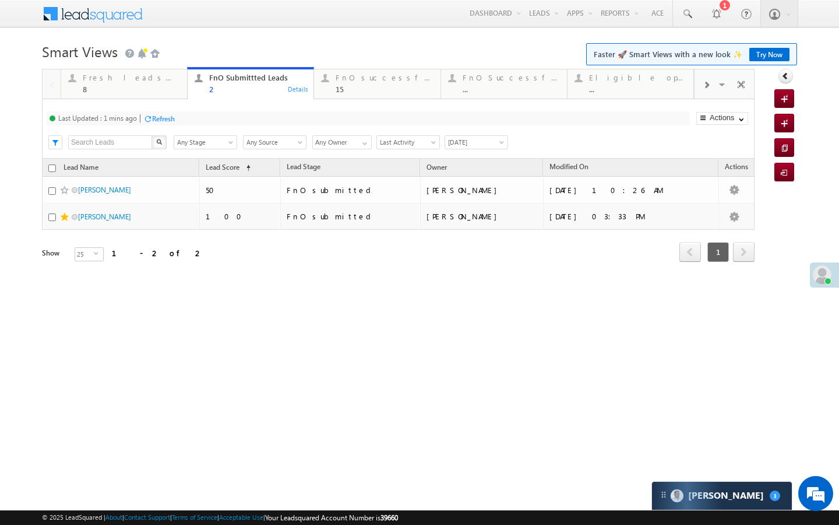
click at [167, 121] on div "Refresh" at bounding box center [163, 118] width 23 height 9
click at [347, 82] on div "FnO successful today Leads" at bounding box center [384, 77] width 97 height 9
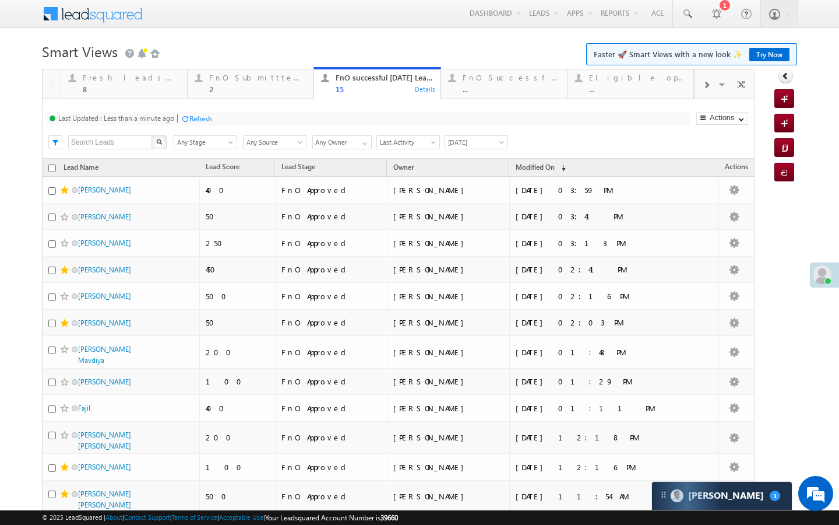
click at [174, 118] on div "Last Updated : Less than a minute ago" at bounding box center [116, 118] width 116 height 9
click at [170, 82] on div "Fresh leads assigned" at bounding box center [131, 77] width 97 height 9
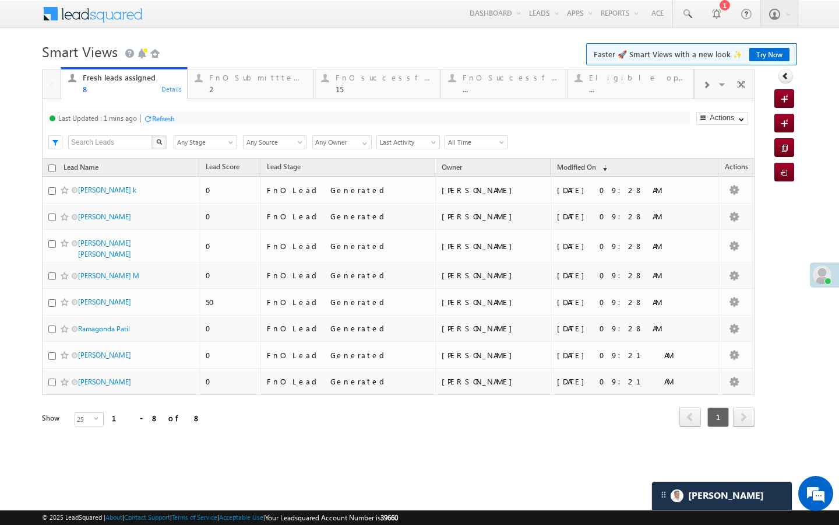
click at [167, 115] on div "Refresh" at bounding box center [163, 118] width 23 height 9
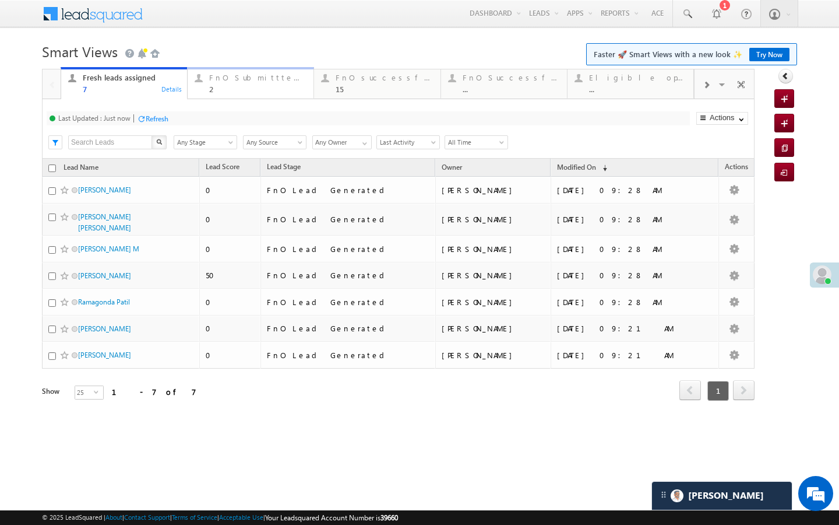
drag, startPoint x: 224, startPoint y: 93, endPoint x: 211, endPoint y: 107, distance: 19.4
click at [224, 93] on link "FnO Submittted Leads 2 Details" at bounding box center [250, 82] width 127 height 31
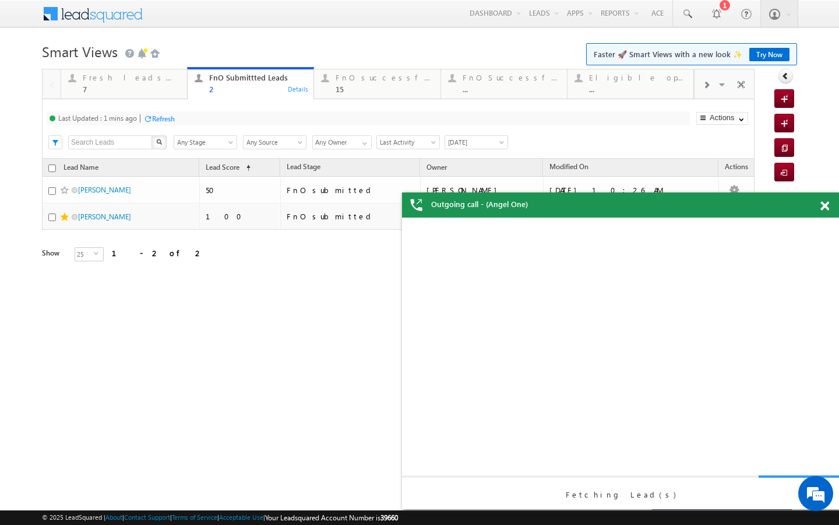
click at [168, 124] on div "Refresh" at bounding box center [158, 117] width 31 height 11
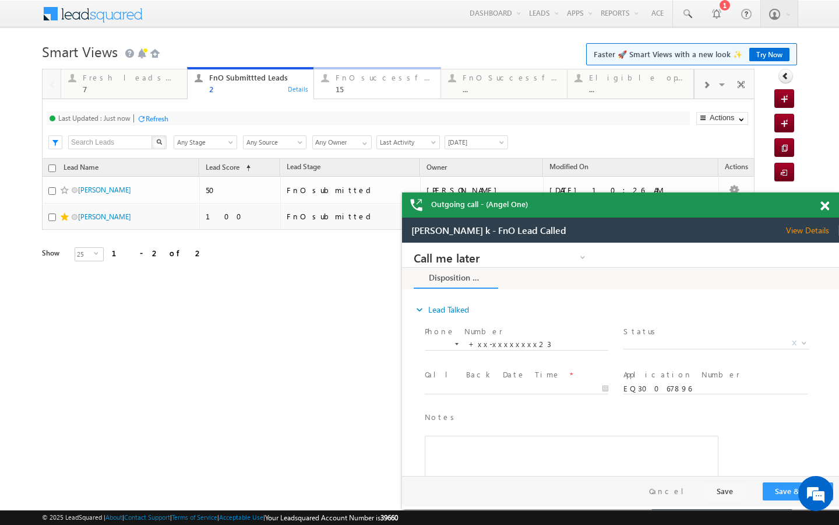
click at [372, 91] on div "15" at bounding box center [384, 89] width 97 height 9
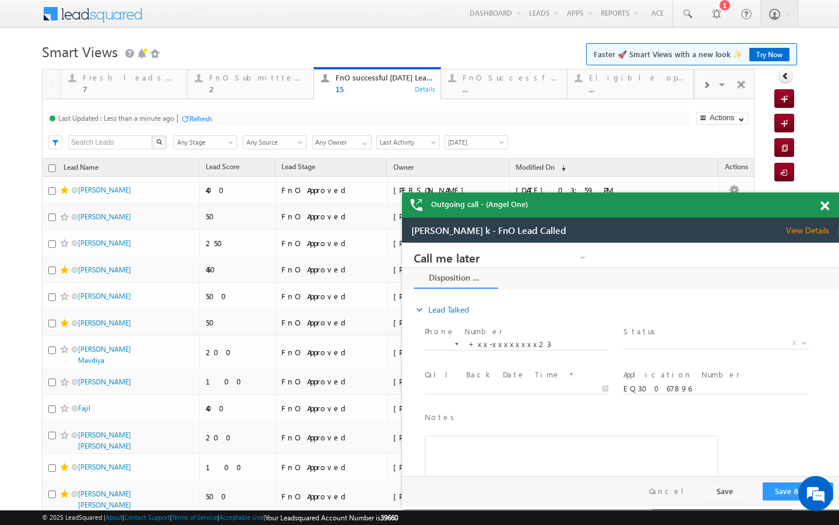
click at [185, 119] on div at bounding box center [185, 118] width 9 height 9
click at [154, 95] on link "Fresh leads assigned 7 Details" at bounding box center [124, 82] width 127 height 31
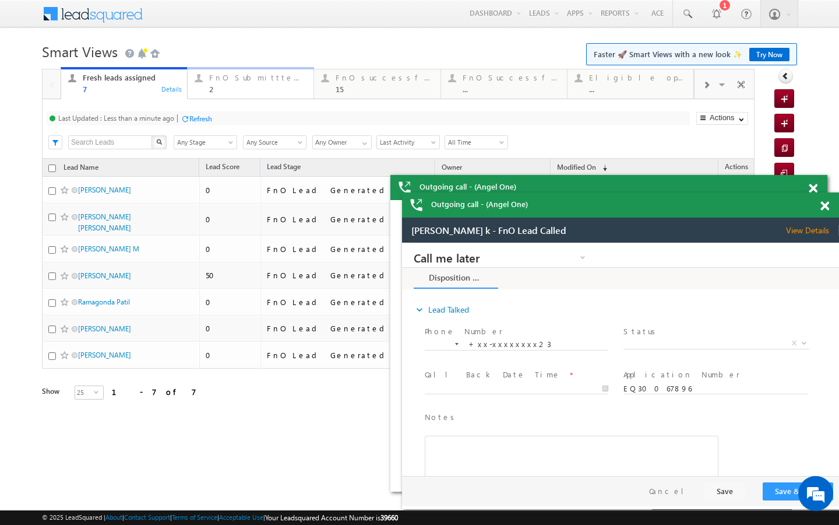
click at [229, 90] on div "2" at bounding box center [257, 89] width 97 height 9
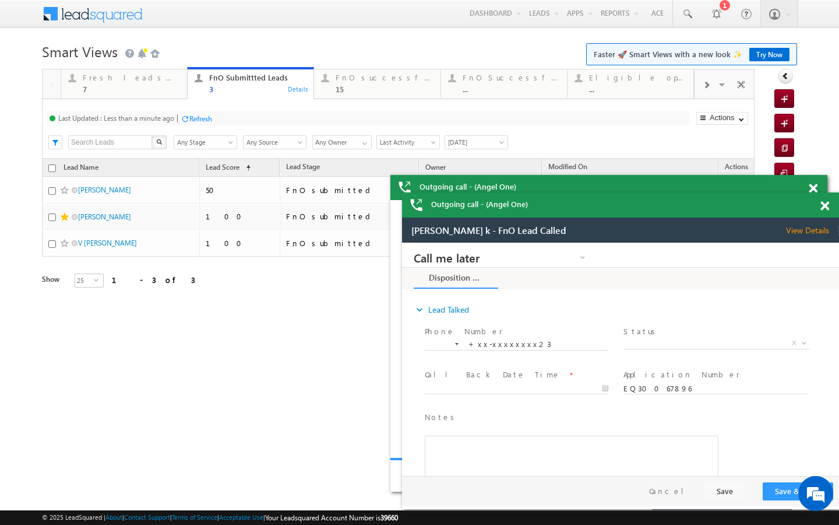
click at [187, 121] on div at bounding box center [185, 118] width 9 height 9
click at [159, 88] on div "7" at bounding box center [131, 89] width 97 height 9
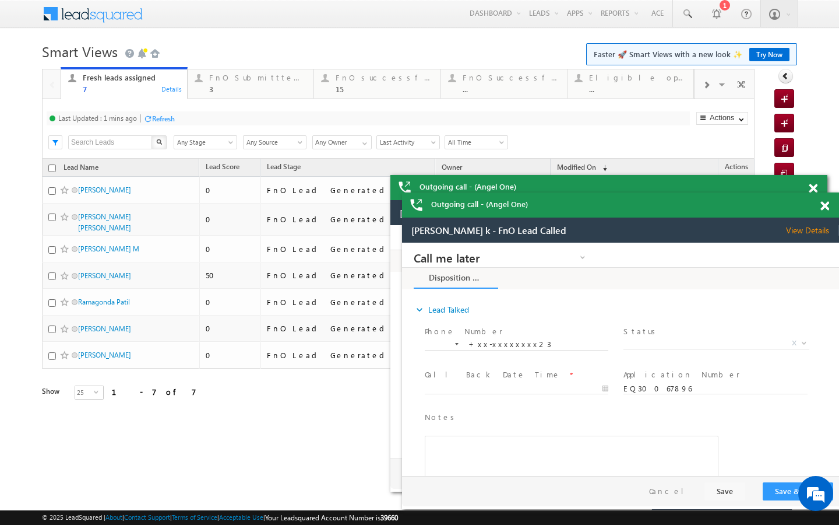
click at [170, 118] on div "Refresh" at bounding box center [163, 118] width 23 height 9
click at [217, 93] on div "3" at bounding box center [257, 89] width 97 height 9
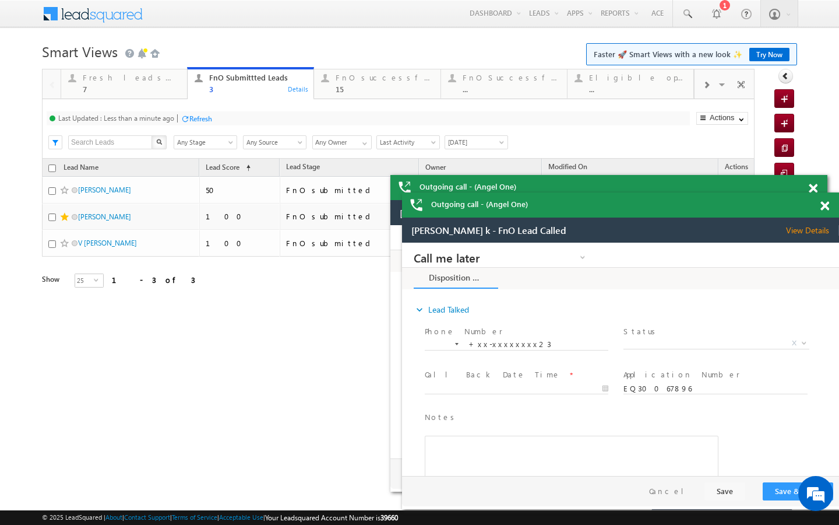
click at [201, 119] on div "Refresh" at bounding box center [200, 118] width 23 height 9
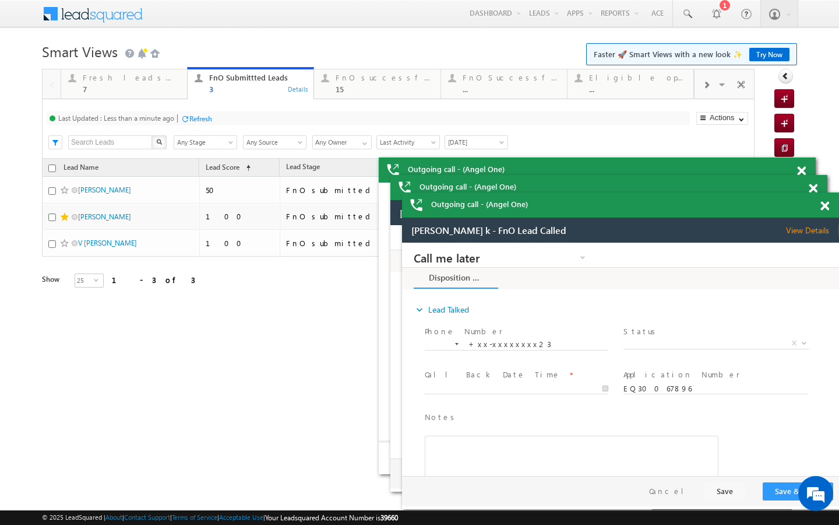
click at [146, 100] on div "Last Updated : Less than a minute ago Refresh Refreshing... Search X Lead Stage…" at bounding box center [398, 128] width 713 height 59
click at [165, 93] on div "7" at bounding box center [131, 89] width 97 height 9
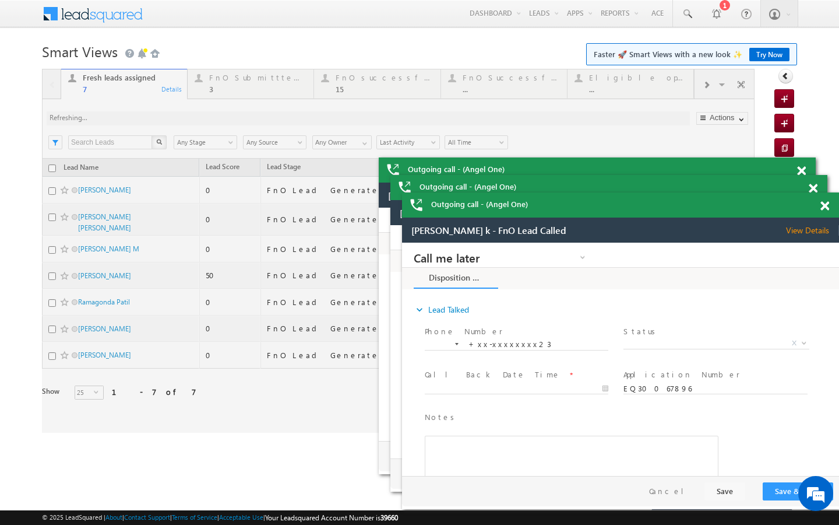
click at [215, 93] on div at bounding box center [398, 251] width 713 height 364
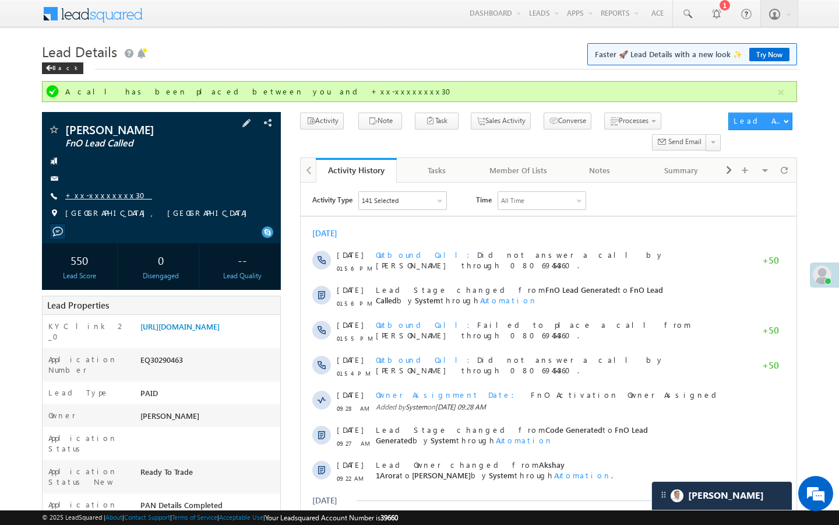
click at [99, 196] on link "+xx-xxxxxxxx30" at bounding box center [108, 195] width 87 height 10
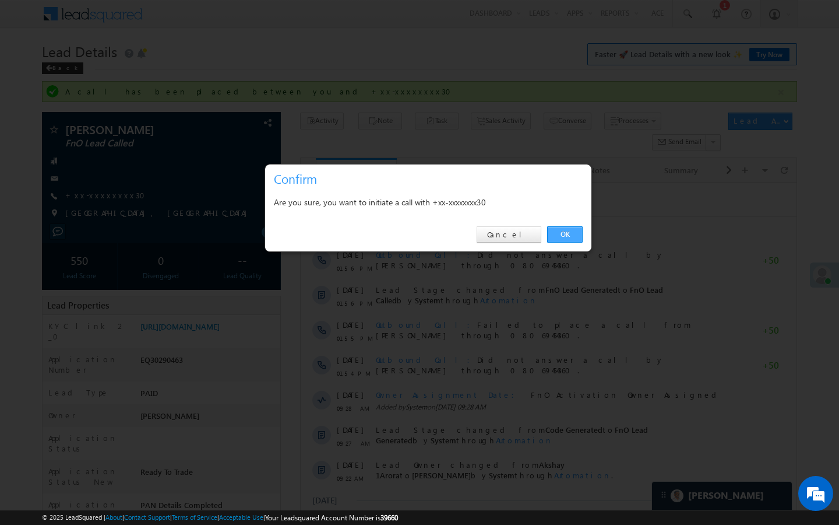
click at [567, 234] on link "OK" at bounding box center [565, 234] width 36 height 16
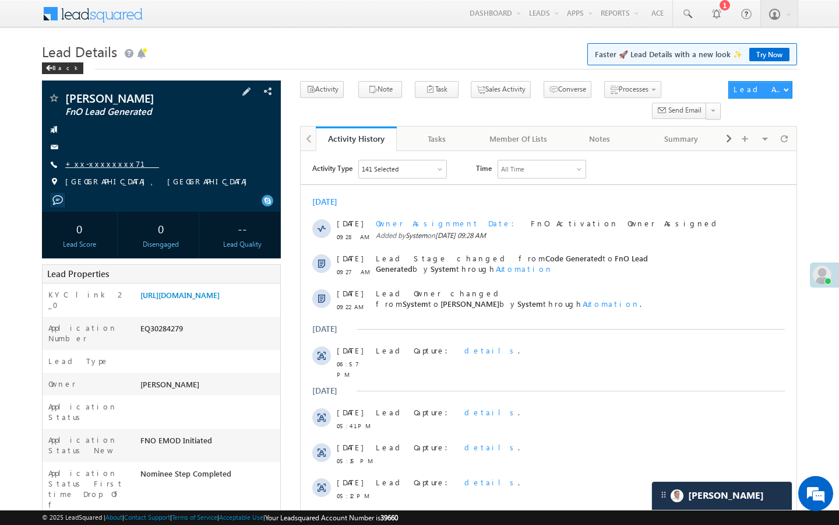
click at [98, 160] on link "+xx-xxxxxxxx71" at bounding box center [112, 164] width 94 height 10
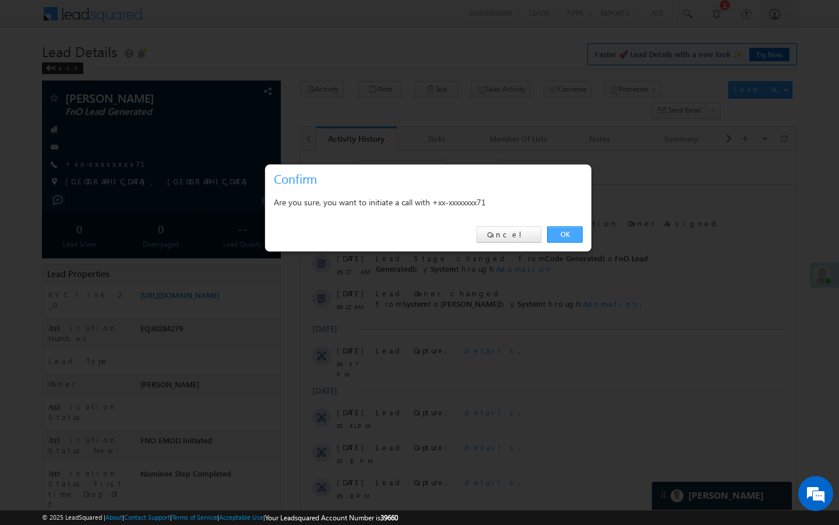
drag, startPoint x: 562, startPoint y: 228, endPoint x: 247, endPoint y: 108, distance: 337.4
click at [562, 228] on link "OK" at bounding box center [565, 234] width 36 height 16
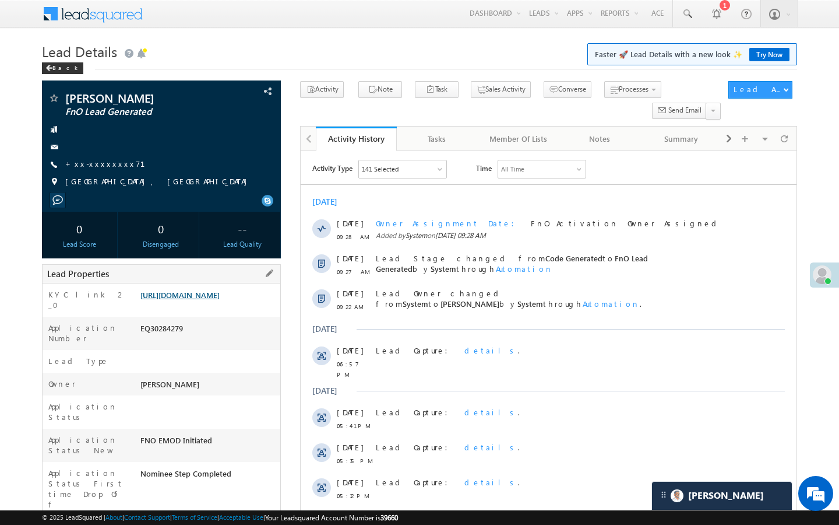
click at [220, 300] on link "https://angelbroking1-pk3em7sa.customui-test.leadsquared.com?leadId=bf8abd3a-a9…" at bounding box center [179, 295] width 79 height 10
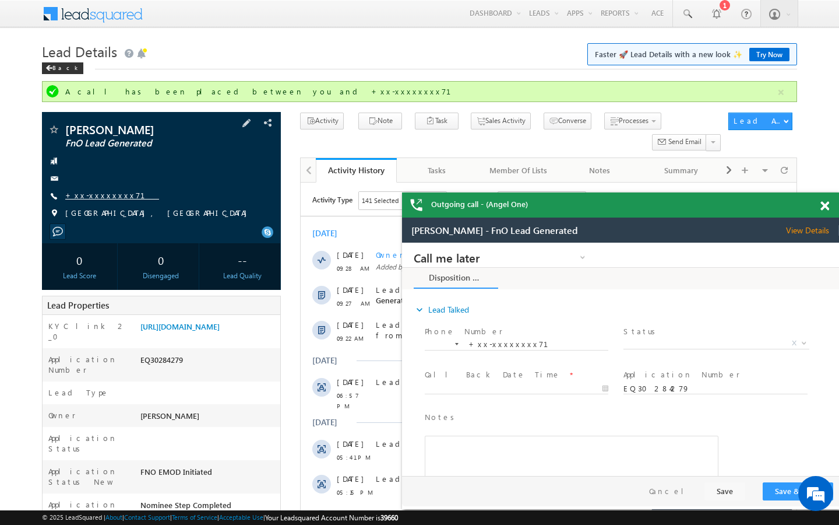
click at [106, 196] on link "+xx-xxxxxxxx71" at bounding box center [112, 195] width 94 height 10
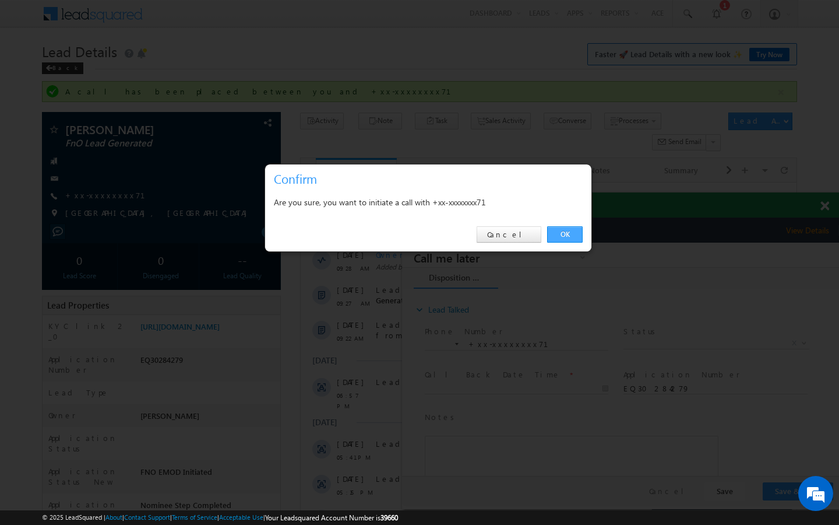
click at [572, 230] on link "OK" at bounding box center [565, 234] width 36 height 16
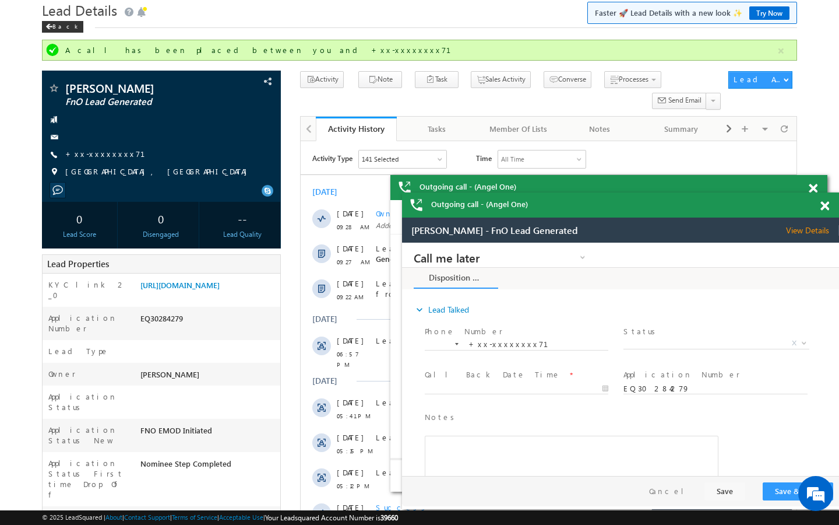
scroll to position [47, 0]
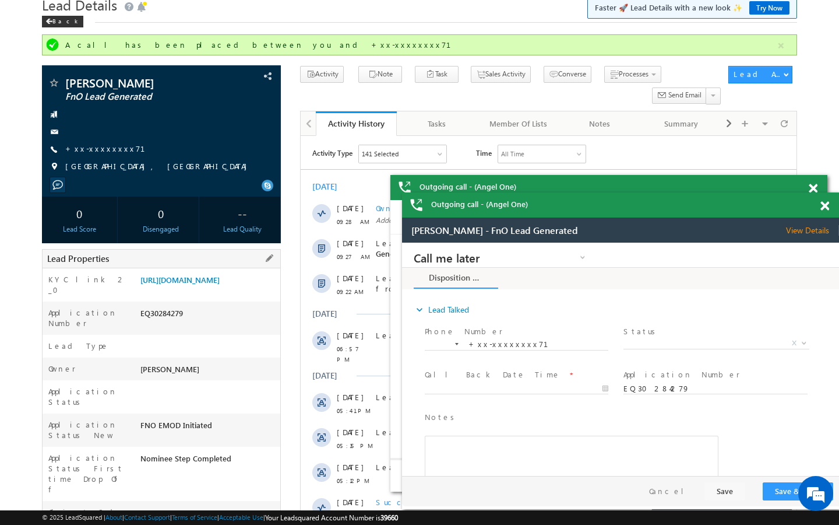
click at [144, 507] on div "AABY921571" at bounding box center [209, 515] width 143 height 16
drag, startPoint x: 142, startPoint y: 480, endPoint x: 199, endPoint y: 480, distance: 57.1
click at [199, 507] on div "AABY921571" at bounding box center [209, 515] width 143 height 16
copy div "AABY921571"
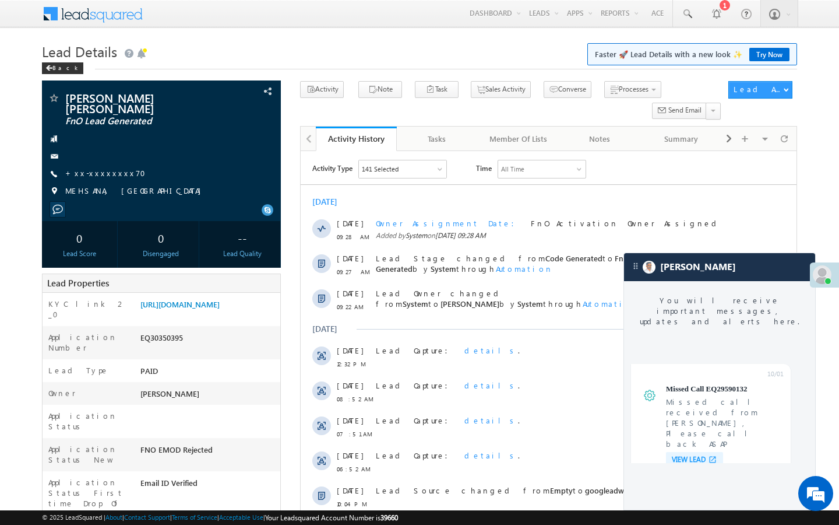
scroll to position [4489, 0]
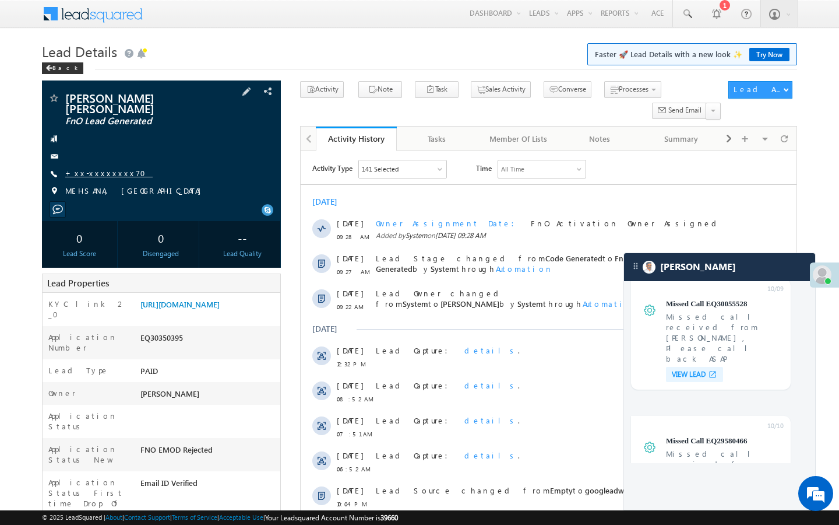
click at [107, 168] on link "+xx-xxxxxxxx70" at bounding box center [108, 173] width 87 height 10
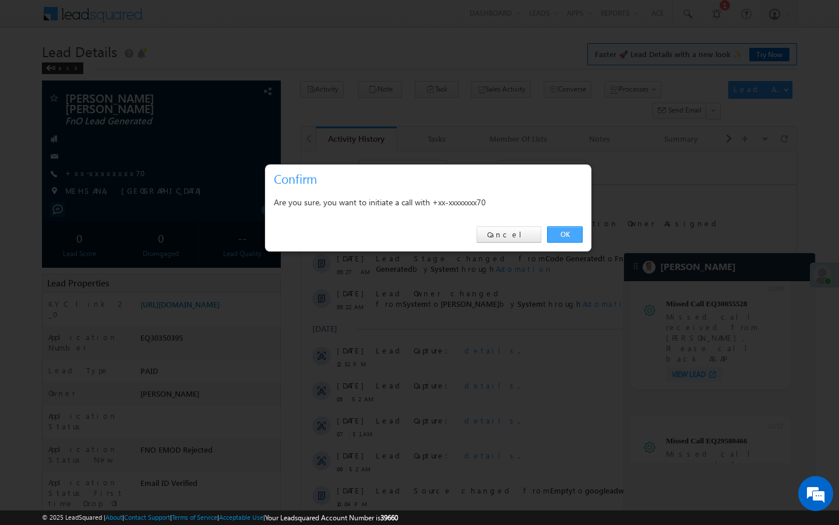
drag, startPoint x: 563, startPoint y: 234, endPoint x: 24, endPoint y: 149, distance: 545.8
click at [563, 234] on link "OK" at bounding box center [565, 234] width 36 height 16
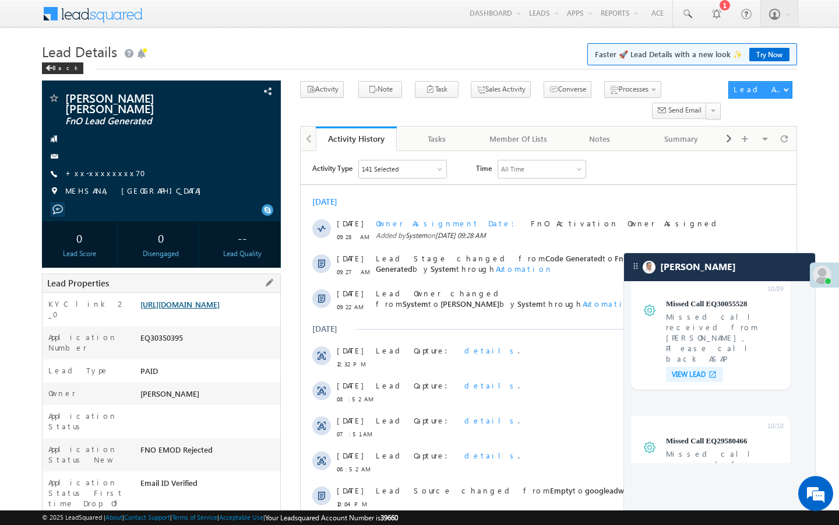
click at [220, 299] on link "[URL][DOMAIN_NAME]" at bounding box center [179, 304] width 79 height 10
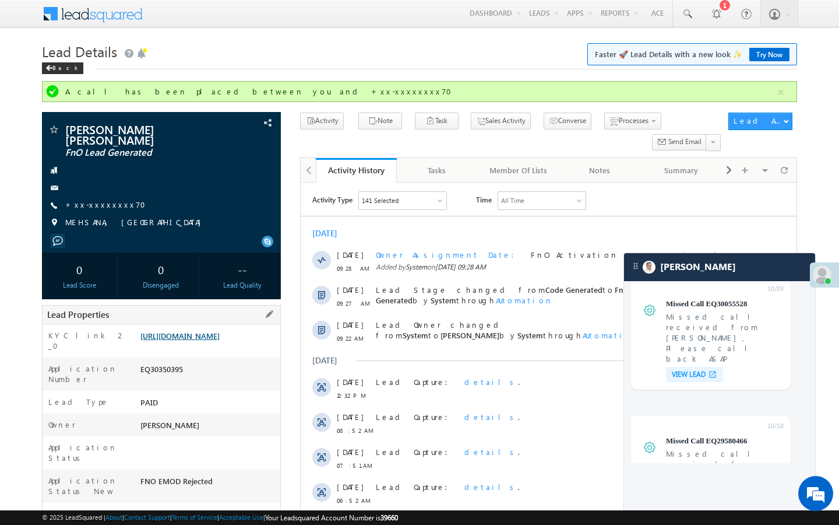
click at [188, 333] on link "[URL][DOMAIN_NAME]" at bounding box center [179, 335] width 79 height 10
click at [107, 200] on link "+xx-xxxxxxxx70" at bounding box center [108, 204] width 87 height 10
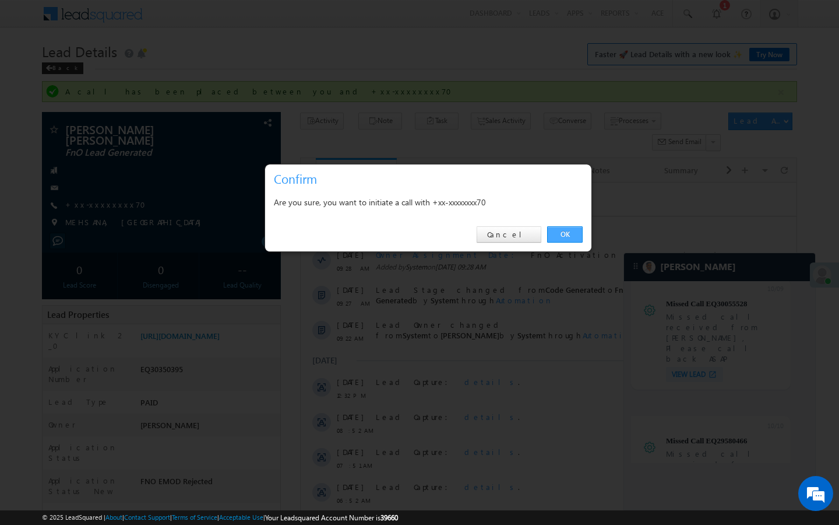
click at [570, 239] on link "OK" at bounding box center [565, 234] width 36 height 16
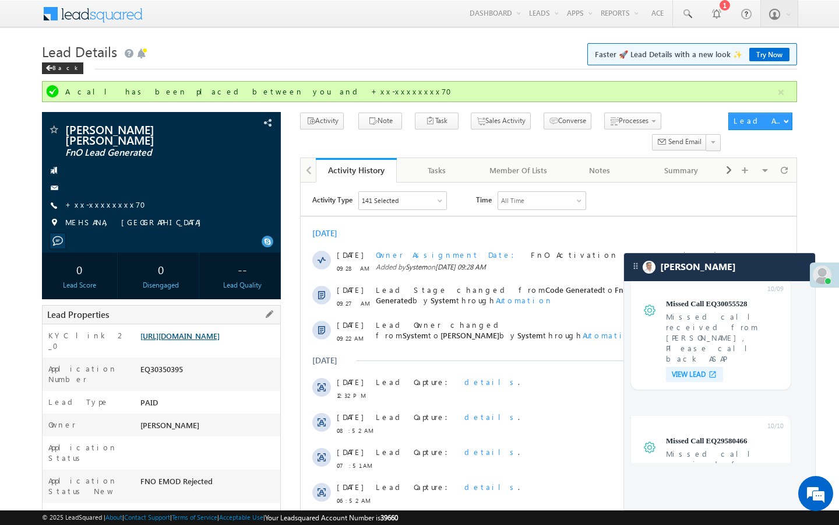
click at [220, 340] on link "[URL][DOMAIN_NAME]" at bounding box center [179, 335] width 79 height 10
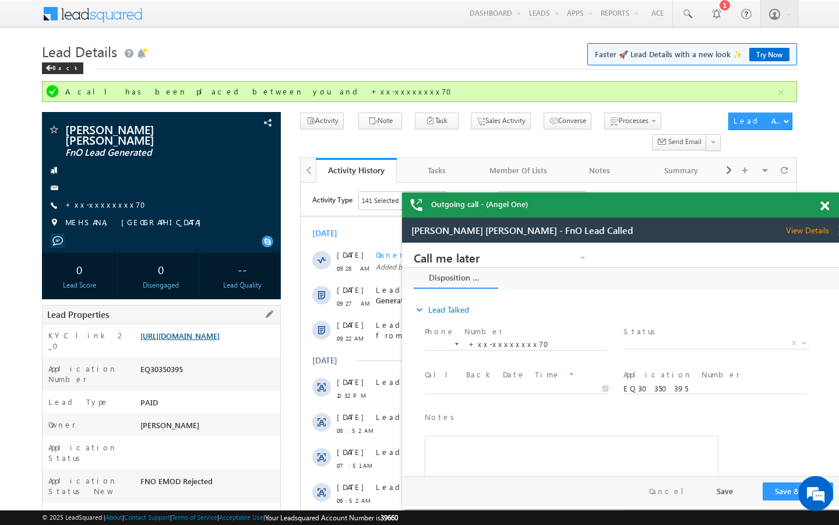
scroll to position [0, 0]
click at [112, 199] on link "+xx-xxxxxxxx70" at bounding box center [108, 204] width 87 height 10
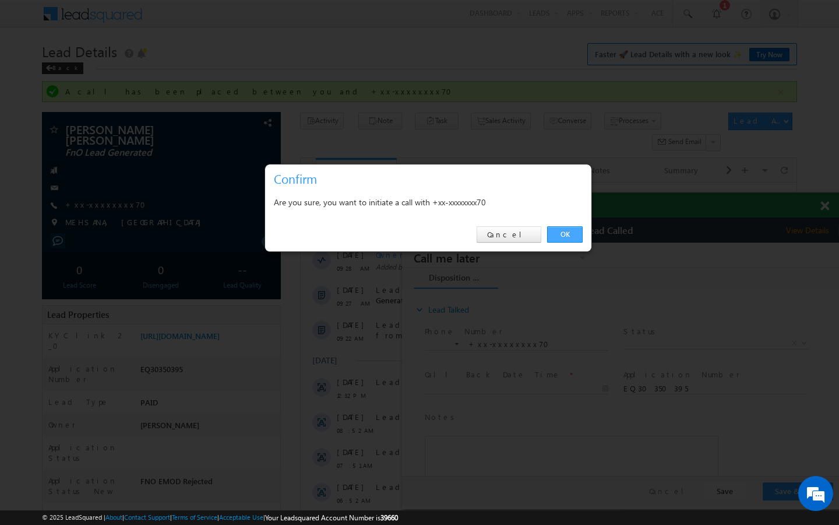
click at [569, 231] on link "OK" at bounding box center [565, 234] width 36 height 16
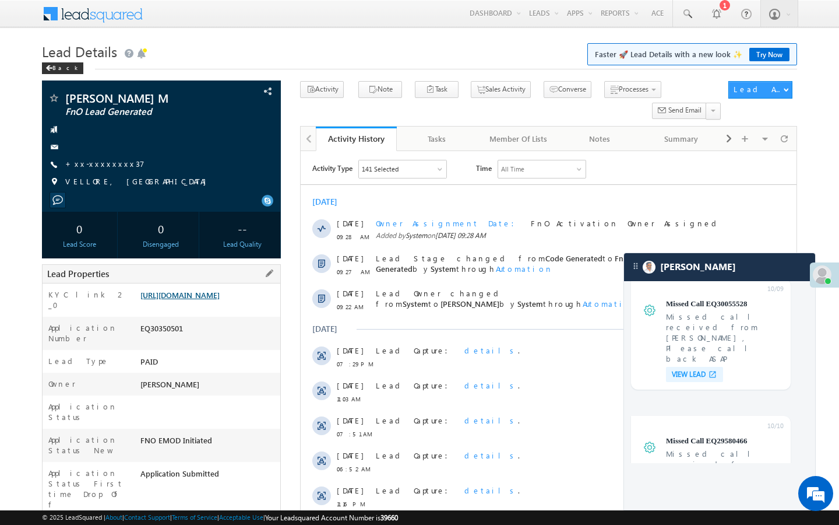
click at [196, 300] on link "https://angelbroking1-pk3em7sa.customui-test.leadsquared.com?leadId=a865f0ba-f6…" at bounding box center [179, 295] width 79 height 10
click at [210, 300] on link "https://angelbroking1-pk3em7sa.customui-test.leadsquared.com?leadId=a865f0ba-f6…" at bounding box center [179, 295] width 79 height 10
click at [107, 166] on link "+xx-xxxxxxxx37" at bounding box center [104, 164] width 79 height 10
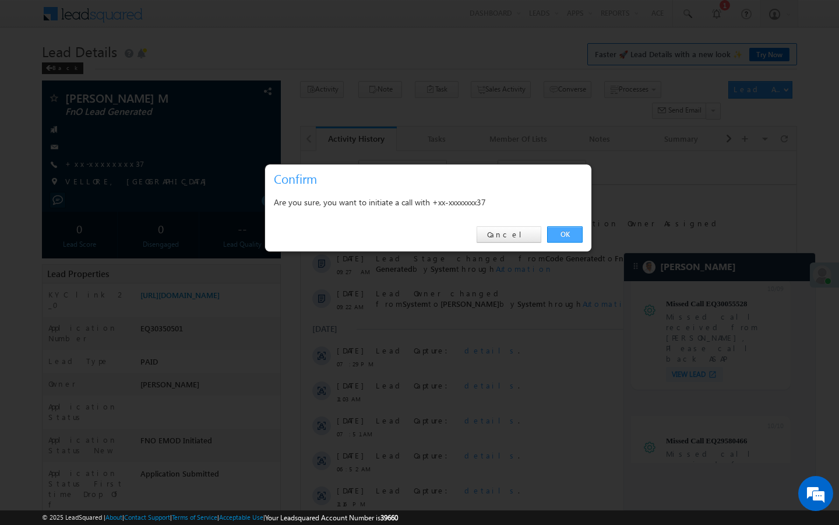
click at [574, 238] on link "OK" at bounding box center [565, 234] width 36 height 16
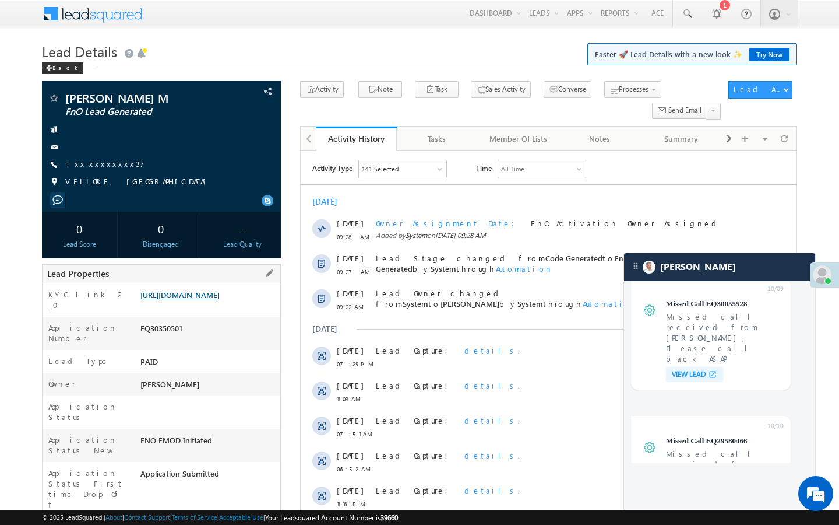
click at [199, 297] on link "https://angelbroking1-pk3em7sa.customui-test.leadsquared.com?leadId=a865f0ba-f6…" at bounding box center [179, 295] width 79 height 10
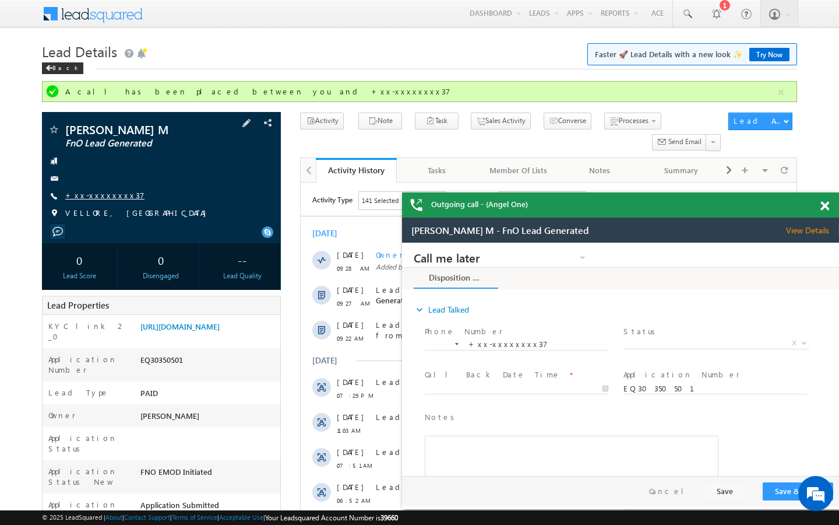
click at [106, 195] on link "+xx-xxxxxxxx37" at bounding box center [104, 195] width 79 height 10
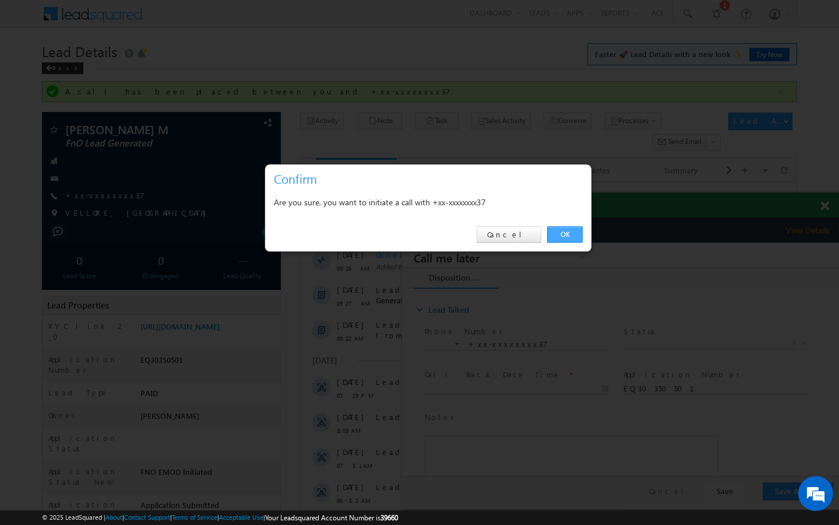
click at [571, 237] on link "OK" at bounding box center [565, 234] width 36 height 16
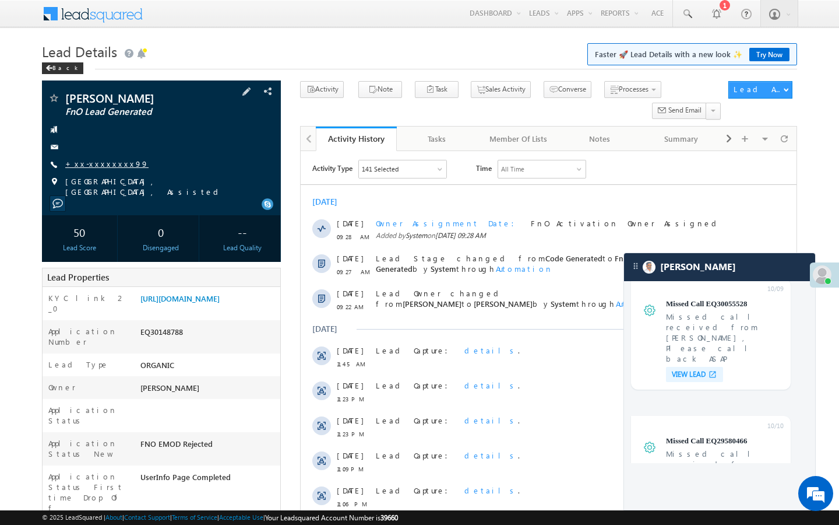
click at [101, 163] on link "+xx-xxxxxxxx99" at bounding box center [106, 164] width 83 height 10
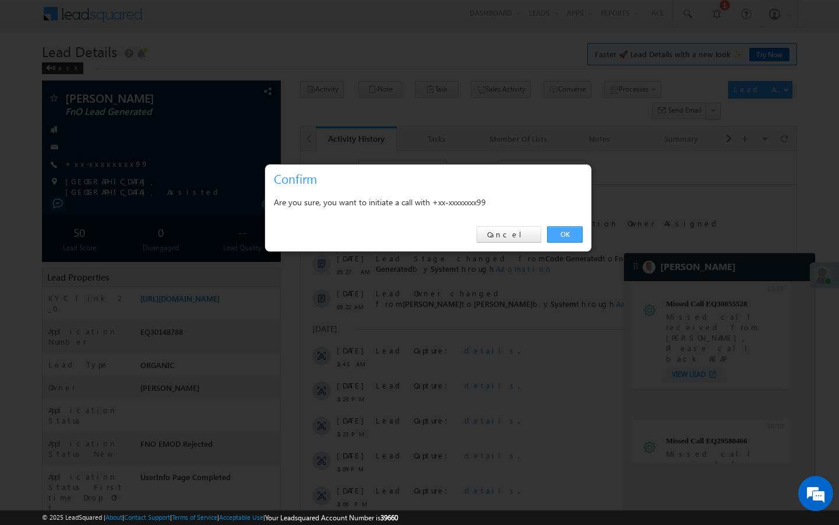
drag, startPoint x: 567, startPoint y: 234, endPoint x: 12, endPoint y: 174, distance: 557.6
click at [567, 234] on link "OK" at bounding box center [565, 234] width 36 height 16
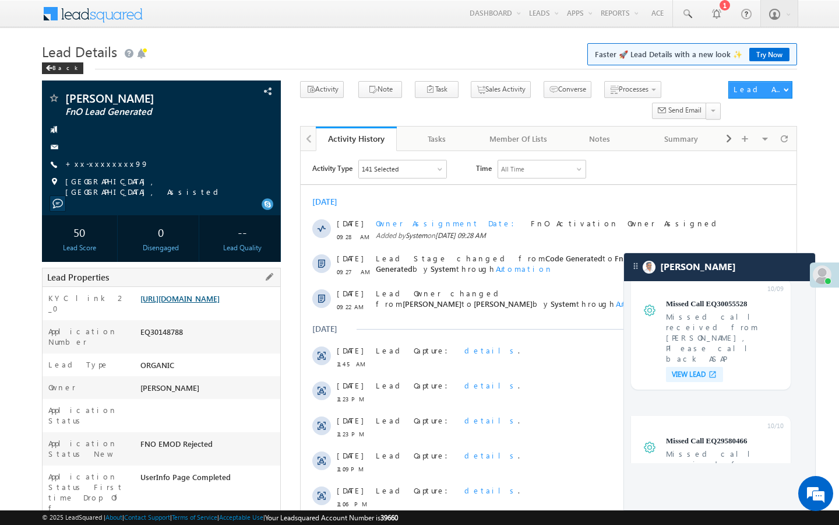
click at [220, 303] on link "[URL][DOMAIN_NAME]" at bounding box center [179, 298] width 79 height 10
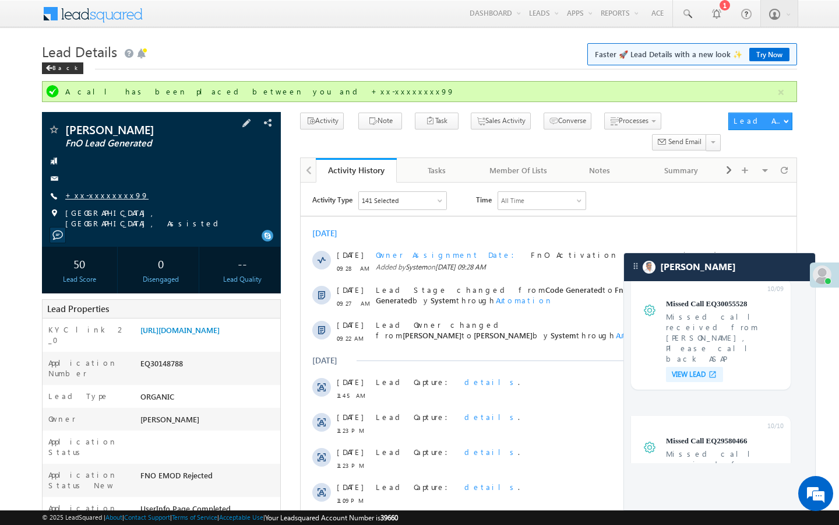
click at [105, 196] on link "+xx-xxxxxxxx99" at bounding box center [106, 195] width 83 height 10
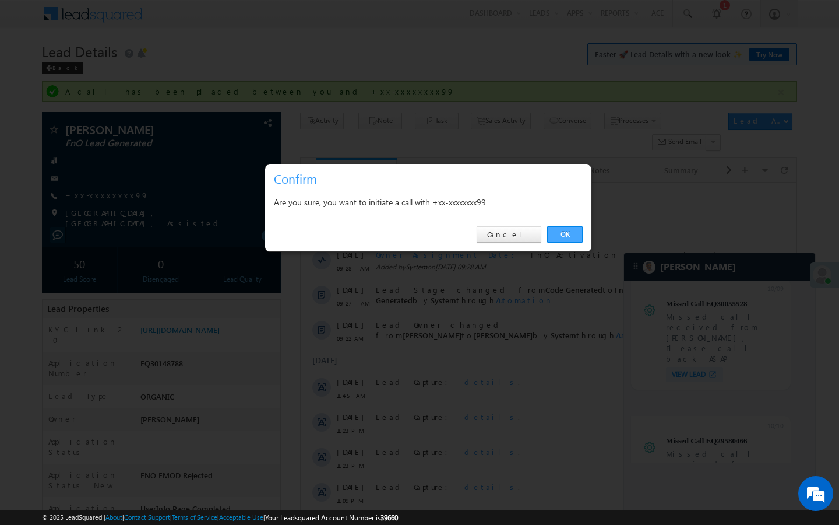
click at [570, 228] on link "OK" at bounding box center [565, 234] width 36 height 16
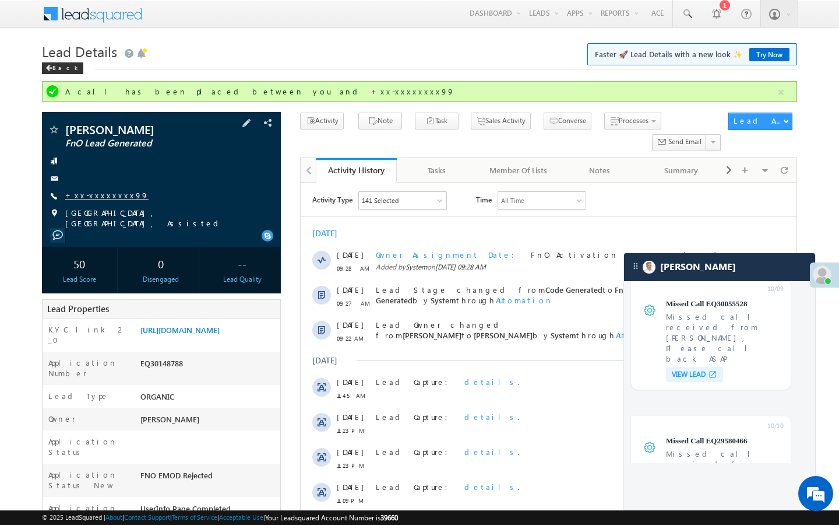
click at [99, 194] on link "+xx-xxxxxxxx99" at bounding box center [106, 195] width 83 height 10
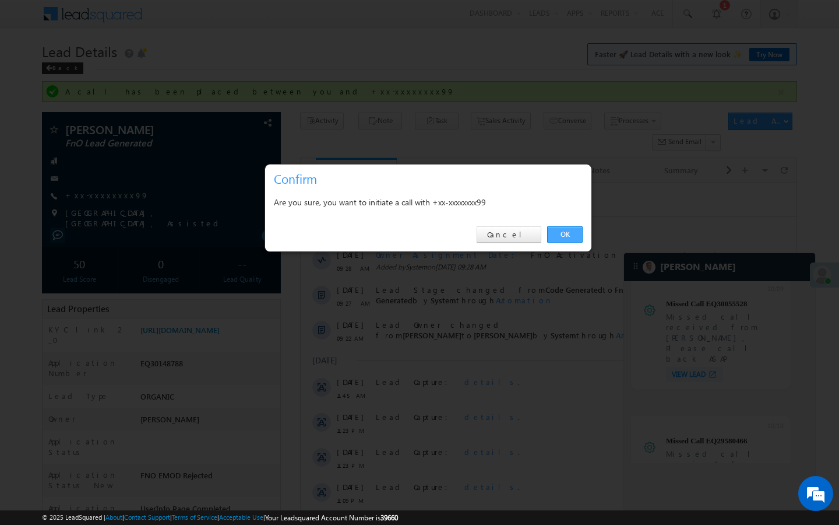
click at [560, 238] on link "OK" at bounding box center [565, 234] width 36 height 16
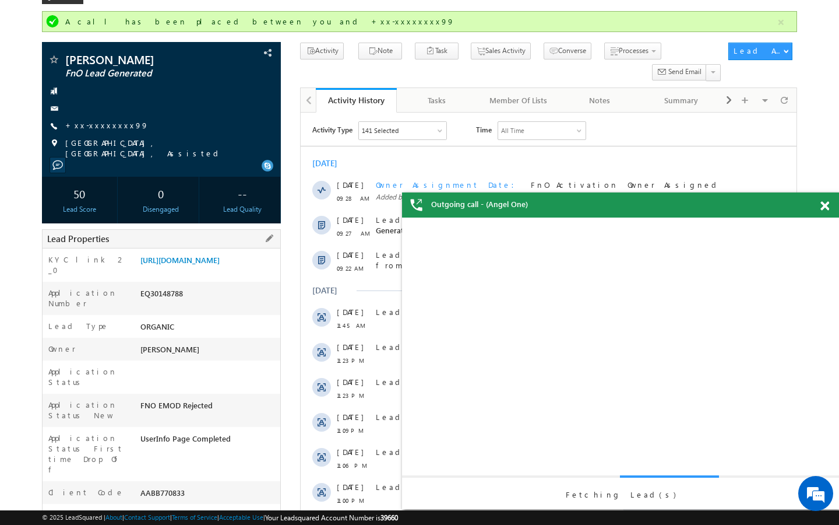
drag, startPoint x: 191, startPoint y: 448, endPoint x: 201, endPoint y: 448, distance: 10.5
click at [201, 487] on div "AABB770833" at bounding box center [209, 495] width 143 height 16
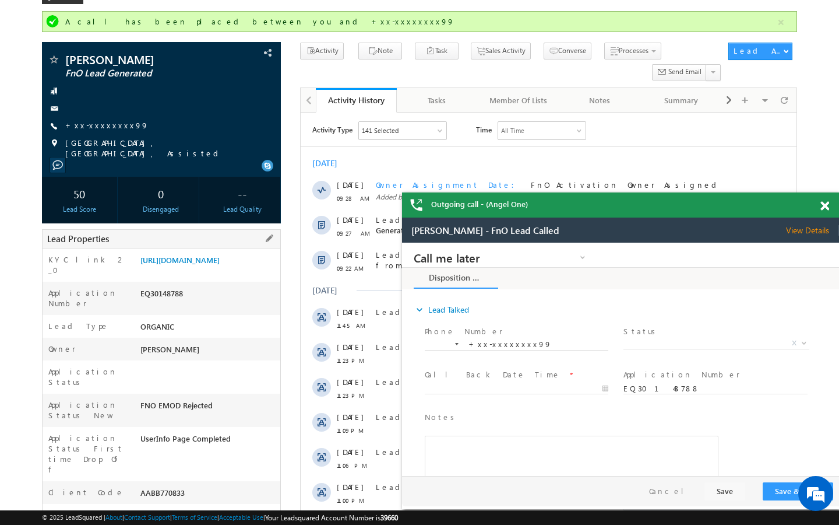
copy div "AABB770833"
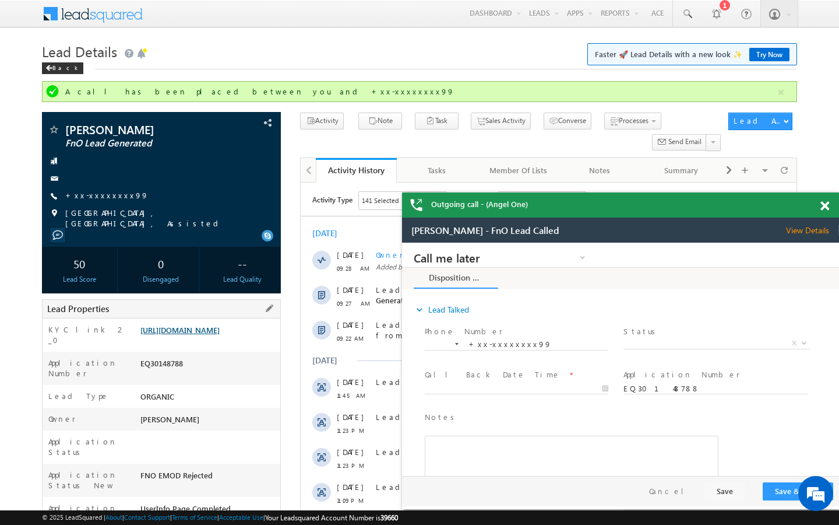
click at [207, 335] on link "https://angelbroking1-pk3em7sa.customui-test.leadsquared.com?leadId=e3ea506e-c4…" at bounding box center [179, 330] width 79 height 10
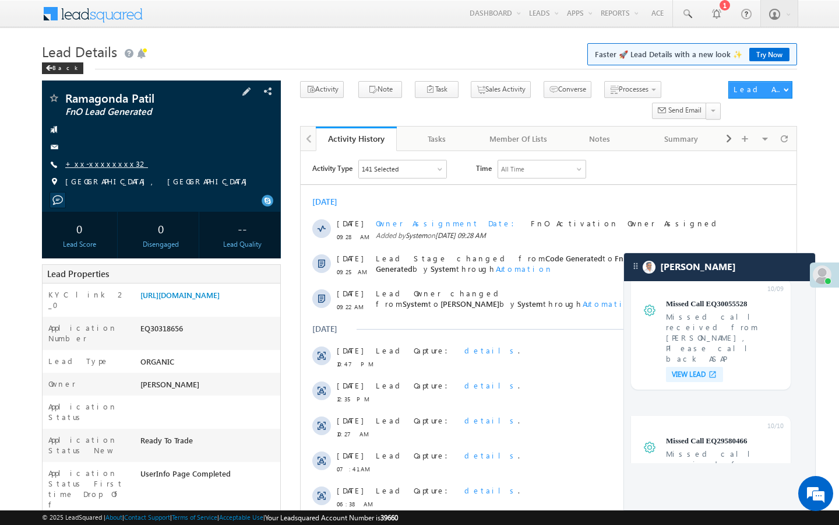
click at [109, 160] on link "+xx-xxxxxxxx32" at bounding box center [106, 164] width 83 height 10
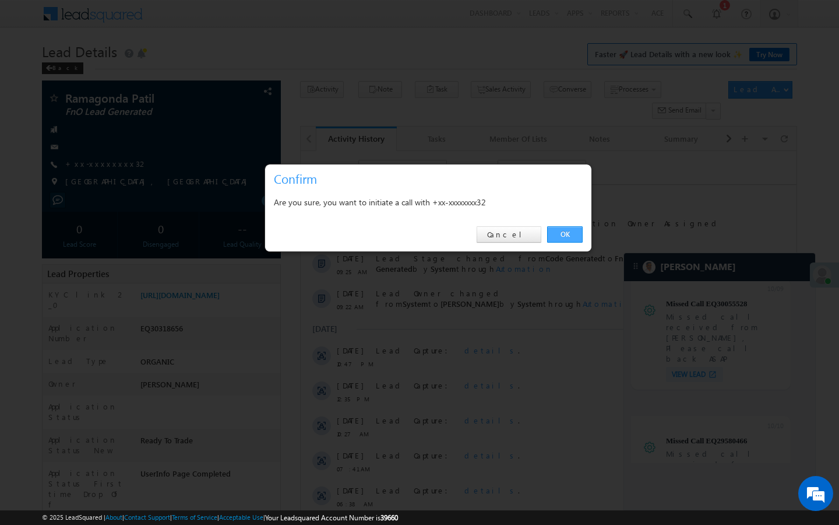
click at [563, 242] on div "OK Cancel" at bounding box center [428, 234] width 326 height 33
drag, startPoint x: 563, startPoint y: 242, endPoint x: 25, endPoint y: 103, distance: 555.7
click at [563, 242] on link "OK" at bounding box center [565, 234] width 36 height 16
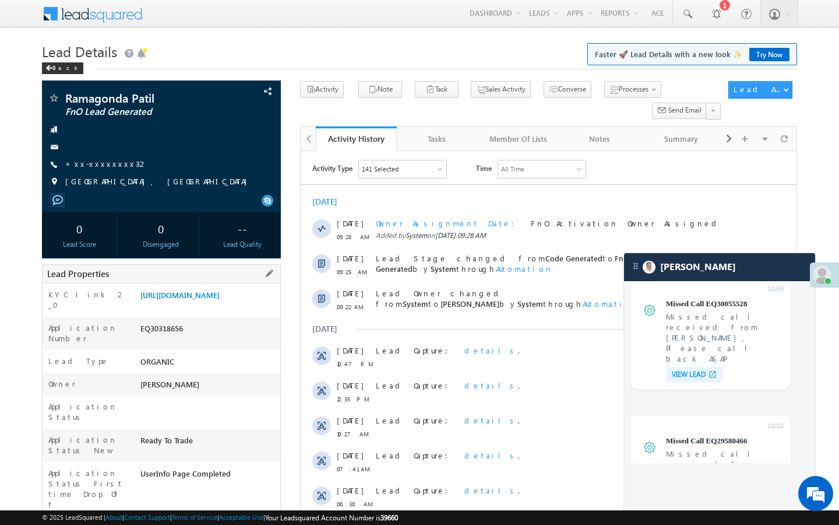
click at [189, 284] on div "KYC link 2_0 [URL][DOMAIN_NAME]" at bounding box center [162, 299] width 238 height 33
click at [191, 300] on link "[URL][DOMAIN_NAME]" at bounding box center [179, 295] width 79 height 10
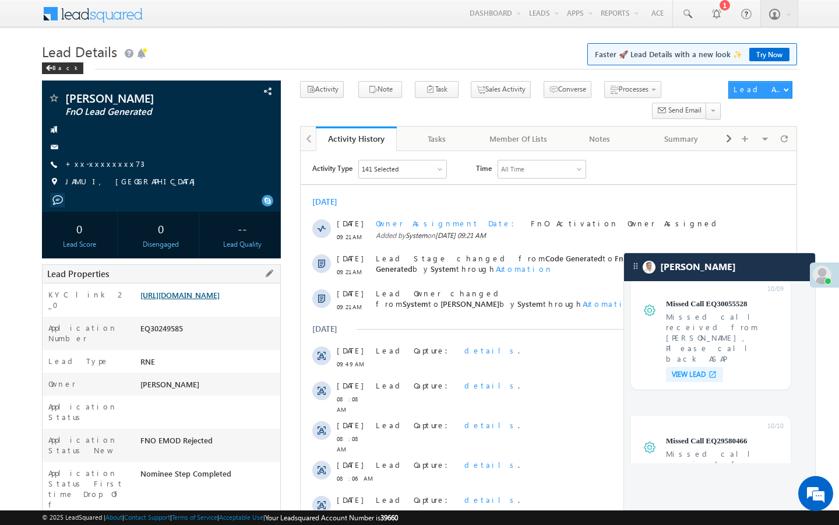
click at [220, 300] on link "[URL][DOMAIN_NAME]" at bounding box center [179, 295] width 79 height 10
click at [220, 300] on link "https://angelbroking1-pk3em7sa.customui-test.leadsquared.com?leadId=3878ff8f-82…" at bounding box center [179, 295] width 79 height 10
click at [99, 167] on link "+xx-xxxxxxxx73" at bounding box center [104, 164] width 79 height 10
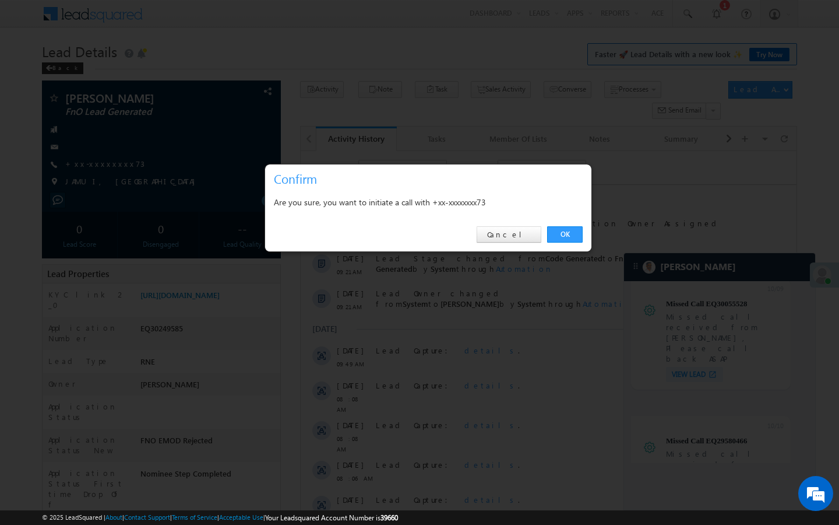
click at [574, 245] on div "OK Cancel" at bounding box center [428, 234] width 326 height 33
click at [574, 241] on link "OK" at bounding box center [565, 234] width 36 height 16
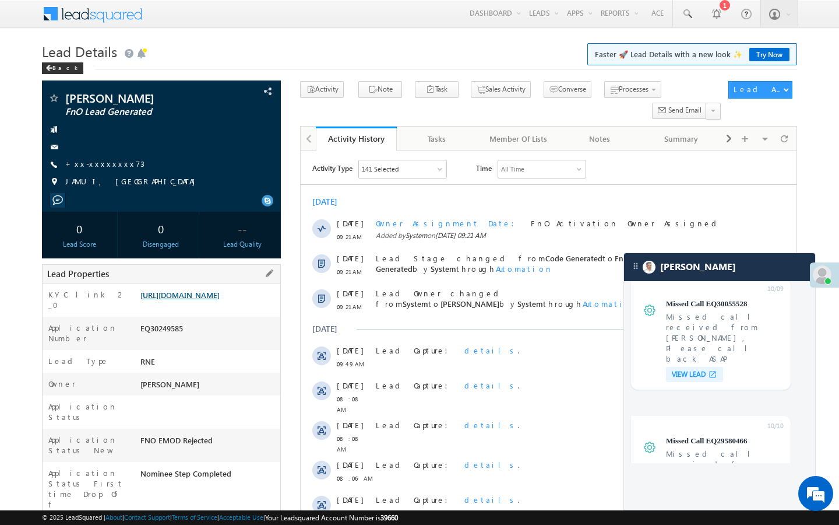
click at [220, 300] on link "https://angelbroking1-pk3em7sa.customui-test.leadsquared.com?leadId=3878ff8f-82…" at bounding box center [179, 295] width 79 height 10
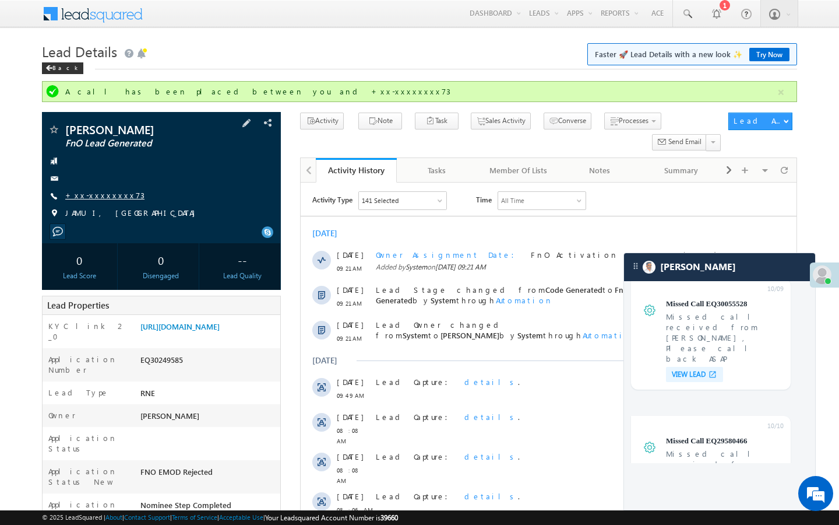
click at [111, 192] on link "+xx-xxxxxxxx73" at bounding box center [104, 195] width 79 height 10
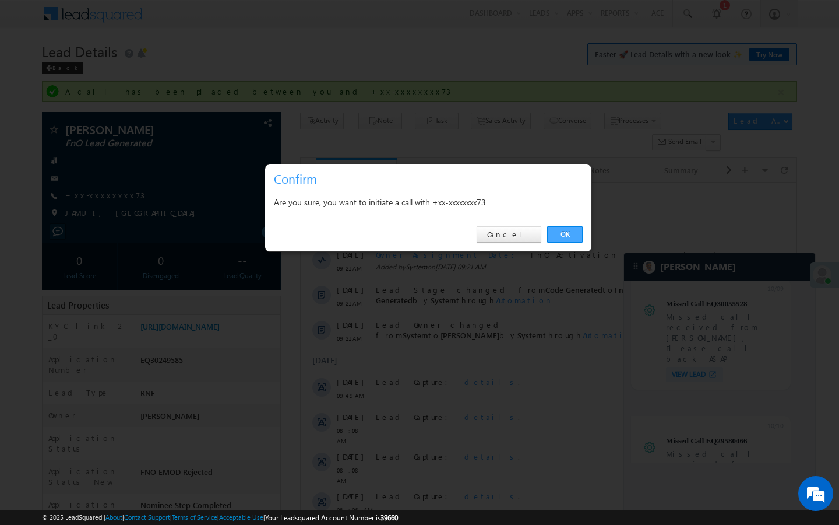
drag, startPoint x: 569, startPoint y: 237, endPoint x: 273, endPoint y: 24, distance: 365.4
click at [569, 237] on link "OK" at bounding box center [565, 234] width 36 height 16
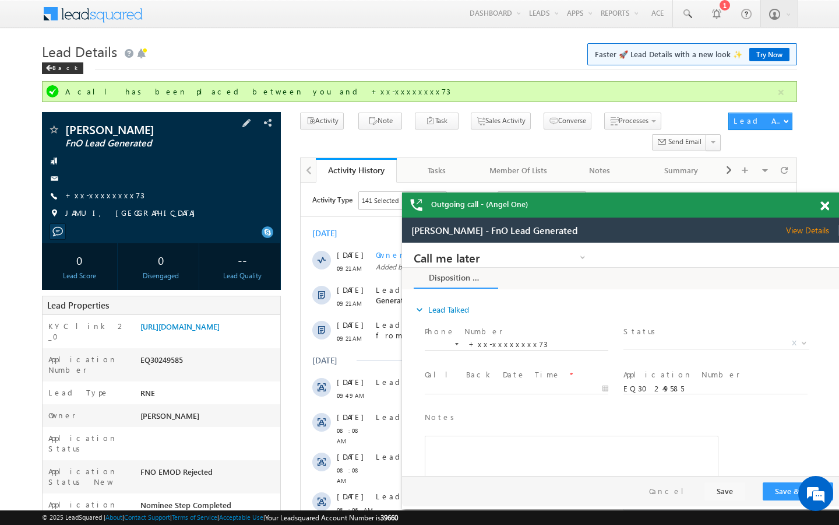
click at [104, 202] on div "Abhay Kumar Ram FnO Lead Generated +xx-xxxxxxxx73 JAMUI, BIHAR" at bounding box center [161, 174] width 227 height 101
click at [107, 198] on link "+xx-xxxxxxxx73" at bounding box center [104, 195] width 79 height 10
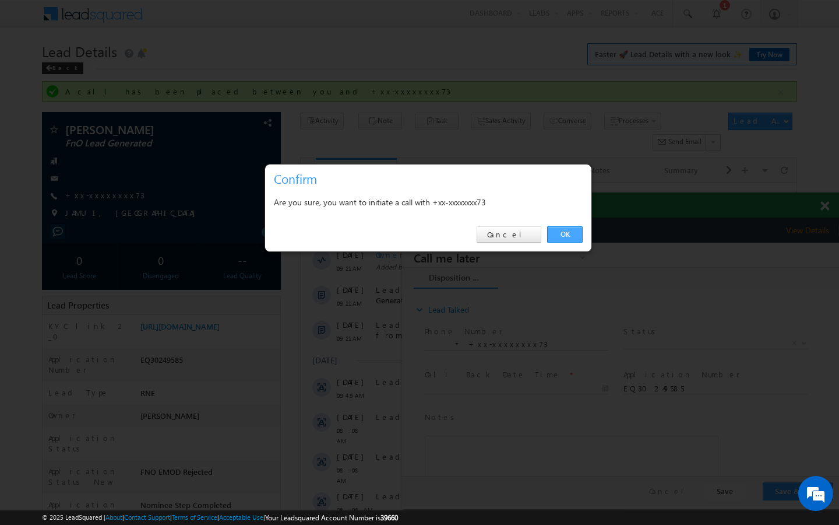
click at [552, 233] on link "OK" at bounding box center [565, 234] width 36 height 16
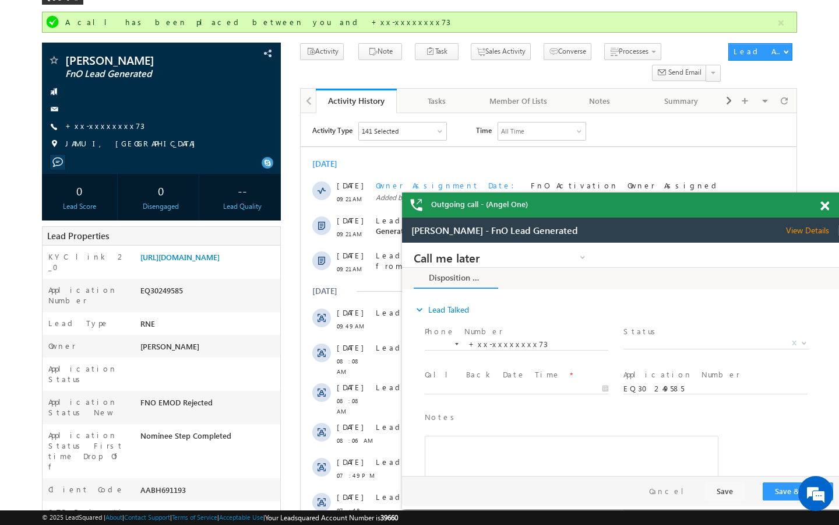
scroll to position [70, 0]
drag, startPoint x: 139, startPoint y: 448, endPoint x: 231, endPoint y: 448, distance: 92.1
click at [231, 483] on div "AABH691193" at bounding box center [209, 491] width 143 height 16
copy div "AABH691193"
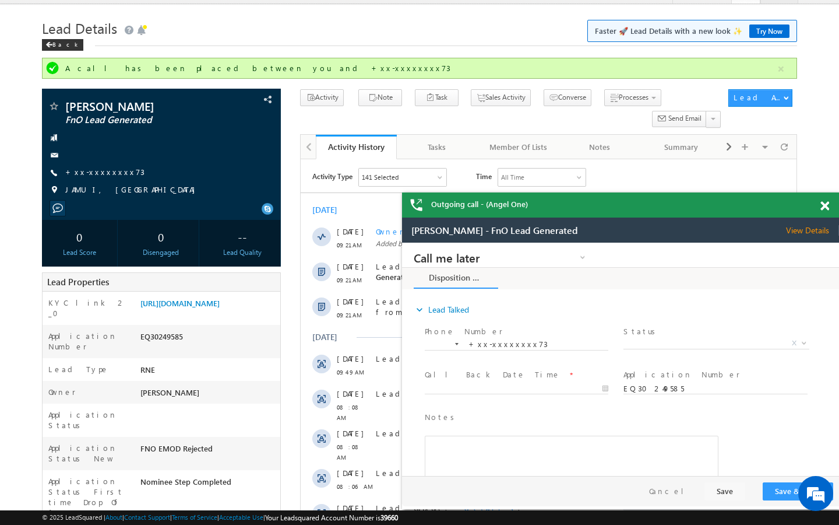
scroll to position [4728, 0]
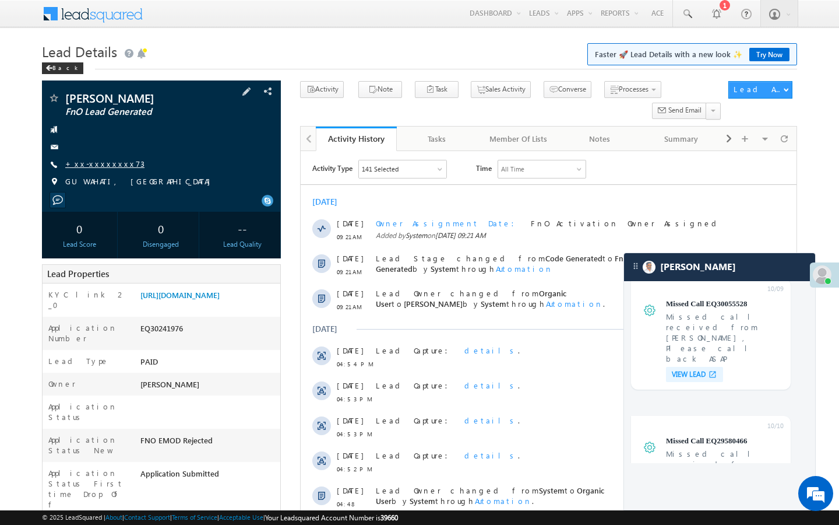
click at [106, 163] on link "+xx-xxxxxxxx73" at bounding box center [104, 164] width 79 height 10
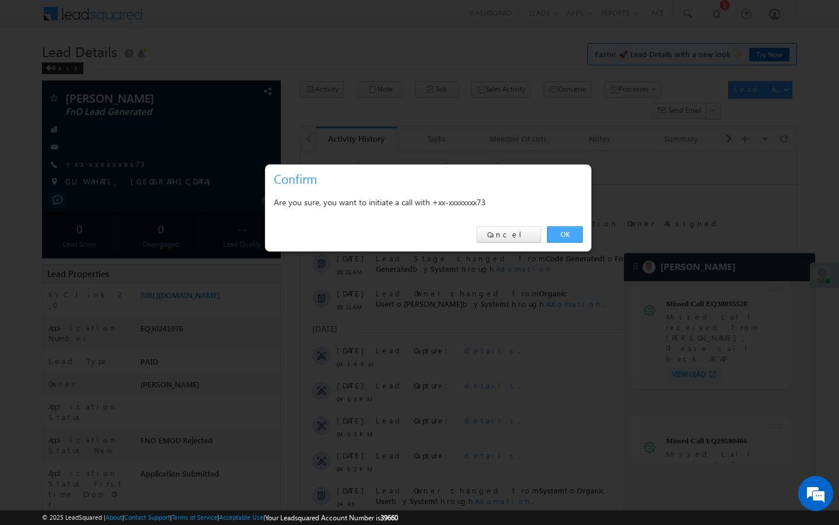
drag, startPoint x: 566, startPoint y: 231, endPoint x: 262, endPoint y: 100, distance: 331.1
click at [566, 231] on link "OK" at bounding box center [565, 234] width 36 height 16
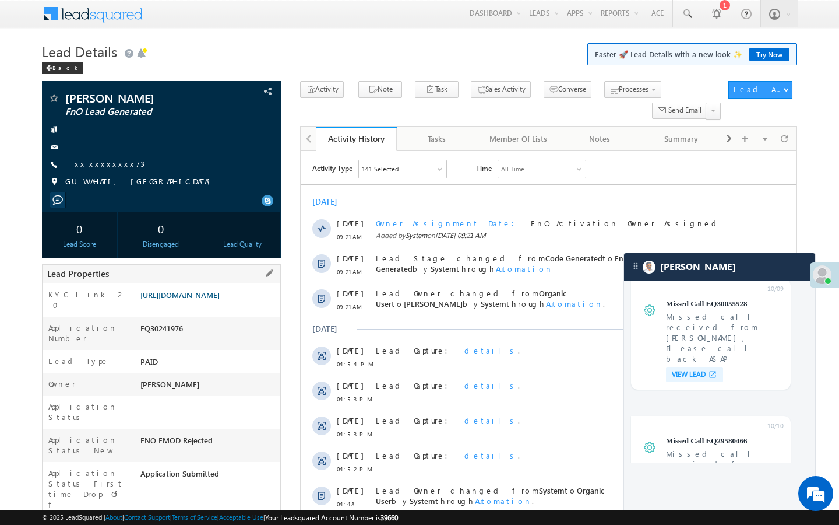
click at [220, 300] on link "[URL][DOMAIN_NAME]" at bounding box center [179, 295] width 79 height 10
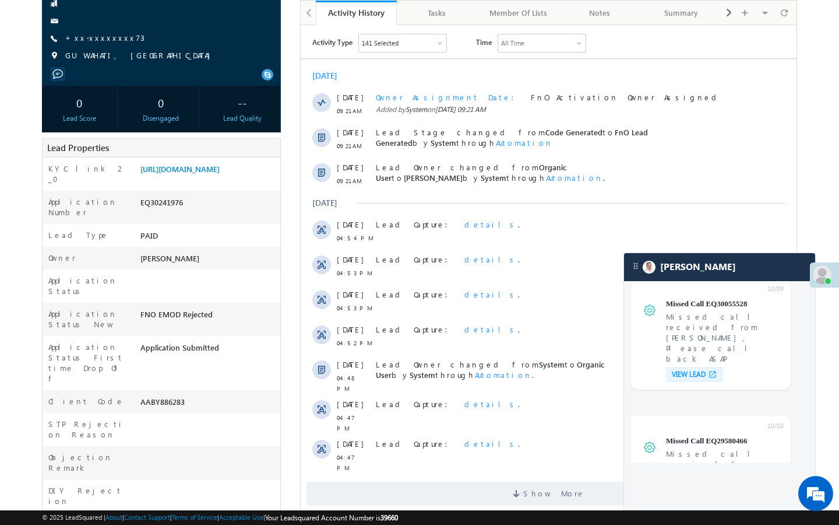
scroll to position [163, 0]
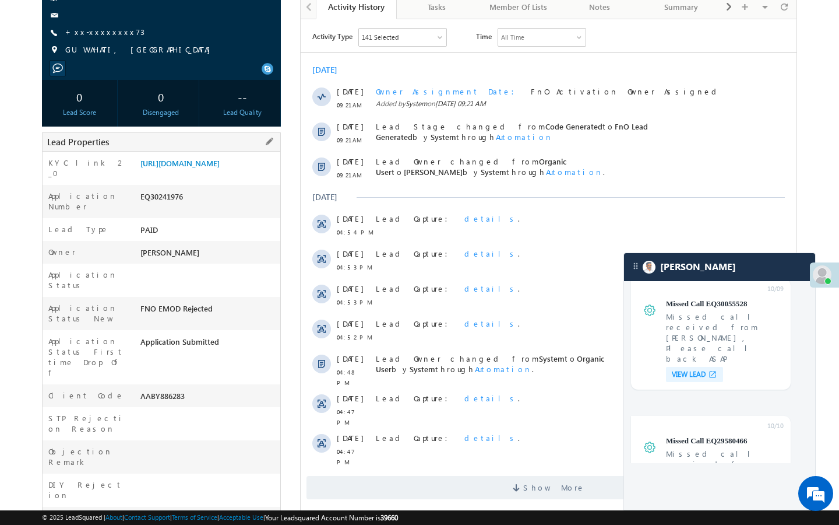
drag, startPoint x: 141, startPoint y: 364, endPoint x: 187, endPoint y: 364, distance: 46.0
click at [187, 390] on div "AABY886283" at bounding box center [209, 398] width 143 height 16
copy div "AABY886283"
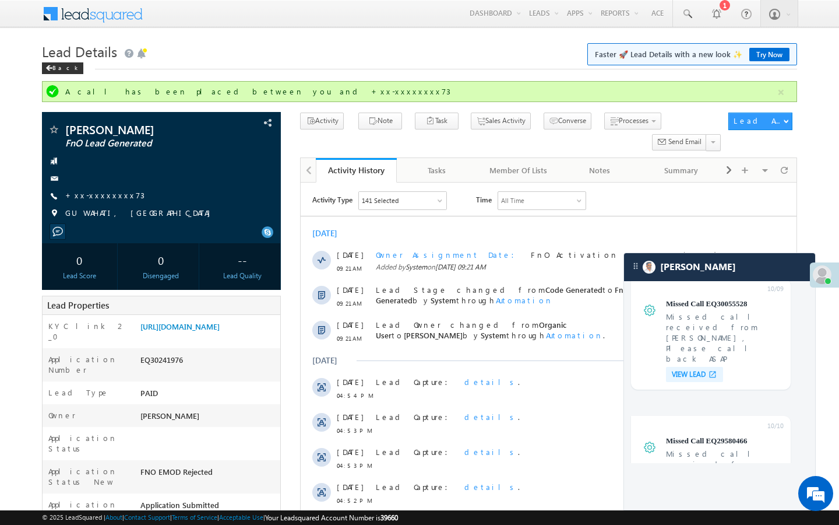
scroll to position [4728, 0]
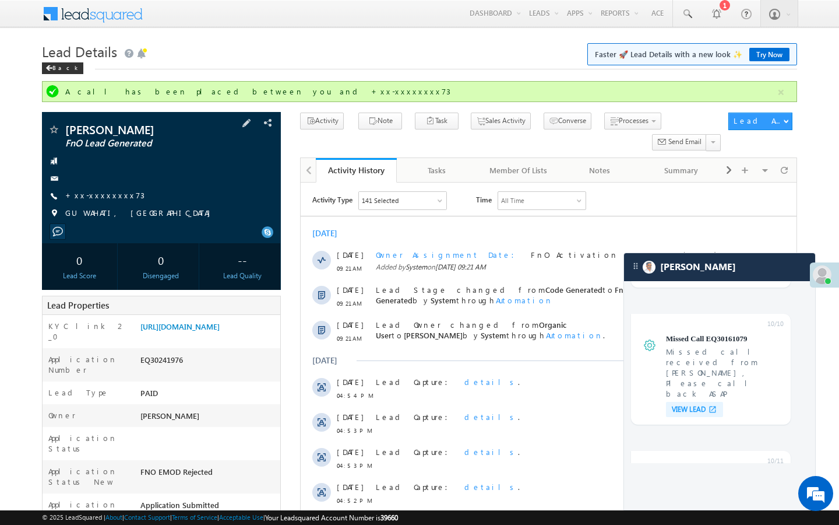
click at [57, 131] on span at bounding box center [54, 131] width 12 height 12
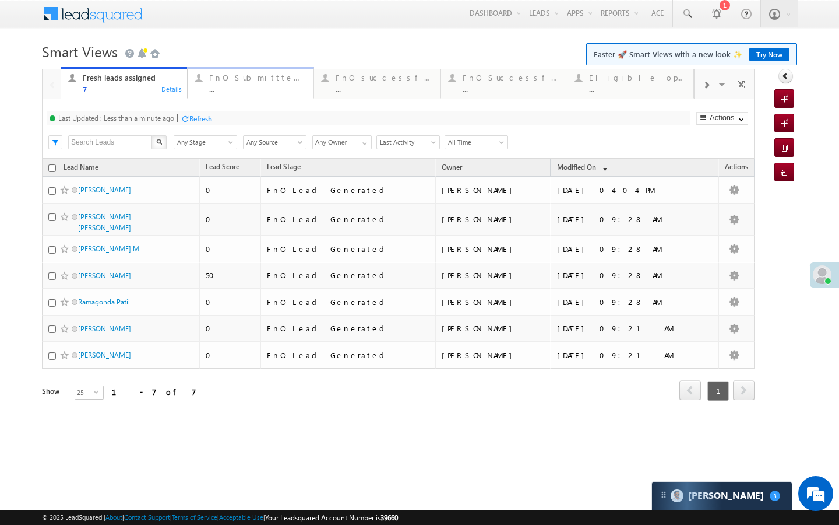
click at [216, 89] on div "..." at bounding box center [257, 89] width 97 height 9
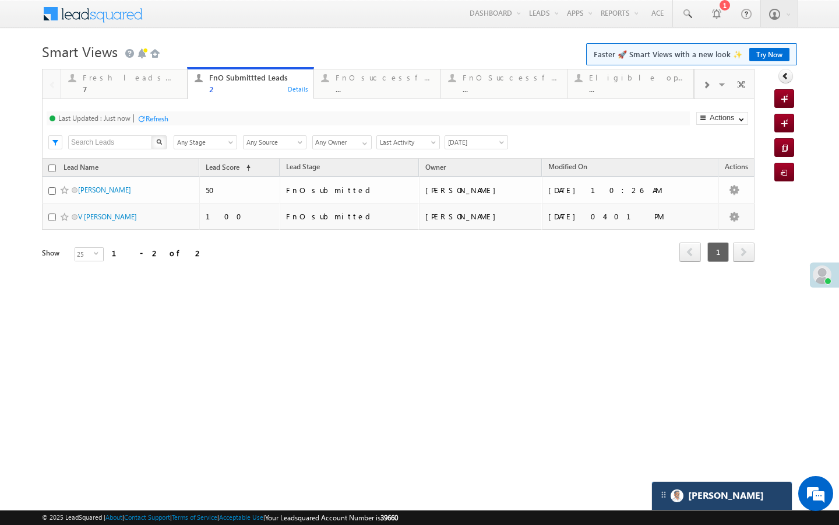
click at [700, 503] on div "[PERSON_NAME]" at bounding box center [722, 495] width 140 height 28
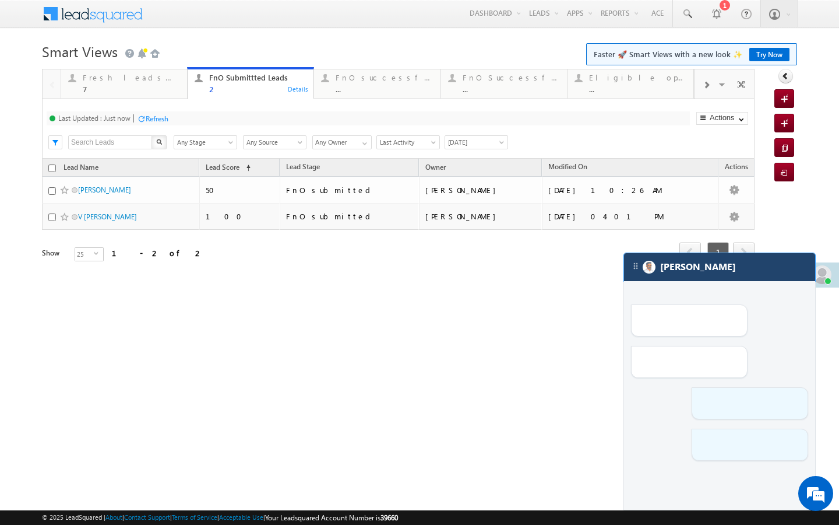
click at [711, 266] on div "[PERSON_NAME]" at bounding box center [719, 267] width 191 height 28
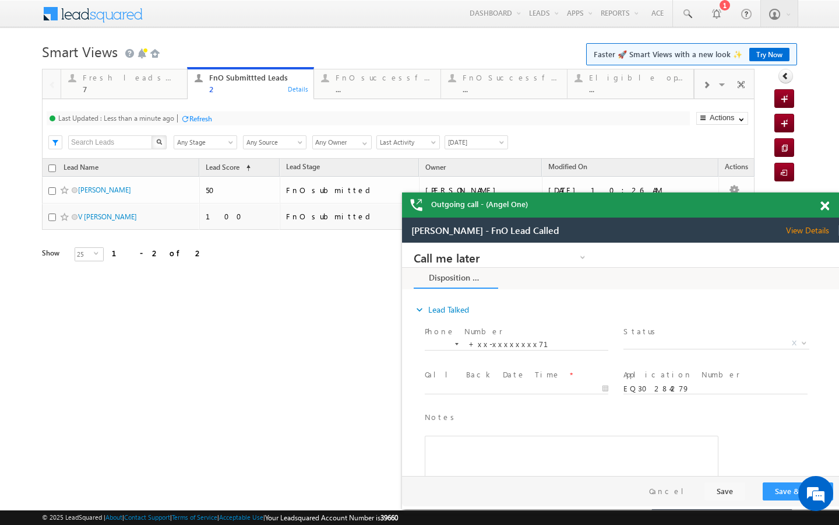
click at [821, 204] on span at bounding box center [825, 206] width 9 height 10
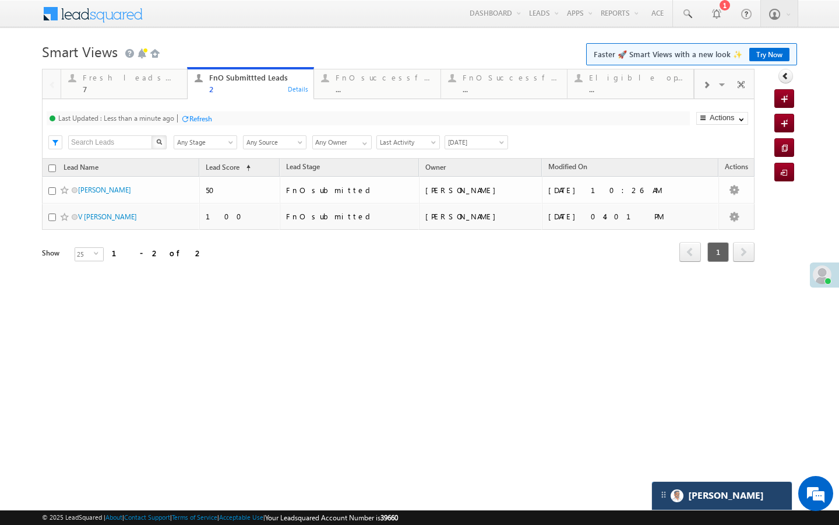
click at [702, 503] on div "[PERSON_NAME]" at bounding box center [722, 495] width 140 height 28
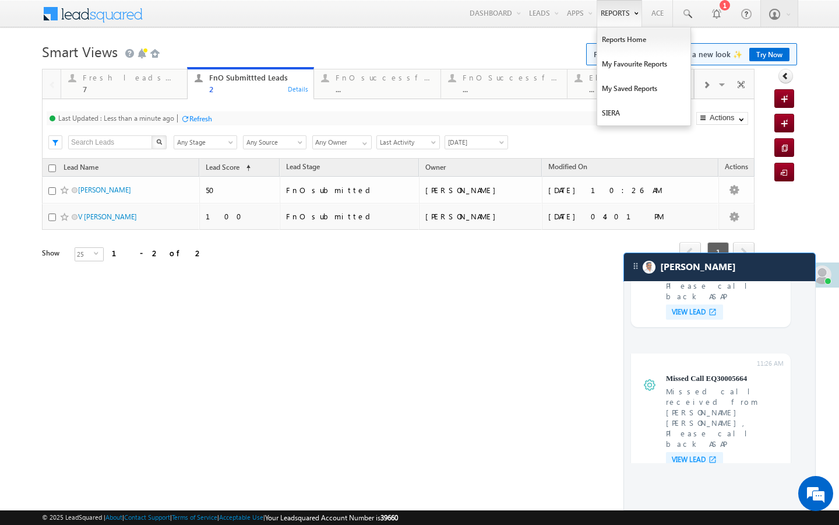
scroll to position [4489, 0]
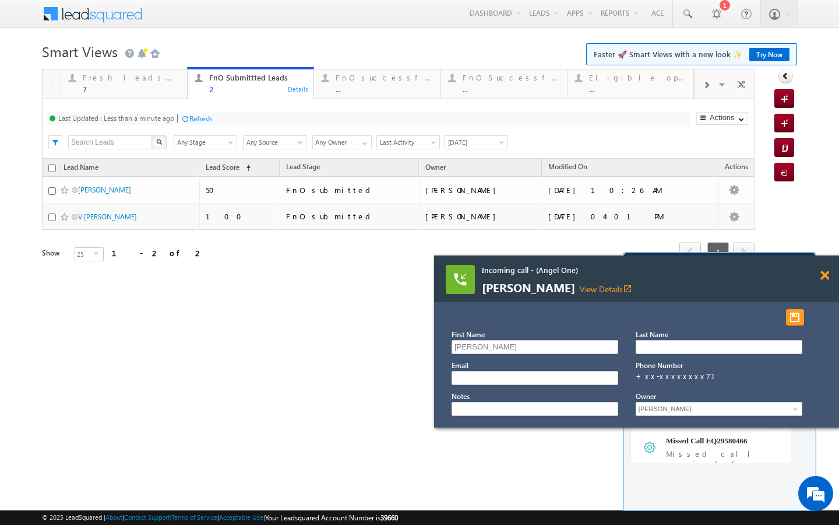
click at [827, 278] on span at bounding box center [825, 275] width 9 height 10
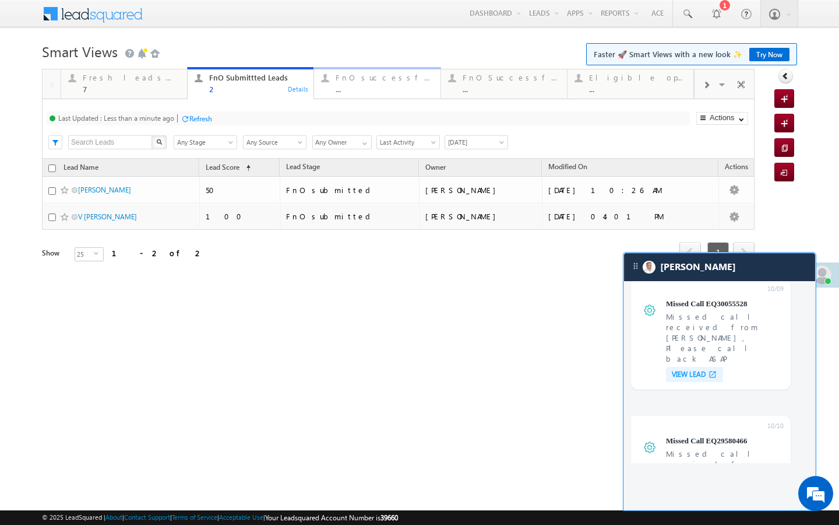
click at [348, 94] on link "FnO successful today Leads ... Details" at bounding box center [377, 82] width 127 height 31
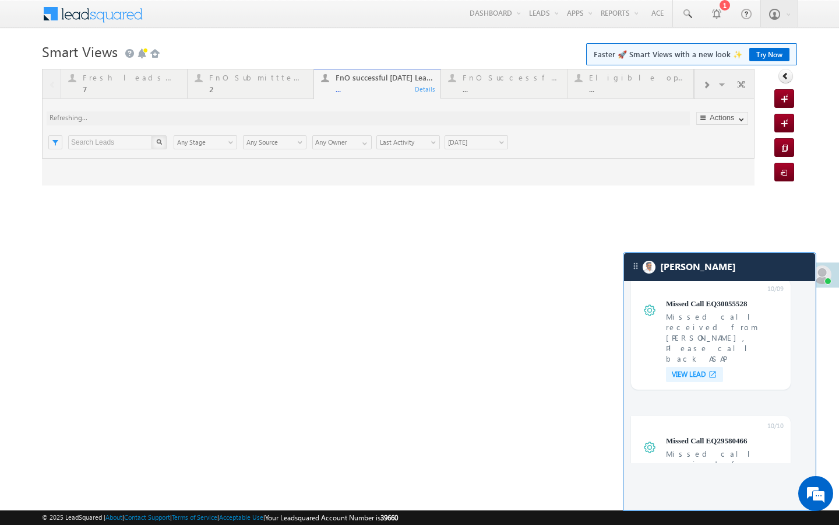
scroll to position [0, 0]
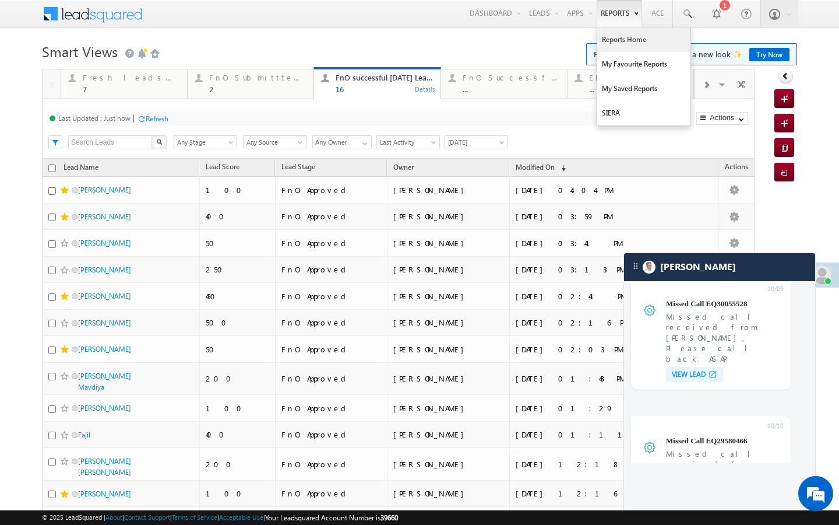
click at [623, 41] on link "Reports Home" at bounding box center [643, 39] width 93 height 24
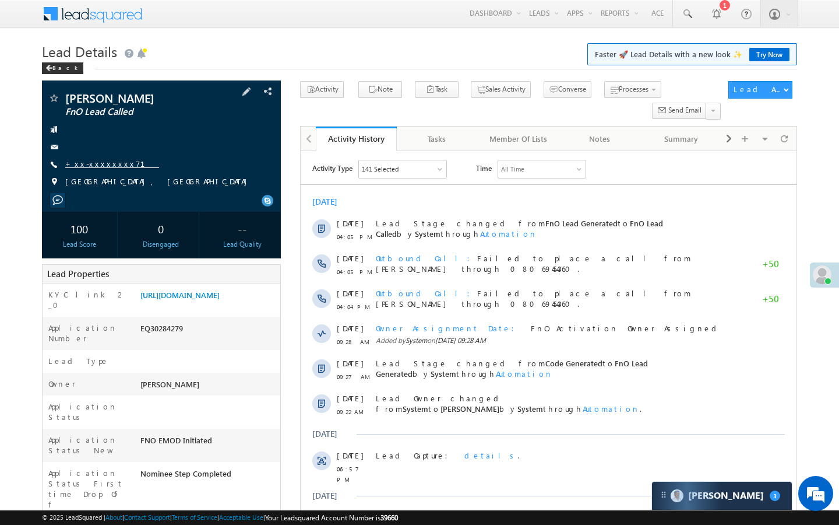
click at [100, 161] on link "+xx-xxxxxxxx71" at bounding box center [112, 164] width 94 height 10
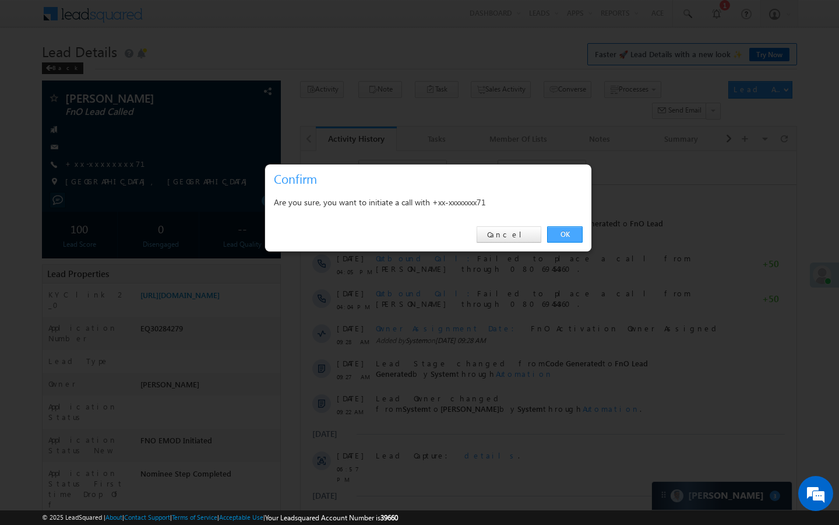
drag, startPoint x: 558, startPoint y: 232, endPoint x: 257, endPoint y: 104, distance: 327.5
click at [558, 232] on link "OK" at bounding box center [565, 234] width 36 height 16
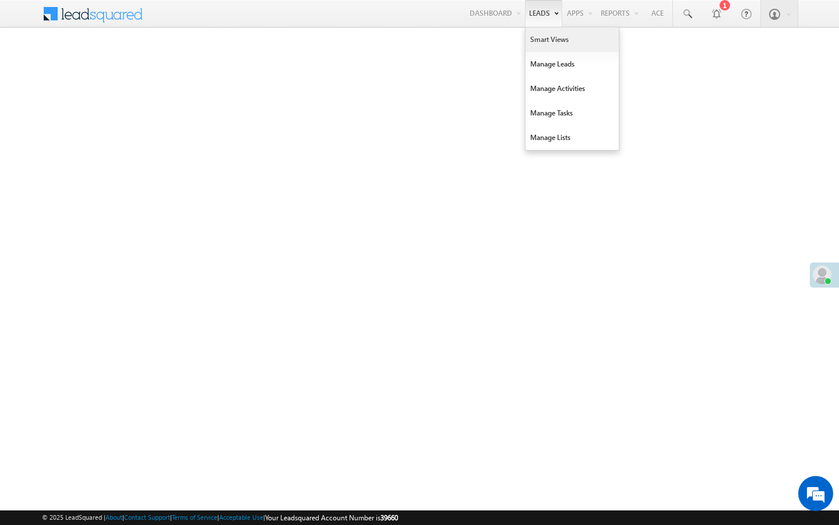
click at [534, 35] on link "Smart Views" at bounding box center [572, 39] width 93 height 24
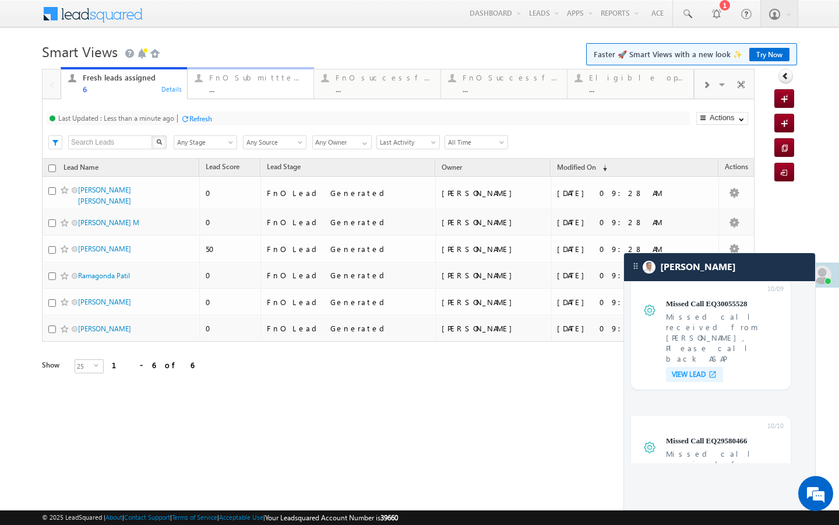
click at [236, 83] on div "FnO Submittted Leads ..." at bounding box center [257, 82] width 97 height 23
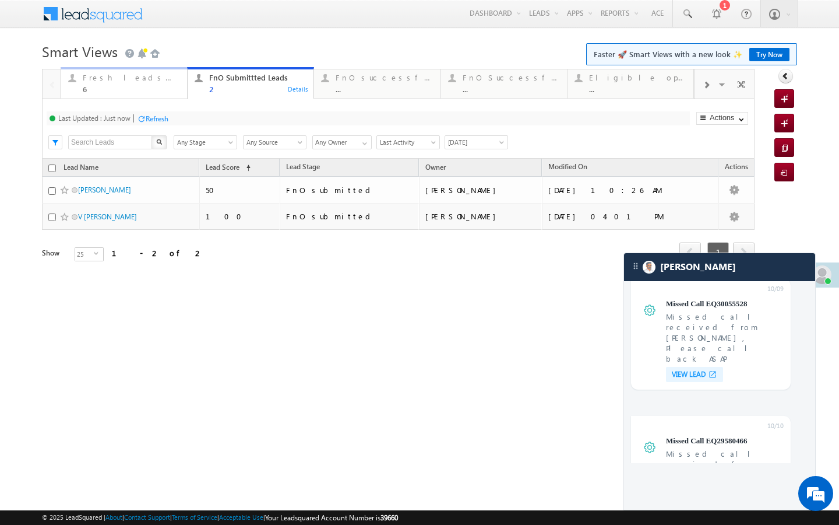
click at [178, 87] on div "6" at bounding box center [131, 89] width 97 height 9
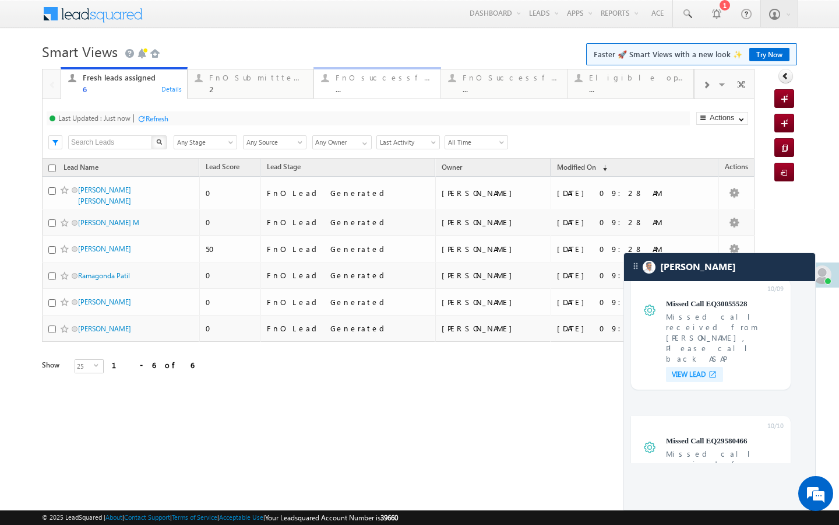
click at [364, 81] on div "FnO successful today Leads" at bounding box center [384, 77] width 97 height 9
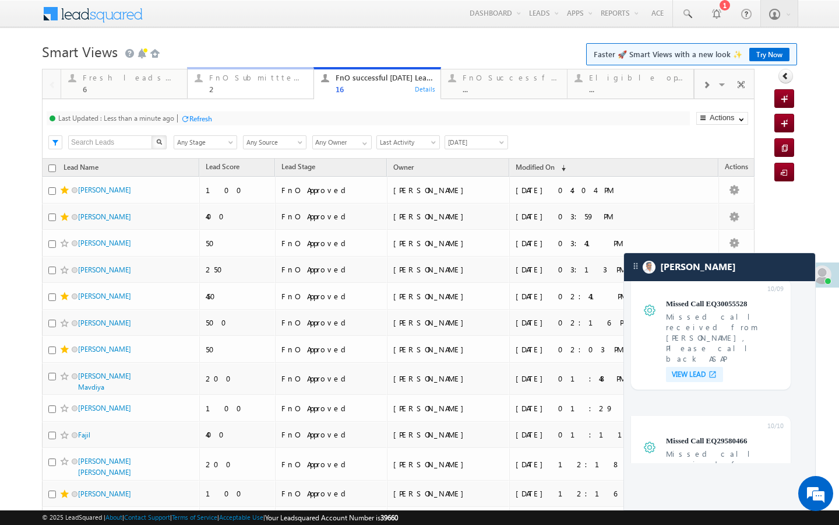
click at [213, 96] on link "FnO Submittted Leads 2 Details" at bounding box center [250, 82] width 127 height 31
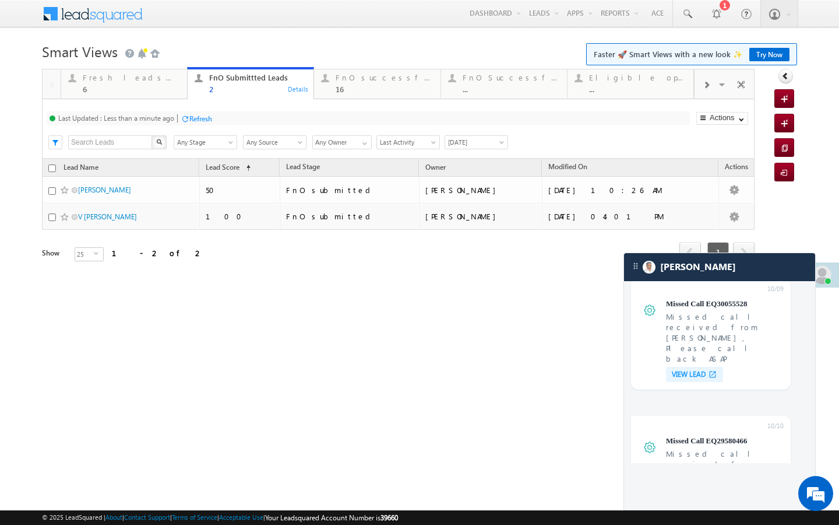
click at [188, 115] on div at bounding box center [185, 118] width 9 height 9
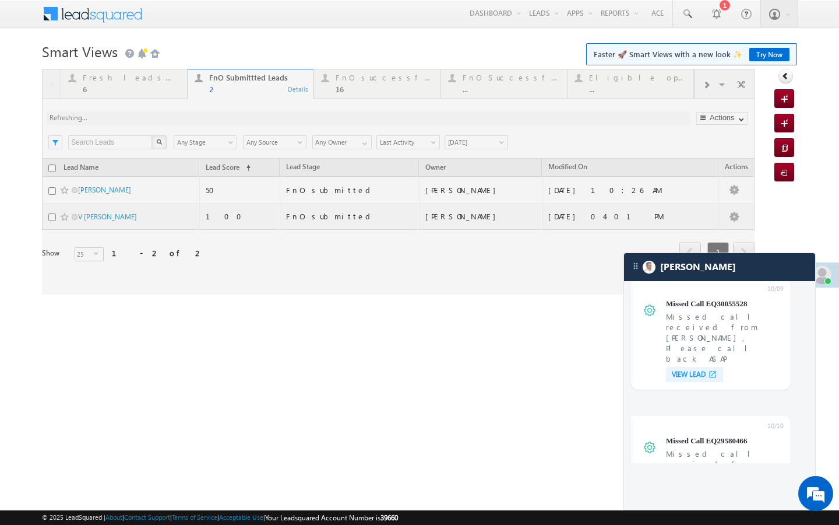
click at [167, 95] on div at bounding box center [398, 182] width 713 height 226
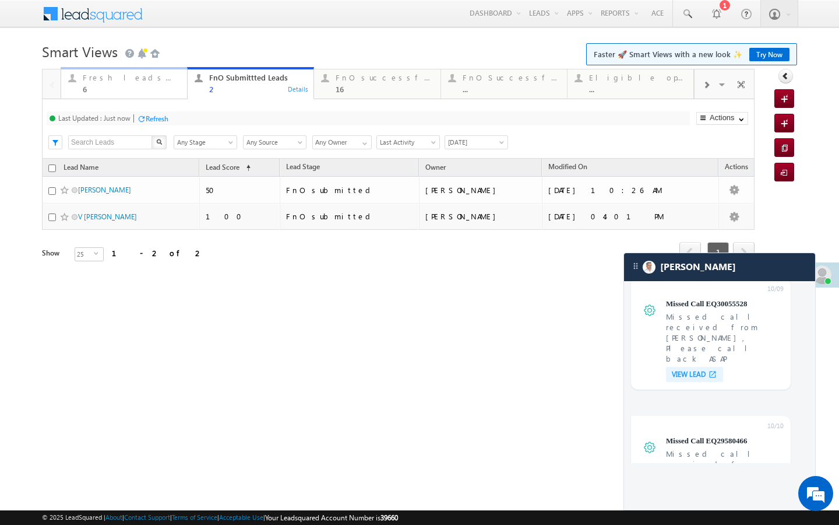
click at [167, 95] on link "Fresh leads assigned 6 Details" at bounding box center [124, 82] width 127 height 31
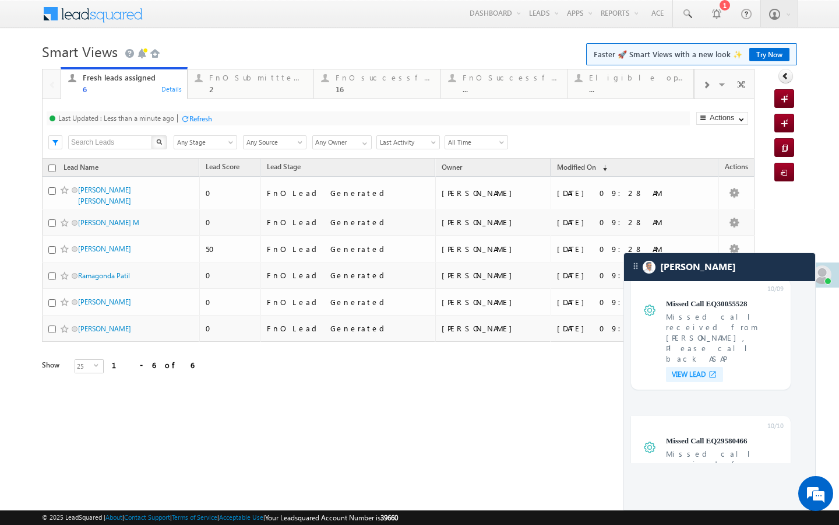
click at [198, 118] on div "Refresh" at bounding box center [200, 118] width 23 height 9
click at [208, 96] on link "FnO Submittted Leads 2 Details" at bounding box center [250, 82] width 127 height 31
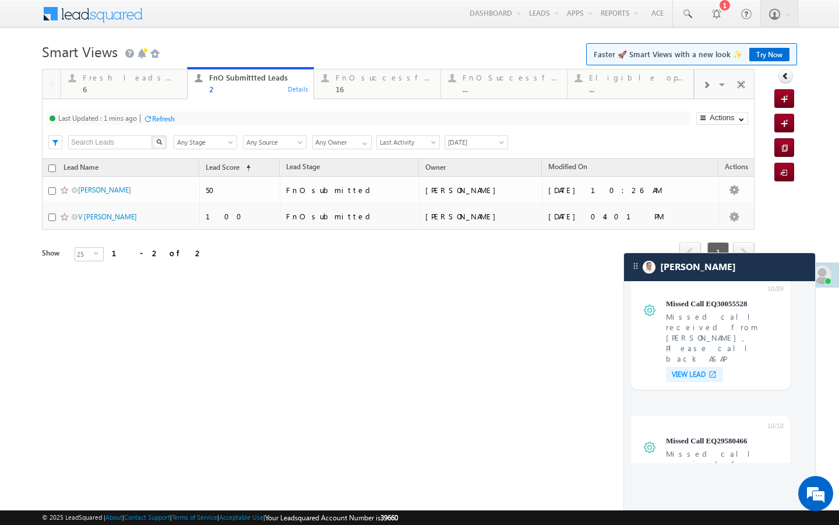
click at [170, 119] on div "Refresh" at bounding box center [163, 118] width 23 height 9
drag, startPoint x: 161, startPoint y: 97, endPoint x: 177, endPoint y: 108, distance: 19.7
click at [161, 97] on link "Fresh leads assigned 6 Details" at bounding box center [124, 82] width 127 height 31
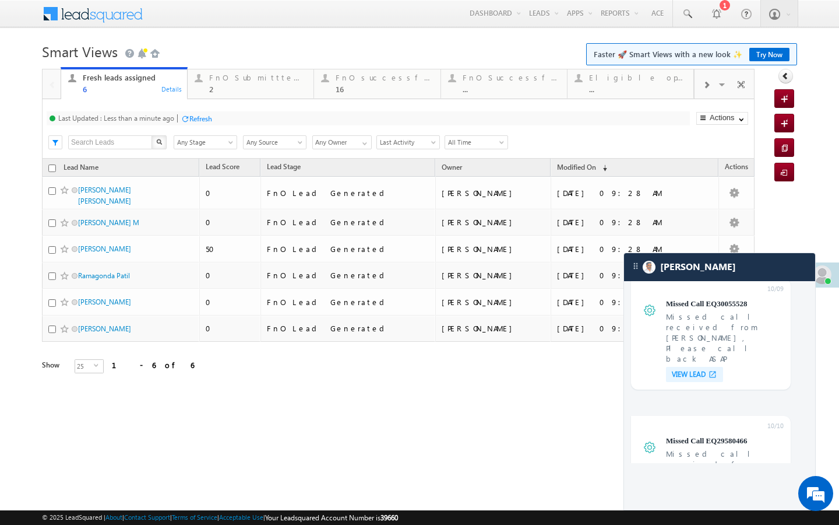
click at [186, 118] on div at bounding box center [185, 118] width 9 height 9
click at [245, 100] on div "Last Updated : Less than a minute ago Refresh Refreshing... Search X Lead Stage…" at bounding box center [398, 128] width 713 height 59
click at [245, 97] on link "FnO Submittted Leads 2 Details" at bounding box center [250, 82] width 127 height 31
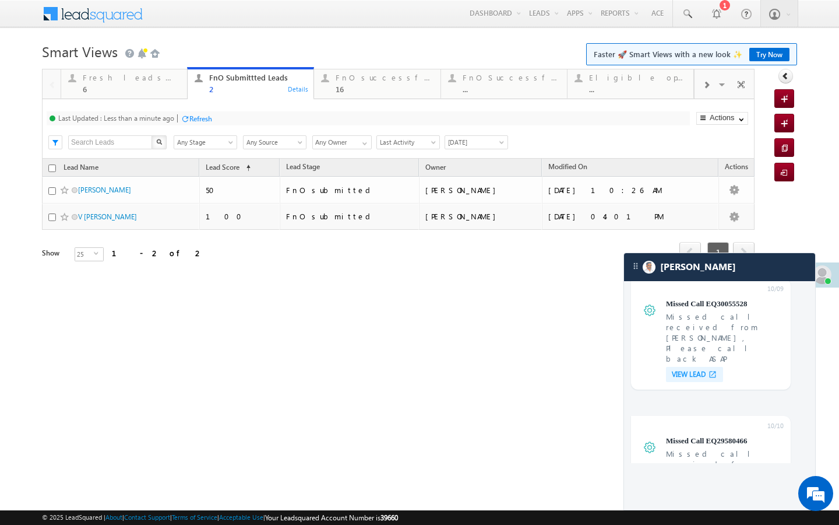
click at [199, 120] on div "Refresh" at bounding box center [200, 118] width 23 height 9
click at [175, 85] on div "6" at bounding box center [131, 89] width 97 height 9
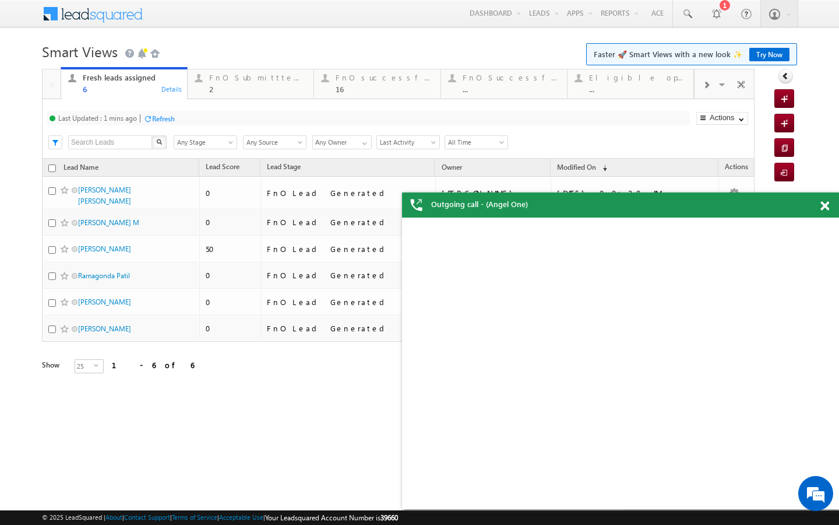
click at [160, 119] on div "Refresh" at bounding box center [163, 118] width 23 height 9
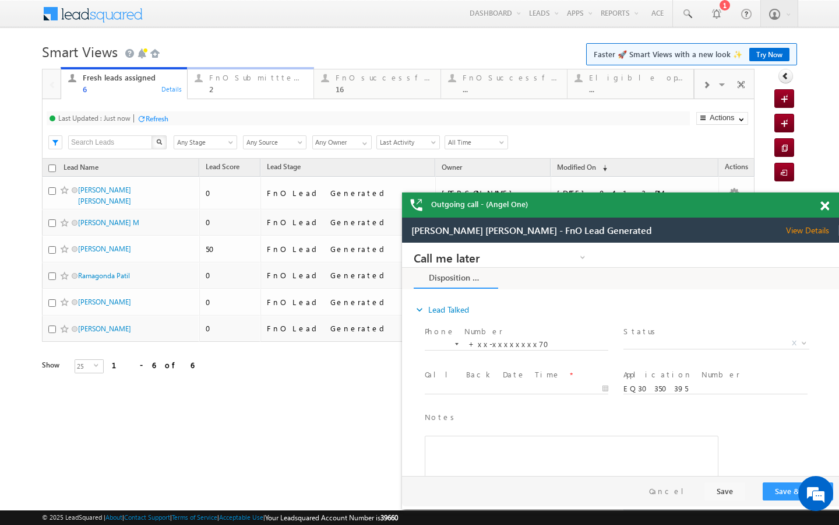
click at [242, 90] on div "2" at bounding box center [257, 89] width 97 height 9
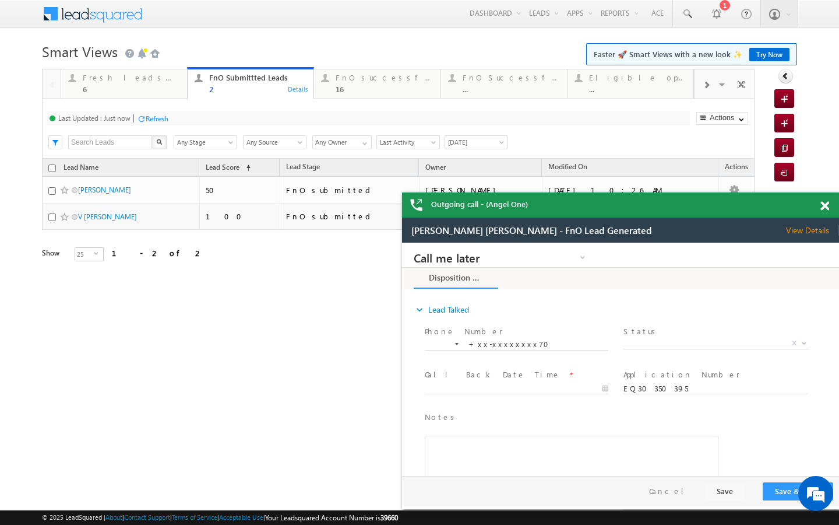
click at [170, 121] on div "Last Updated : Just now Refresh Refreshing..." at bounding box center [369, 118] width 644 height 14
click at [152, 87] on div "6" at bounding box center [131, 89] width 97 height 9
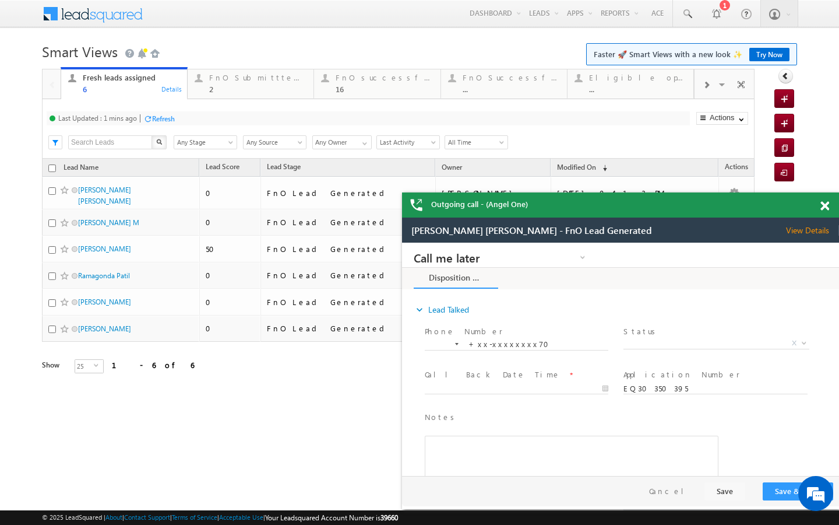
click at [166, 118] on div "Refresh" at bounding box center [163, 118] width 23 height 9
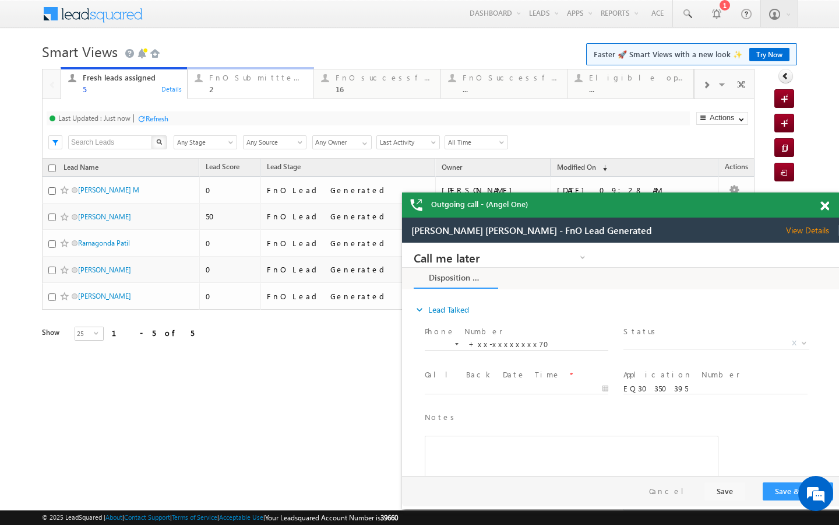
click at [228, 87] on div "2" at bounding box center [257, 89] width 97 height 9
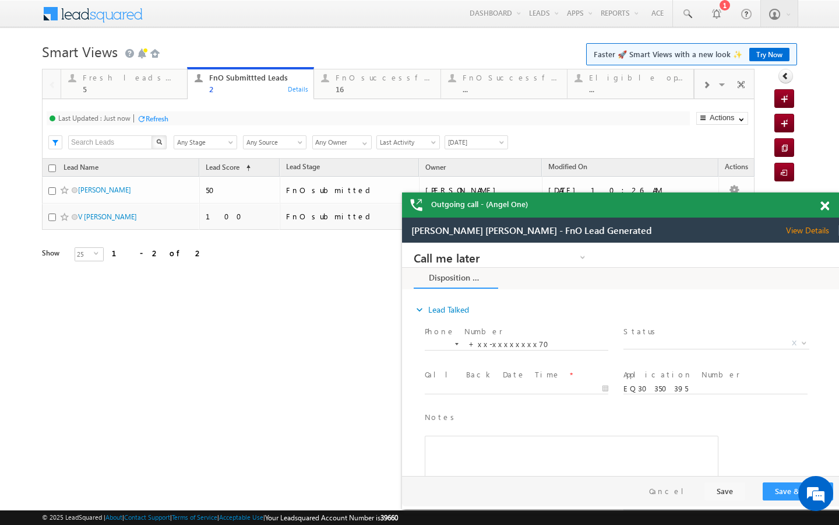
click at [168, 118] on div "Refresh" at bounding box center [157, 118] width 23 height 9
click at [354, 90] on div "16" at bounding box center [384, 89] width 97 height 9
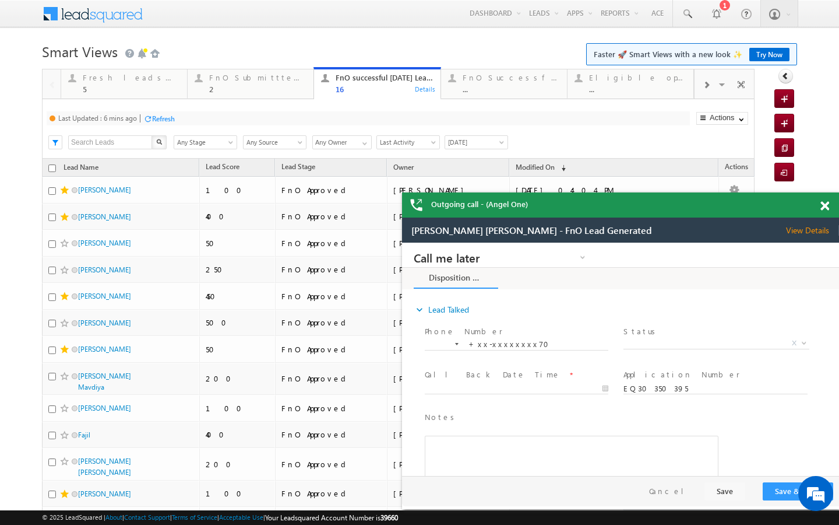
click at [155, 119] on div "Refresh" at bounding box center [163, 118] width 23 height 9
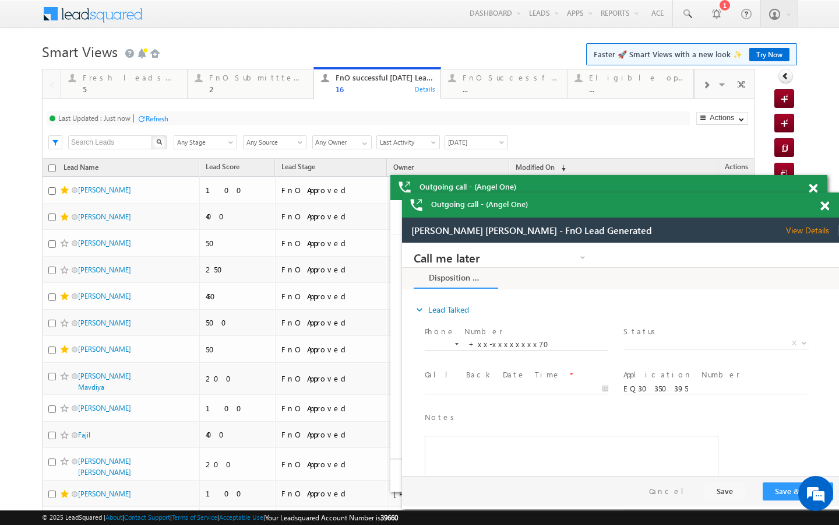
click at [703, 88] on span at bounding box center [706, 84] width 7 height 9
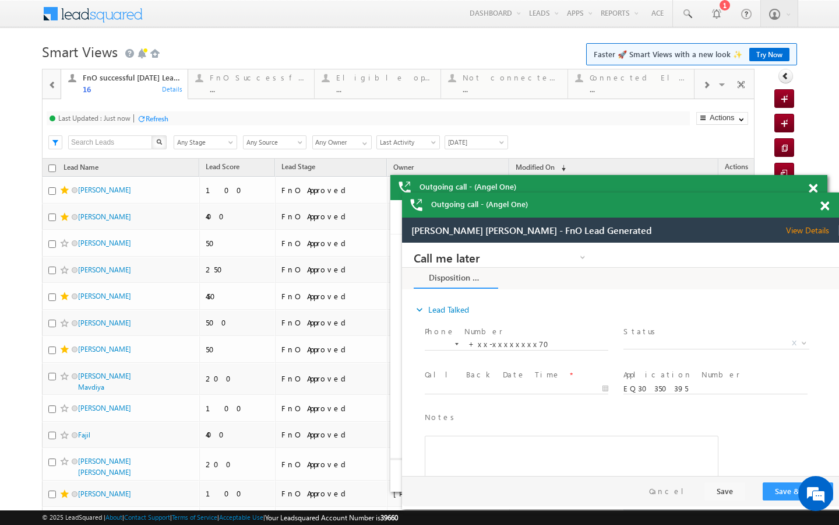
click at [703, 88] on span at bounding box center [706, 84] width 7 height 9
click at [708, 97] on div at bounding box center [706, 84] width 23 height 26
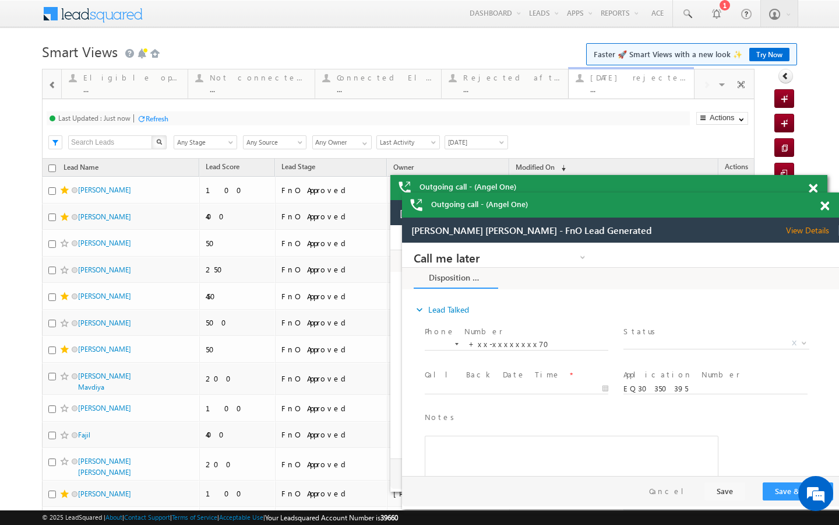
click at [637, 89] on div "..." at bounding box center [638, 89] width 97 height 9
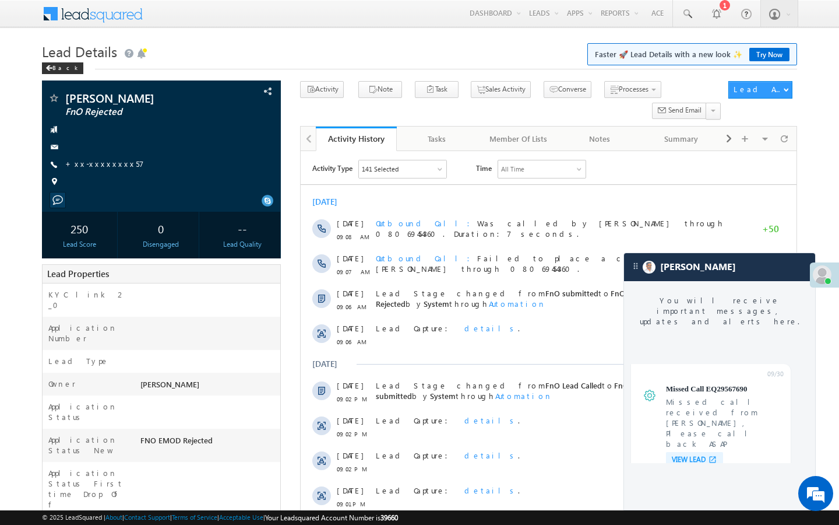
scroll to position [4870, 0]
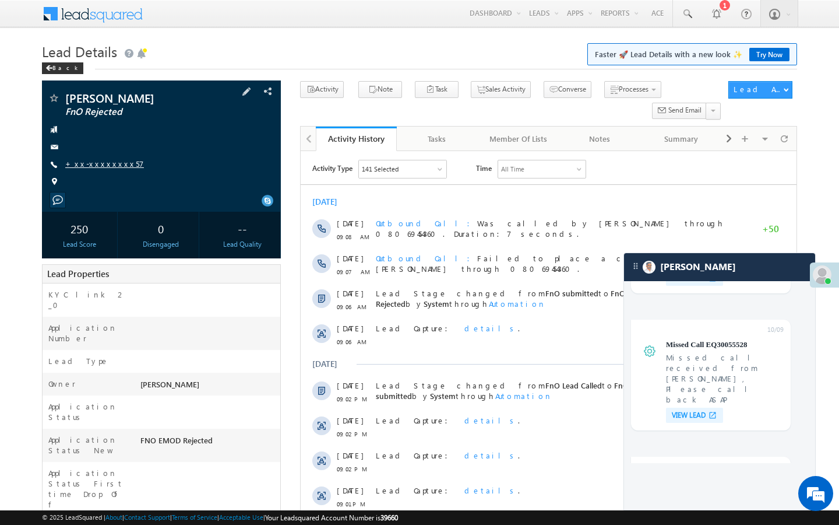
click at [104, 162] on link "+xx-xxxxxxxx57" at bounding box center [104, 164] width 79 height 10
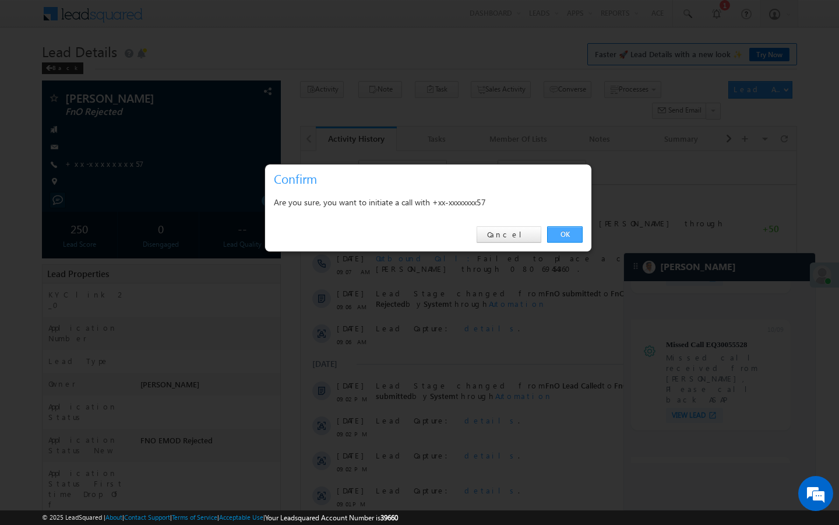
click at [576, 234] on link "OK" at bounding box center [565, 234] width 36 height 16
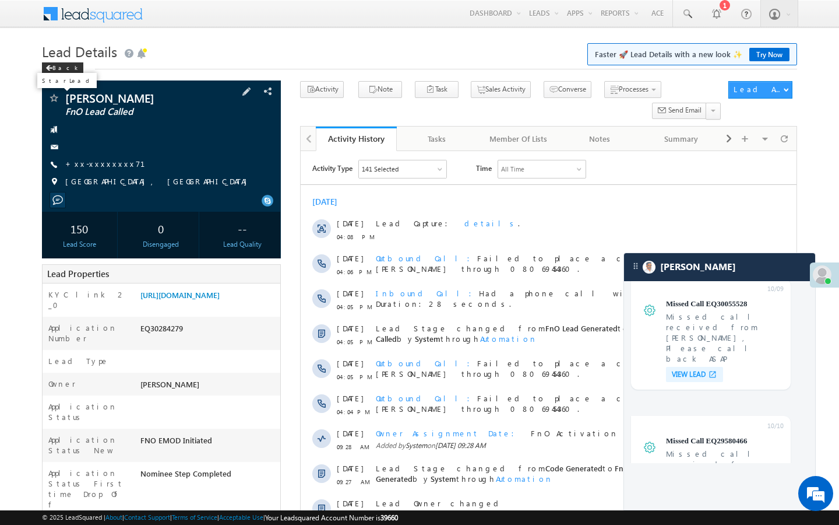
click at [55, 102] on span at bounding box center [54, 99] width 12 height 12
click at [59, 100] on div "Avijit Sarkar FnO Lead Called" at bounding box center [161, 98] width 227 height 12
click at [54, 100] on span at bounding box center [54, 99] width 12 height 12
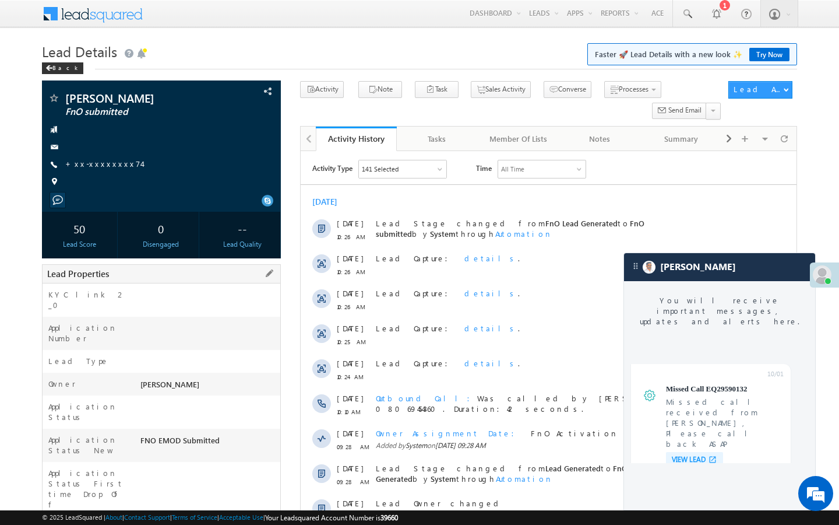
scroll to position [4489, 0]
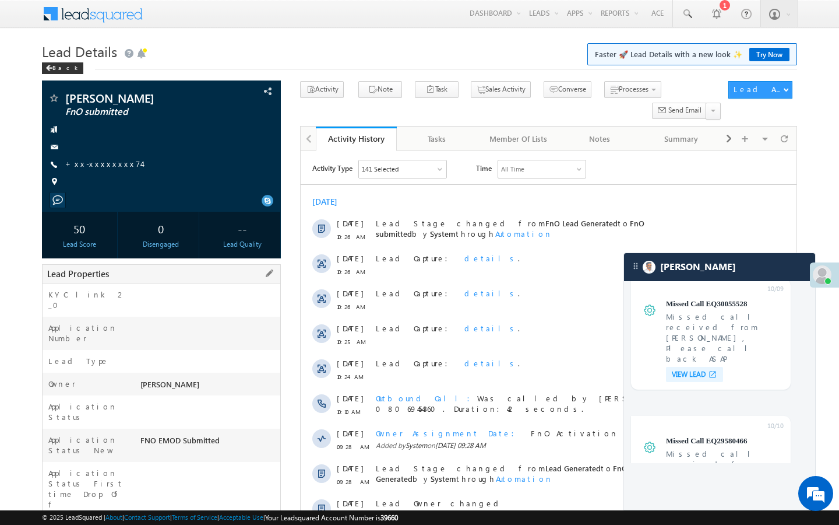
drag, startPoint x: 140, startPoint y: 466, endPoint x: 203, endPoint y: 465, distance: 63.0
click at [203, 522] on div "AAAJ738159" at bounding box center [209, 530] width 143 height 16
copy div "AAAJ738159"
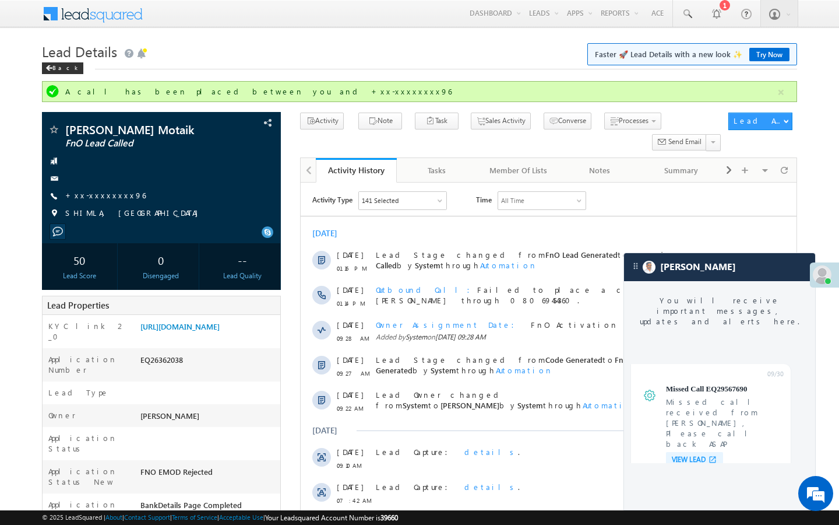
scroll to position [4739, 0]
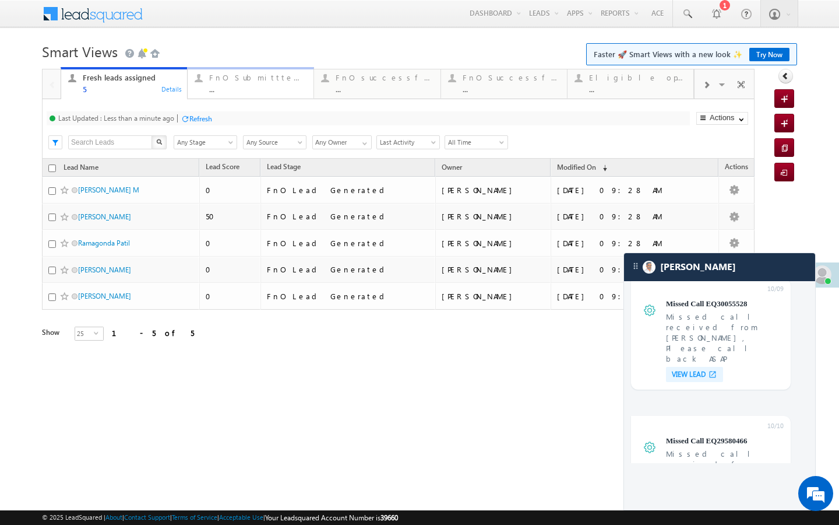
click at [221, 99] on link "FnO Submittted Leads ... Details" at bounding box center [250, 82] width 127 height 31
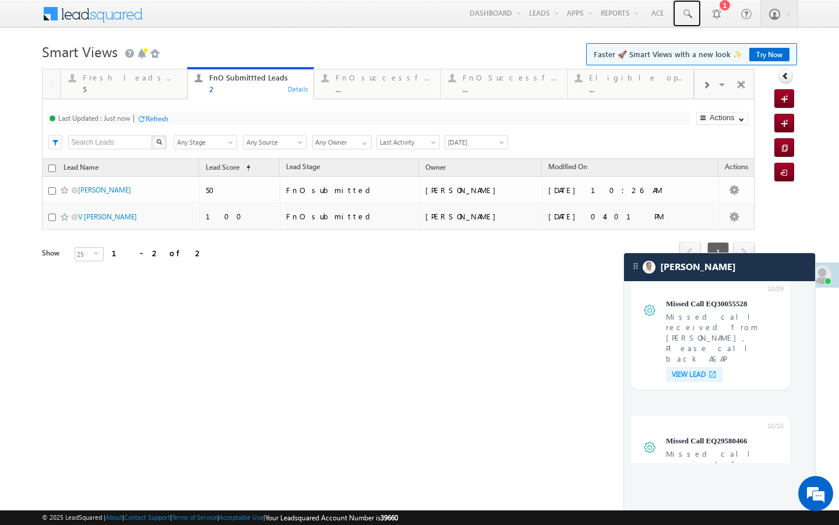
drag, startPoint x: 690, startPoint y: 13, endPoint x: 690, endPoint y: 460, distance: 447.7
click at [687, 19] on span at bounding box center [687, 14] width 12 height 12
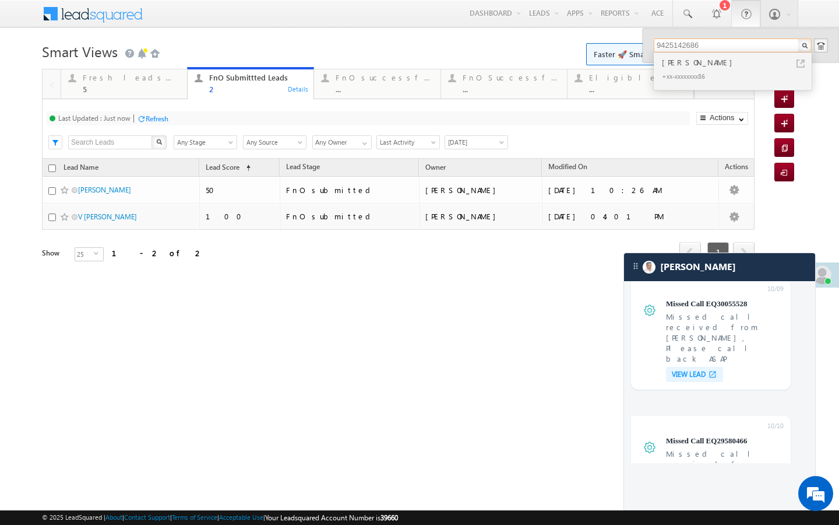
type input "9425142686"
click at [152, 99] on div "Fresh leads assigned 5 Details FnO Submittted Leads 2 Details FnO successful to…" at bounding box center [378, 82] width 634 height 33
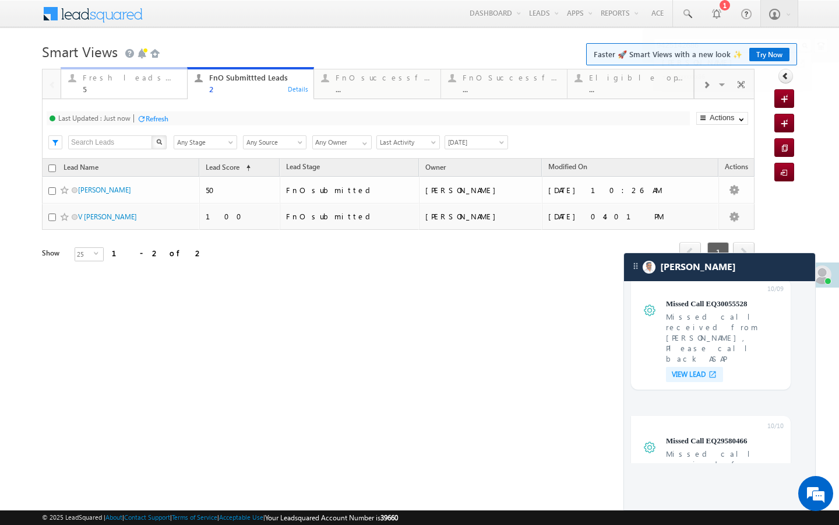
drag, startPoint x: 159, startPoint y: 93, endPoint x: 161, endPoint y: 124, distance: 30.9
click at [159, 93] on div "5" at bounding box center [131, 89] width 97 height 9
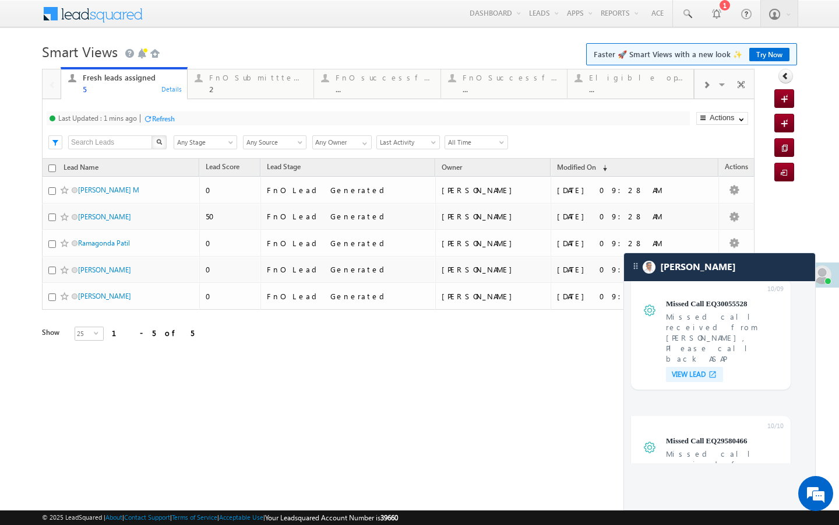
click at [168, 118] on div "Refresh" at bounding box center [163, 118] width 23 height 9
click at [213, 86] on div "2" at bounding box center [257, 89] width 97 height 9
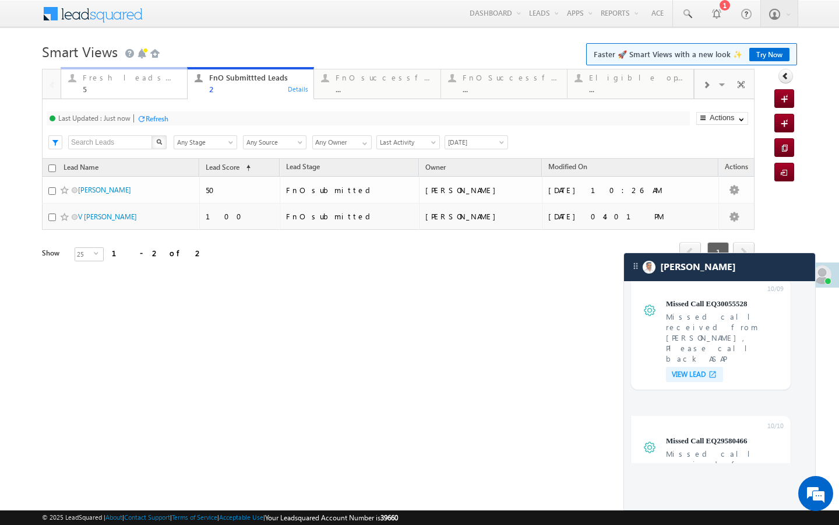
click at [140, 83] on div "Fresh leads assigned 5" at bounding box center [131, 82] width 97 height 23
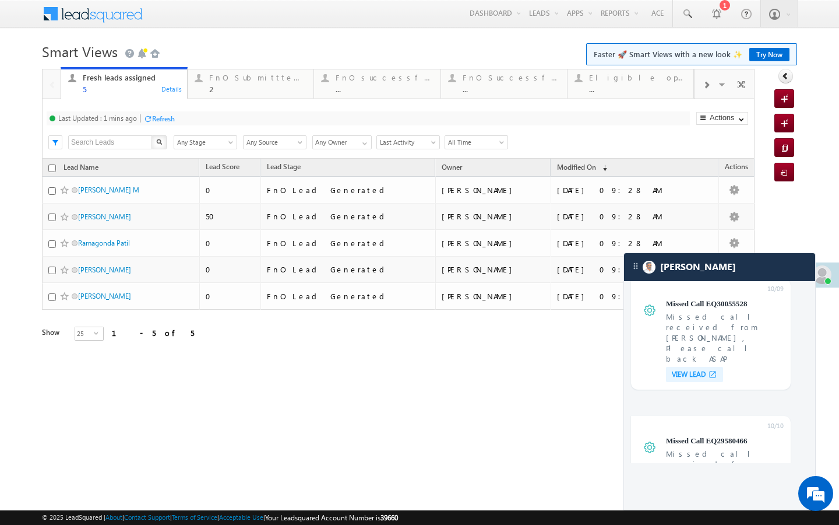
click at [169, 127] on div "Last Updated : 1 mins ago Refresh Refreshing... Search X Lead Stage Any Stage A…" at bounding box center [398, 128] width 713 height 59
click at [169, 119] on div "Refresh" at bounding box center [163, 118] width 23 height 9
click at [202, 85] on div at bounding box center [198, 78] width 15 height 15
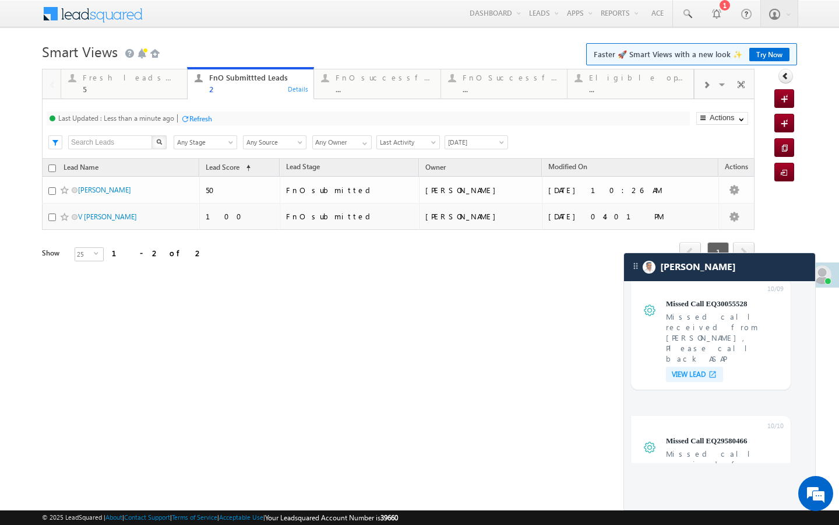
click at [189, 115] on div at bounding box center [185, 118] width 9 height 9
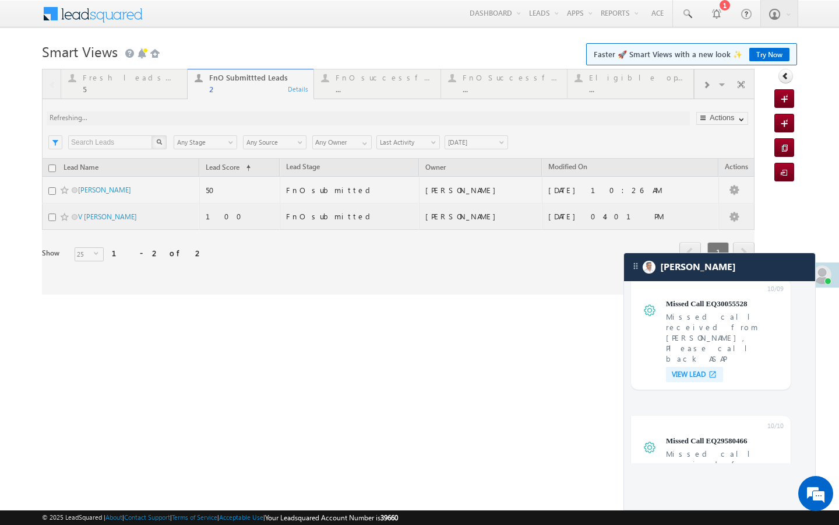
click at [164, 89] on div at bounding box center [398, 182] width 713 height 226
click at [176, 91] on div at bounding box center [398, 182] width 713 height 226
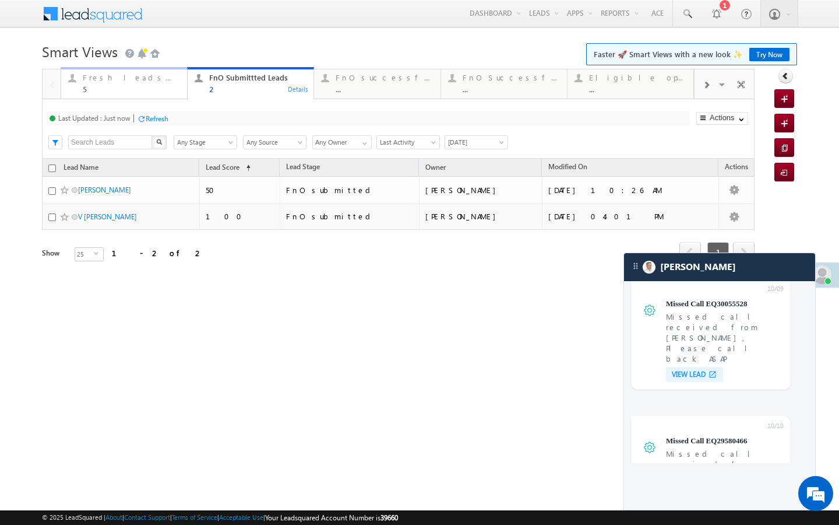
click at [174, 92] on div "5" at bounding box center [131, 89] width 97 height 9
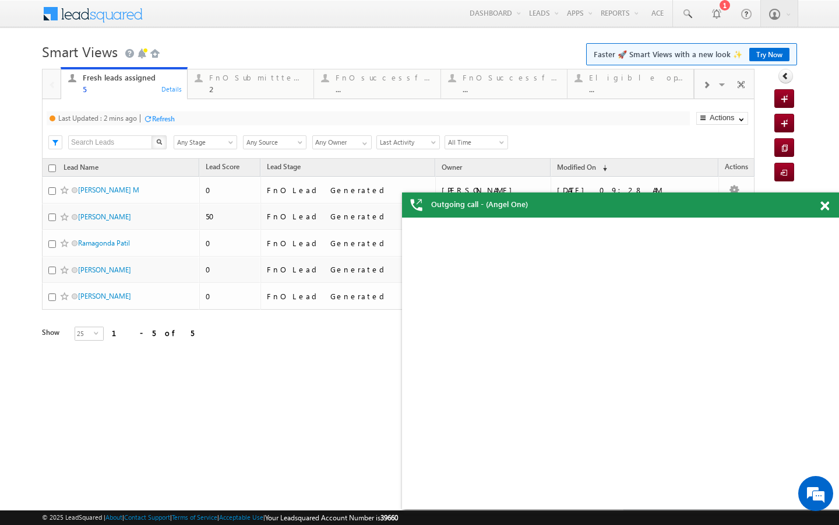
click at [164, 120] on div "Refresh" at bounding box center [163, 118] width 23 height 9
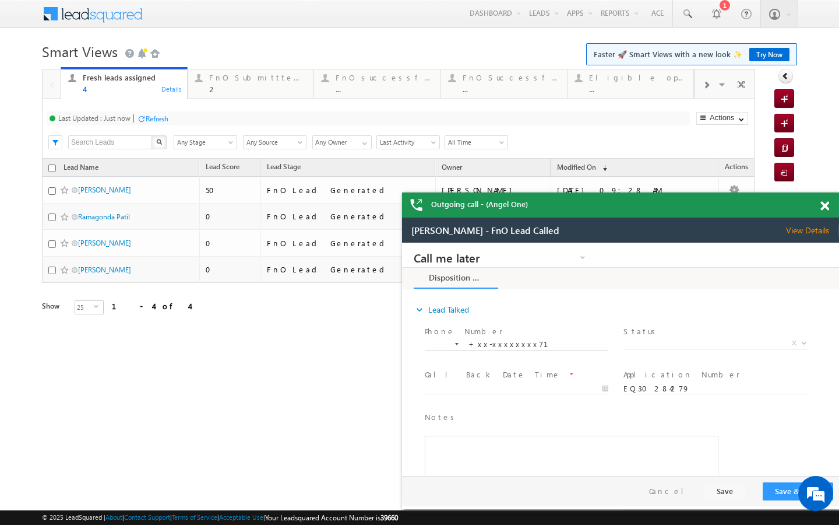
click at [156, 119] on div "Refresh" at bounding box center [157, 118] width 23 height 9
click at [228, 90] on div "2" at bounding box center [257, 89] width 97 height 9
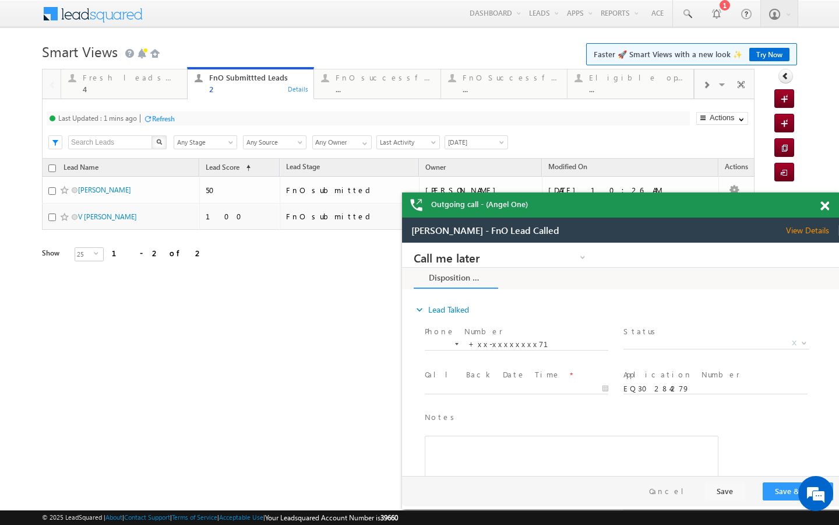
click at [167, 119] on div "Refresh" at bounding box center [163, 118] width 23 height 9
click at [398, 91] on div "..." at bounding box center [384, 89] width 97 height 9
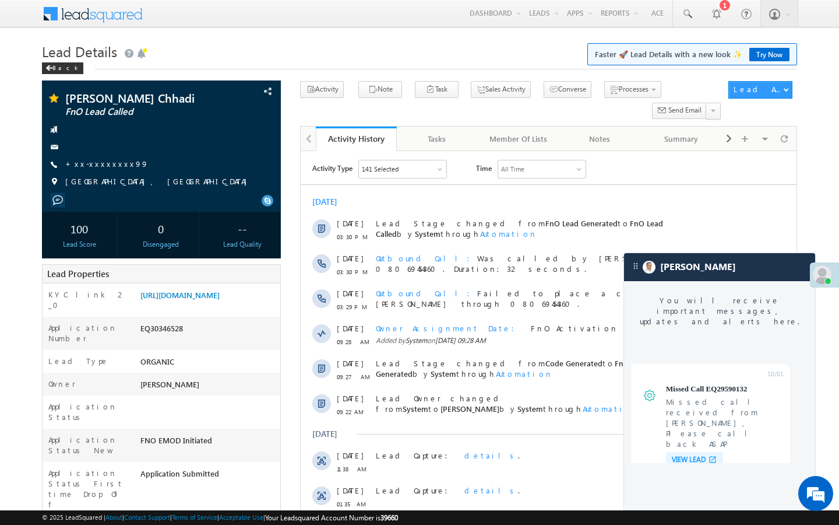
scroll to position [4489, 0]
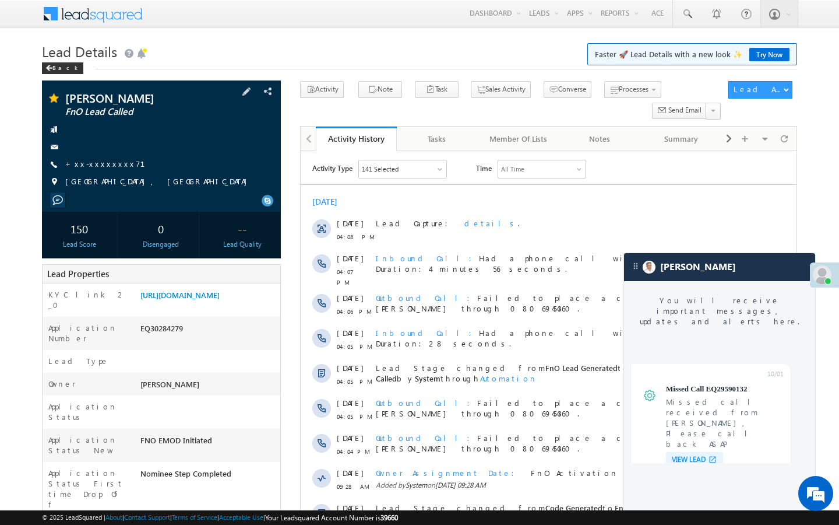
scroll to position [4489, 0]
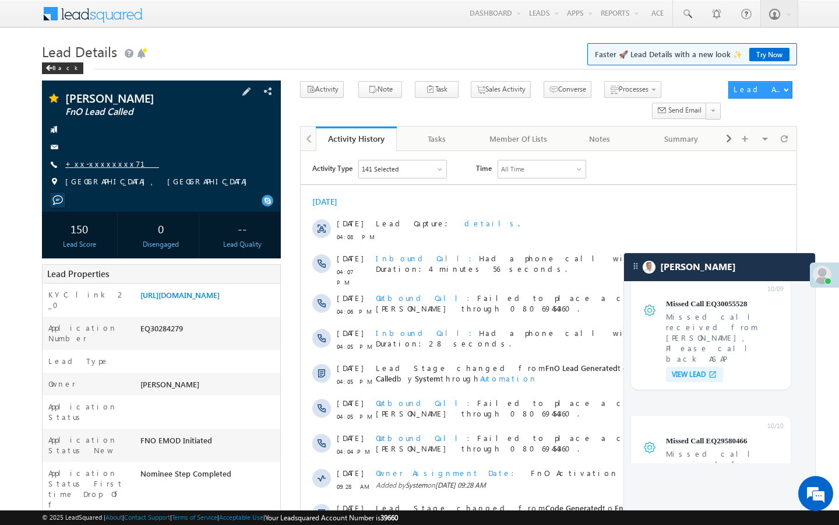
click at [106, 167] on link "+xx-xxxxxxxx71" at bounding box center [112, 164] width 94 height 10
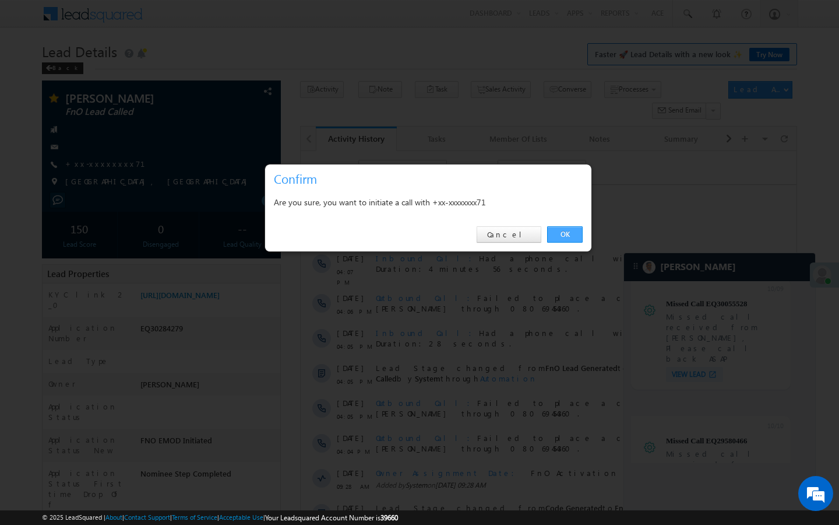
click at [563, 233] on link "OK" at bounding box center [565, 234] width 36 height 16
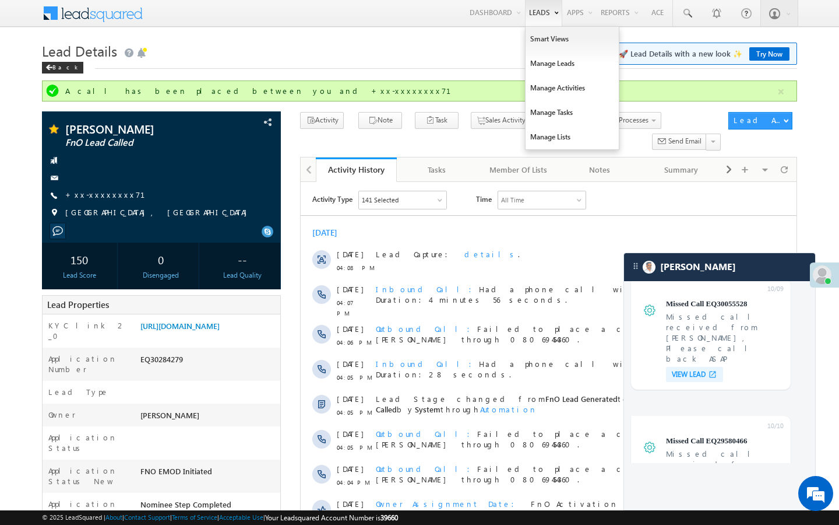
scroll to position [0, 0]
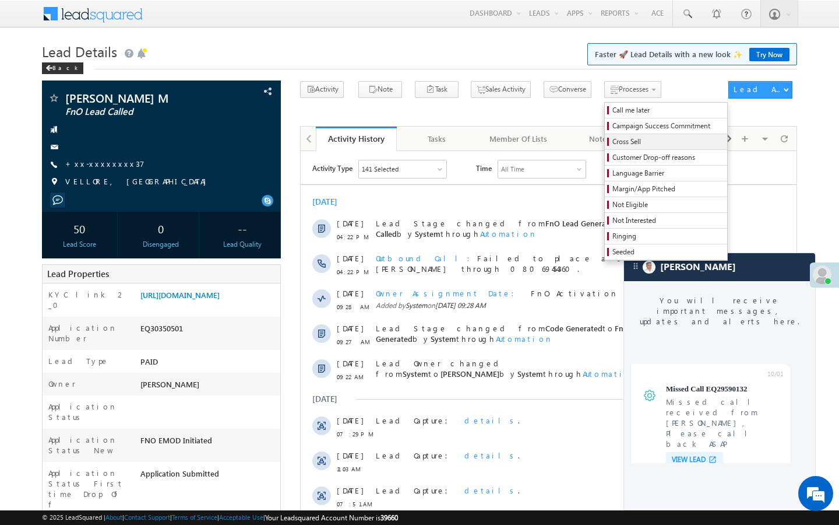
scroll to position [4489, 0]
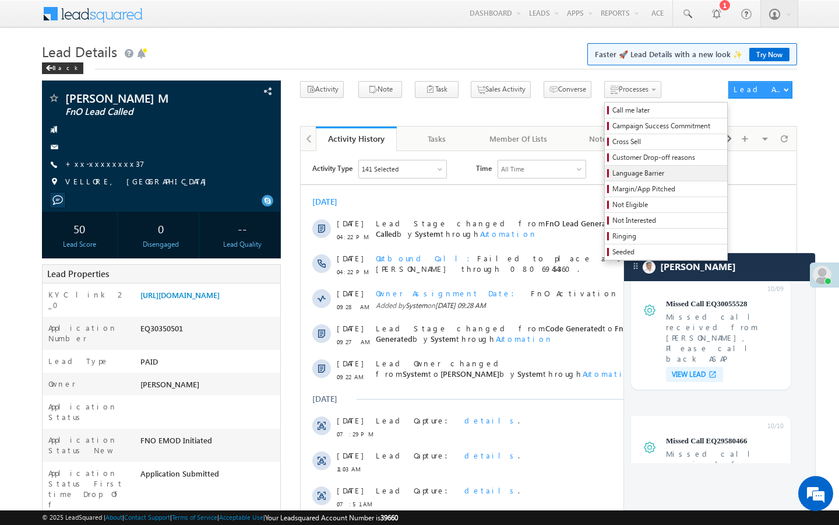
click at [614, 175] on span "Language Barrier" at bounding box center [668, 173] width 111 height 10
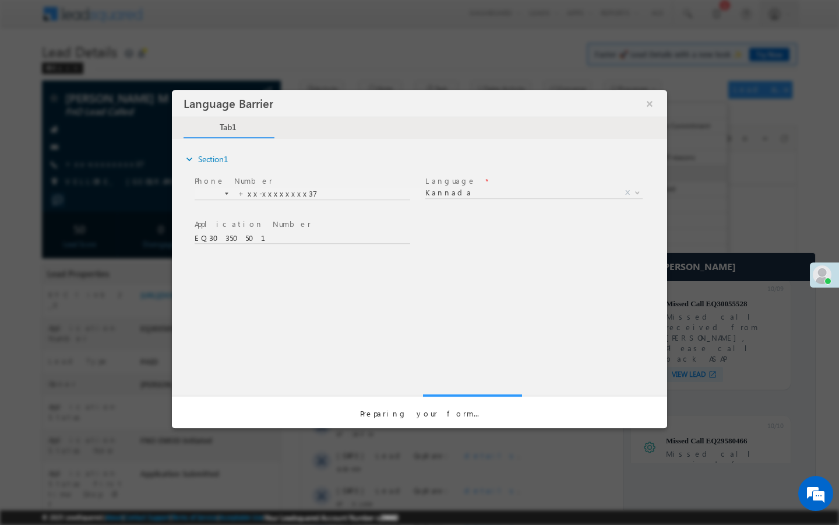
scroll to position [0, 0]
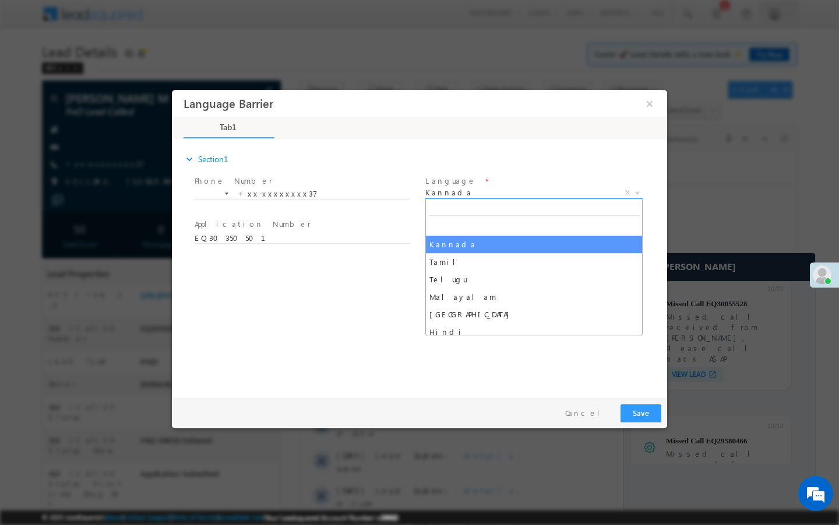
click at [582, 191] on span "Kannada" at bounding box center [520, 192] width 189 height 10
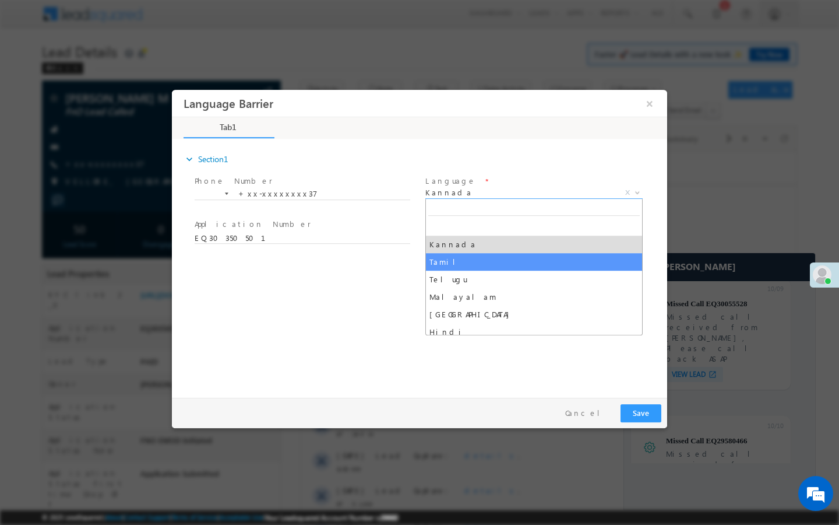
select select "Tamil"
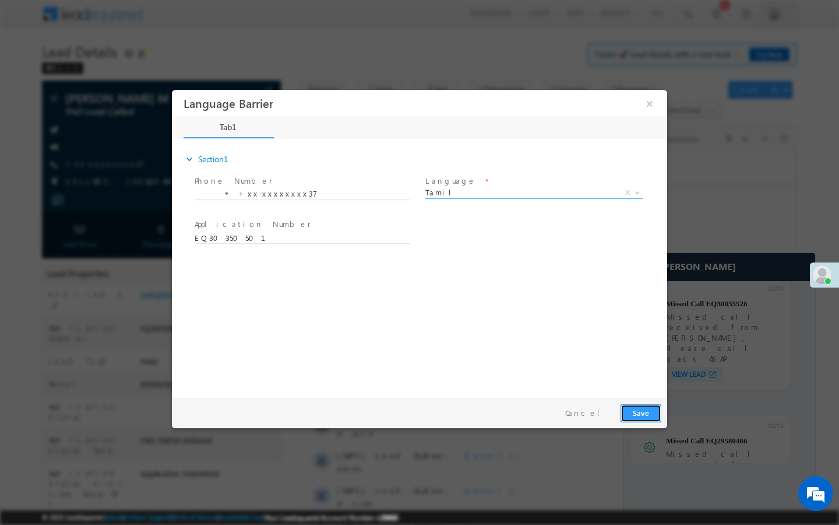
click at [633, 408] on button "Save" at bounding box center [641, 413] width 41 height 18
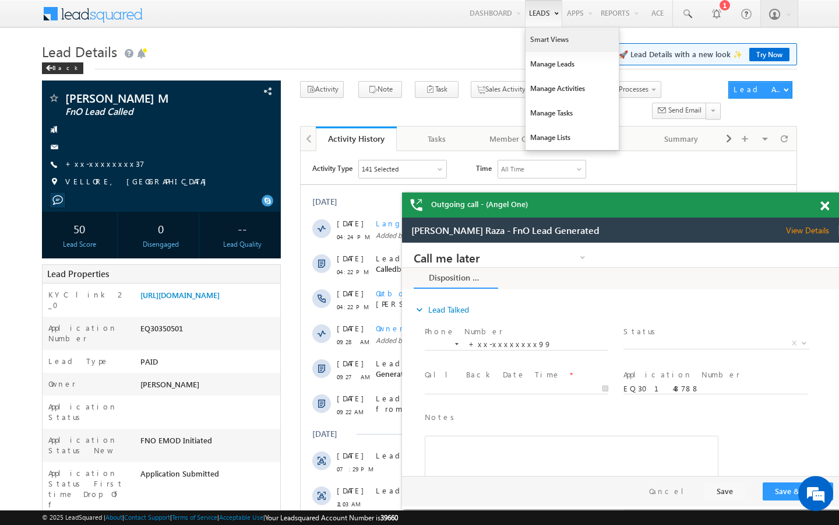
click at [541, 38] on link "Smart Views" at bounding box center [572, 39] width 93 height 24
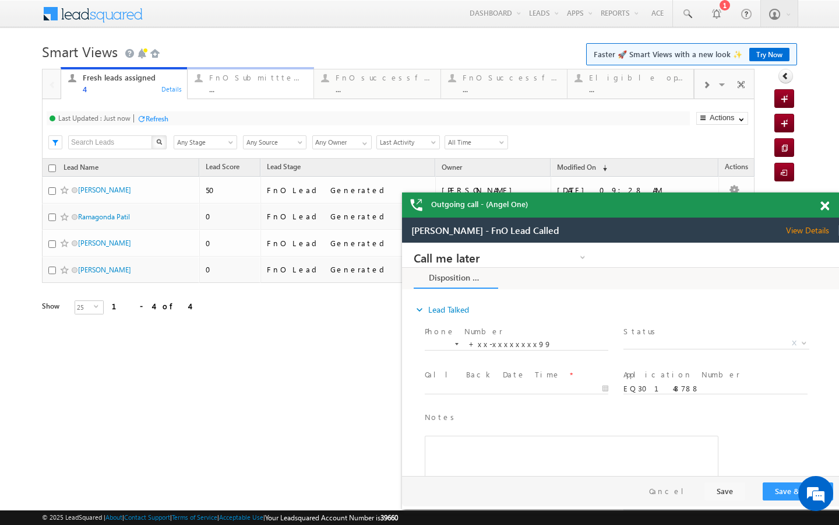
click at [241, 97] on link "FnO Submittted Leads ... Details" at bounding box center [250, 82] width 127 height 31
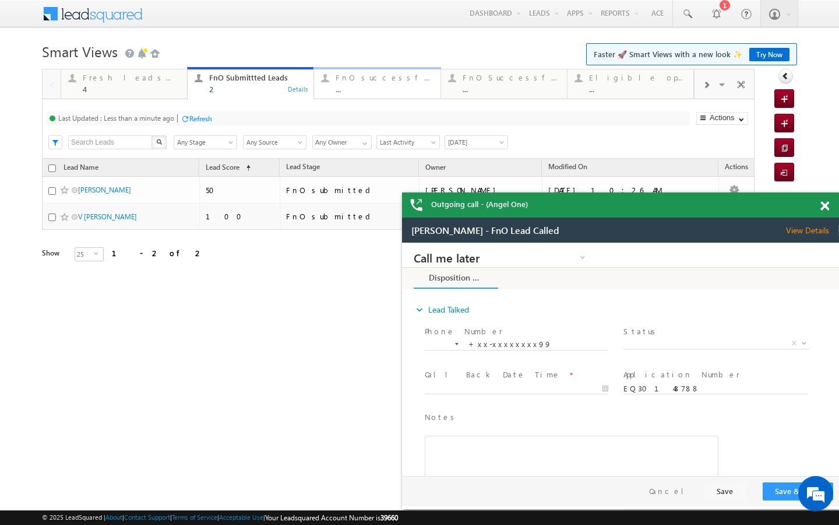
click at [329, 87] on div "FnO successful today Leads ... Details" at bounding box center [377, 82] width 124 height 23
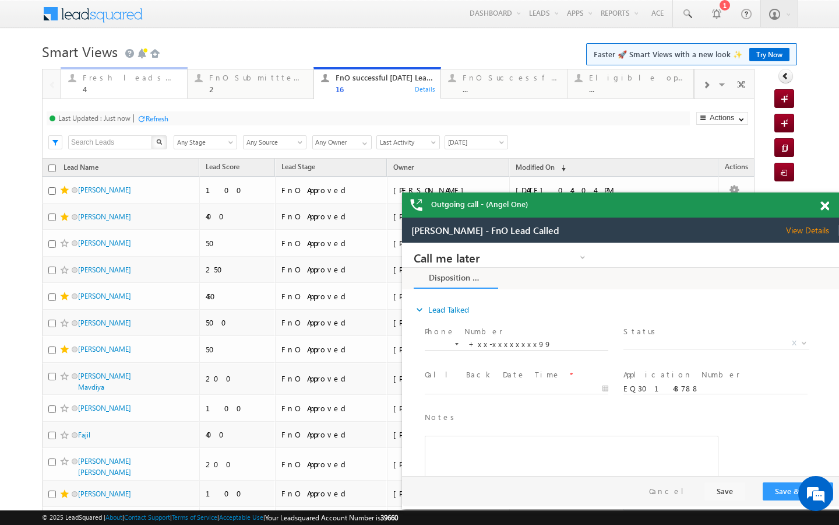
click at [153, 89] on div "4" at bounding box center [131, 89] width 97 height 9
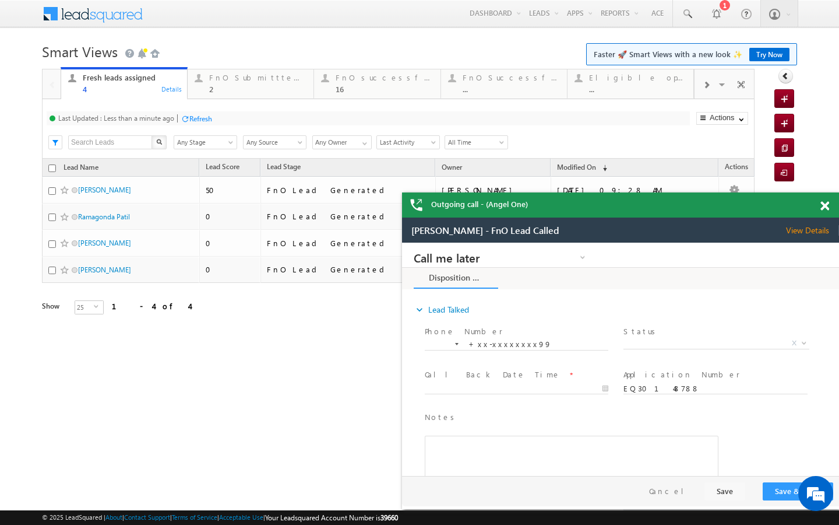
click at [194, 118] on div "Refresh" at bounding box center [200, 118] width 23 height 9
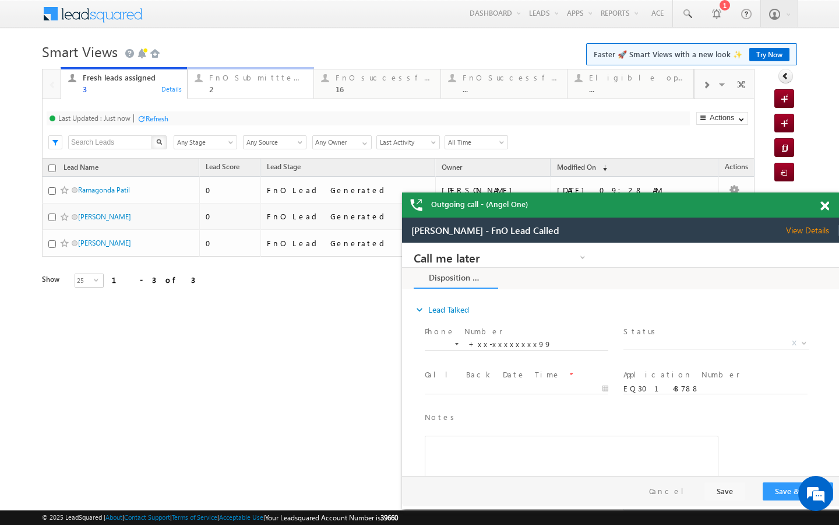
click at [262, 91] on div "2" at bounding box center [257, 89] width 97 height 9
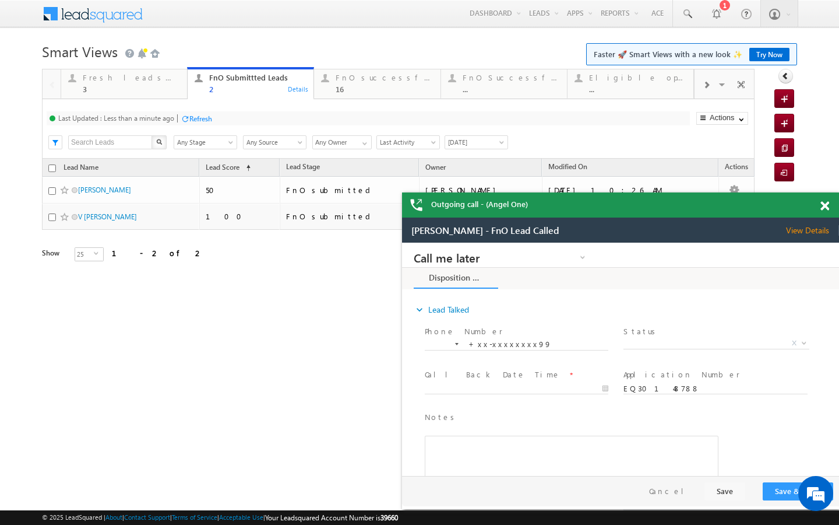
click at [194, 117] on div "Refresh" at bounding box center [200, 118] width 23 height 9
click at [175, 84] on div "Fresh leads assigned 3" at bounding box center [131, 82] width 97 height 23
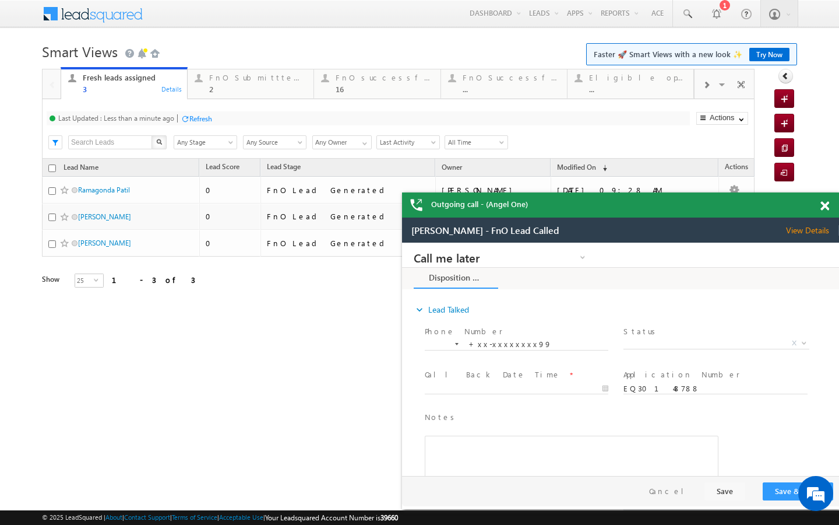
click at [193, 117] on div "Refresh" at bounding box center [200, 118] width 23 height 9
click at [215, 97] on link "FnO Submittted Leads 2 Details" at bounding box center [250, 82] width 127 height 31
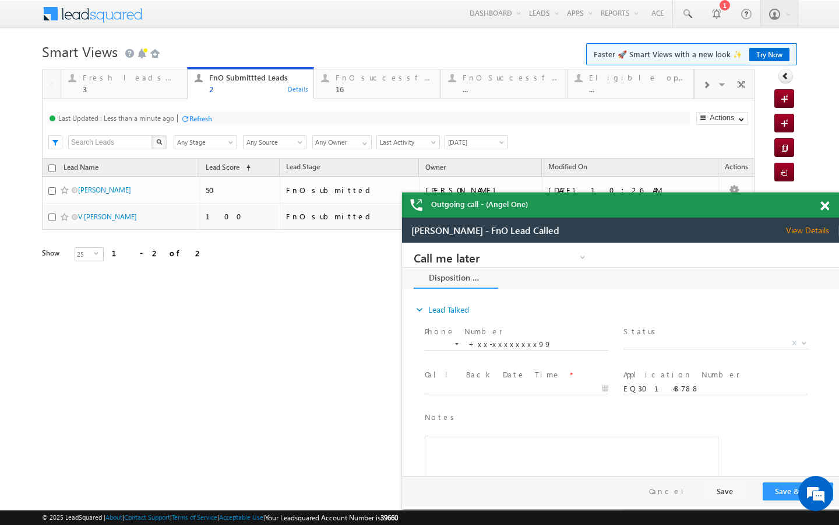
click at [185, 121] on div at bounding box center [185, 118] width 9 height 9
drag, startPoint x: 333, startPoint y: 80, endPoint x: 293, endPoint y: 112, distance: 51.3
click at [333, 80] on div "FnO successful today Leads 16 Details" at bounding box center [377, 82] width 124 height 23
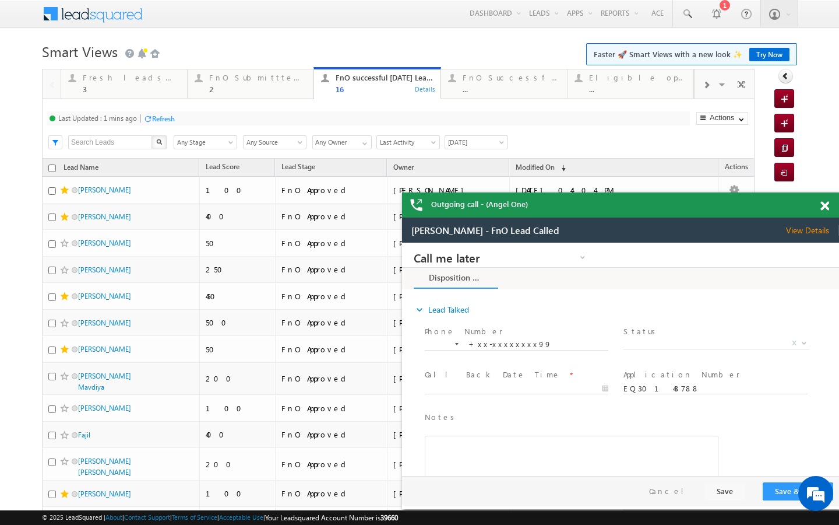
click at [163, 114] on div "Refresh" at bounding box center [163, 118] width 23 height 9
click at [173, 100] on div "Last Updated : Less than a minute ago Refresh Refreshing... Search X Lead Stage…" at bounding box center [398, 128] width 713 height 59
click at [171, 83] on div "Fresh leads assigned 3" at bounding box center [131, 82] width 97 height 23
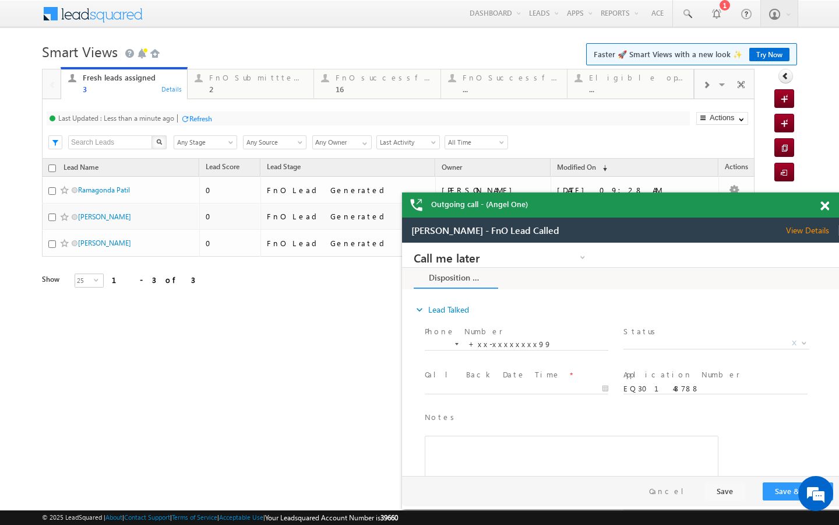
click at [186, 118] on div at bounding box center [185, 118] width 9 height 9
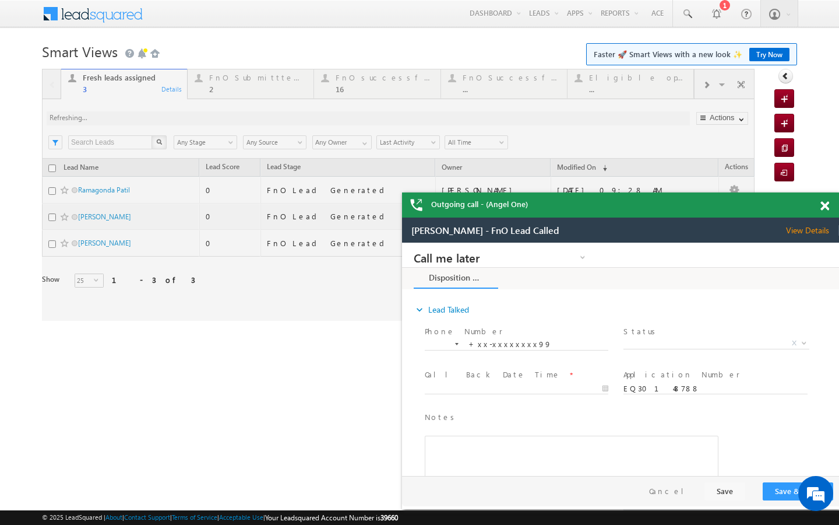
click at [226, 89] on div at bounding box center [398, 195] width 713 height 252
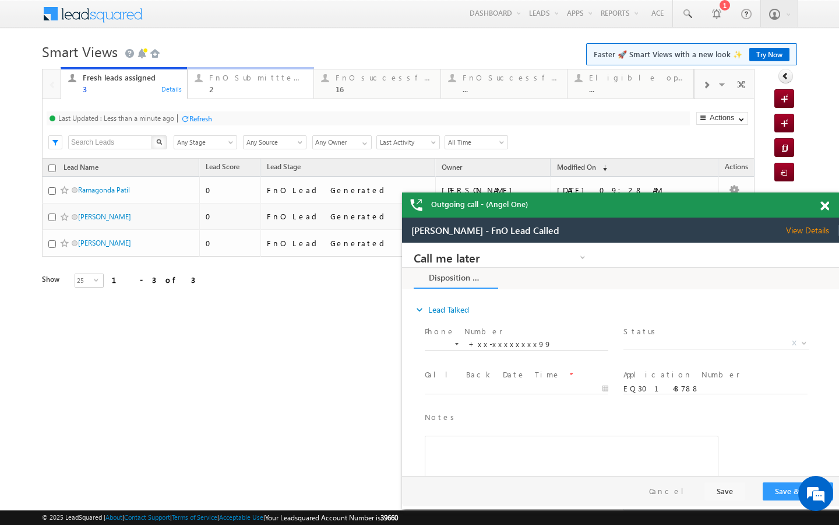
click at [227, 83] on div "FnO Submittted Leads 2" at bounding box center [257, 82] width 97 height 23
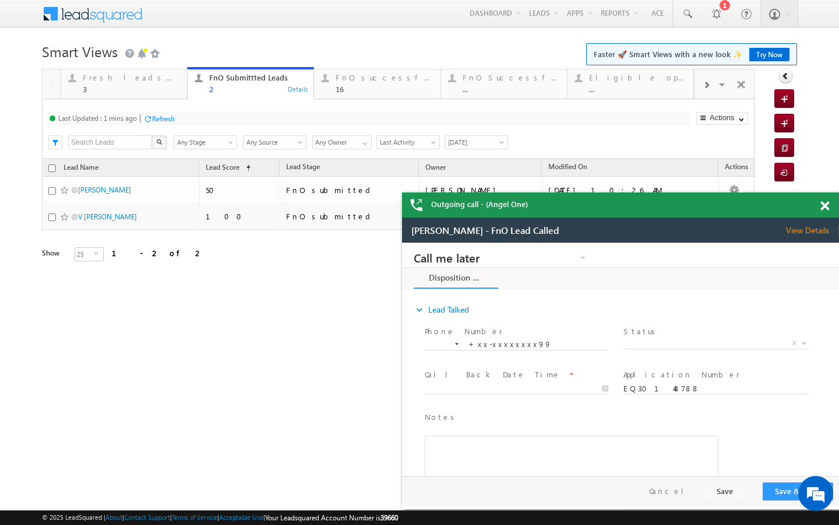
click at [174, 121] on div "Refresh" at bounding box center [163, 118] width 23 height 9
click at [153, 97] on link "Fresh leads assigned 3 Details" at bounding box center [124, 82] width 127 height 31
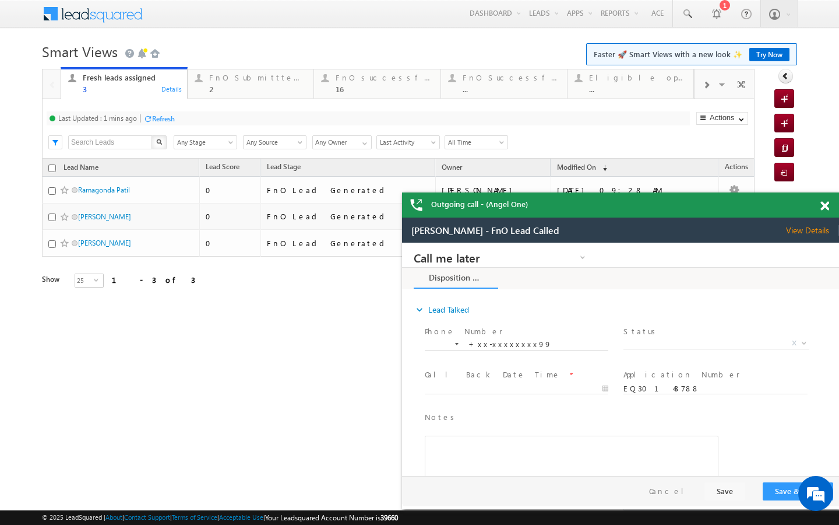
click at [168, 112] on div "Refresh" at bounding box center [158, 117] width 31 height 11
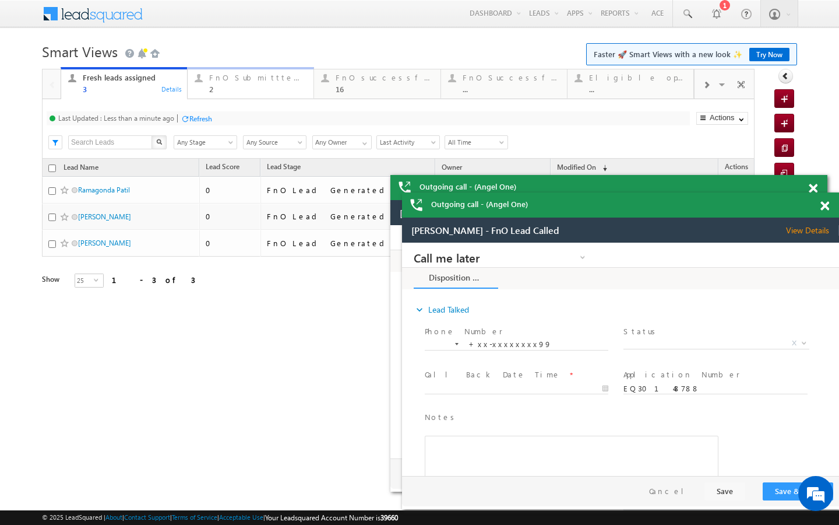
click at [214, 90] on div "2" at bounding box center [257, 89] width 97 height 9
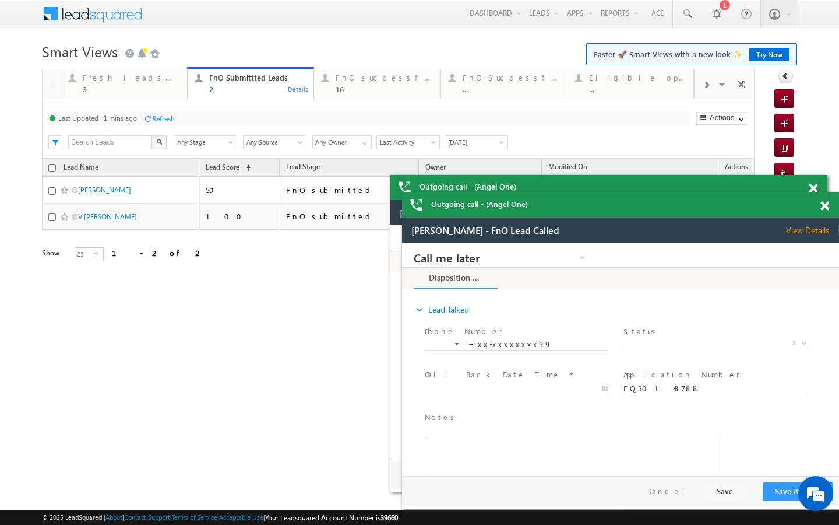
click at [170, 121] on div "Refresh" at bounding box center [163, 118] width 23 height 9
drag, startPoint x: 352, startPoint y: 90, endPoint x: 251, endPoint y: 120, distance: 105.3
click at [352, 90] on div "16" at bounding box center [384, 89] width 97 height 9
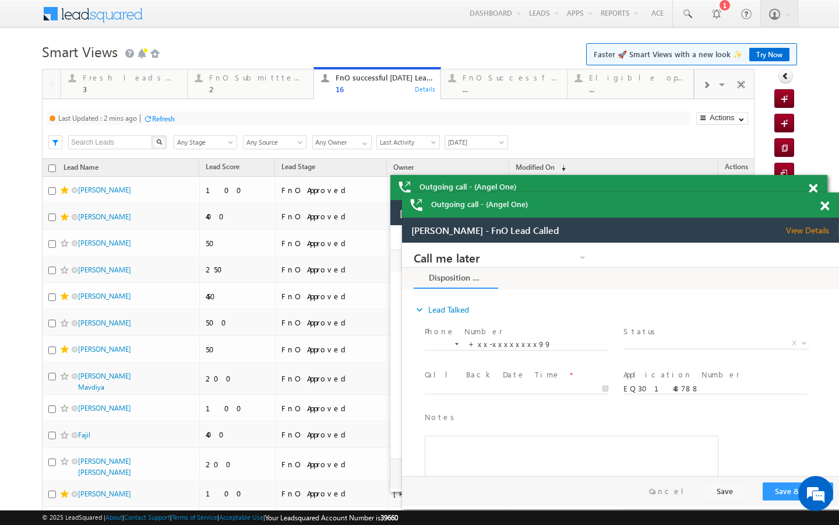
click at [173, 117] on div "Refresh" at bounding box center [163, 118] width 23 height 9
click at [237, 93] on div "2" at bounding box center [257, 89] width 97 height 9
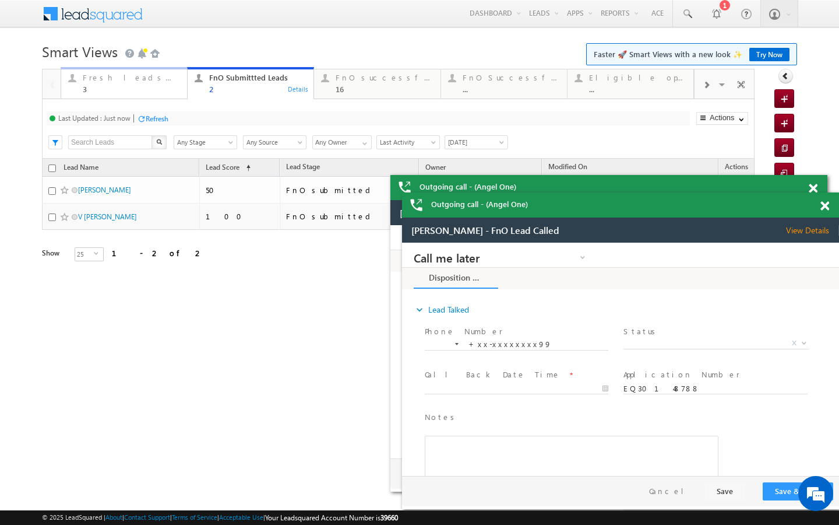
click at [171, 87] on div "3" at bounding box center [131, 89] width 97 height 9
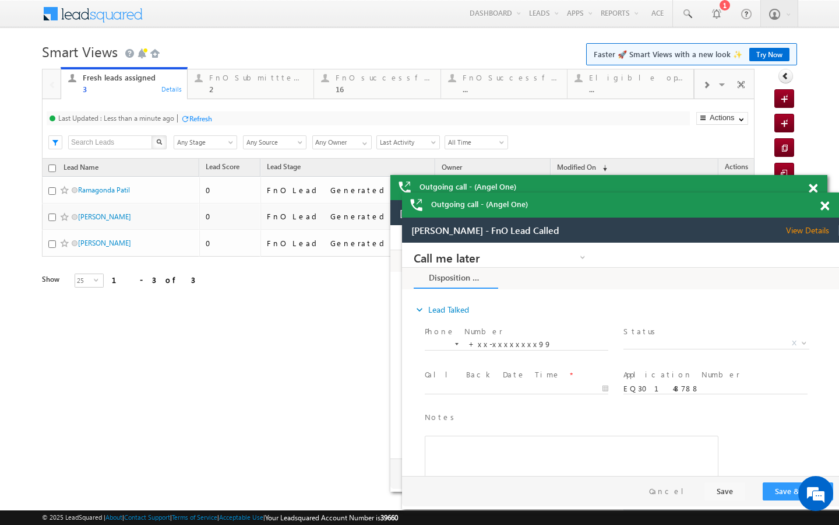
click at [201, 112] on div "Last Updated : Less than a minute ago Refresh Refreshing..." at bounding box center [369, 118] width 644 height 14
click at [224, 103] on div "Last Updated : 1 mins ago Refresh Refreshing... Search X Lead Stage Any Stage A…" at bounding box center [398, 128] width 713 height 59
click at [231, 95] on link "FnO Submittted Leads 2 Details" at bounding box center [250, 82] width 127 height 31
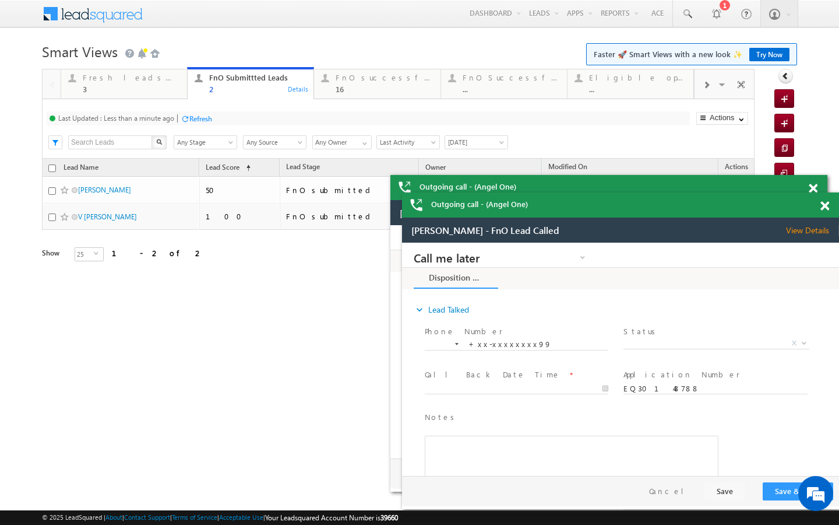
click at [184, 122] on div at bounding box center [185, 118] width 9 height 9
click at [157, 95] on link "Fresh leads assigned 3 Details" at bounding box center [124, 82] width 127 height 31
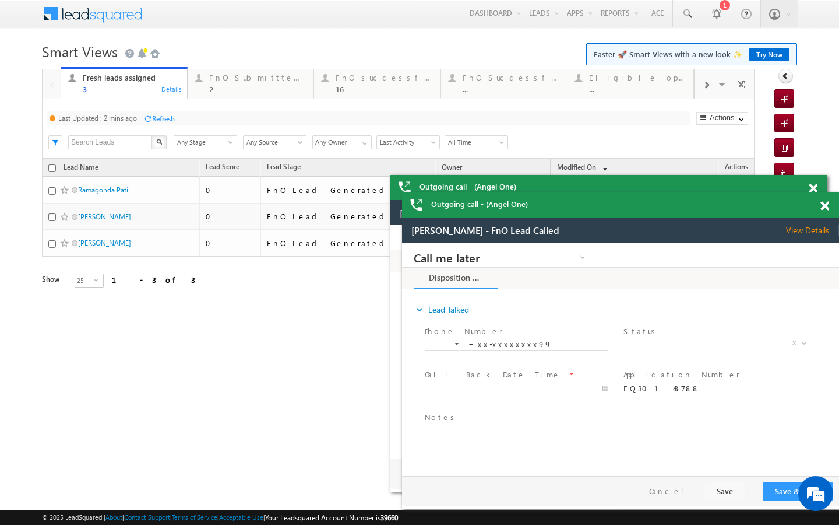
click at [168, 121] on div "Refresh" at bounding box center [163, 118] width 23 height 9
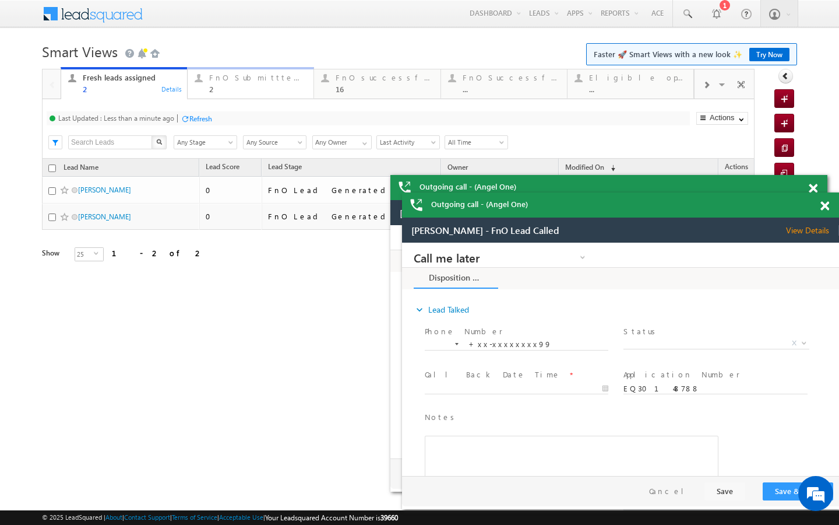
click at [239, 96] on link "FnO Submittted Leads 2 Details" at bounding box center [250, 82] width 127 height 31
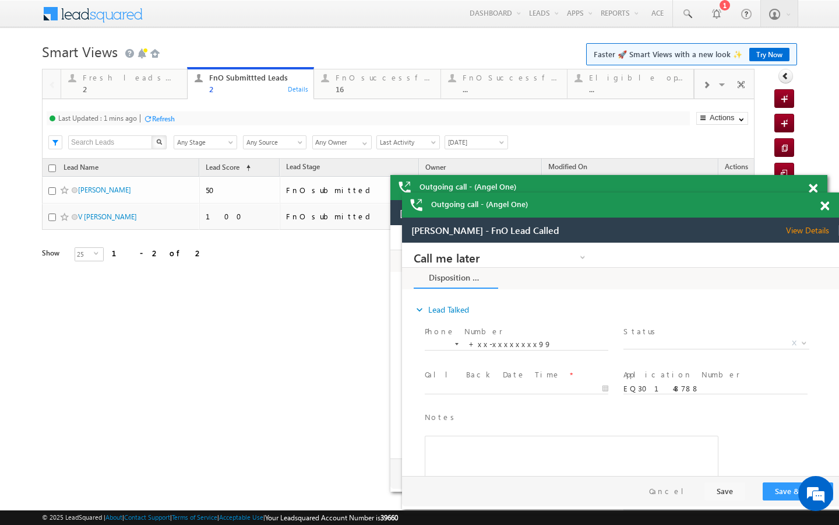
click at [169, 119] on div "Refresh" at bounding box center [163, 118] width 23 height 9
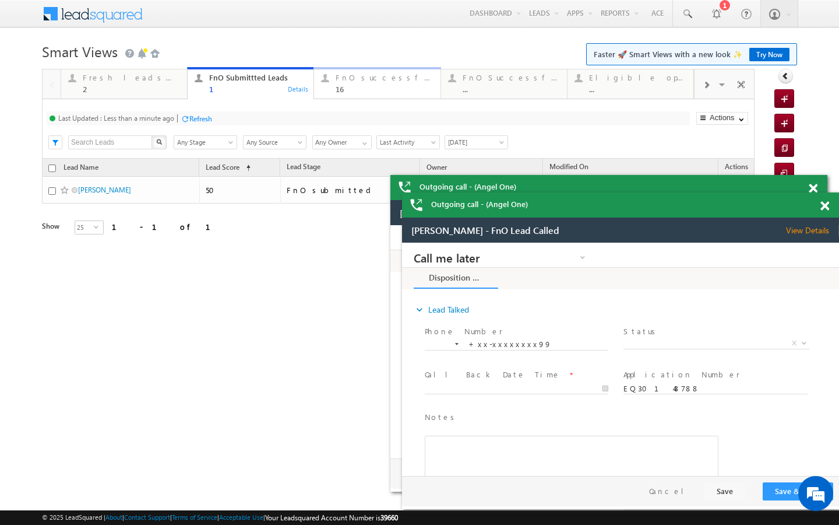
drag, startPoint x: 365, startPoint y: 79, endPoint x: 322, endPoint y: 111, distance: 53.7
click at [365, 79] on div "FnO successful today Leads" at bounding box center [384, 77] width 97 height 9
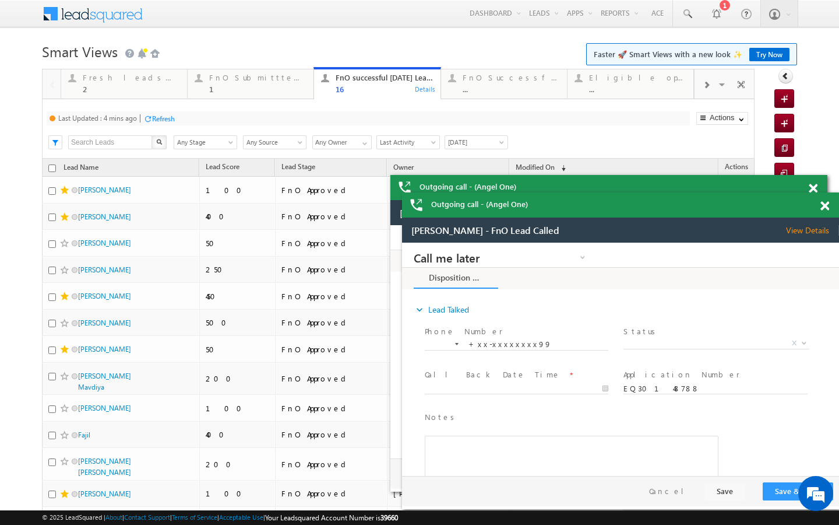
click at [168, 118] on div "Refresh" at bounding box center [163, 118] width 23 height 9
click at [168, 117] on div "Refresh" at bounding box center [157, 118] width 23 height 9
click at [249, 94] on link "FnO Submittted Leads 1 Details" at bounding box center [250, 82] width 127 height 31
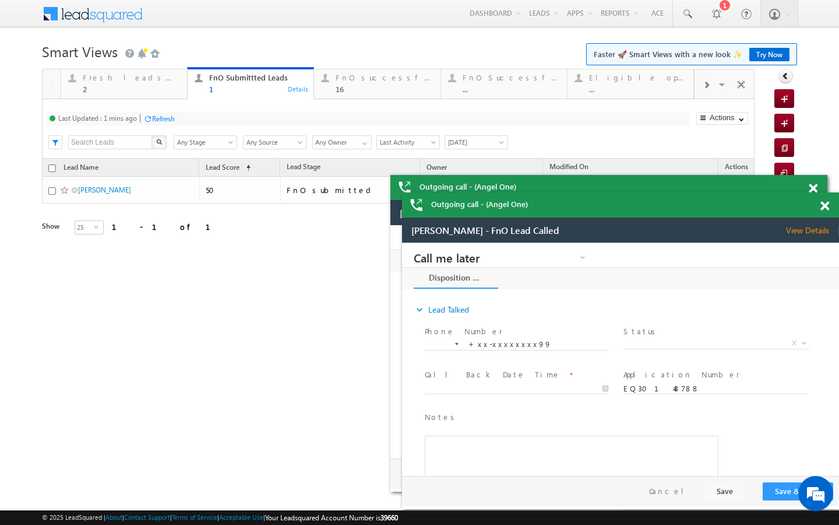
click at [179, 118] on div "Last Updated : 1 mins ago Refresh Refreshing..." at bounding box center [369, 118] width 644 height 14
click at [145, 94] on link "Fresh leads assigned 2 Details" at bounding box center [124, 82] width 127 height 31
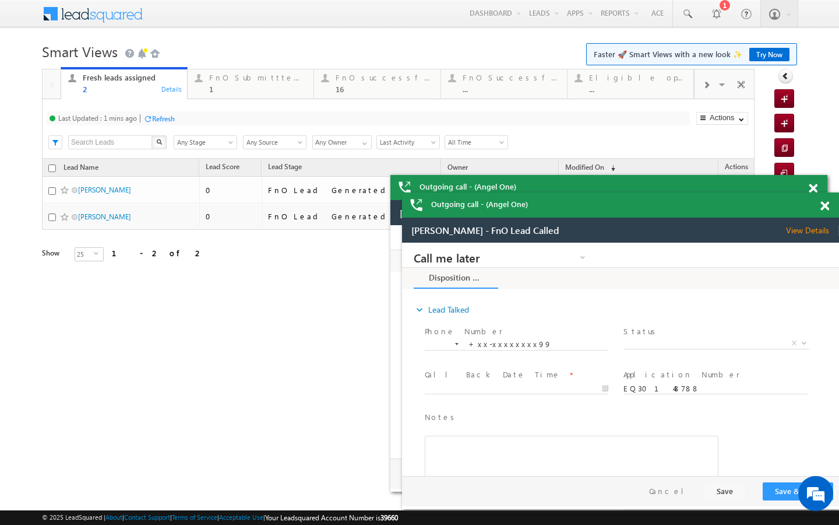
click at [173, 117] on div "Refresh" at bounding box center [163, 118] width 23 height 9
click at [243, 92] on div "1" at bounding box center [257, 89] width 97 height 9
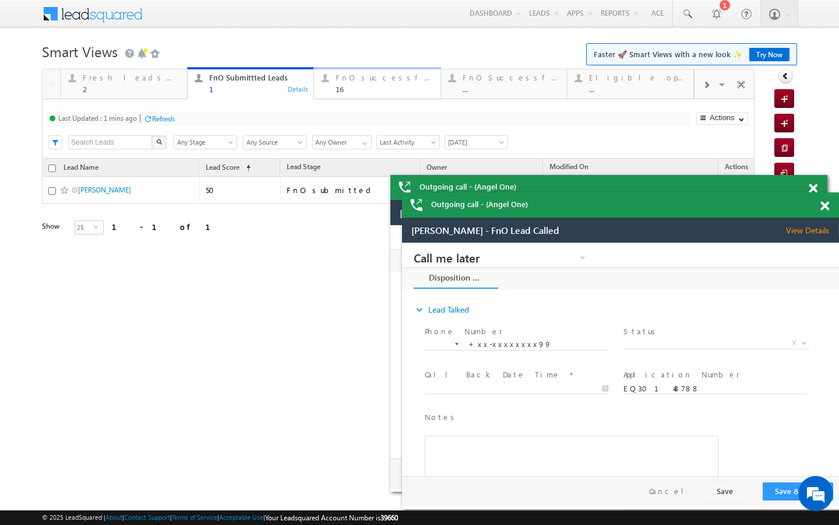
click at [347, 85] on div "16" at bounding box center [384, 89] width 97 height 9
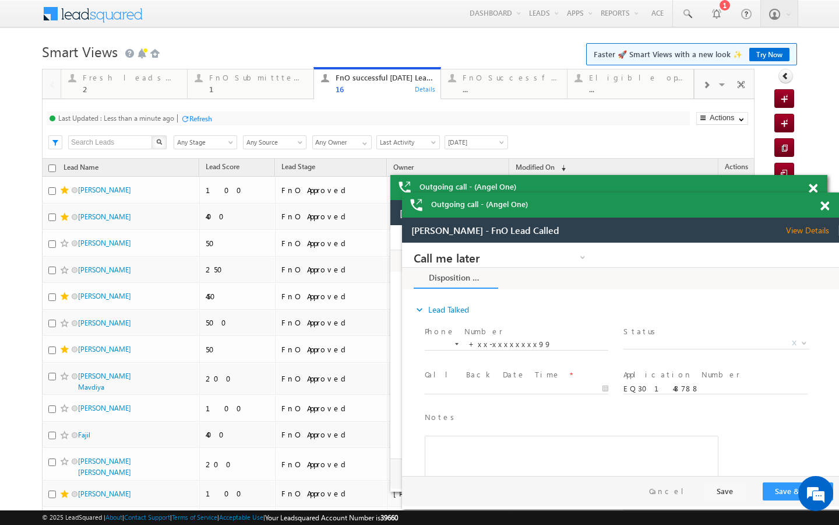
click at [196, 117] on div "Refresh" at bounding box center [200, 118] width 23 height 9
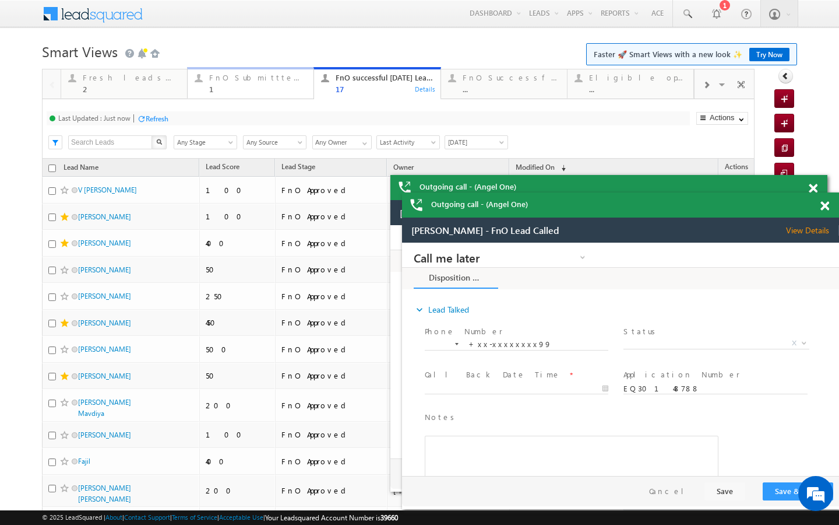
click at [273, 94] on link "FnO Submittted Leads 1 Details" at bounding box center [250, 82] width 127 height 31
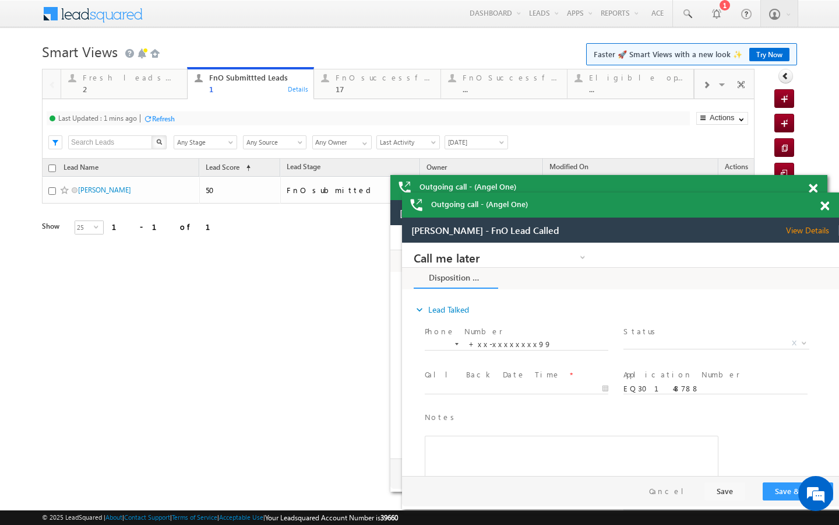
click at [705, 92] on div at bounding box center [706, 84] width 23 height 26
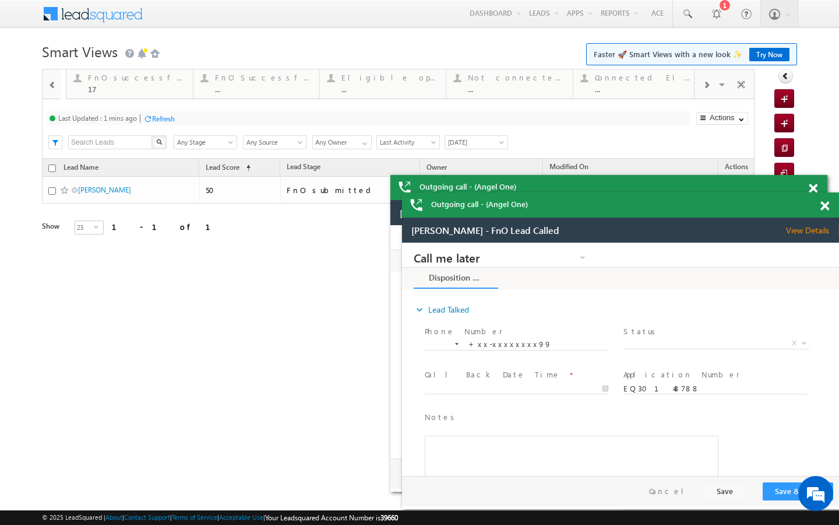
click at [705, 92] on div at bounding box center [706, 84] width 23 height 26
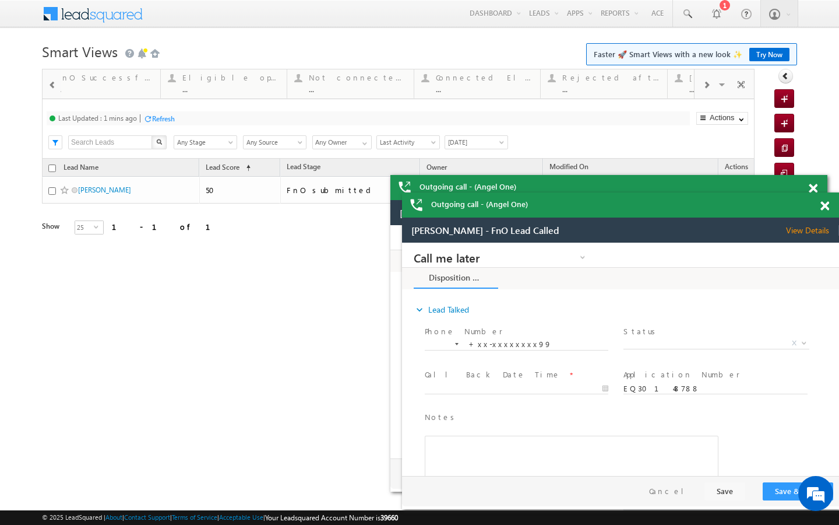
click at [705, 92] on div at bounding box center [706, 84] width 23 height 26
click at [705, 92] on div "Visible Tabs Fresh leads assigned Default FnO Submittted Leads Default FnO succ…" at bounding box center [725, 83] width 61 height 28
click at [670, 90] on div "..." at bounding box center [638, 89] width 97 height 9
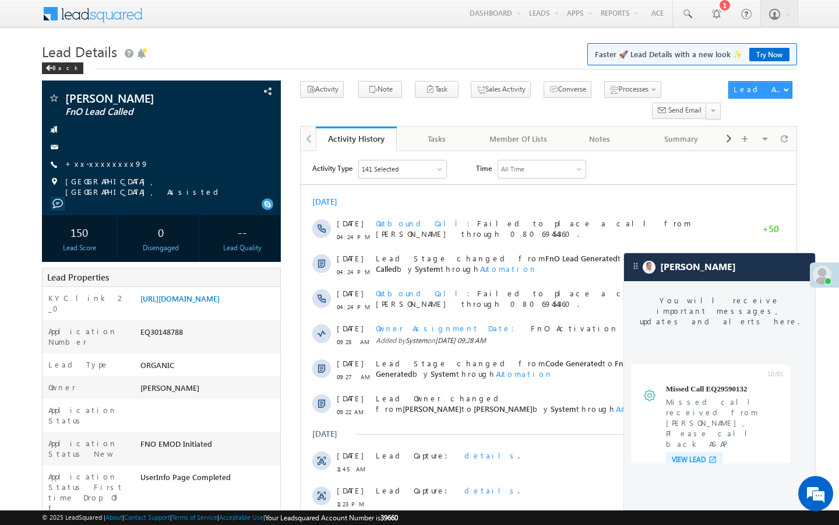
scroll to position [4489, 0]
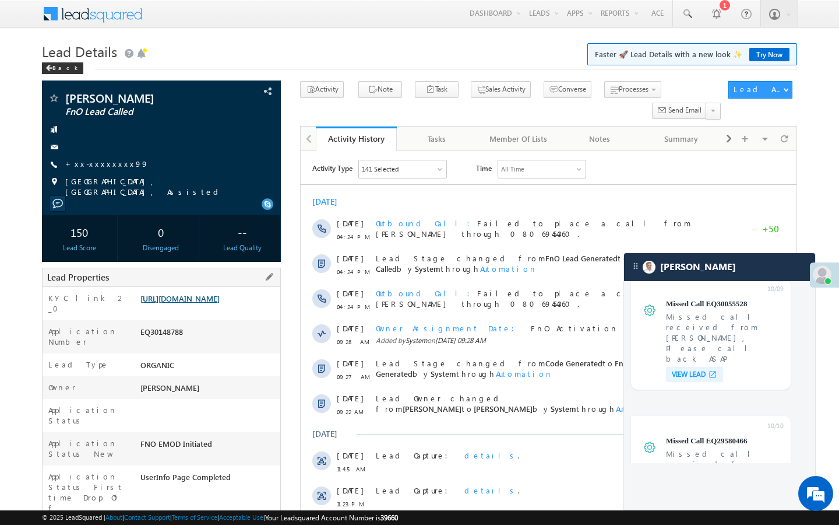
click at [209, 303] on link "[URL][DOMAIN_NAME]" at bounding box center [179, 298] width 79 height 10
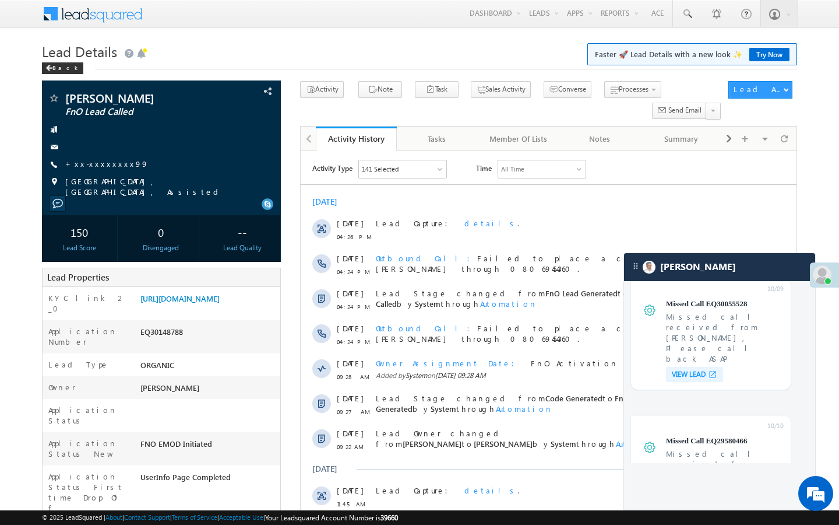
click at [69, 96] on div at bounding box center [72, 96] width 6 height 3
click at [55, 99] on span at bounding box center [54, 99] width 12 height 12
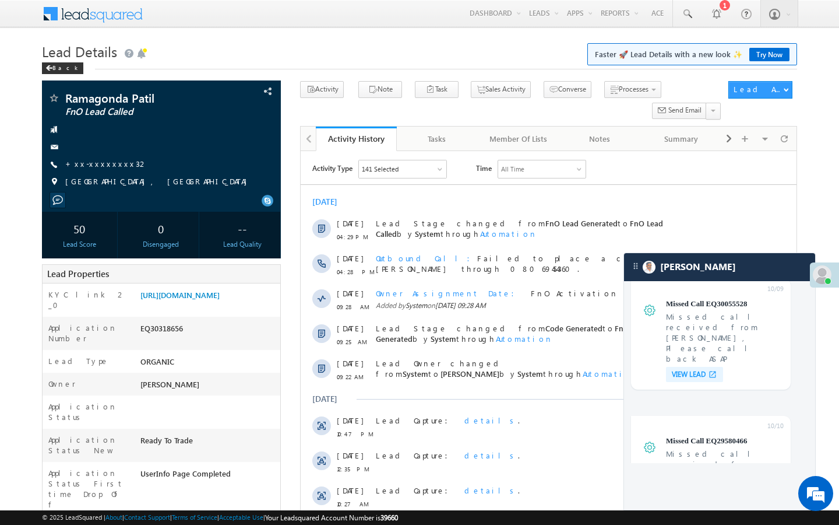
scroll to position [4728, 0]
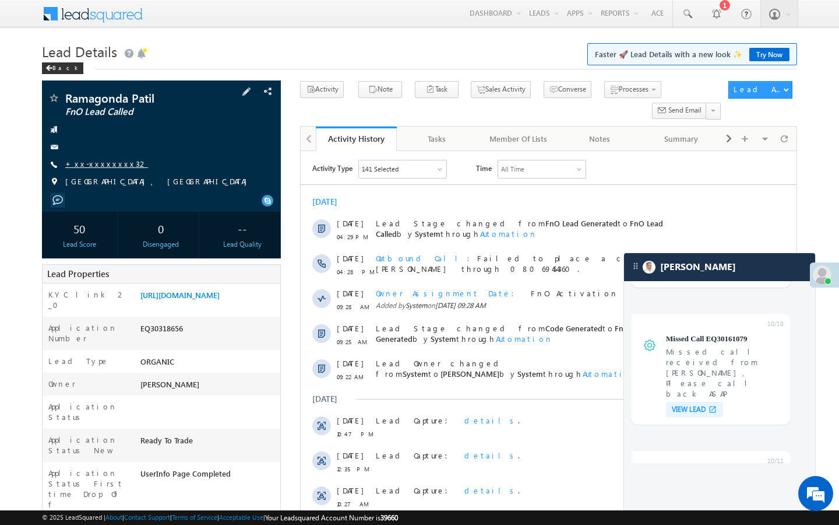
click at [97, 166] on link "+xx-xxxxxxxx32" at bounding box center [106, 164] width 83 height 10
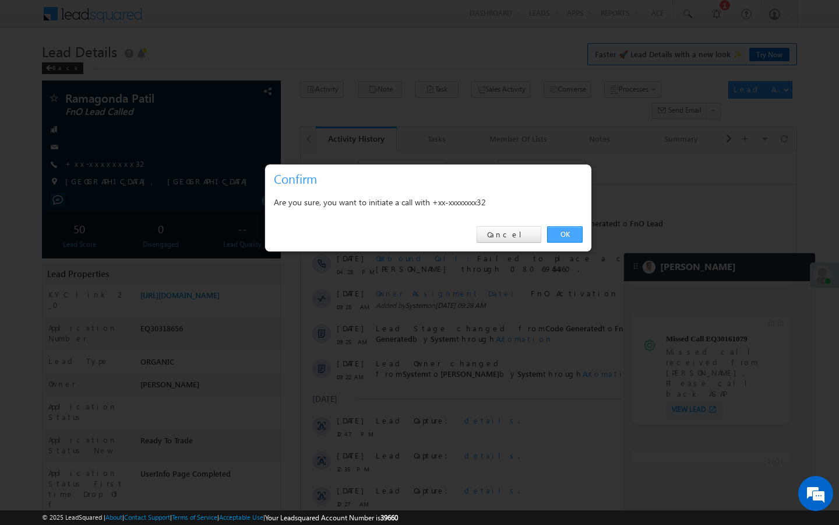
click at [571, 234] on link "OK" at bounding box center [565, 234] width 36 height 16
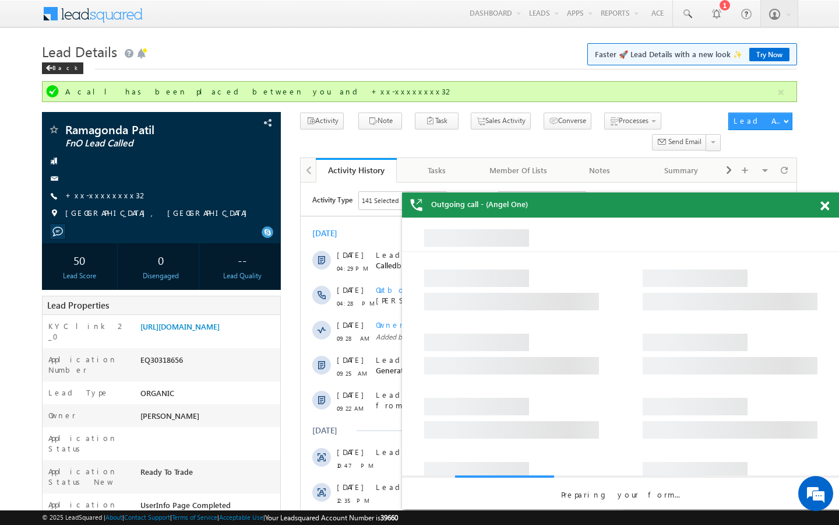
scroll to position [0, 0]
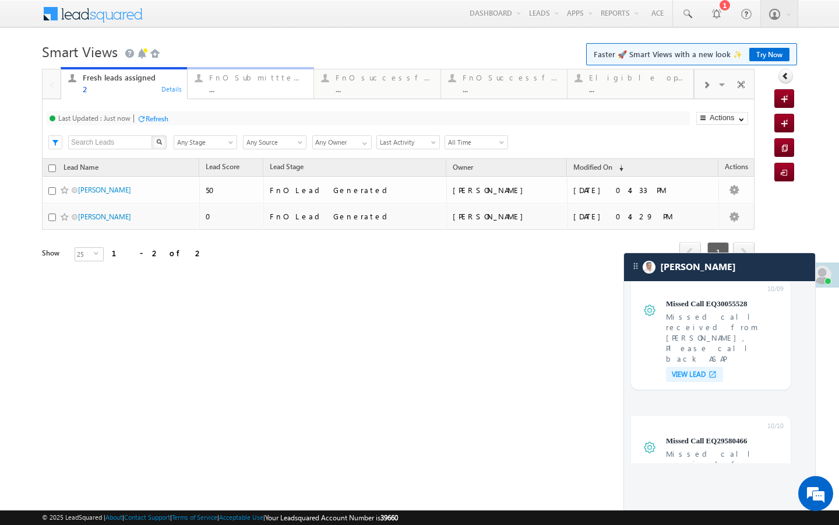
click at [234, 90] on div "..." at bounding box center [257, 89] width 97 height 9
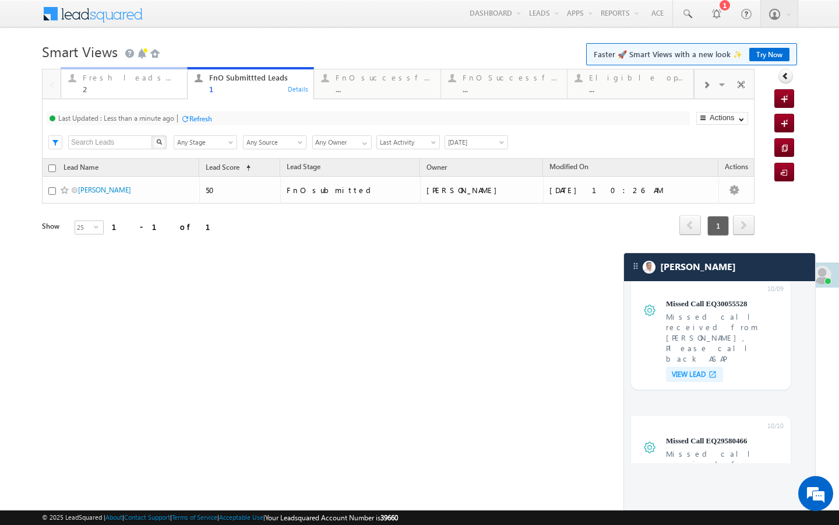
click at [168, 98] on link "Fresh leads assigned 2 Details" at bounding box center [124, 82] width 127 height 31
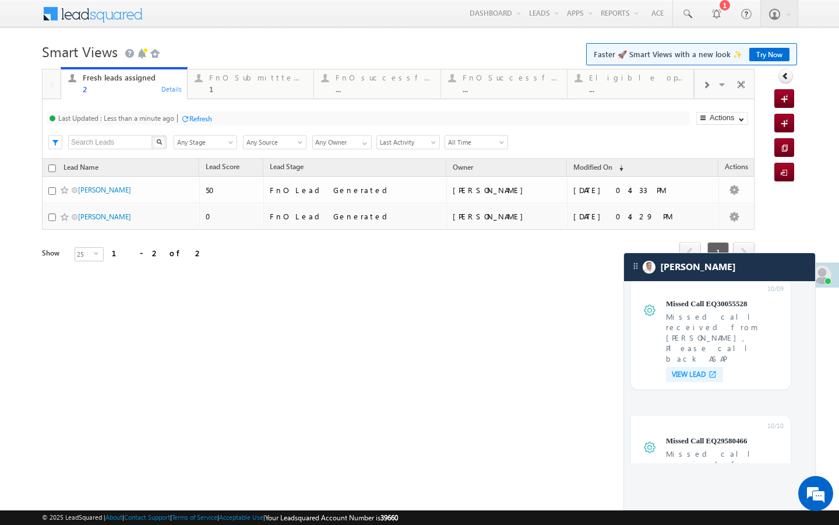
click at [195, 118] on div "Refresh" at bounding box center [200, 118] width 23 height 9
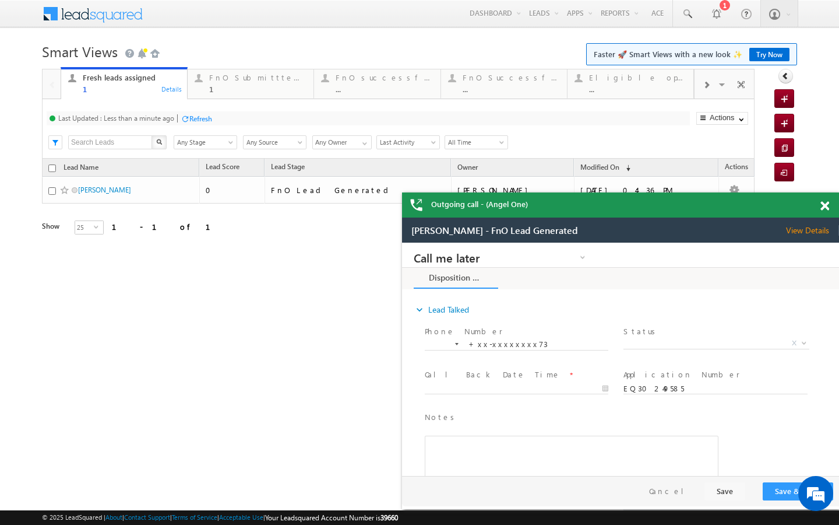
click at [235, 100] on div "Last Updated : Less than a minute ago Refresh Refreshing... Search X Lead Stage…" at bounding box center [398, 128] width 713 height 59
click at [222, 88] on div "1" at bounding box center [257, 89] width 97 height 9
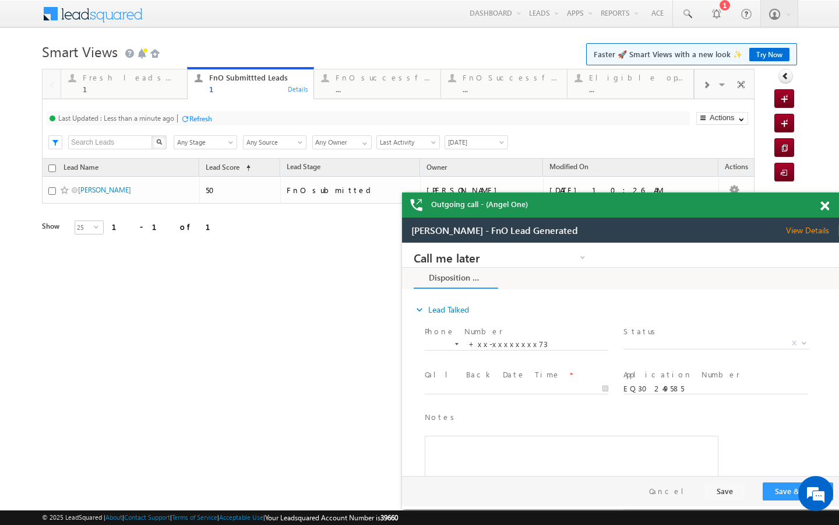
click at [223, 79] on div "FnO Submittted Leads" at bounding box center [257, 77] width 97 height 9
click at [198, 118] on div "Refresh" at bounding box center [200, 118] width 23 height 9
click at [317, 90] on div "FnO successful today Leads ... Details" at bounding box center [377, 82] width 124 height 23
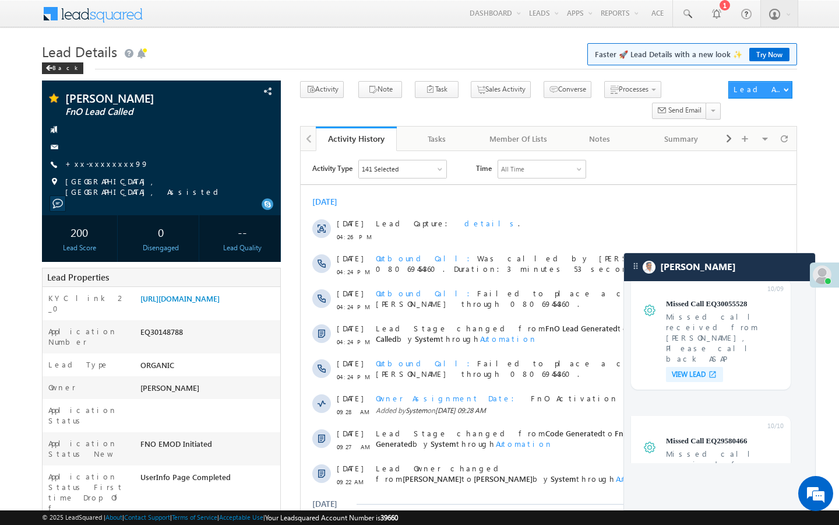
scroll to position [4728, 0]
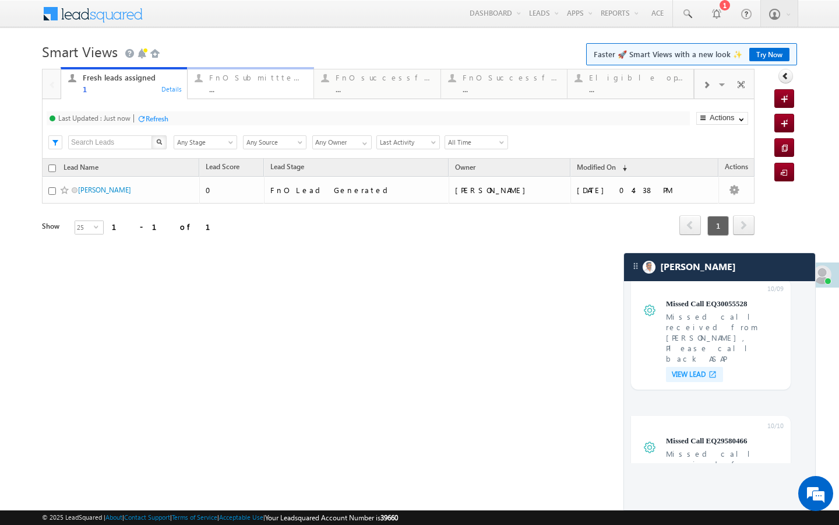
click at [240, 96] on link "FnO Submittted Leads ... Details" at bounding box center [250, 82] width 127 height 31
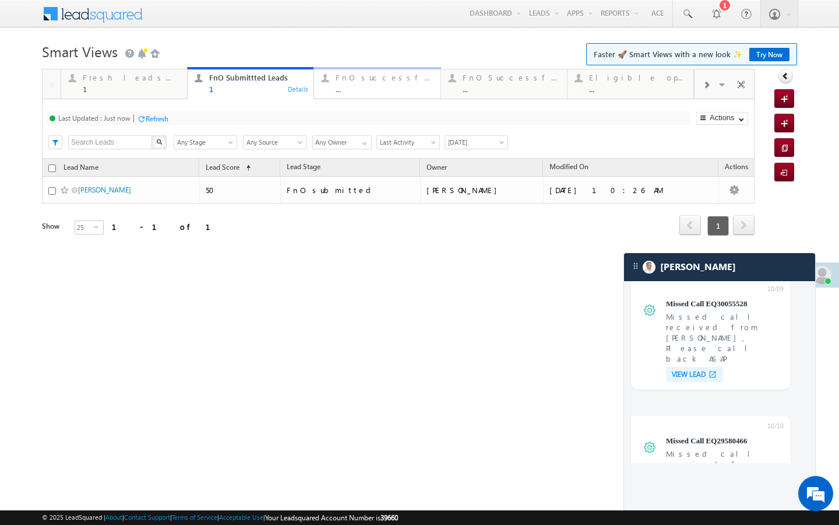
click at [336, 86] on div "..." at bounding box center [384, 89] width 97 height 9
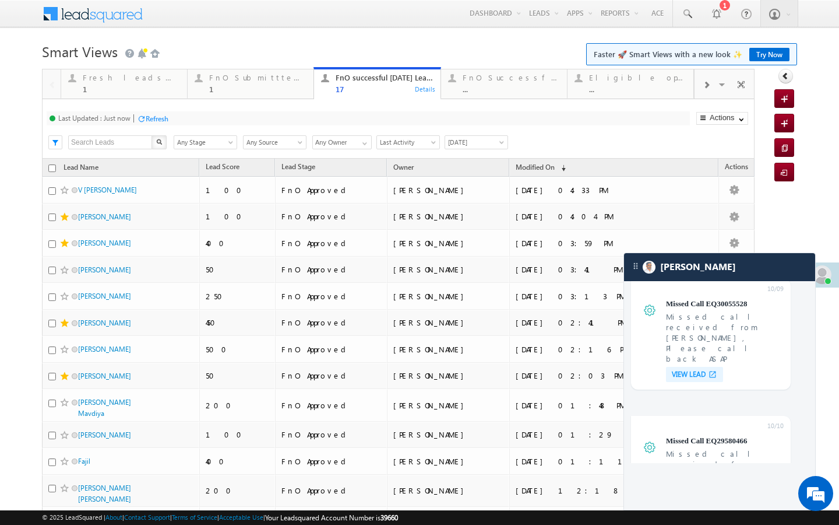
click at [698, 90] on div at bounding box center [706, 84] width 23 height 26
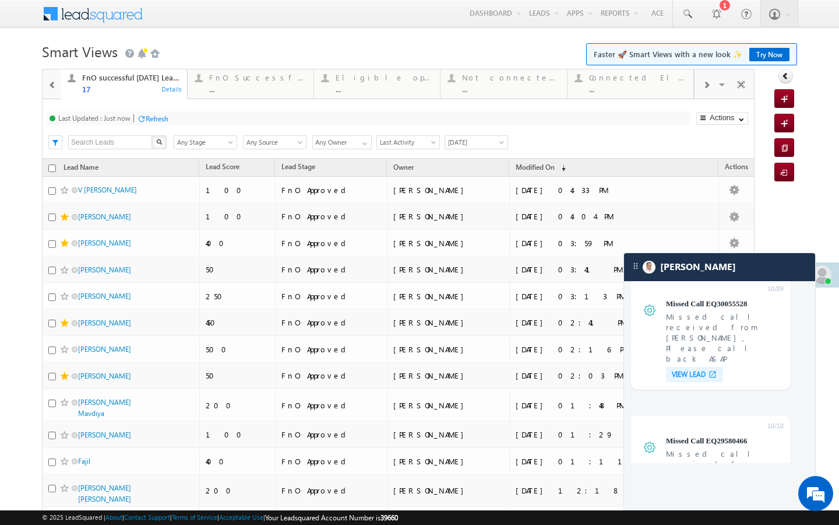
click at [698, 90] on div at bounding box center [706, 84] width 23 height 26
click at [705, 90] on div at bounding box center [706, 84] width 23 height 26
click at [705, 90] on span at bounding box center [706, 84] width 7 height 9
click at [705, 90] on div "Visible Tabs Fresh leads assigned Default FnO Submittted Leads Default FnO succ…" at bounding box center [725, 83] width 61 height 28
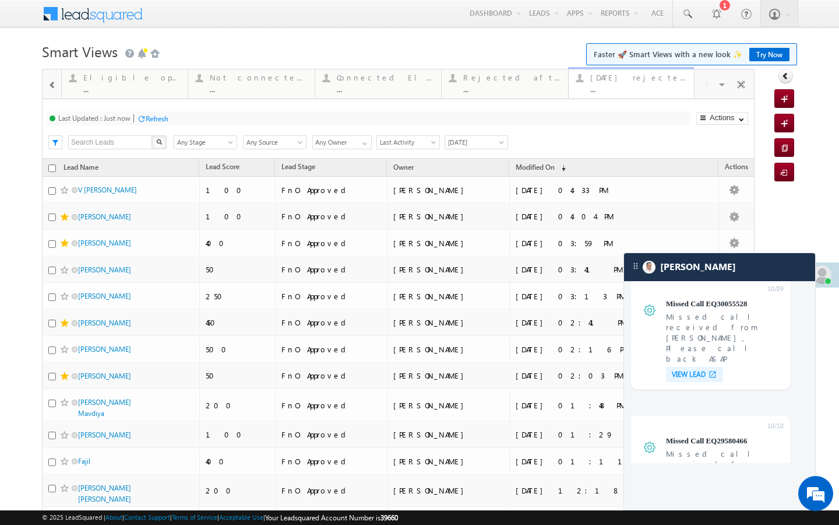
click at [644, 87] on div "..." at bounding box center [638, 89] width 97 height 9
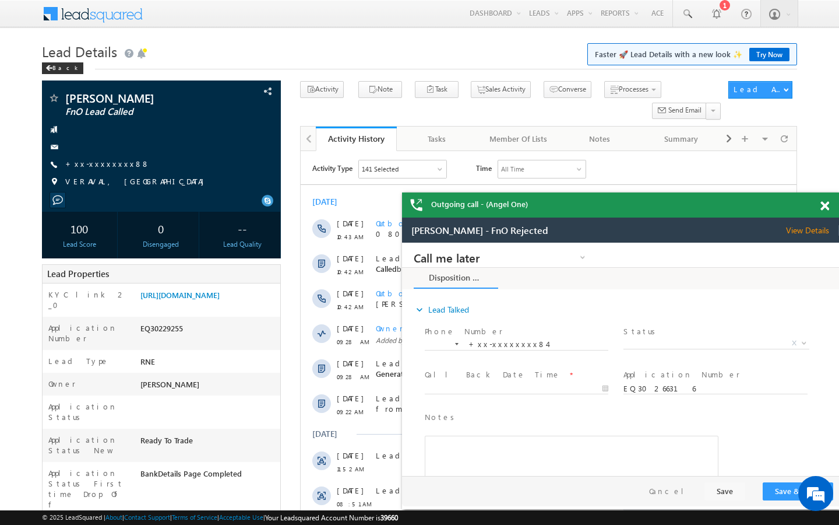
scroll to position [4765, 0]
click at [108, 157] on div "[PERSON_NAME] FnO Lead Called +xx-xxxxxxxx88" at bounding box center [161, 142] width 227 height 101
click at [106, 165] on link "+xx-xxxxxxxx88" at bounding box center [107, 164] width 85 height 10
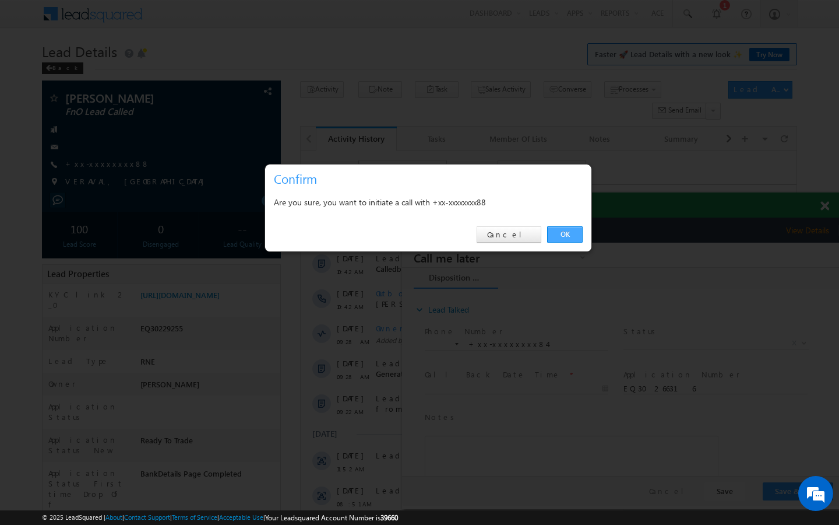
click at [566, 231] on link "OK" at bounding box center [565, 234] width 36 height 16
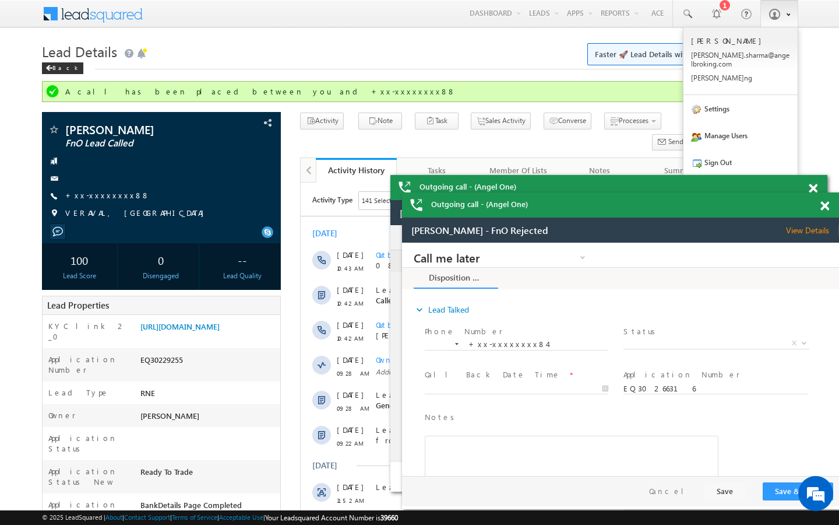
scroll to position [0, 0]
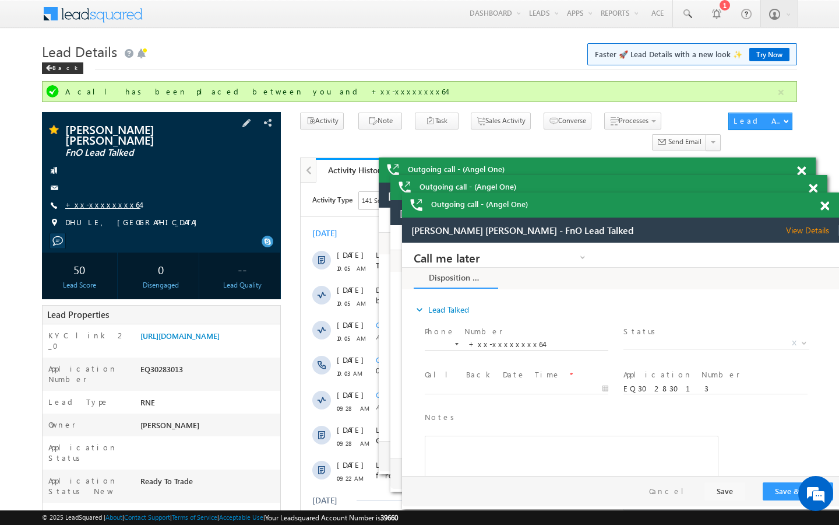
click at [104, 199] on link "+xx-xxxxxxxx64" at bounding box center [102, 204] width 75 height 10
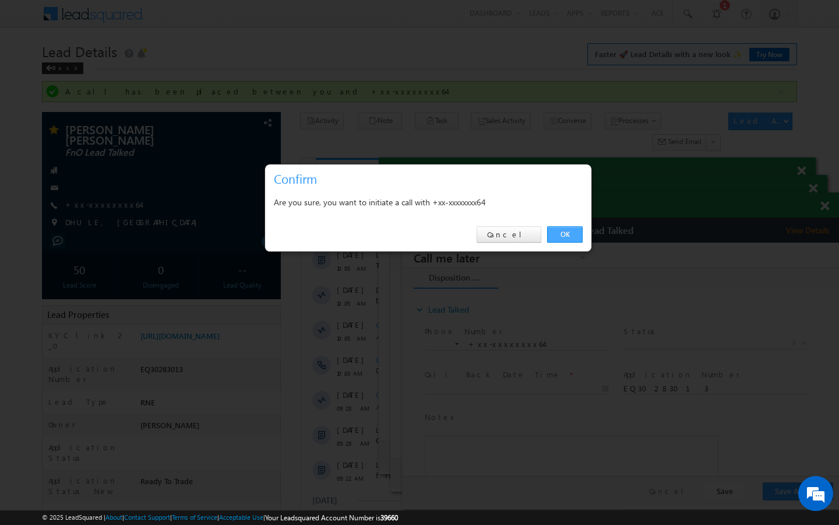
click at [571, 235] on link "OK" at bounding box center [565, 234] width 36 height 16
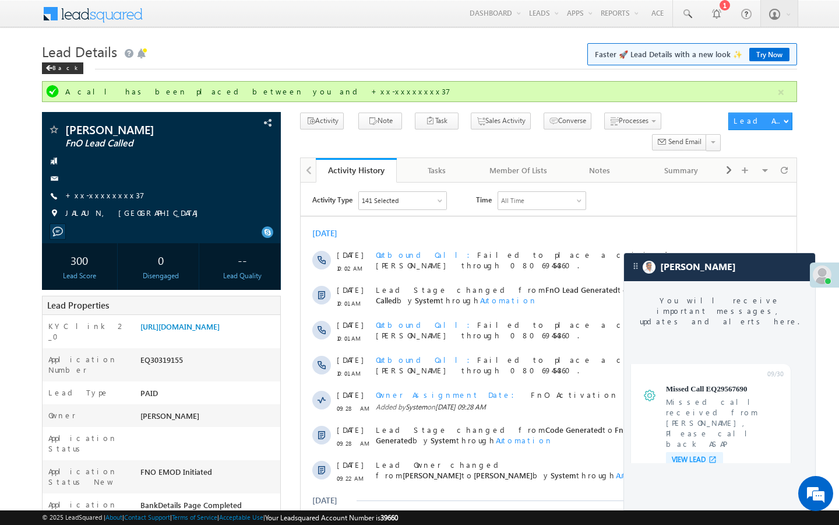
scroll to position [4870, 0]
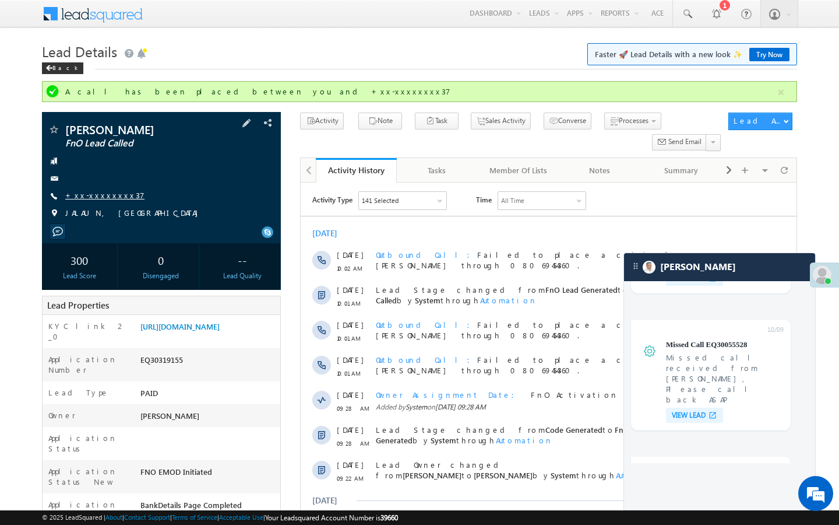
click at [91, 193] on link "+xx-xxxxxxxx37" at bounding box center [104, 195] width 79 height 10
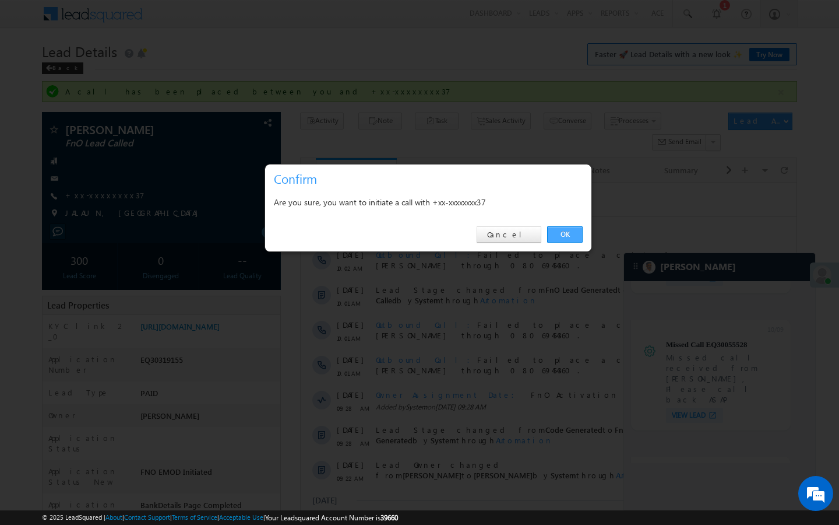
click at [569, 236] on link "OK" at bounding box center [565, 234] width 36 height 16
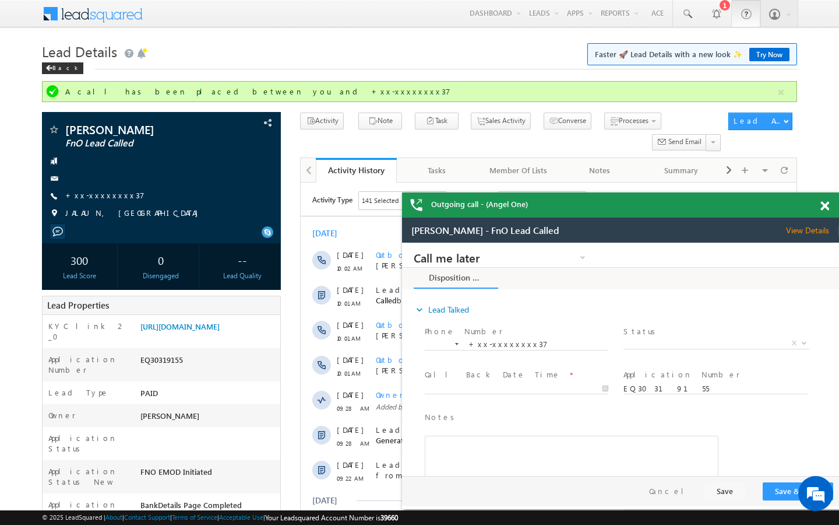
scroll to position [0, 0]
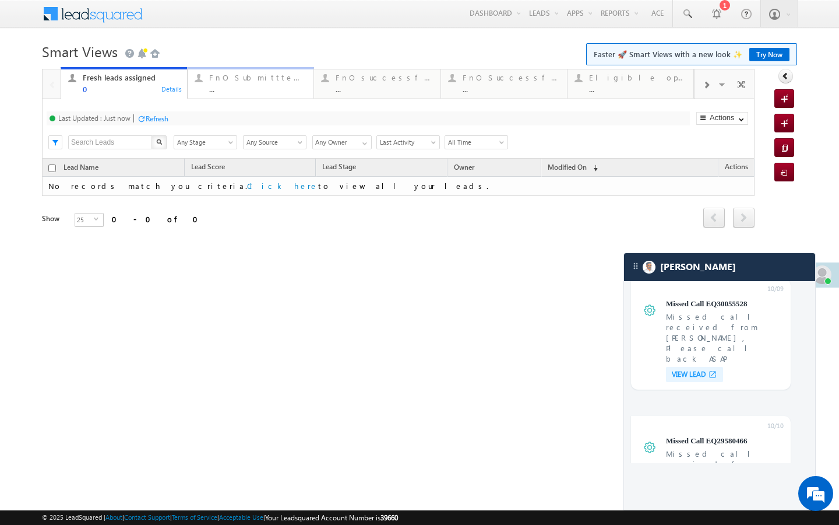
click at [215, 97] on link "FnO Submittted Leads ... Details" at bounding box center [250, 82] width 127 height 31
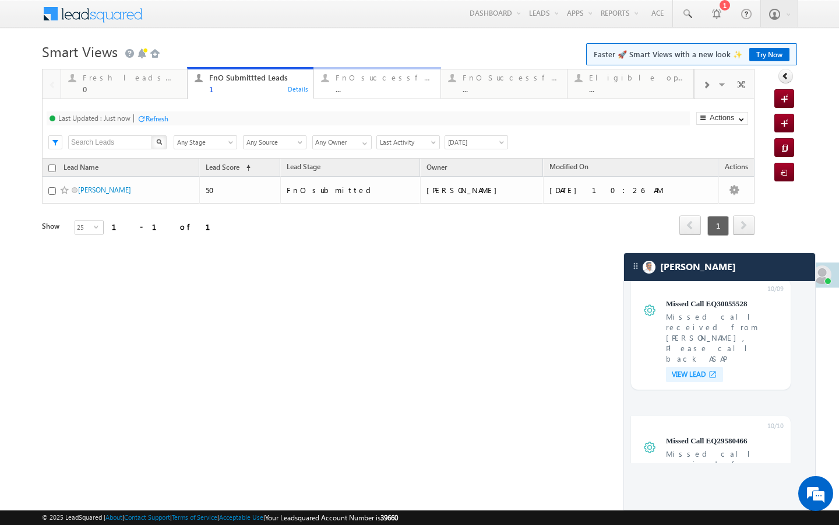
click at [352, 82] on div "FnO successful today Leads" at bounding box center [384, 77] width 97 height 9
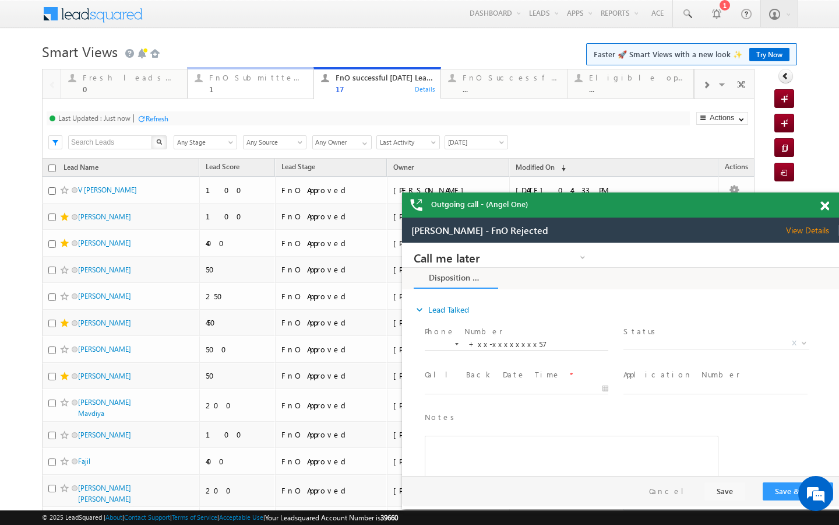
click at [257, 81] on div "FnO Submittted Leads" at bounding box center [257, 77] width 97 height 9
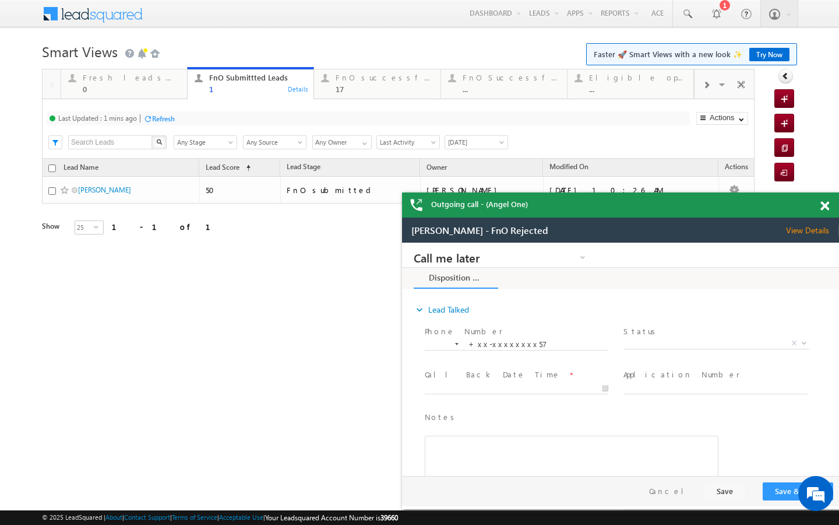
click at [174, 115] on div "Refresh" at bounding box center [163, 118] width 23 height 9
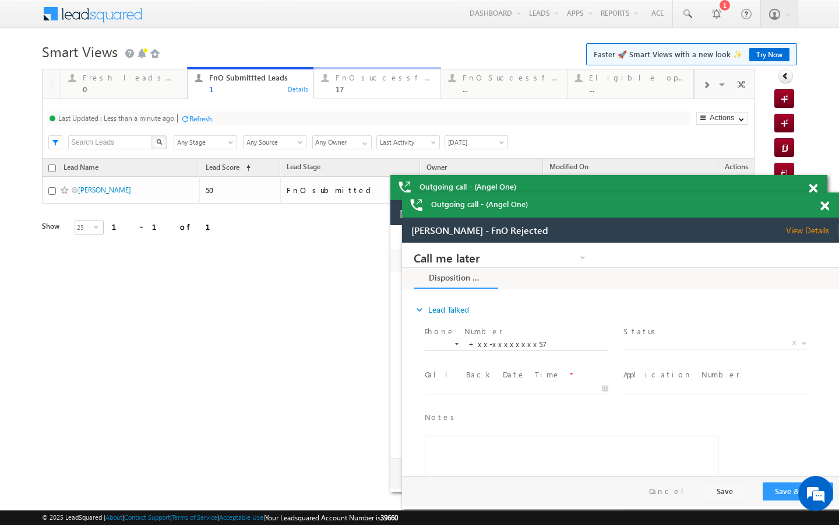
click at [343, 89] on div "17" at bounding box center [384, 89] width 97 height 9
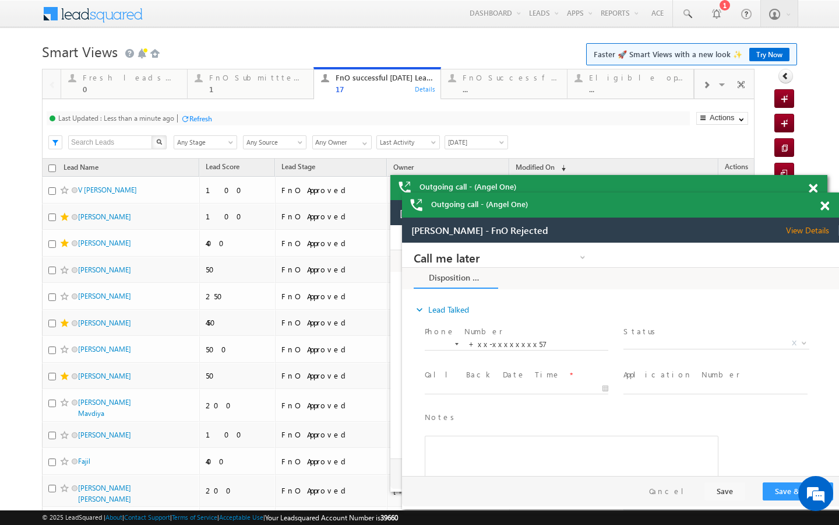
click at [198, 118] on div "Refresh" at bounding box center [200, 118] width 23 height 9
drag, startPoint x: 270, startPoint y: 88, endPoint x: 245, endPoint y: 104, distance: 29.6
click at [270, 88] on div "1" at bounding box center [257, 89] width 97 height 9
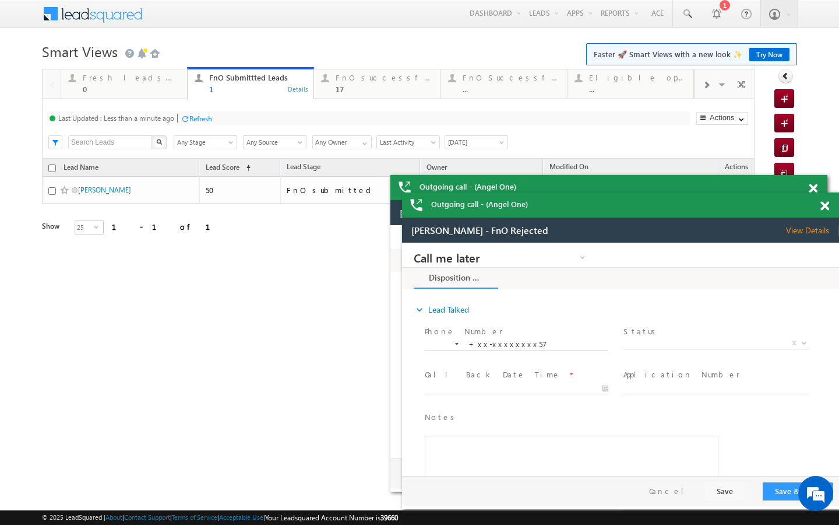
click at [199, 118] on div "Refresh" at bounding box center [200, 118] width 23 height 9
click at [339, 85] on div "17" at bounding box center [384, 89] width 97 height 9
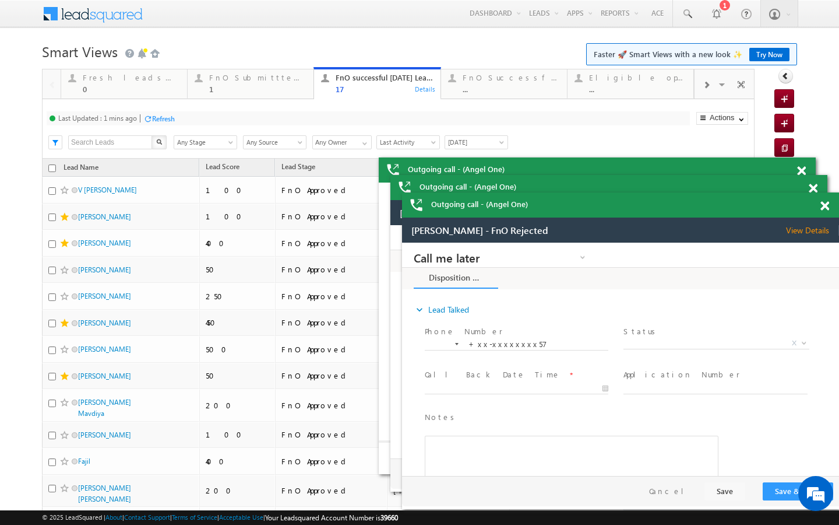
click at [165, 118] on div "Refresh" at bounding box center [163, 118] width 23 height 9
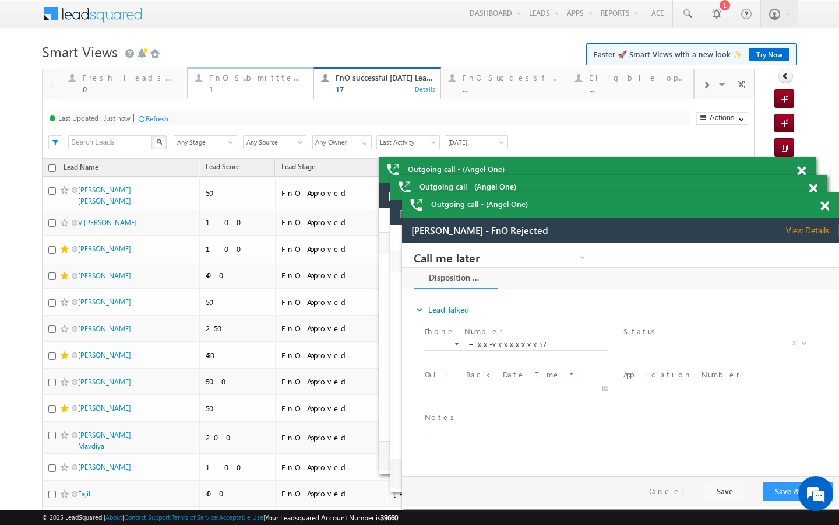
click at [247, 97] on link "FnO Submittted Leads 1 Details" at bounding box center [250, 82] width 127 height 31
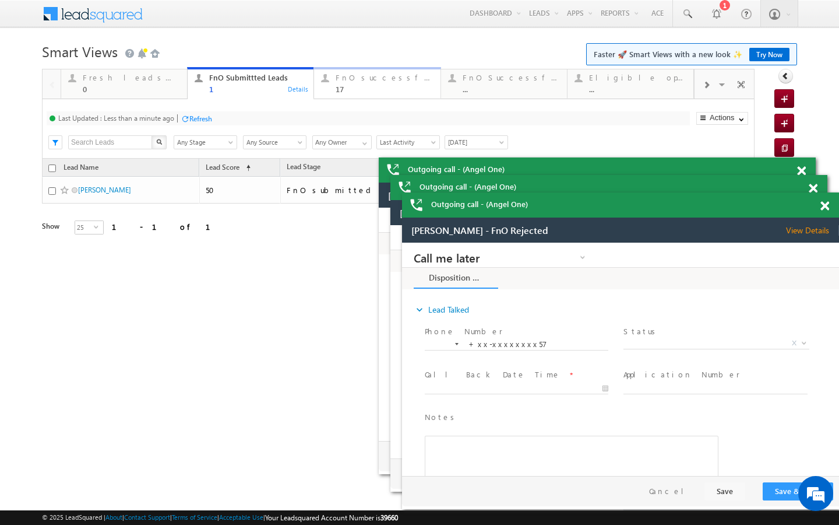
click at [332, 92] on div "FnO successful today Leads 17 Details" at bounding box center [377, 82] width 124 height 23
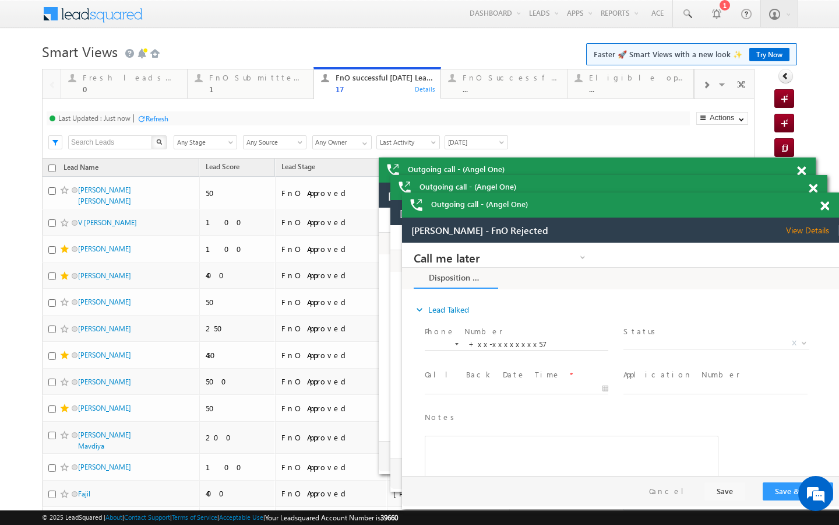
click at [161, 121] on div "Refresh" at bounding box center [157, 118] width 23 height 9
click at [704, 88] on span at bounding box center [706, 84] width 7 height 9
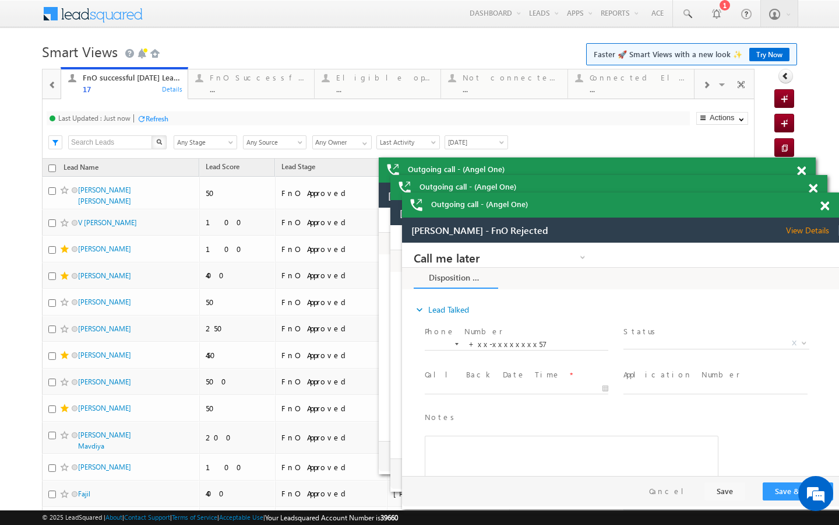
click at [704, 88] on span at bounding box center [706, 84] width 7 height 9
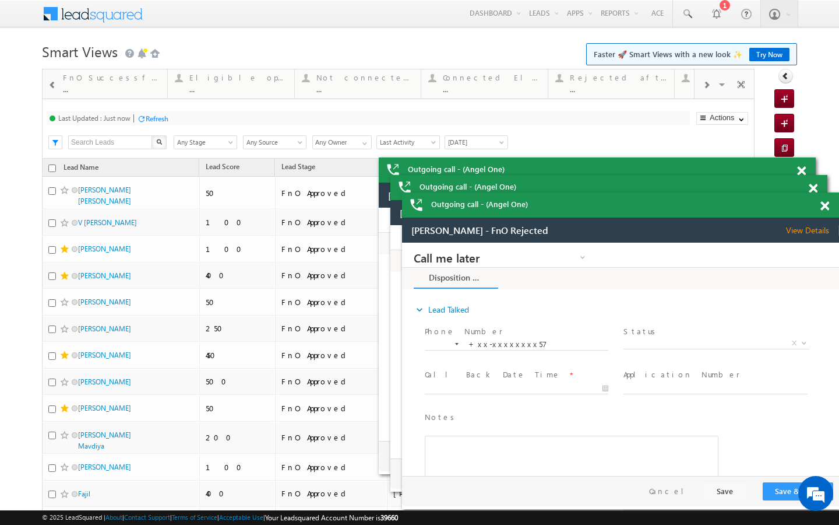
click at [704, 88] on span at bounding box center [706, 84] width 7 height 9
click at [645, 89] on div "..." at bounding box center [638, 89] width 97 height 9
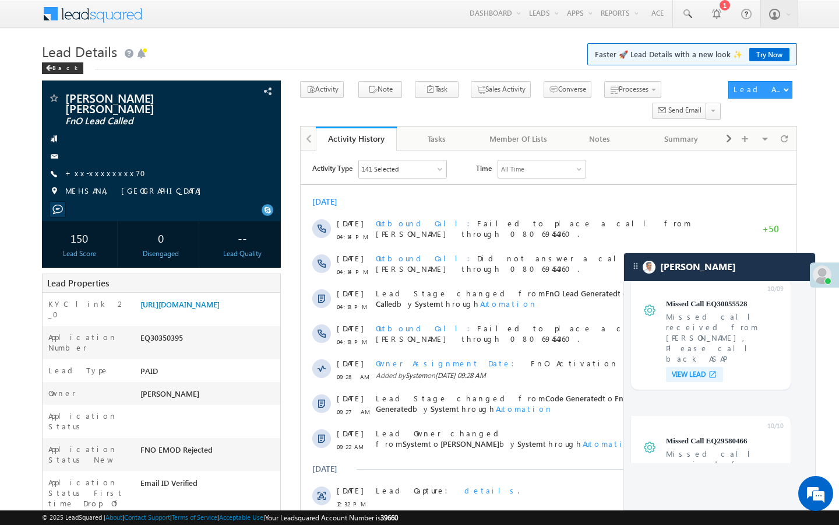
scroll to position [4728, 0]
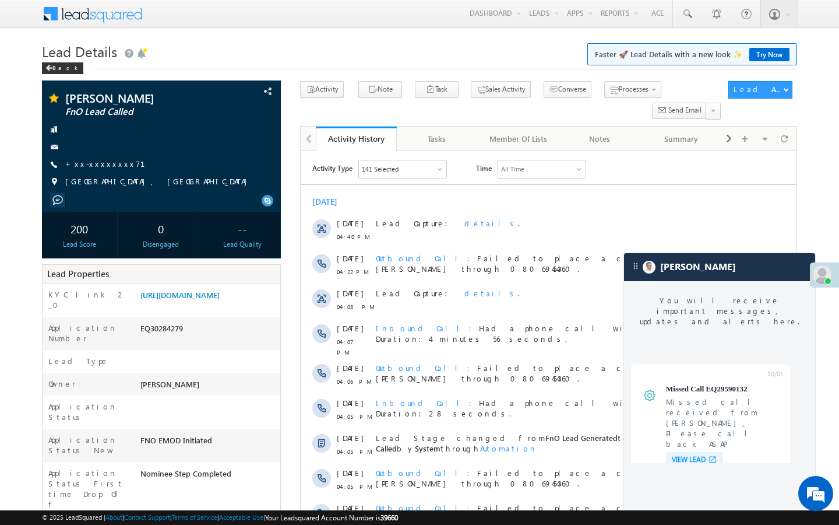
scroll to position [4489, 0]
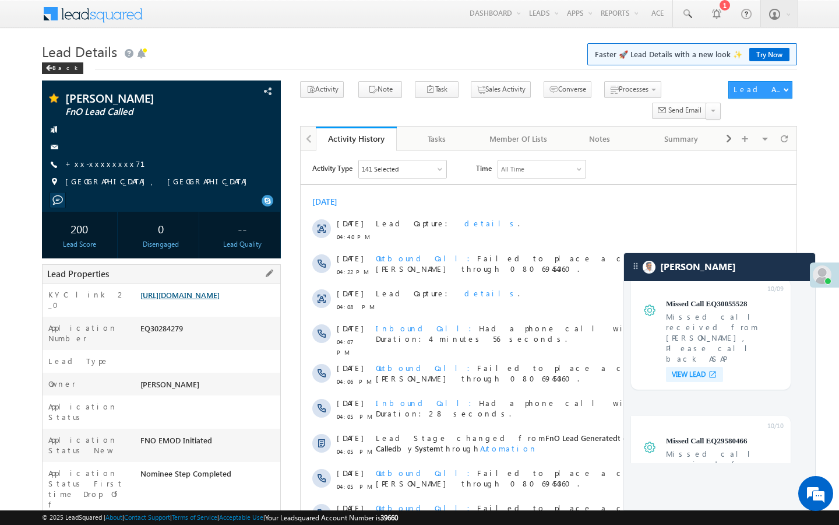
click at [208, 300] on link "[URL][DOMAIN_NAME]" at bounding box center [179, 295] width 79 height 10
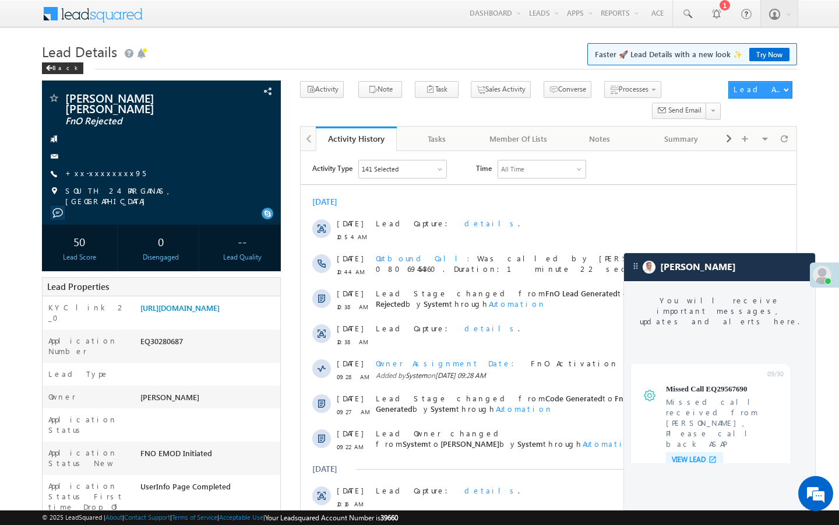
scroll to position [4765, 0]
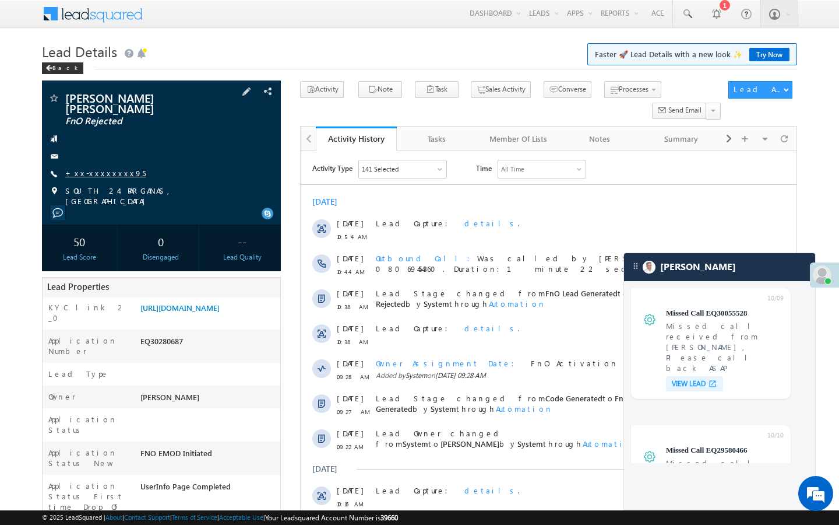
click at [105, 168] on link "+xx-xxxxxxxx95" at bounding box center [105, 173] width 80 height 10
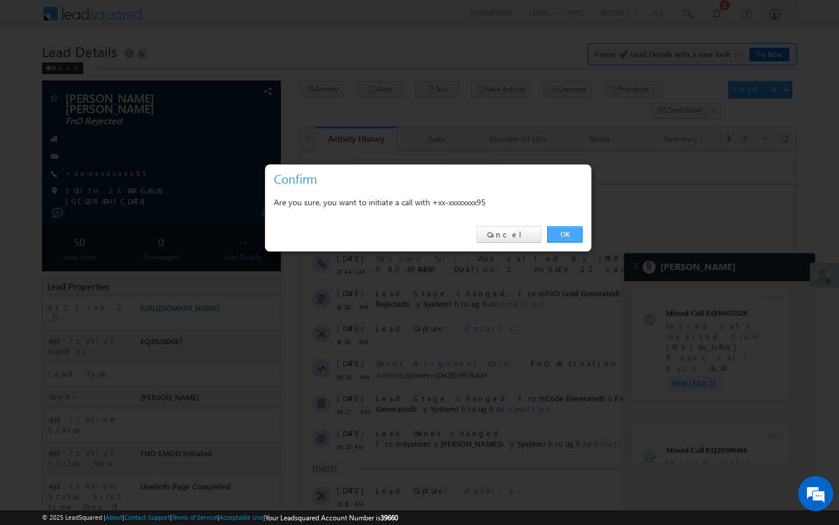
click at [567, 232] on link "OK" at bounding box center [565, 234] width 36 height 16
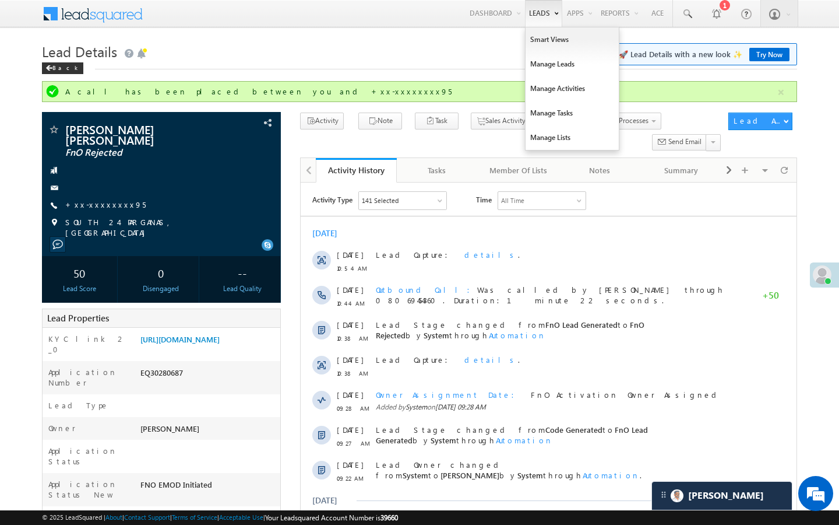
scroll to position [5052, 0]
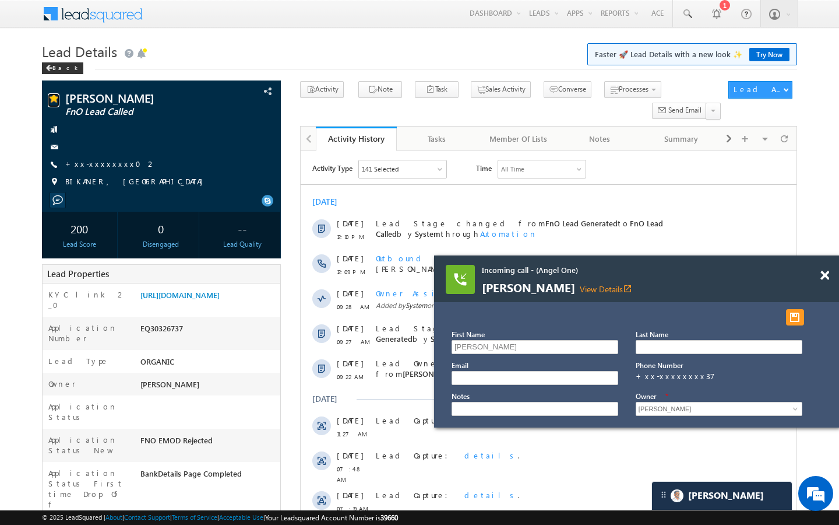
scroll to position [6055, 0]
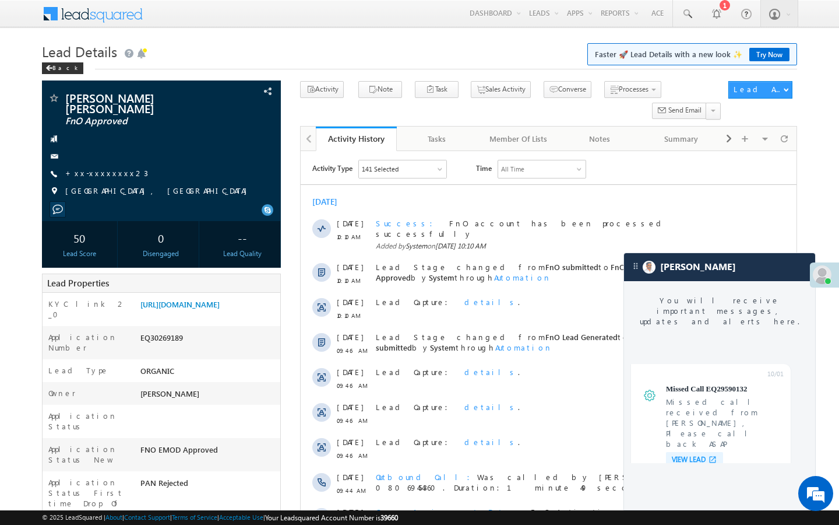
scroll to position [4489, 0]
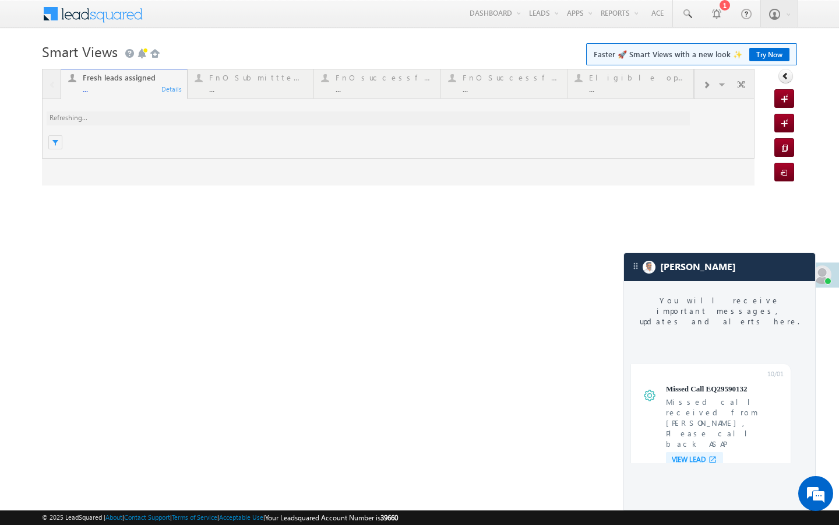
scroll to position [4489, 0]
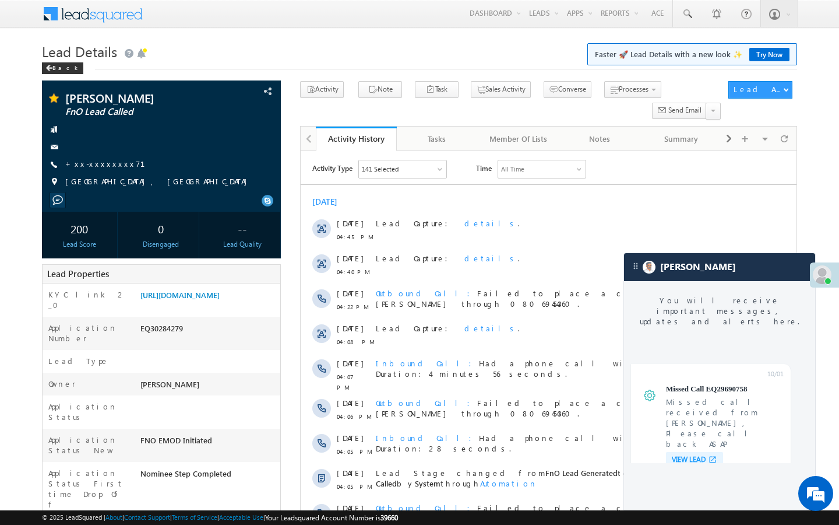
scroll to position [4468, 0]
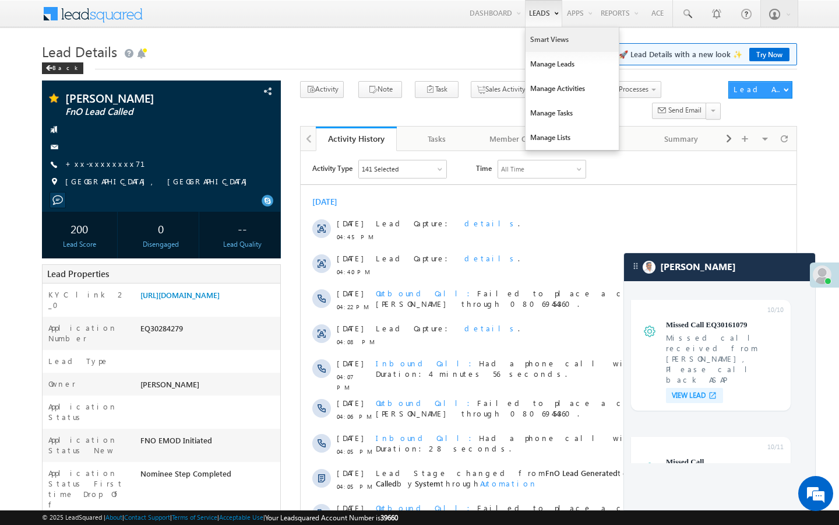
click at [529, 35] on link "Smart Views" at bounding box center [572, 39] width 93 height 24
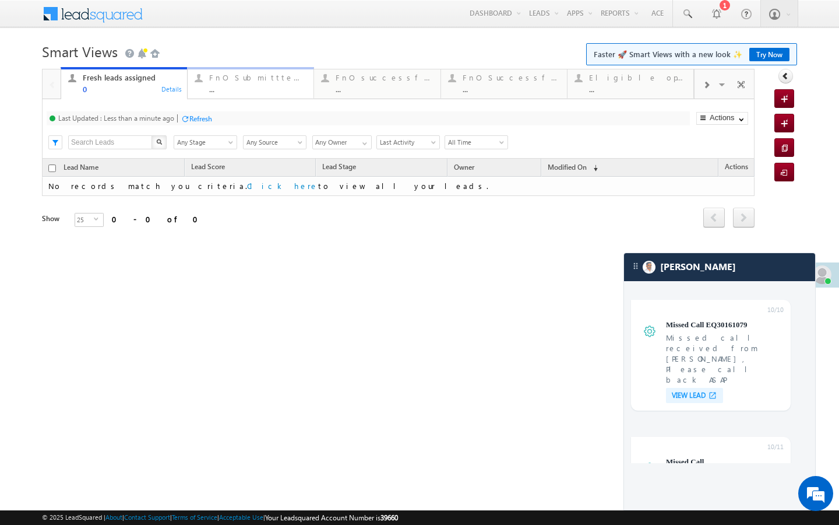
click at [245, 86] on div "..." at bounding box center [257, 89] width 97 height 9
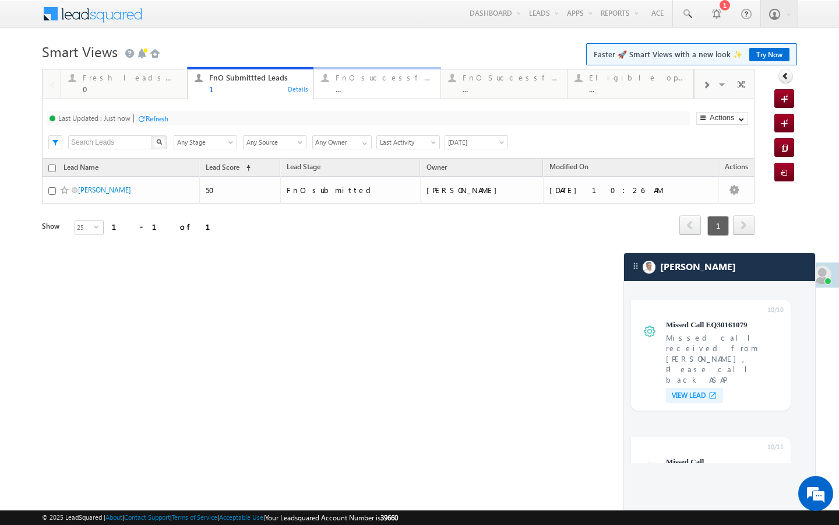
click at [382, 82] on div "FnO successful today Leads" at bounding box center [384, 77] width 97 height 9
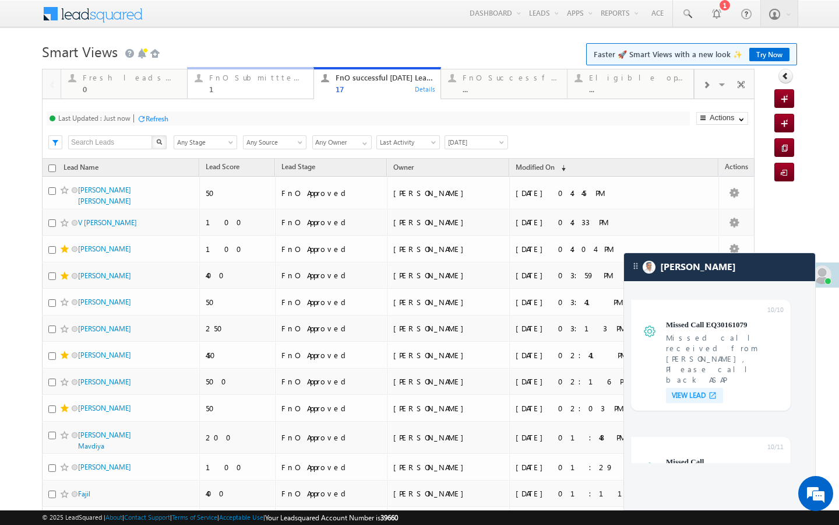
click at [248, 83] on div "FnO Submittted Leads 1" at bounding box center [257, 82] width 97 height 23
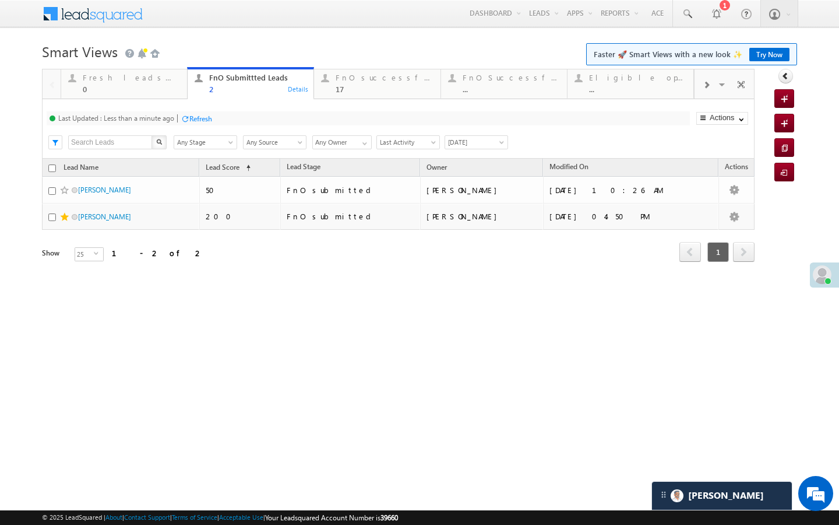
scroll to position [4545, 0]
click at [303, 92] on div "Details" at bounding box center [298, 88] width 22 height 10
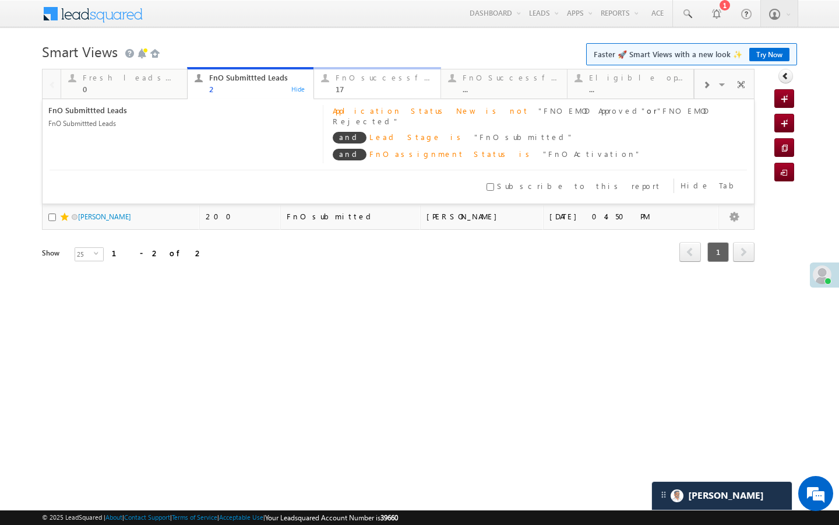
click at [329, 92] on div "FnO successful today Leads 17 Details" at bounding box center [377, 82] width 124 height 23
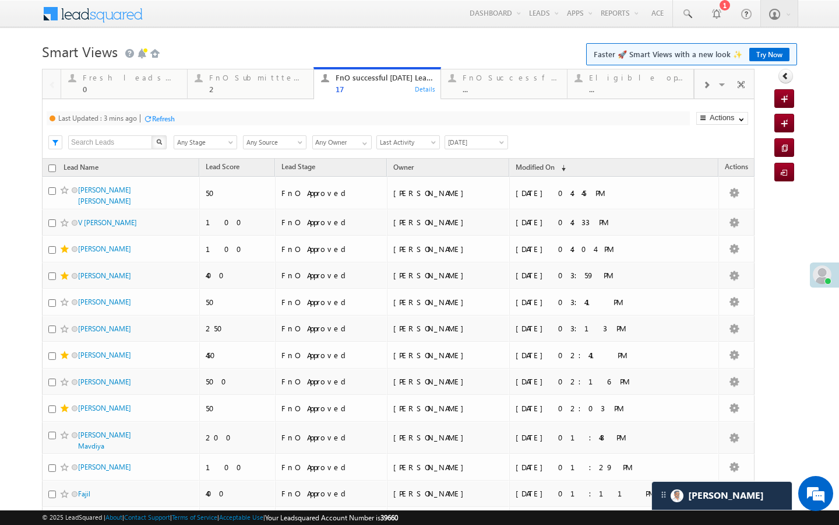
click at [168, 119] on div "Refresh" at bounding box center [163, 118] width 23 height 9
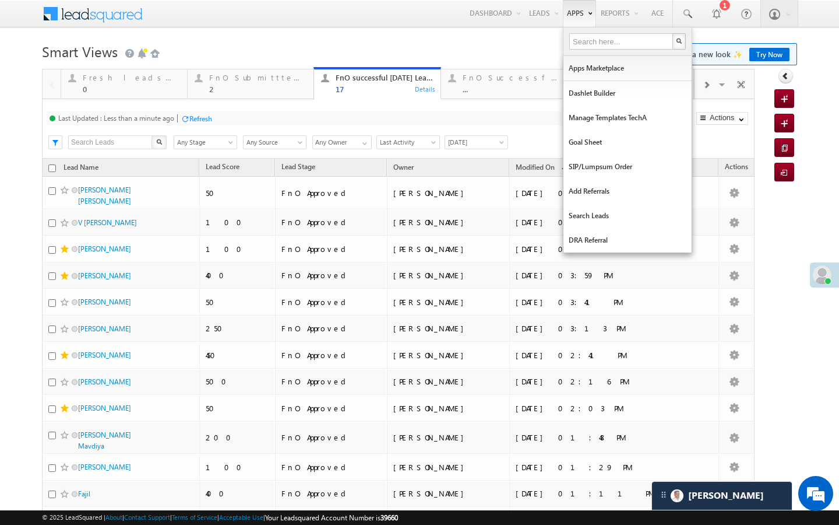
scroll to position [5518, 0]
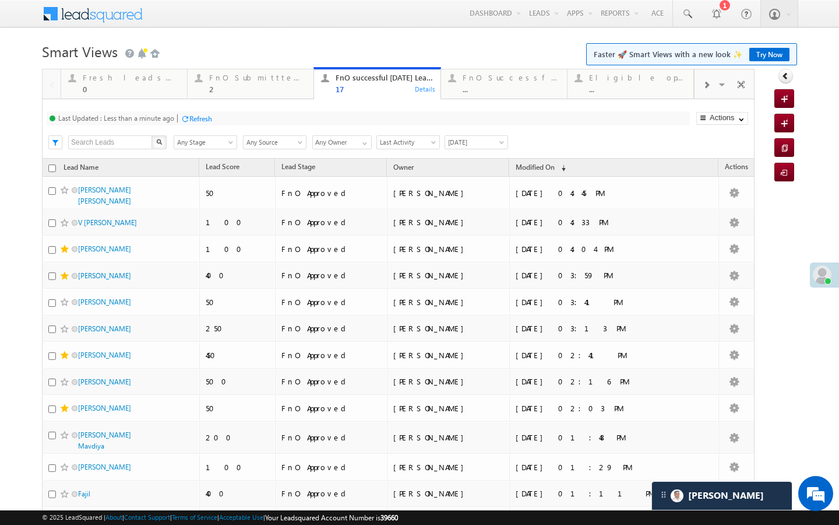
click at [259, 102] on div "Last Updated : Less than a minute ago Refresh Refreshing... Search X Lead Stage…" at bounding box center [398, 128] width 713 height 59
click at [261, 94] on link "FnO Submittted Leads 2 Details" at bounding box center [250, 82] width 127 height 31
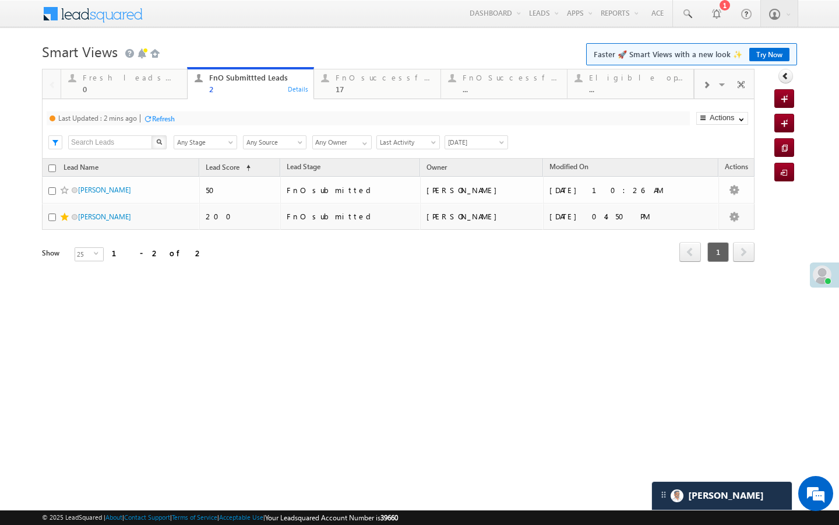
click at [171, 117] on div "Refresh" at bounding box center [163, 118] width 23 height 9
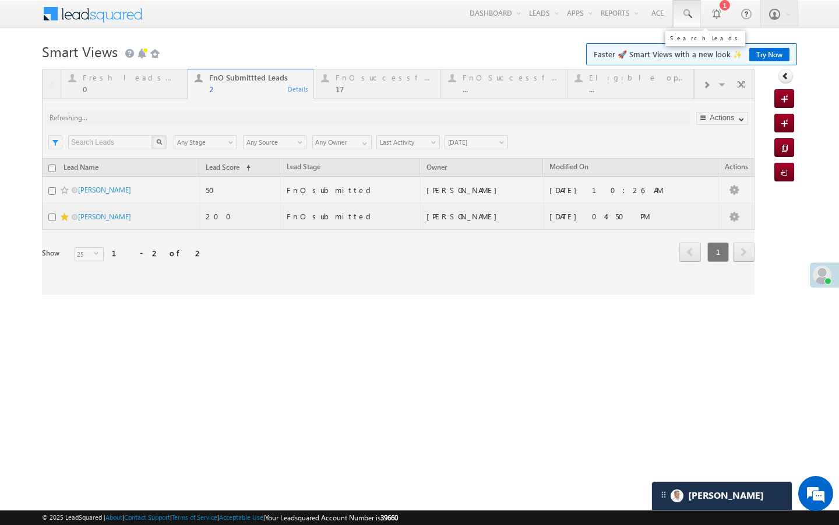
click at [683, 14] on span at bounding box center [687, 14] width 12 height 12
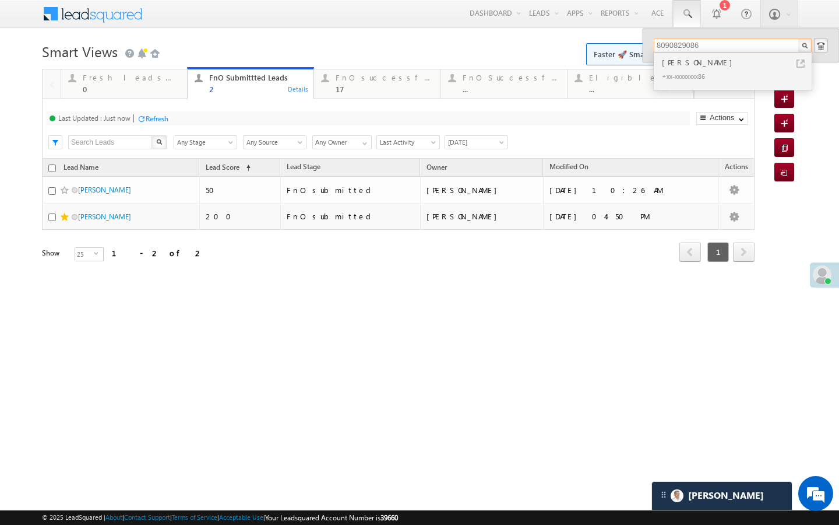
drag, startPoint x: 718, startPoint y: 43, endPoint x: 646, endPoint y: 45, distance: 71.7
click at [646, 45] on div "8090829086 Yadav babita +xx-xxxxxxxx86" at bounding box center [741, 46] width 196 height 34
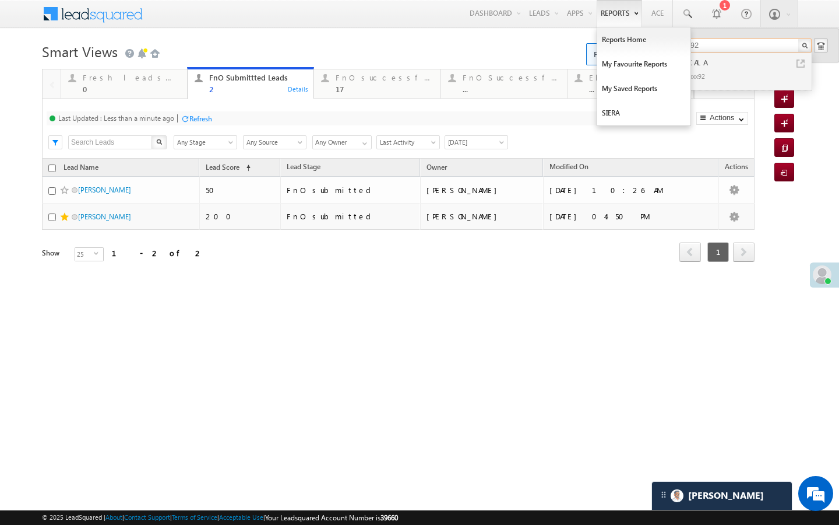
type input "9150195892"
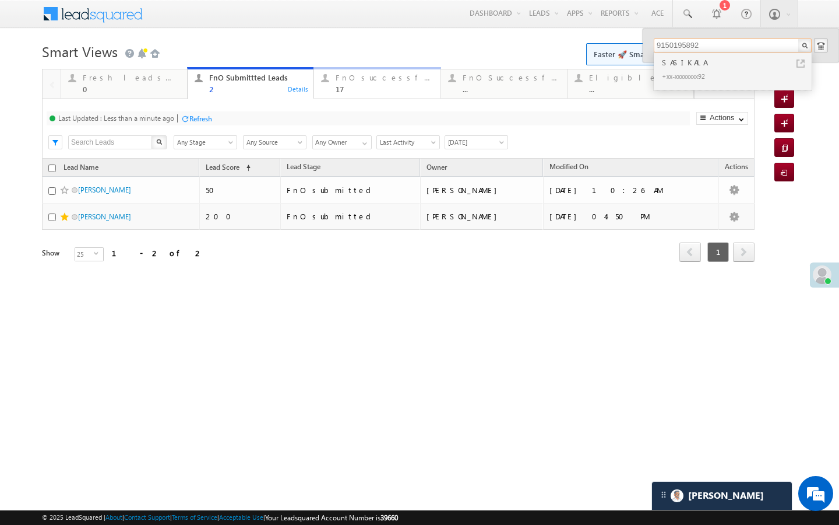
click at [333, 89] on div "FnO successful today Leads 17 Details" at bounding box center [377, 82] width 124 height 23
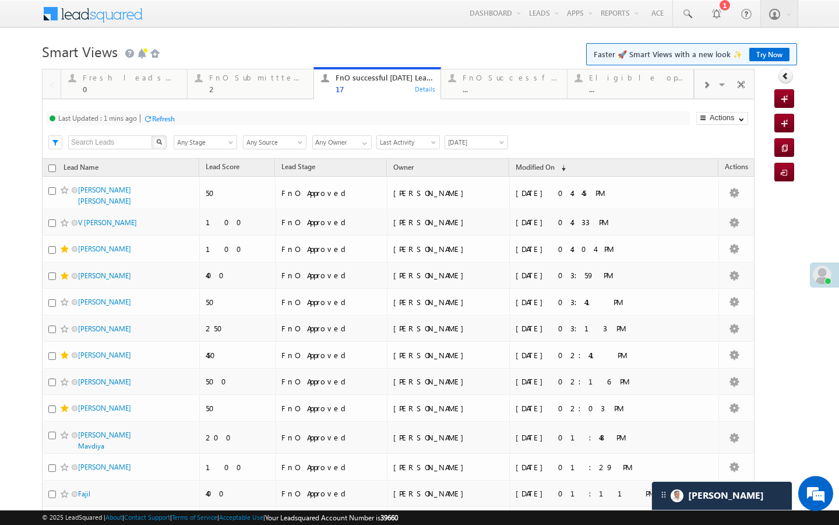
click at [166, 115] on div "Refresh" at bounding box center [163, 118] width 23 height 9
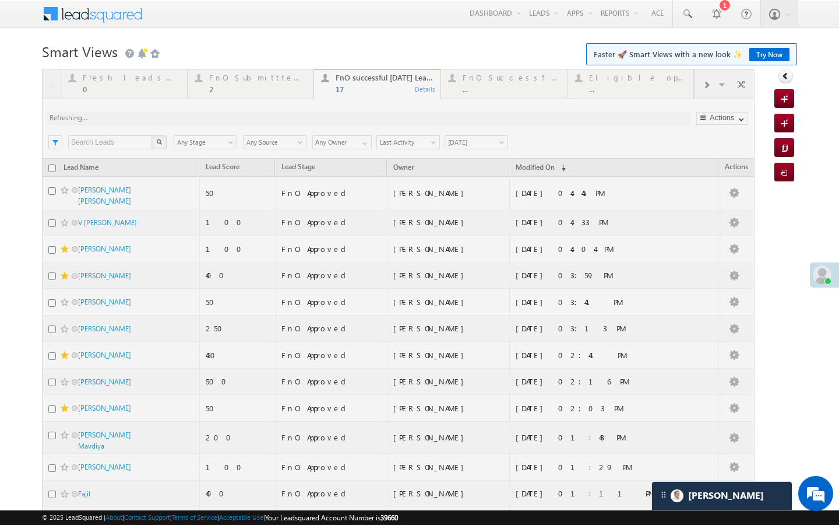
click at [298, 93] on div at bounding box center [398, 392] width 713 height 646
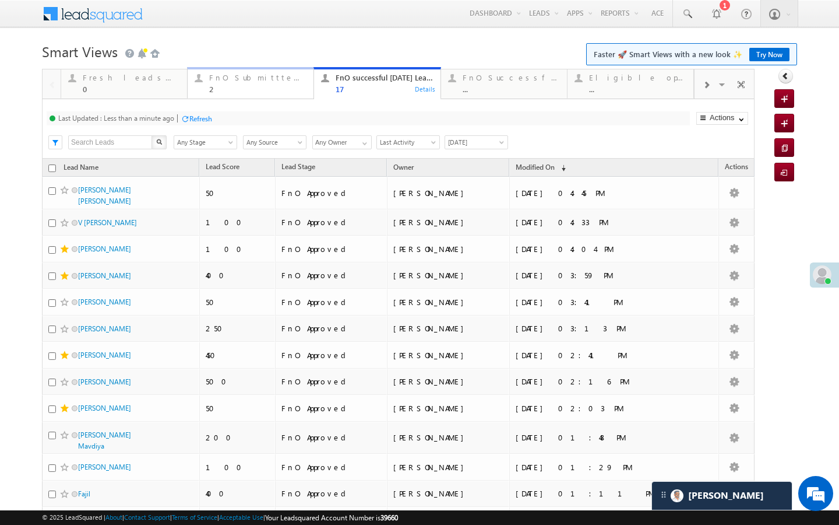
drag, startPoint x: 259, startPoint y: 79, endPoint x: 194, endPoint y: 120, distance: 77.3
click at [259, 79] on div "FnO Submittted Leads" at bounding box center [257, 77] width 97 height 9
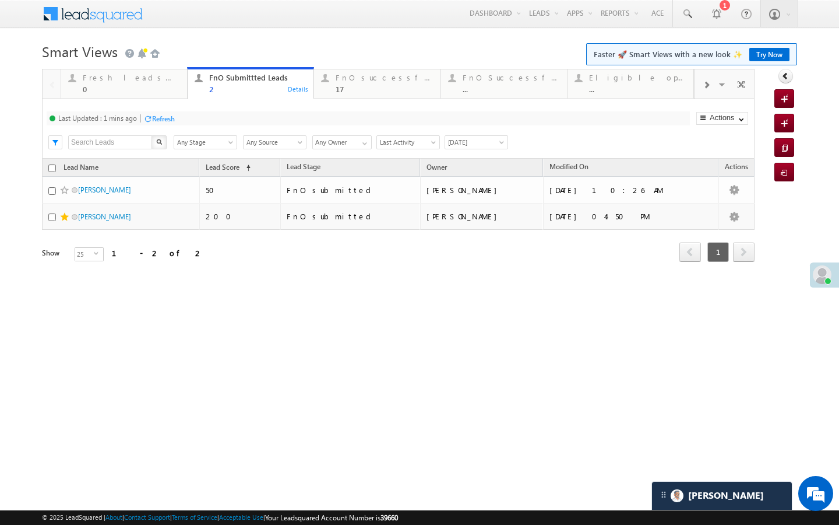
click at [170, 115] on div "Refresh" at bounding box center [163, 118] width 23 height 9
drag, startPoint x: 337, startPoint y: 82, endPoint x: 213, endPoint y: 116, distance: 129.4
click at [337, 82] on div "FnO successful today Leads" at bounding box center [384, 77] width 97 height 9
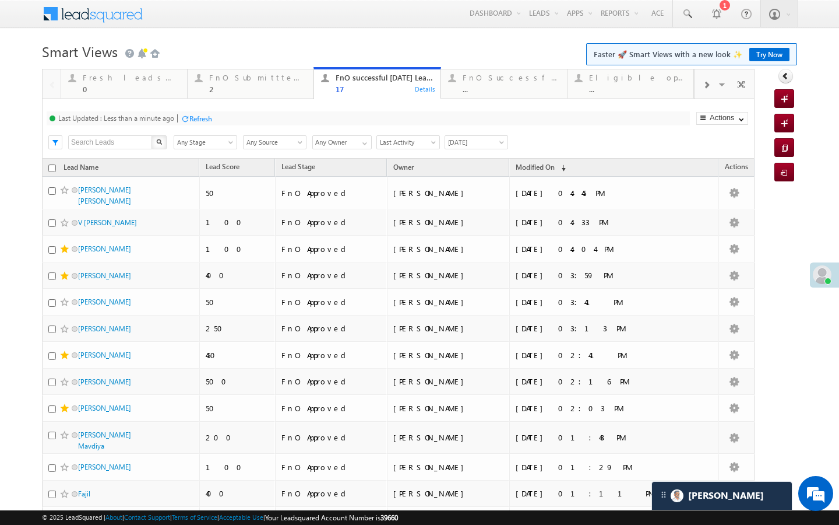
click at [178, 119] on div at bounding box center [177, 118] width 1 height 8
click at [182, 119] on div at bounding box center [185, 118] width 9 height 9
click at [280, 87] on div "2" at bounding box center [257, 89] width 97 height 9
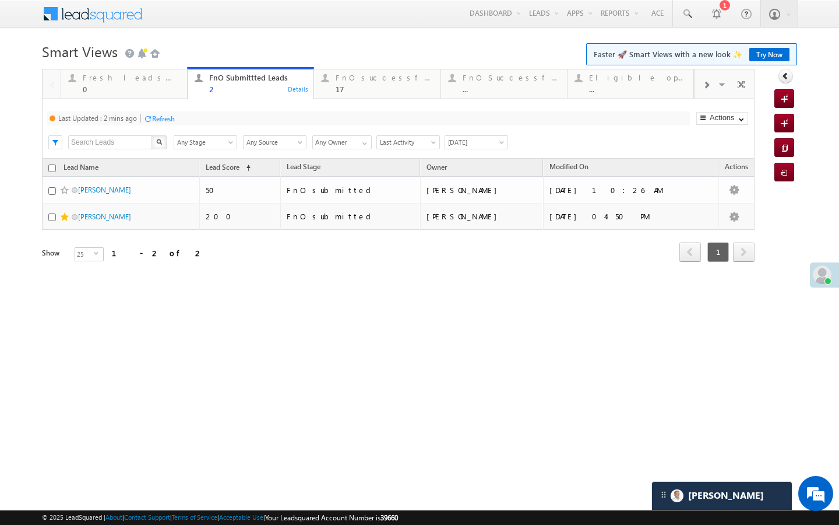
click at [175, 118] on div "Refresh" at bounding box center [163, 118] width 23 height 9
click at [342, 89] on div "17" at bounding box center [384, 89] width 97 height 9
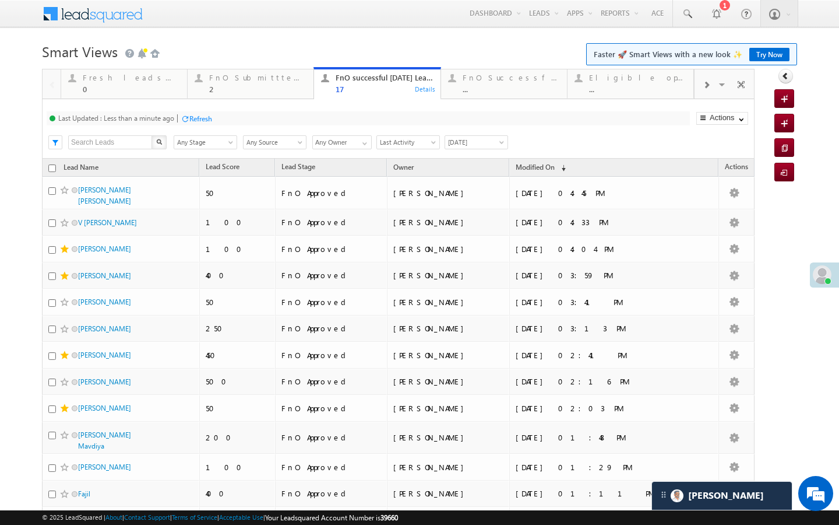
click at [195, 118] on div "Refresh" at bounding box center [200, 118] width 23 height 9
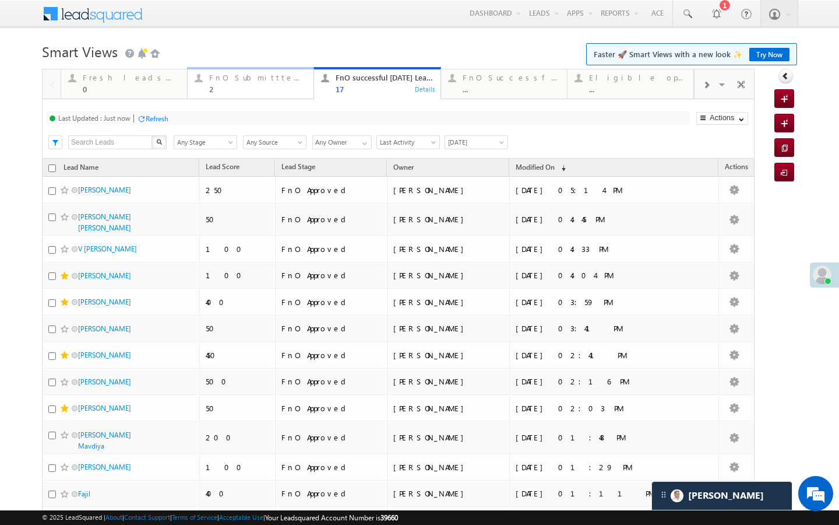
click at [233, 91] on div "2" at bounding box center [257, 89] width 97 height 9
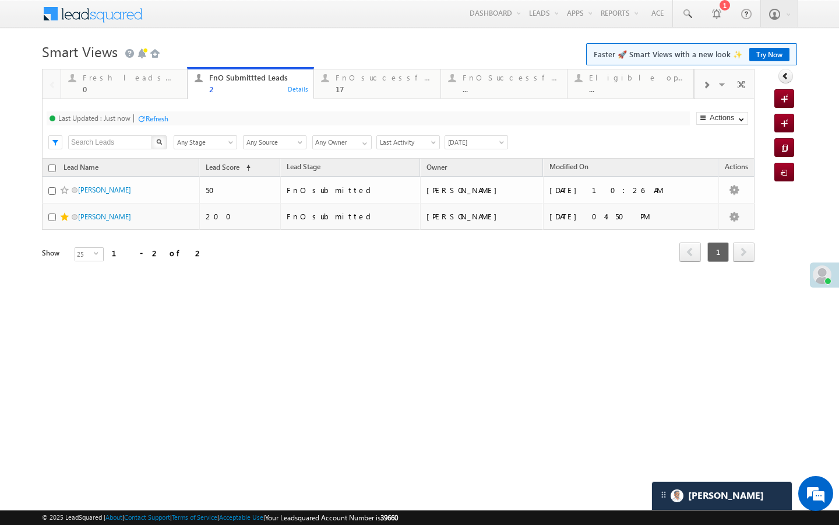
click at [153, 122] on div "Refresh" at bounding box center [157, 118] width 23 height 9
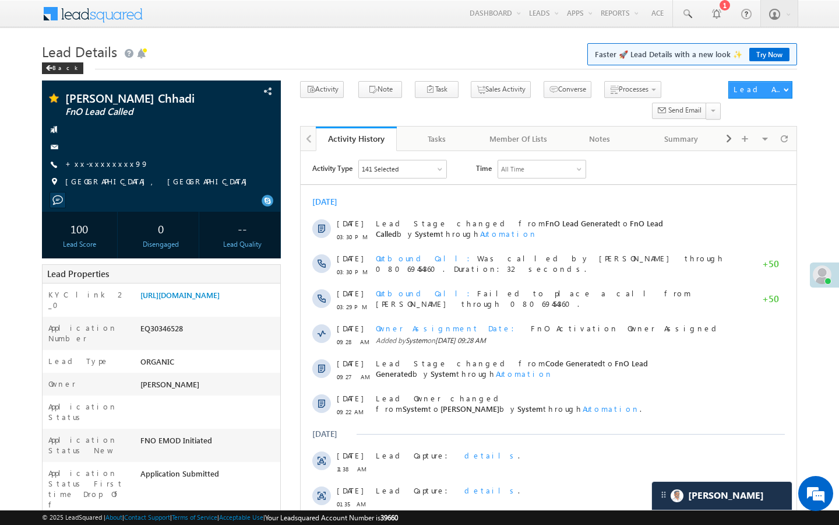
scroll to position [4545, 0]
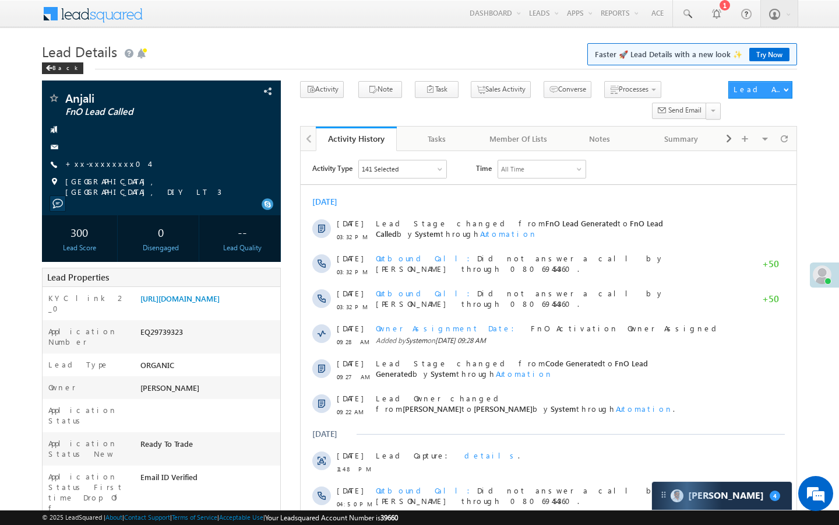
scroll to position [5518, 0]
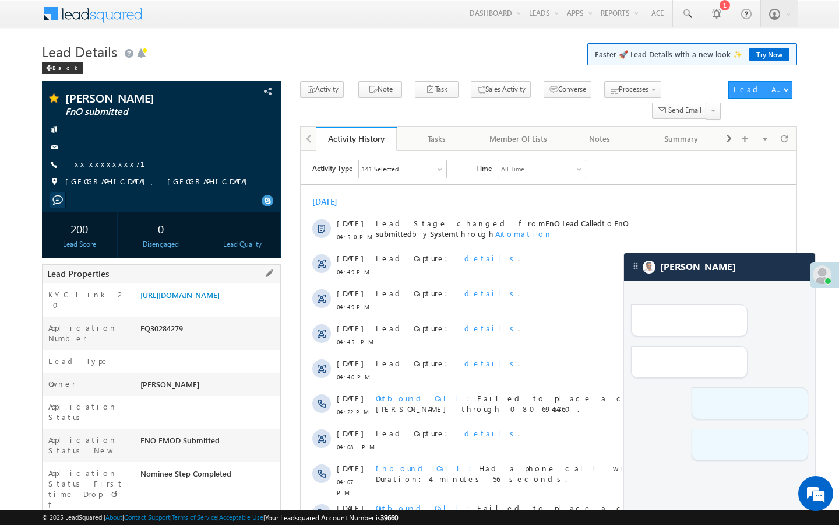
drag, startPoint x: 140, startPoint y: 492, endPoint x: 219, endPoint y: 492, distance: 78.1
click at [219, 522] on div "AABY921571" at bounding box center [209, 530] width 143 height 16
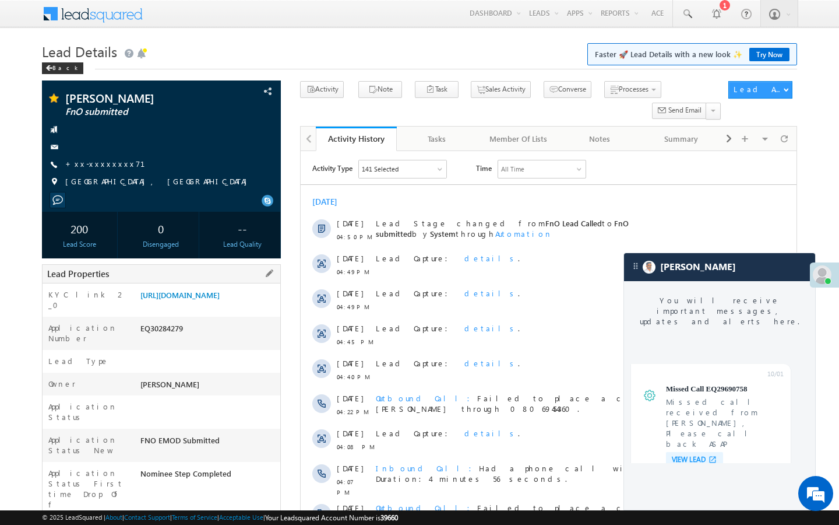
scroll to position [4468, 0]
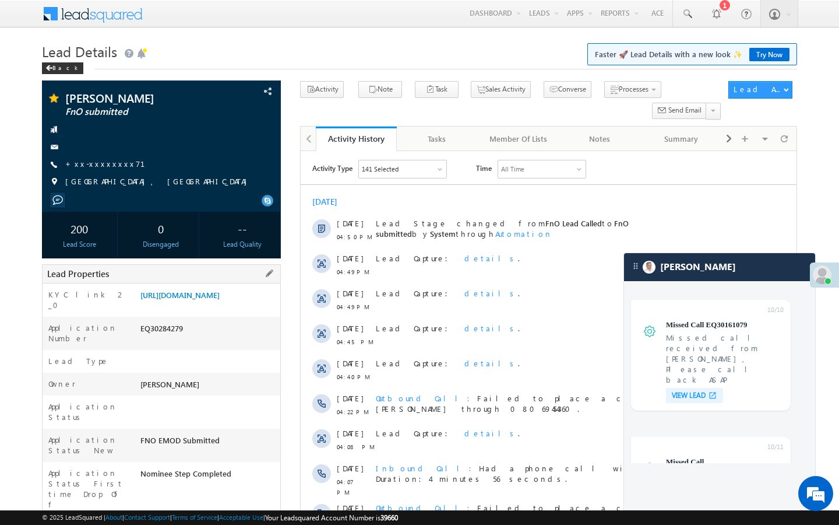
copy div "AABY921571"
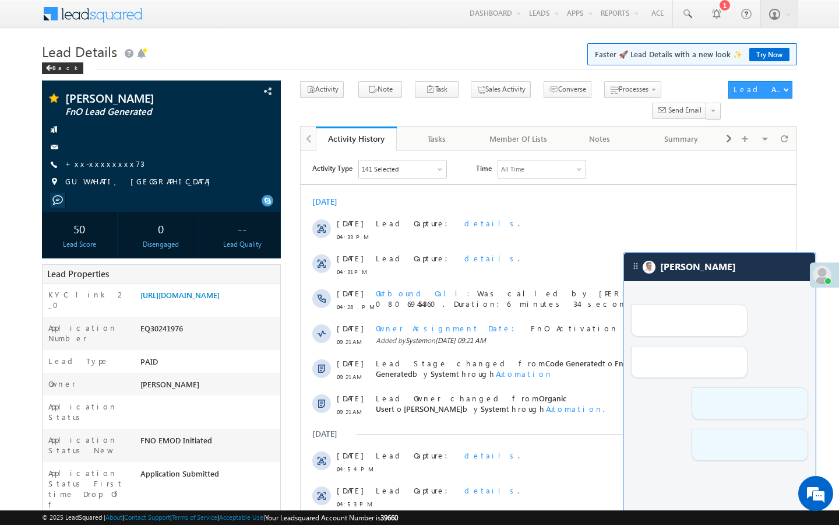
click at [728, 283] on div at bounding box center [719, 372] width 191 height 182
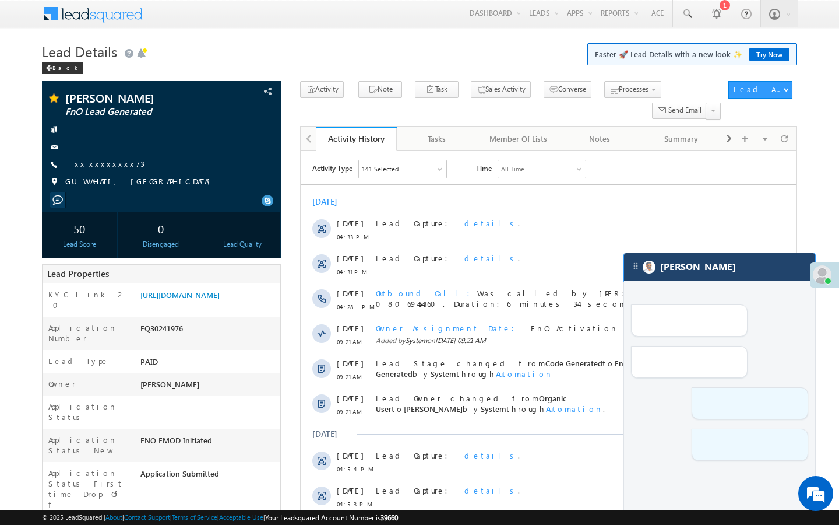
click at [728, 276] on div "[PERSON_NAME]" at bounding box center [719, 267] width 191 height 28
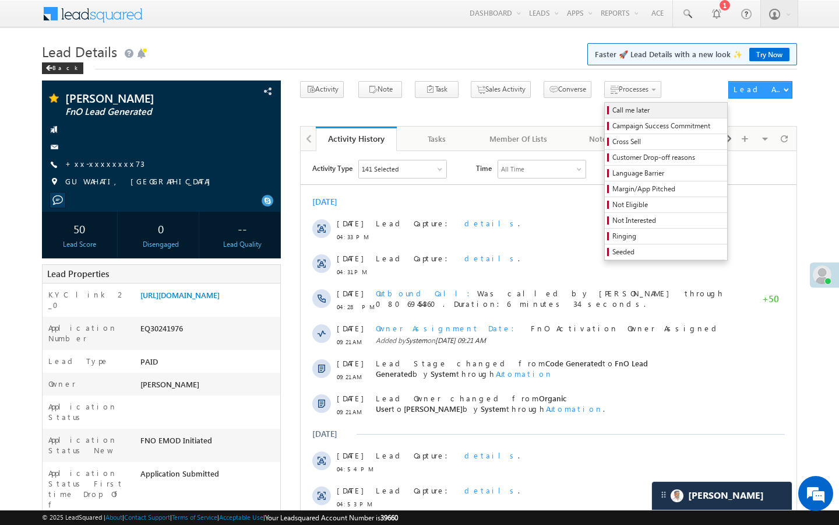
click at [613, 113] on span "Call me later" at bounding box center [668, 110] width 111 height 10
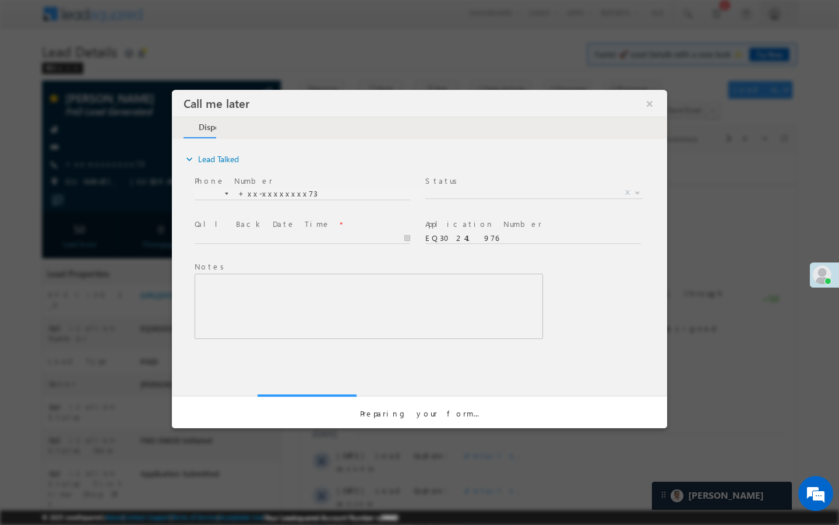
scroll to position [5363, 0]
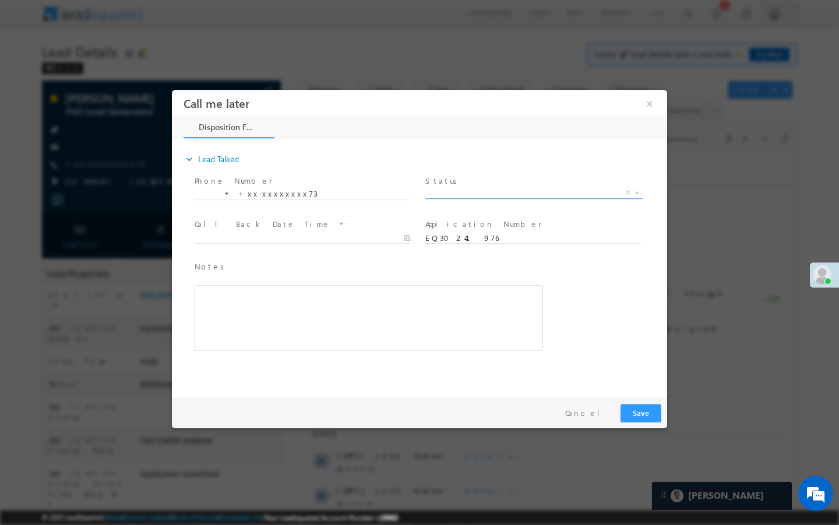
click at [535, 192] on span "X" at bounding box center [534, 193] width 217 height 12
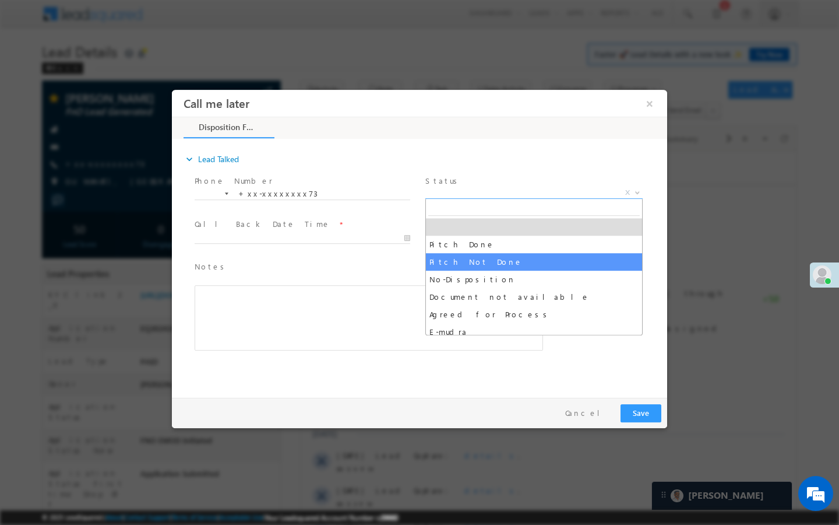
select select "Pitch Not Done"
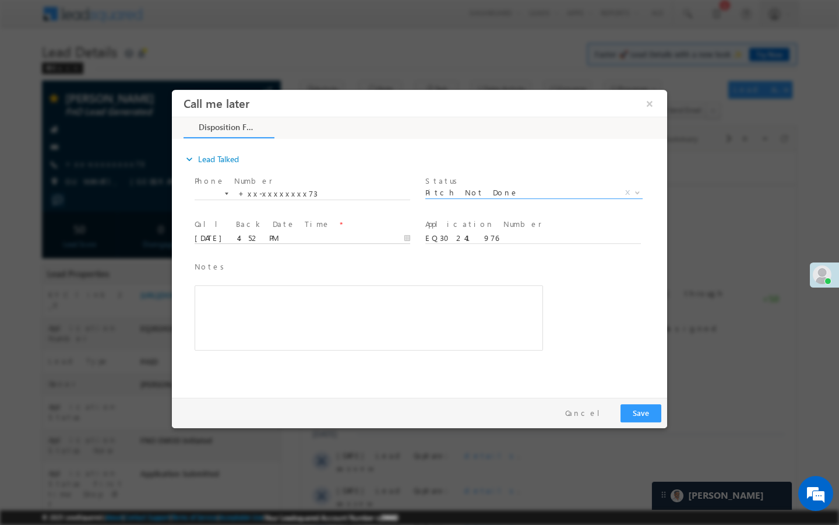
click at [389, 241] on input "10/13/25 4:52 PM" at bounding box center [303, 239] width 216 height 12
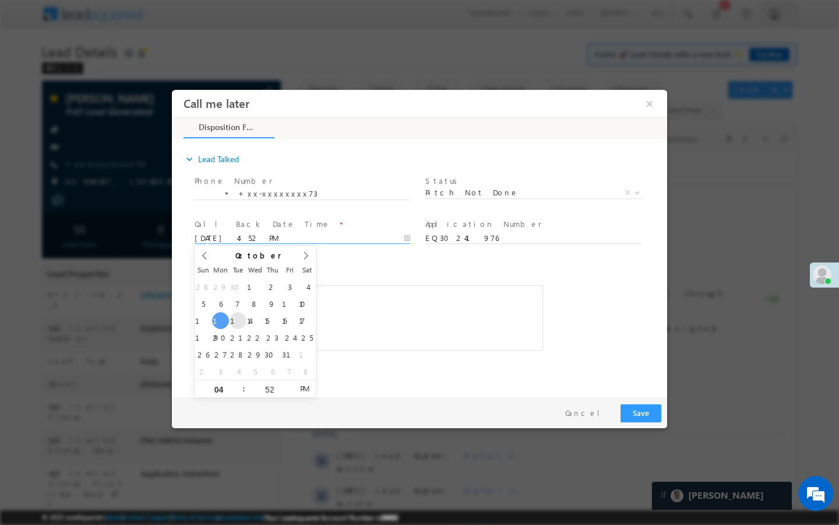
type input "10/14/25 4:52 PM"
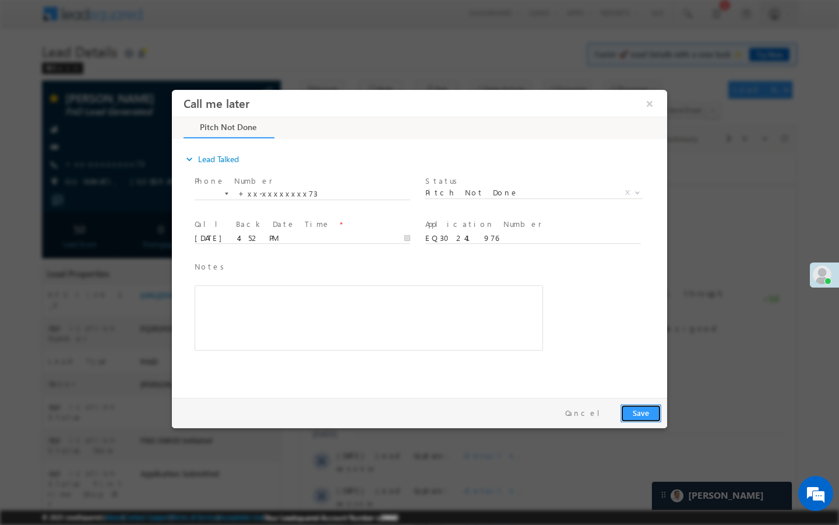
click at [637, 409] on button "Save" at bounding box center [641, 413] width 41 height 18
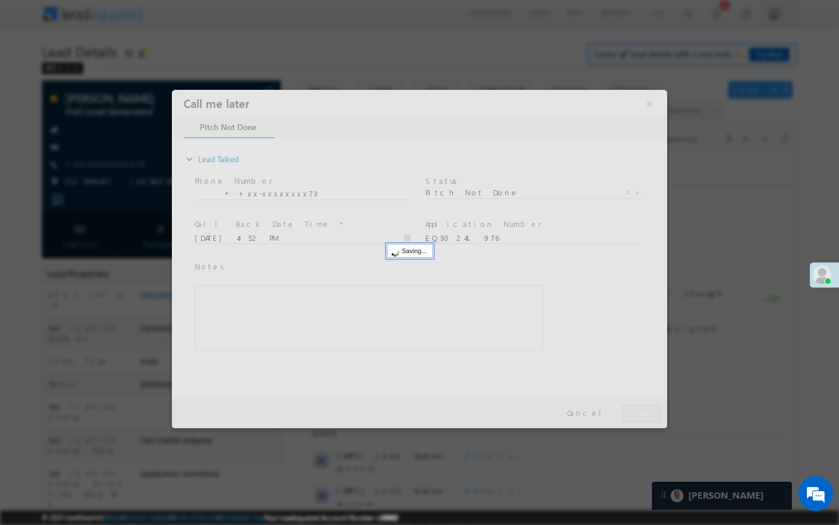
scroll to position [0, 0]
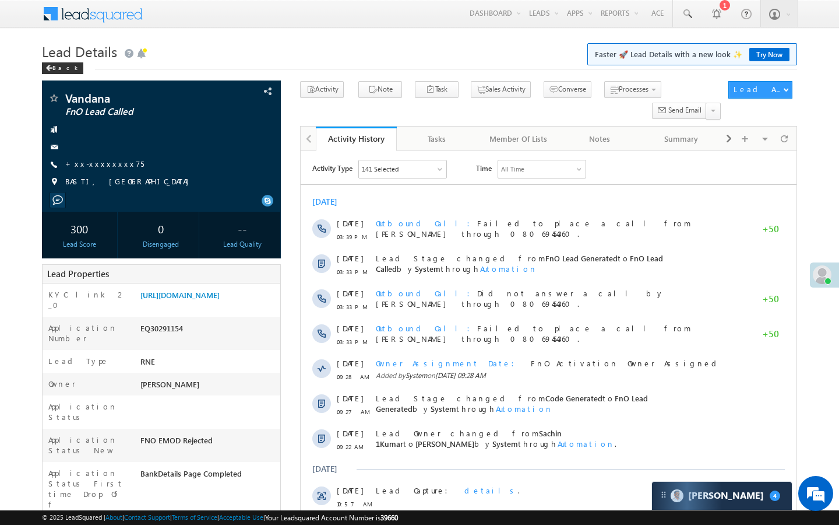
scroll to position [5518, 0]
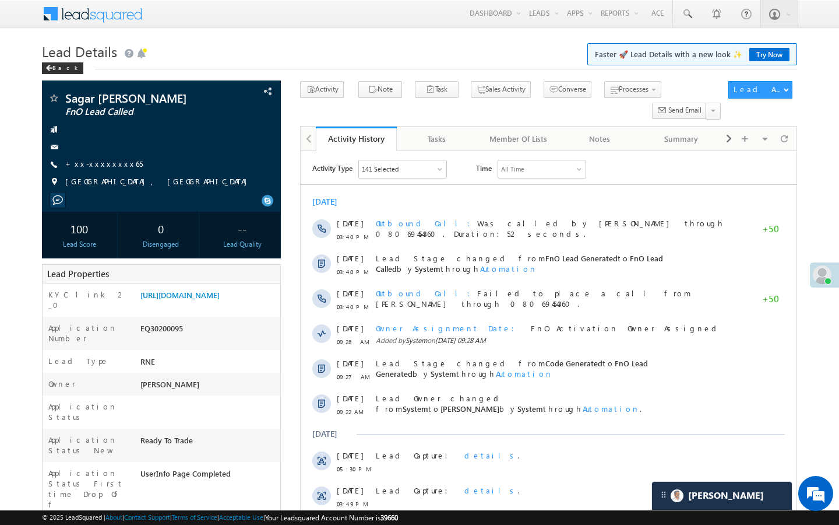
scroll to position [5518, 0]
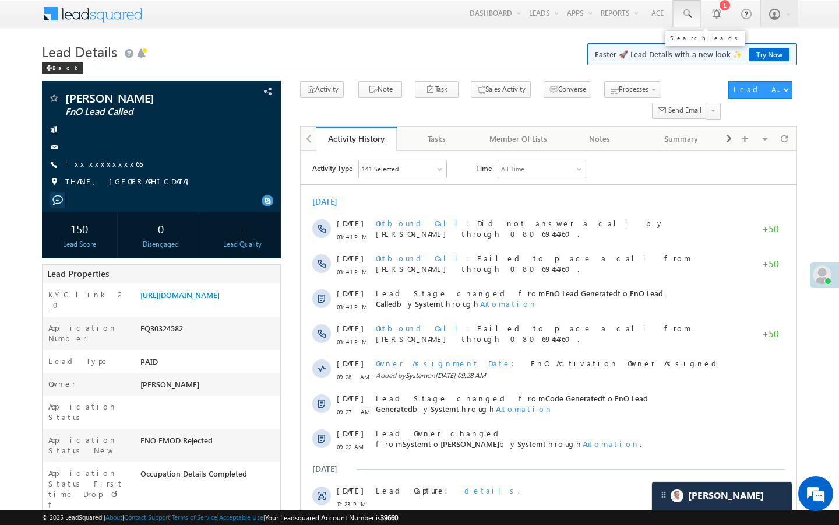
click at [689, 14] on span at bounding box center [687, 14] width 12 height 12
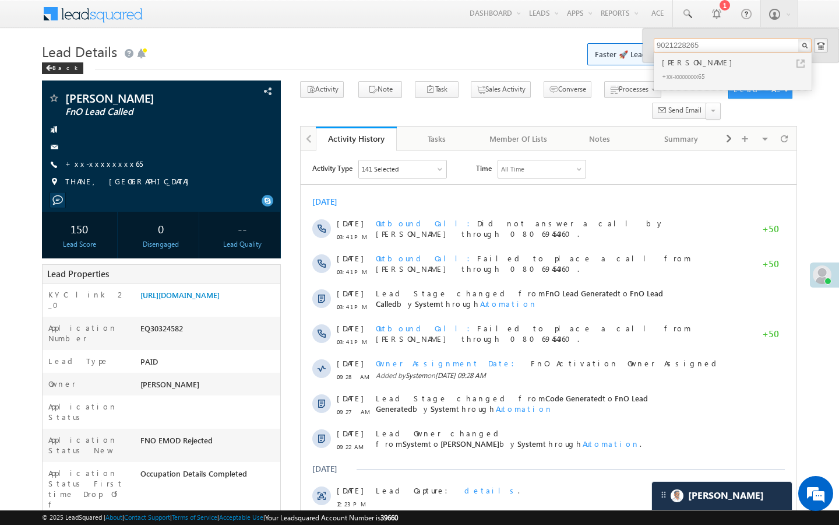
type input "9021228265"
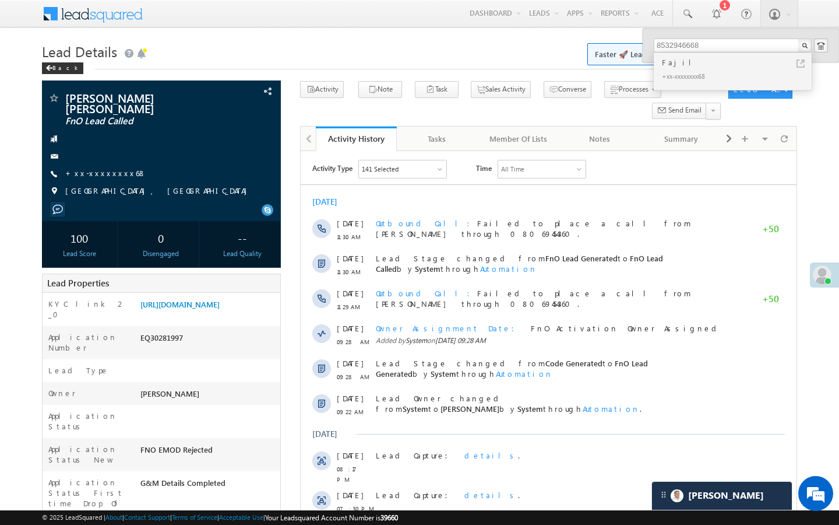
scroll to position [5792, 0]
